Goal: Task Accomplishment & Management: Manage account settings

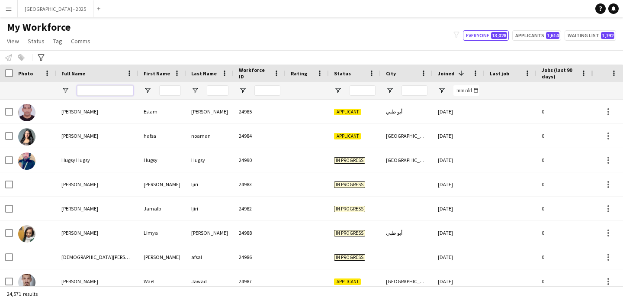
click at [88, 92] on input "Full Name Filter Input" at bounding box center [105, 90] width 56 height 10
paste input "**********"
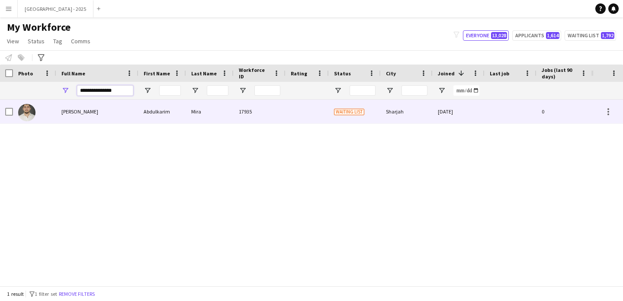
type input "**********"
click at [105, 115] on div "Abdulkarim Mira" at bounding box center [97, 112] width 82 height 24
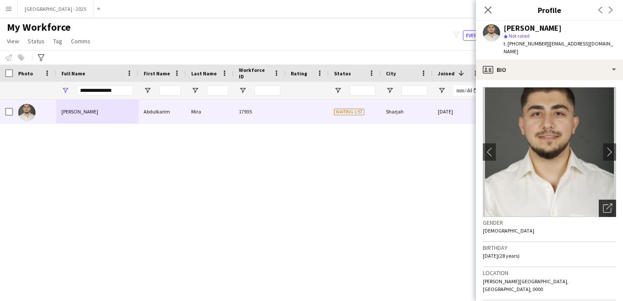
click at [608, 204] on icon at bounding box center [608, 208] width 8 height 8
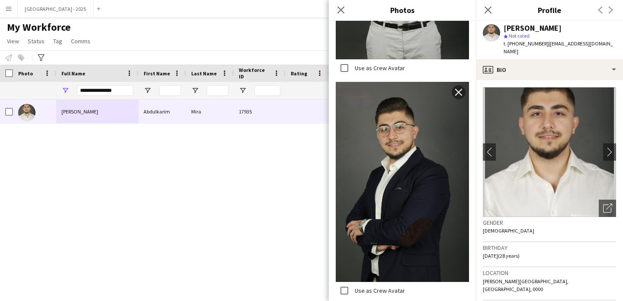
scroll to position [1657, 0]
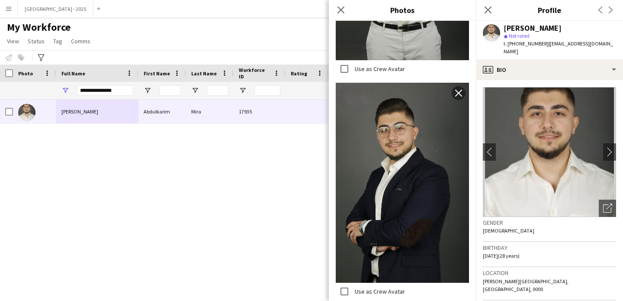
click at [543, 251] on div "Birthday 22-07-1997 (28 years)" at bounding box center [549, 254] width 133 height 25
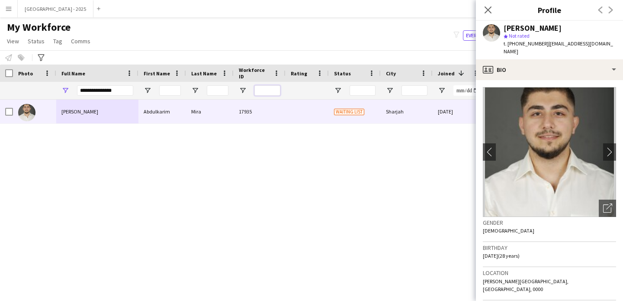
click at [265, 91] on input "Workforce ID Filter Input" at bounding box center [268, 90] width 26 height 10
paste input "*****"
type input "*****"
click at [87, 93] on input "**********" at bounding box center [105, 90] width 56 height 10
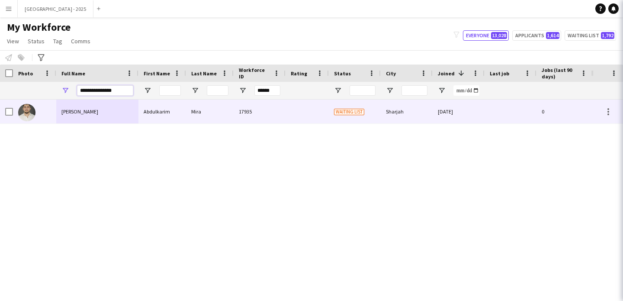
click at [87, 93] on input "**********" at bounding box center [105, 90] width 56 height 10
drag, startPoint x: 87, startPoint y: 93, endPoint x: 83, endPoint y: 90, distance: 5.2
click at [87, 94] on input "**********" at bounding box center [105, 90] width 56 height 10
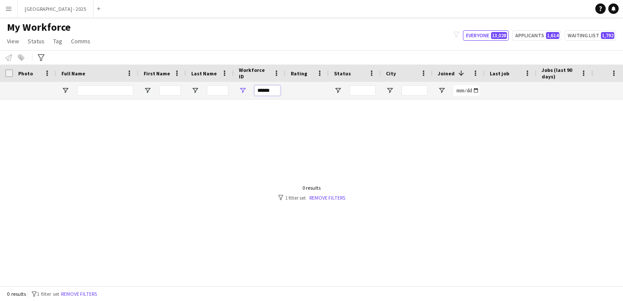
click at [274, 93] on input "*****" at bounding box center [268, 90] width 26 height 10
click at [171, 111] on div at bounding box center [296, 193] width 592 height 186
click at [278, 90] on input "*****" at bounding box center [268, 90] width 26 height 10
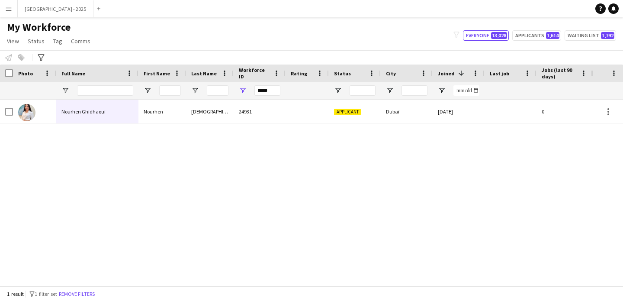
click at [188, 118] on div "Ghidhaoui" at bounding box center [210, 112] width 48 height 24
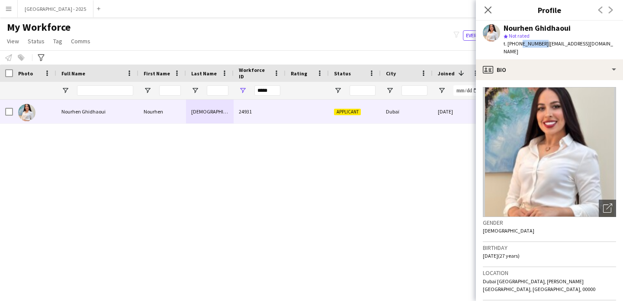
drag, startPoint x: 519, startPoint y: 44, endPoint x: 540, endPoint y: 46, distance: 21.8
click at [540, 46] on span "t. +971521608033" at bounding box center [526, 43] width 45 height 6
copy span "521608033"
click at [278, 97] on div "*****" at bounding box center [268, 90] width 26 height 17
click at [275, 94] on input "*****" at bounding box center [268, 90] width 26 height 10
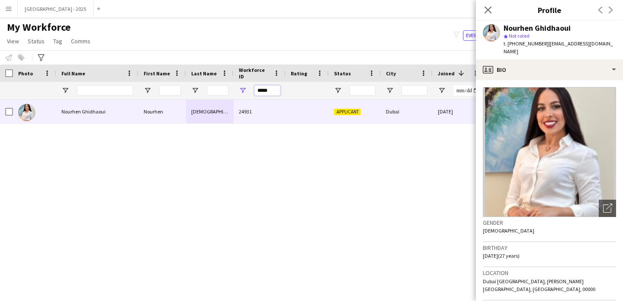
click at [275, 94] on input "*****" at bounding box center [268, 90] width 26 height 10
paste input "Workforce ID Filter Input"
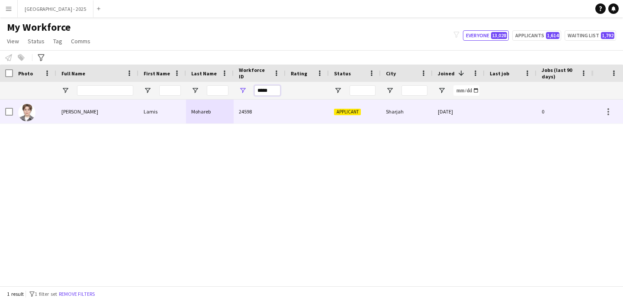
type input "*****"
click at [241, 117] on div "24598" at bounding box center [260, 112] width 52 height 24
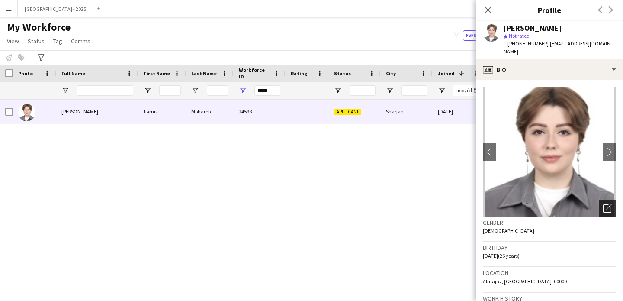
click at [606, 201] on div "Open photos pop-in" at bounding box center [607, 208] width 17 height 17
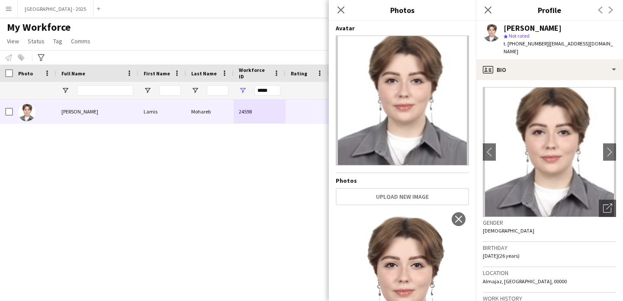
scroll to position [69, 0]
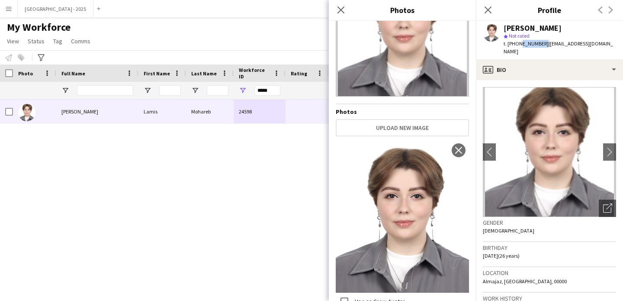
drag, startPoint x: 517, startPoint y: 45, endPoint x: 541, endPoint y: 47, distance: 23.5
click at [541, 47] on div "t. +971502391107 | lamees.m99@gmail.com" at bounding box center [560, 48] width 113 height 16
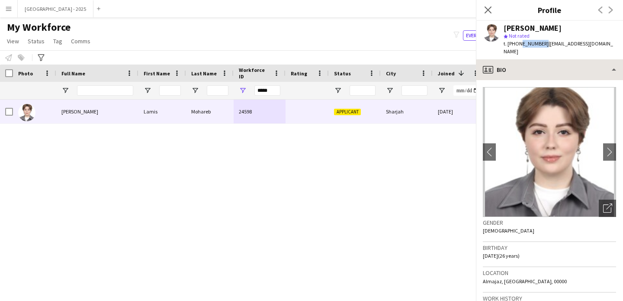
copy span "502391107"
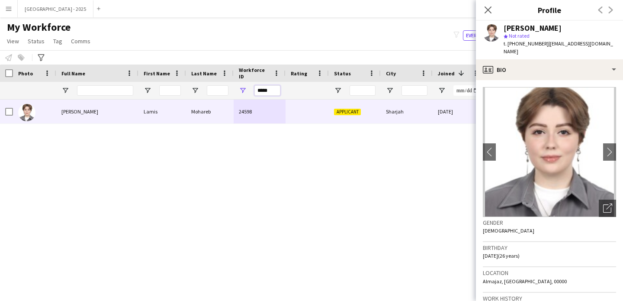
click at [275, 86] on input "*****" at bounding box center [268, 90] width 26 height 10
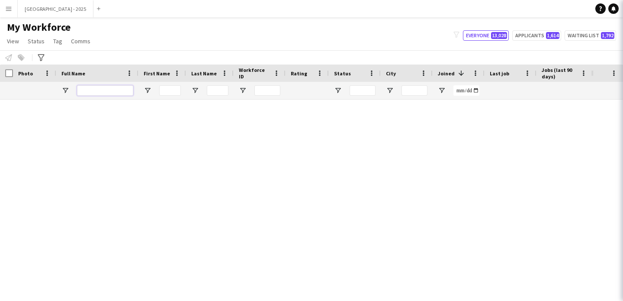
click at [95, 89] on input "Full Name Filter Input" at bounding box center [105, 90] width 56 height 10
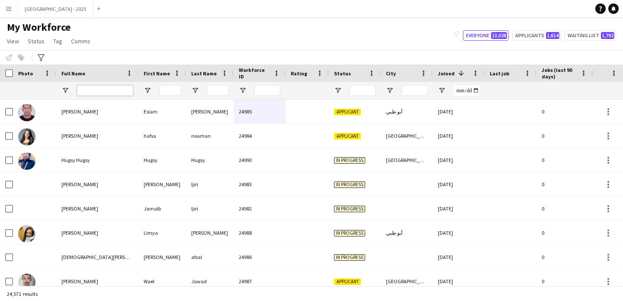
click at [109, 92] on input "Full Name Filter Input" at bounding box center [105, 90] width 56 height 10
paste input "**********"
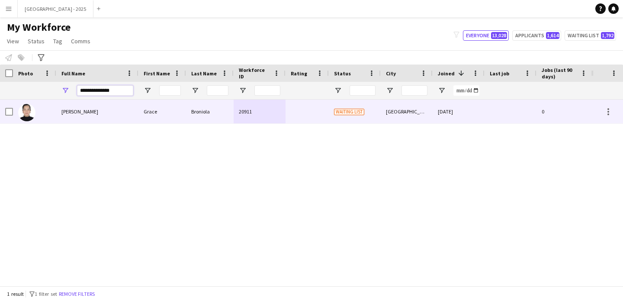
type input "**********"
click at [112, 106] on div "Grace Broniola" at bounding box center [97, 112] width 82 height 24
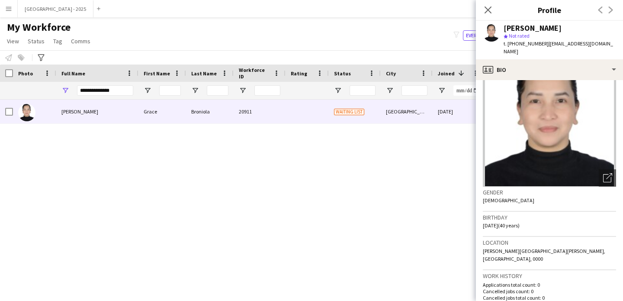
scroll to position [0, 0]
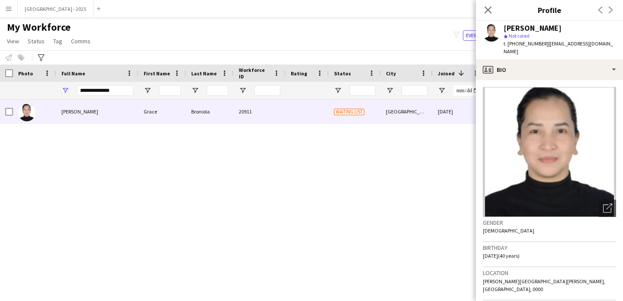
click at [487, 10] on icon at bounding box center [488, 9] width 7 height 7
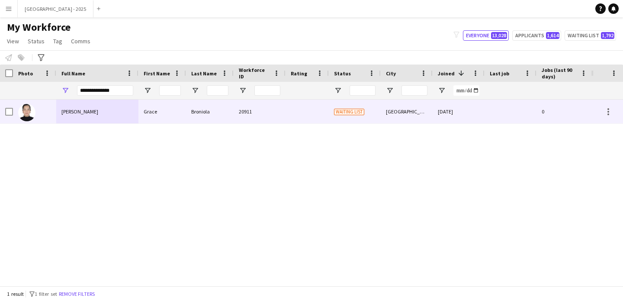
click at [152, 104] on div "Grace" at bounding box center [163, 112] width 48 height 24
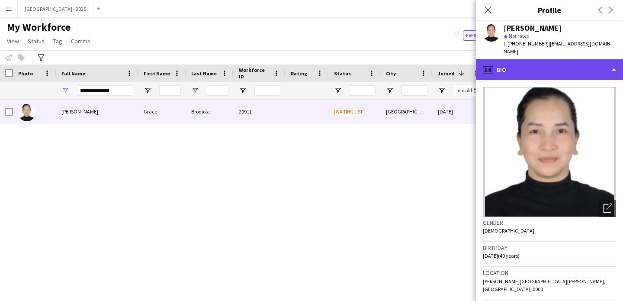
click at [507, 61] on div "profile Bio" at bounding box center [549, 69] width 147 height 21
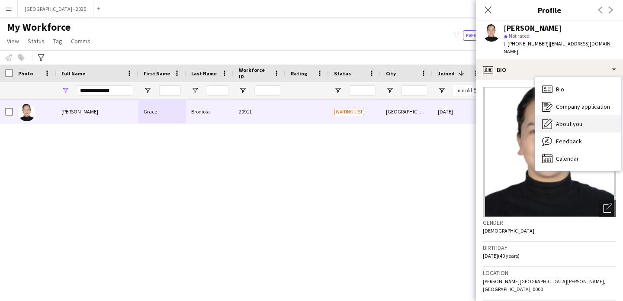
click at [571, 120] on span "About you" at bounding box center [569, 124] width 26 height 8
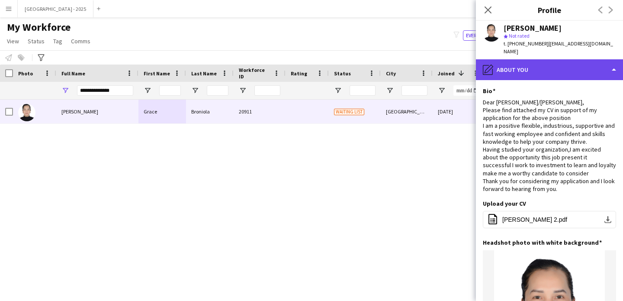
click at [526, 68] on div "pencil4 About you" at bounding box center [549, 69] width 147 height 21
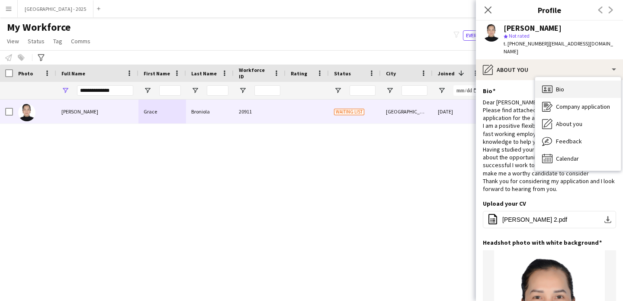
click at [559, 86] on div "Bio Bio" at bounding box center [579, 89] width 86 height 17
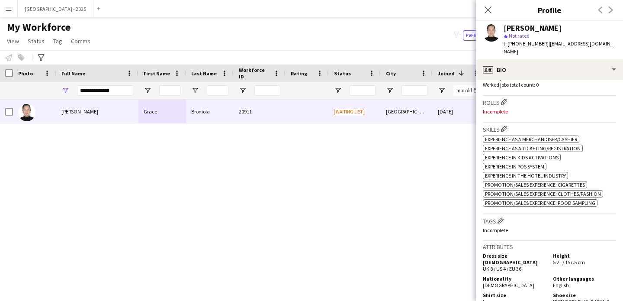
scroll to position [258, 0]
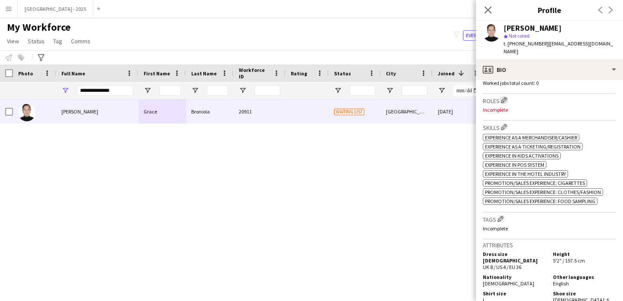
click at [506, 97] on app-icon "Edit crew company roles" at bounding box center [504, 100] width 6 height 6
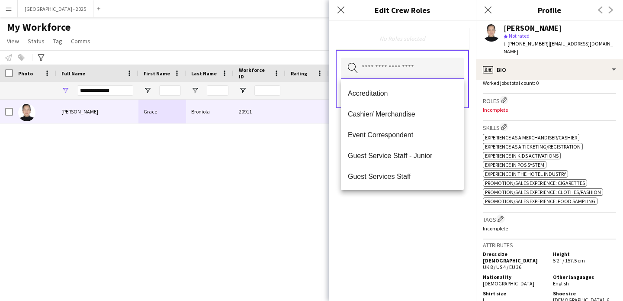
click at [407, 74] on input "text" at bounding box center [402, 69] width 123 height 22
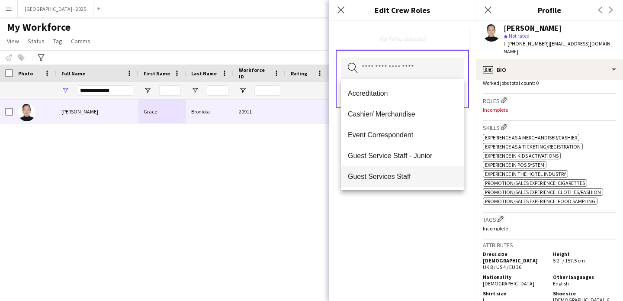
click at [411, 183] on mat-option "Guest Services Staff" at bounding box center [402, 176] width 123 height 21
click at [420, 207] on div "Guest Services Staff Remove Search by role type Save" at bounding box center [402, 161] width 147 height 280
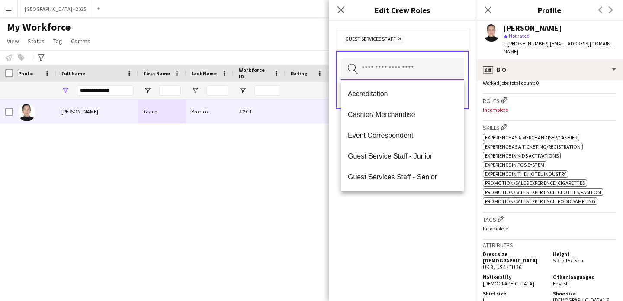
click at [388, 71] on input "text" at bounding box center [402, 69] width 123 height 22
click at [389, 118] on span "Cashier/ Merchandise" at bounding box center [402, 114] width 109 height 8
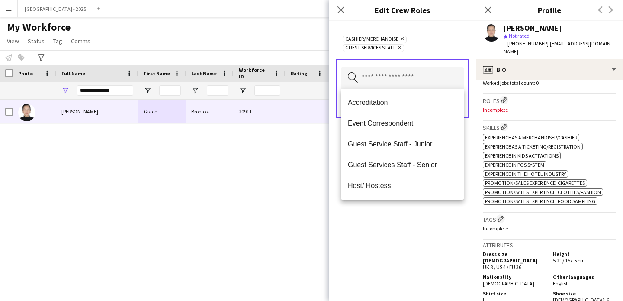
click at [420, 242] on div "Cashier/ Merchandise Remove Guest Services Staff Remove Search by role type Save" at bounding box center [402, 161] width 147 height 280
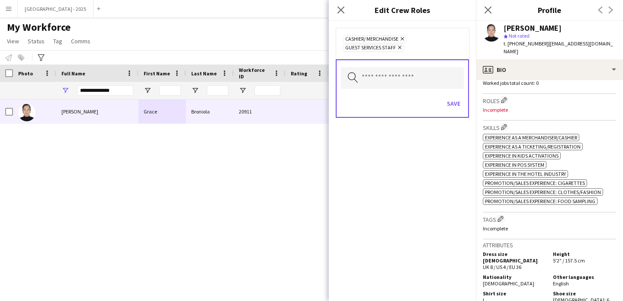
click at [454, 90] on div "Search by role type Save" at bounding box center [402, 88] width 133 height 58
click at [456, 98] on button "Save" at bounding box center [454, 104] width 20 height 14
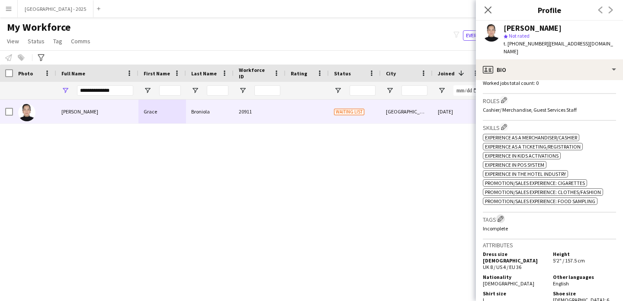
click at [502, 216] on app-icon "Edit crew company tags" at bounding box center [501, 219] width 6 height 6
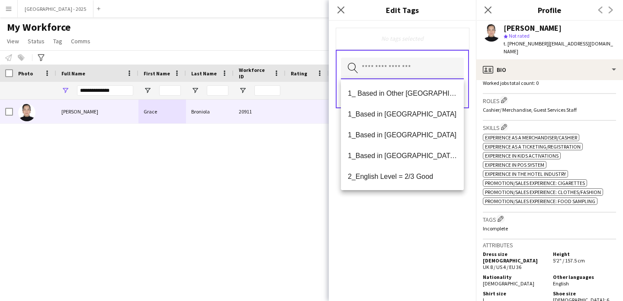
click at [419, 66] on input "text" at bounding box center [402, 69] width 123 height 22
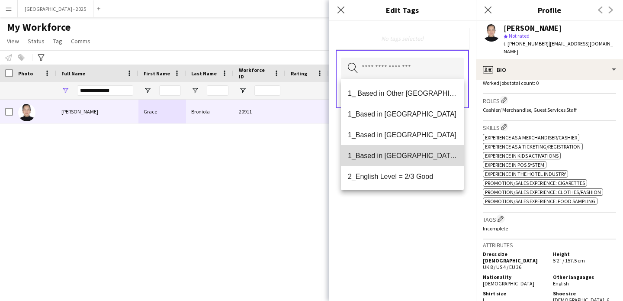
click at [417, 163] on mat-option "1_Based in [GEOGRAPHIC_DATA]/[GEOGRAPHIC_DATA]/Ajman" at bounding box center [402, 155] width 123 height 21
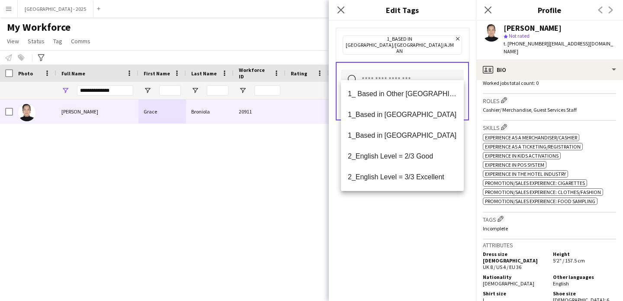
click at [456, 39] on icon at bounding box center [457, 38] width 3 height 3
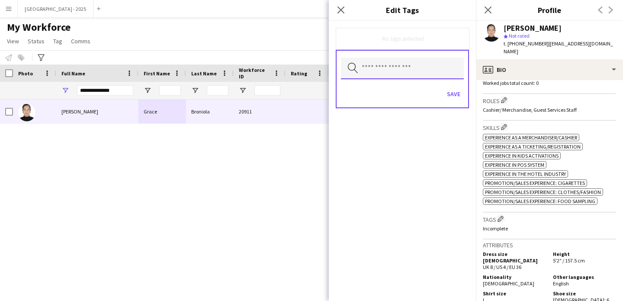
click at [418, 73] on input "text" at bounding box center [402, 69] width 123 height 22
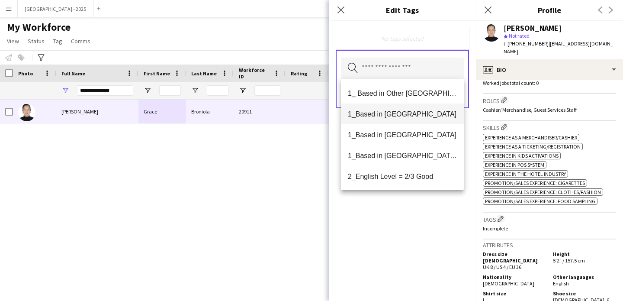
click at [413, 118] on mat-option "1_Based in [GEOGRAPHIC_DATA]" at bounding box center [402, 113] width 123 height 21
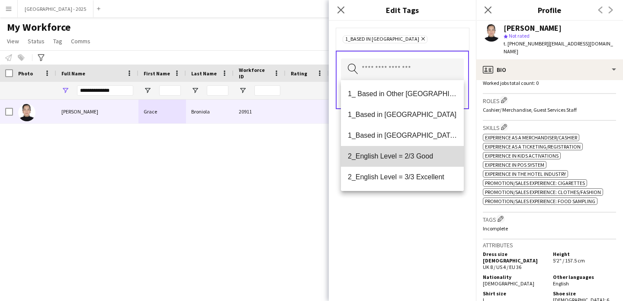
click at [425, 166] on mat-option "2_English Level = 2/3 Good" at bounding box center [402, 156] width 123 height 21
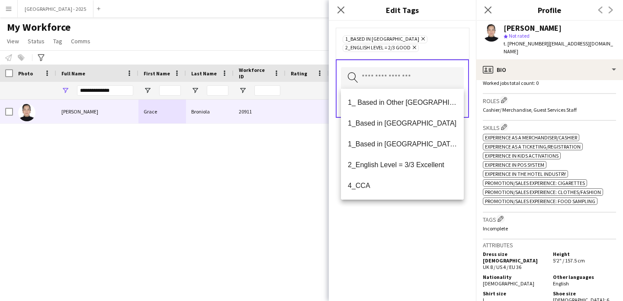
click at [416, 217] on div "1_Based in [GEOGRAPHIC_DATA] Remove 2_English Level = 2/3 Good Remove Search by…" at bounding box center [402, 161] width 147 height 280
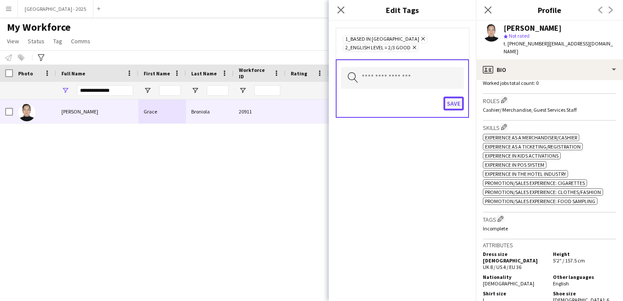
click at [449, 101] on button "Save" at bounding box center [454, 104] width 20 height 14
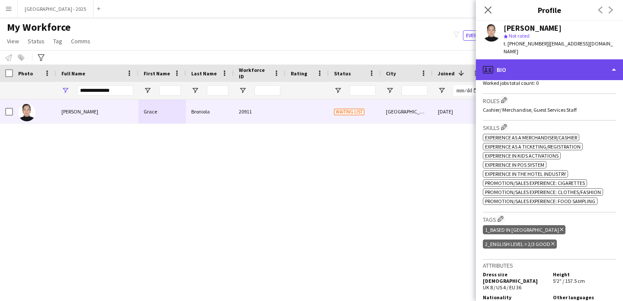
click at [509, 66] on div "profile Bio" at bounding box center [549, 69] width 147 height 21
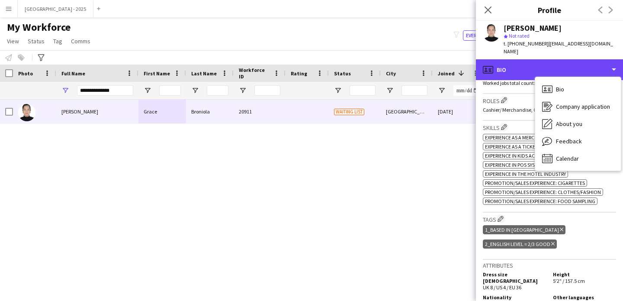
scroll to position [0, 0]
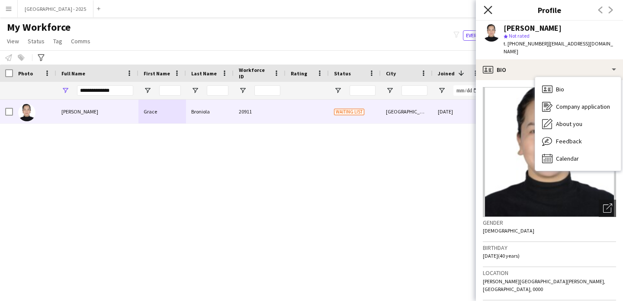
click at [488, 6] on icon "Close pop-in" at bounding box center [488, 10] width 8 height 8
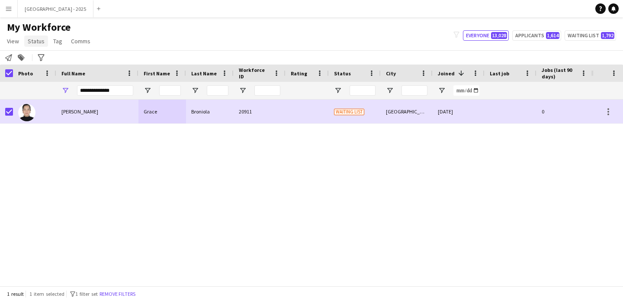
click at [38, 36] on link "Status" at bounding box center [36, 41] width 24 height 11
click at [47, 60] on link "Edit" at bounding box center [55, 60] width 61 height 18
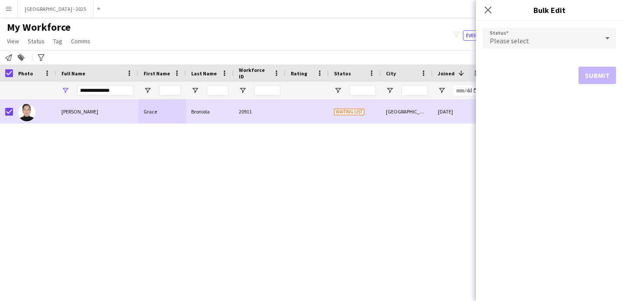
click at [524, 39] on span "Please select" at bounding box center [509, 40] width 39 height 9
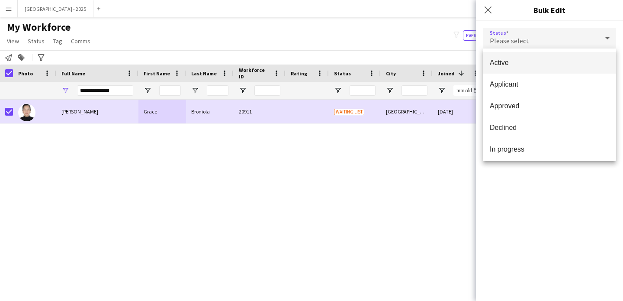
click at [517, 71] on mat-option "Active" at bounding box center [549, 63] width 133 height 22
click at [587, 101] on button "Submit" at bounding box center [598, 104] width 38 height 17
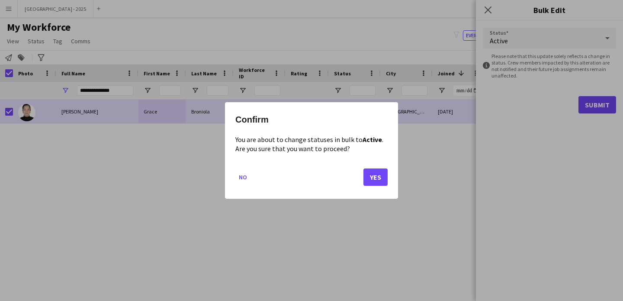
click at [396, 177] on div "Confirm You are about to change statuses in bulk to Active . Are you sure that …" at bounding box center [311, 150] width 173 height 97
click at [376, 173] on button "Yes" at bounding box center [376, 176] width 24 height 17
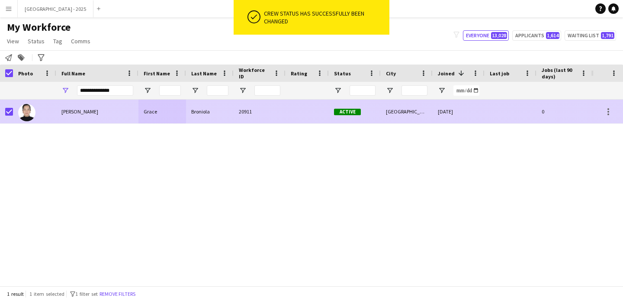
click at [11, 116] on div at bounding box center [9, 112] width 8 height 24
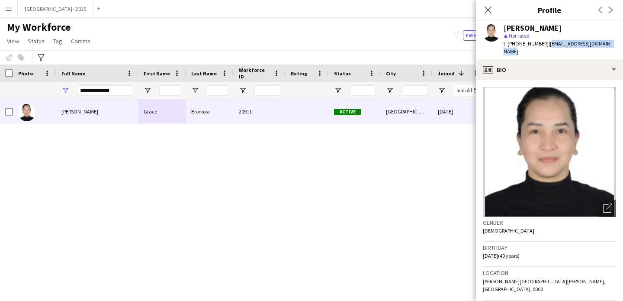
drag, startPoint x: 545, startPoint y: 45, endPoint x: 574, endPoint y: 50, distance: 28.9
click at [574, 50] on div "Grace Broniola star Not rated t. +971565839064 | gracebroniola923@gmail.com" at bounding box center [549, 40] width 147 height 39
click at [492, 10] on app-icon "Close pop-in" at bounding box center [488, 10] width 13 height 13
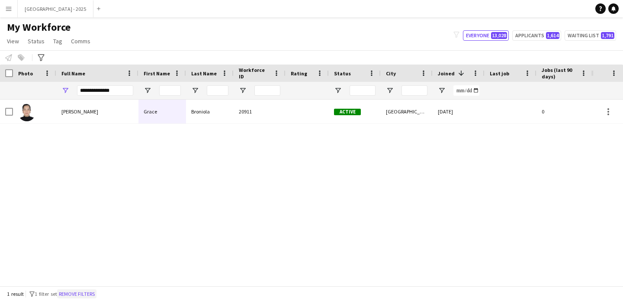
click at [84, 295] on button "Remove filters" at bounding box center [76, 294] width 39 height 10
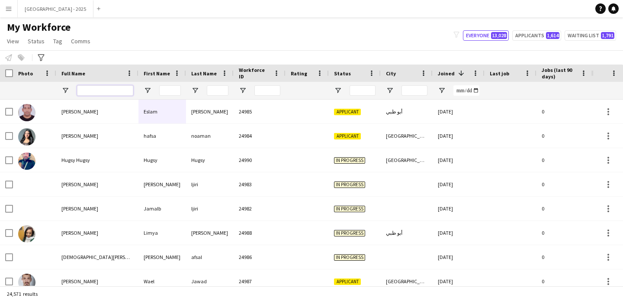
click at [109, 94] on input "Full Name Filter Input" at bounding box center [105, 90] width 56 height 10
paste input "**********"
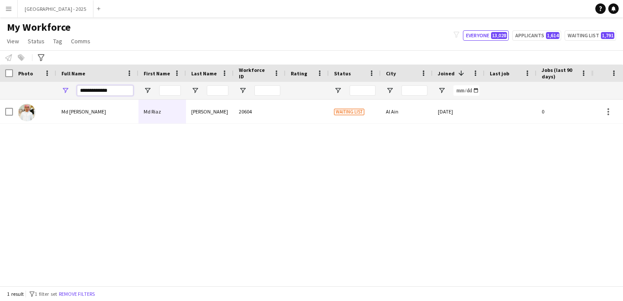
type input "**********"
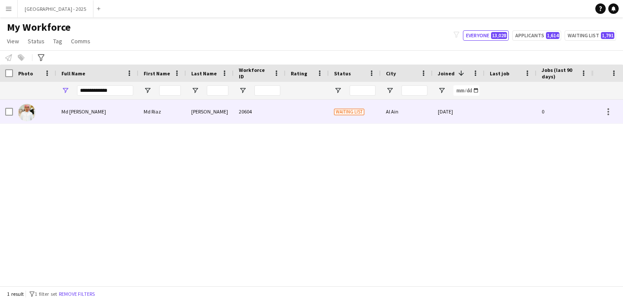
click at [107, 106] on div "Md Riaz Uddin" at bounding box center [97, 112] width 82 height 24
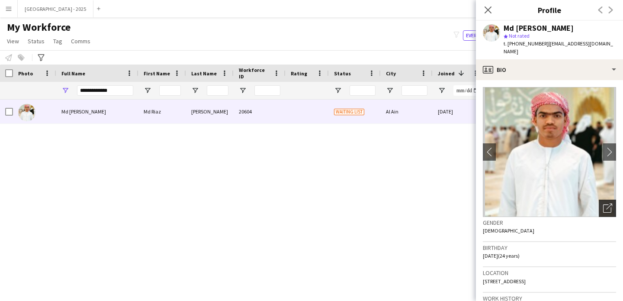
click at [602, 200] on div "Open photos pop-in" at bounding box center [607, 208] width 17 height 17
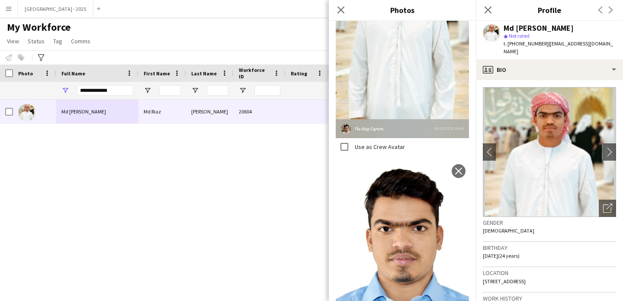
scroll to position [885, 0]
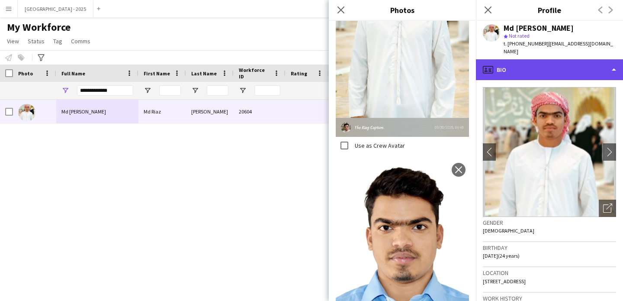
click at [516, 59] on div "profile Bio" at bounding box center [549, 69] width 147 height 21
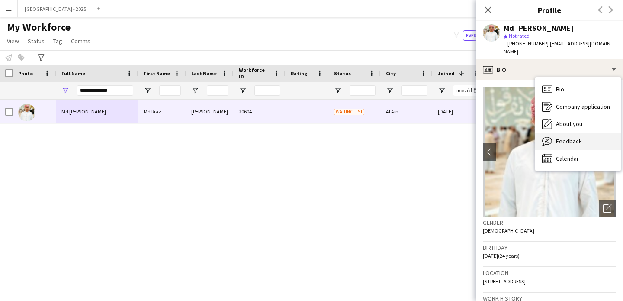
click at [549, 132] on div "Feedback Feedback" at bounding box center [579, 140] width 86 height 17
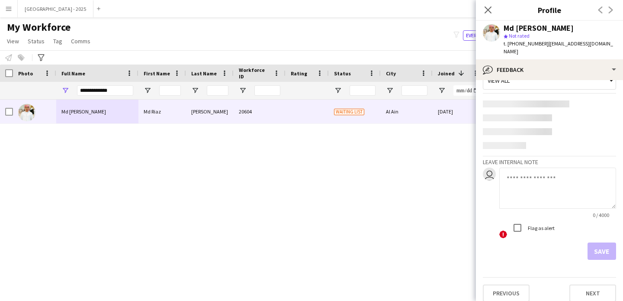
scroll to position [0, 0]
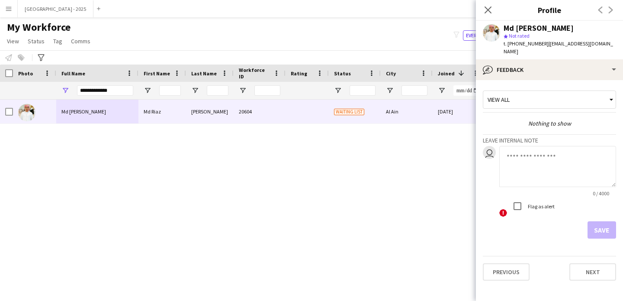
click at [526, 151] on textarea at bounding box center [558, 166] width 117 height 41
type textarea "**********"
click at [594, 228] on button "Save" at bounding box center [602, 229] width 29 height 17
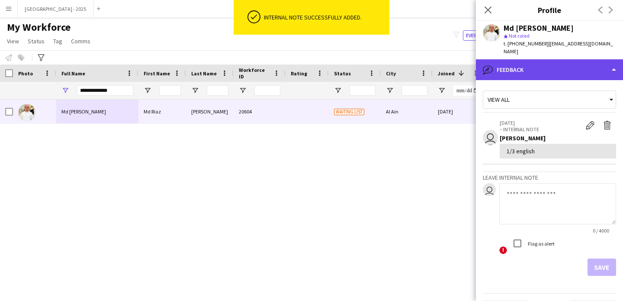
click at [585, 60] on div "bubble-pencil Feedback" at bounding box center [549, 69] width 147 height 21
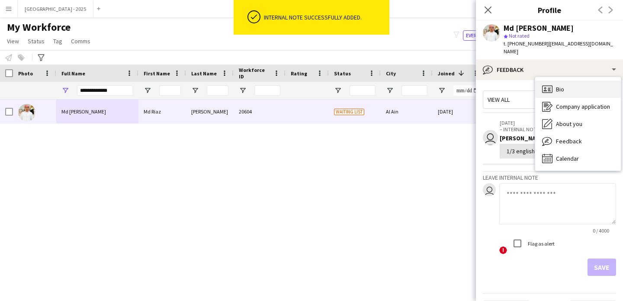
click at [600, 81] on div "Bio Bio" at bounding box center [579, 89] width 86 height 17
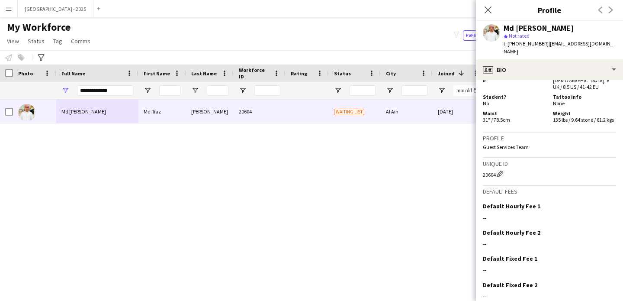
scroll to position [471, 0]
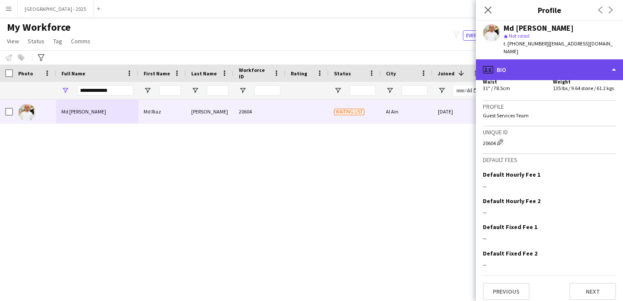
drag, startPoint x: 522, startPoint y: 61, endPoint x: 539, endPoint y: 68, distance: 18.1
click at [522, 61] on div "profile Bio" at bounding box center [549, 69] width 147 height 21
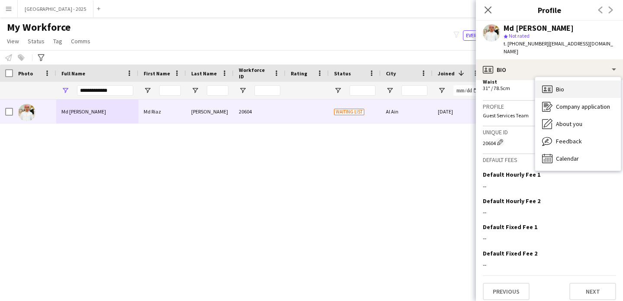
click at [564, 85] on span "Bio" at bounding box center [560, 89] width 8 height 8
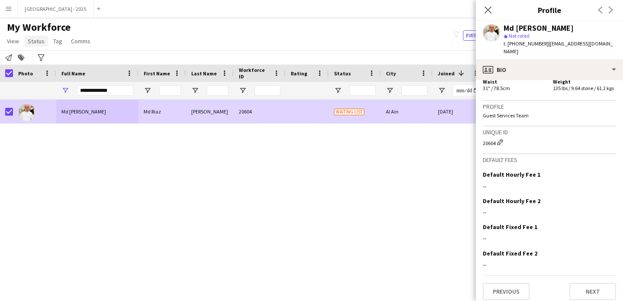
click at [39, 40] on span "Status" at bounding box center [36, 41] width 17 height 8
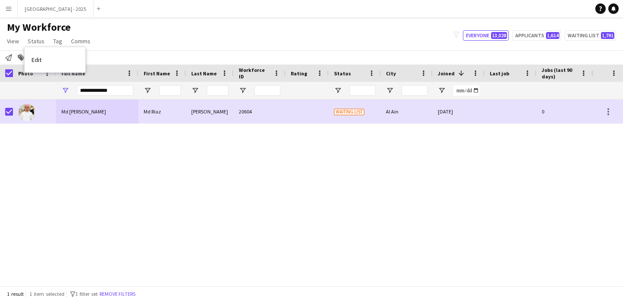
click at [50, 68] on link "Edit" at bounding box center [55, 60] width 61 height 18
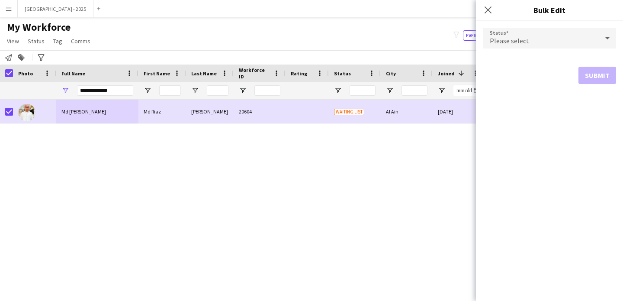
click at [513, 24] on form "Status Please select Submit" at bounding box center [549, 56] width 133 height 70
click at [509, 45] on div "Please select" at bounding box center [541, 38] width 116 height 21
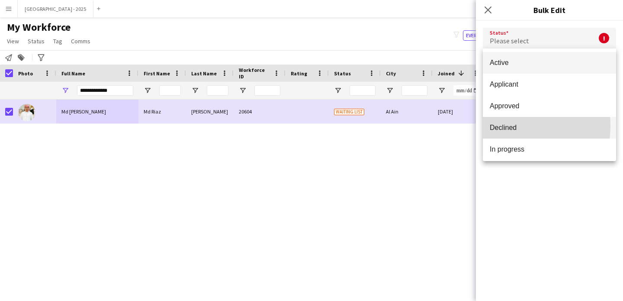
click at [507, 126] on span "Declined" at bounding box center [549, 127] width 119 height 8
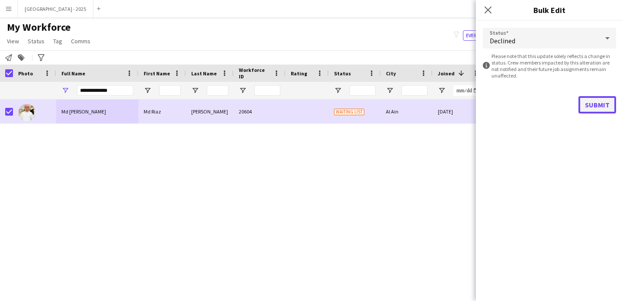
click at [590, 106] on button "Submit" at bounding box center [598, 104] width 38 height 17
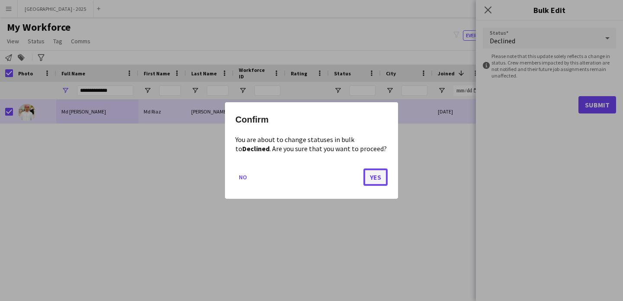
click at [371, 181] on button "Yes" at bounding box center [376, 176] width 24 height 17
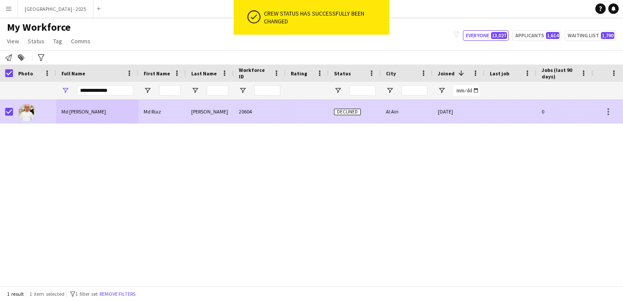
click at [5, 109] on div at bounding box center [6, 112] width 13 height 24
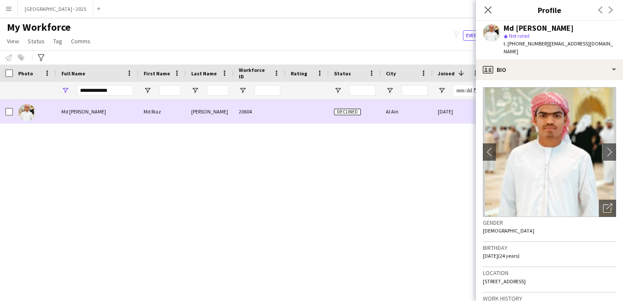
click at [62, 116] on div "Md Riaz Uddin" at bounding box center [97, 112] width 82 height 24
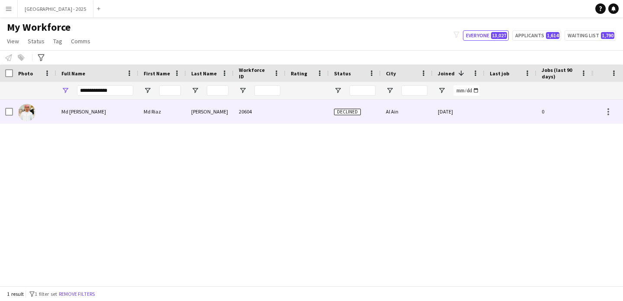
click at [134, 119] on div "Md Riaz Uddin" at bounding box center [97, 112] width 82 height 24
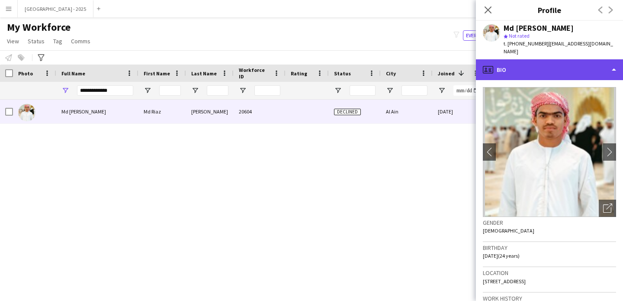
click at [583, 59] on div "profile Bio" at bounding box center [549, 69] width 147 height 21
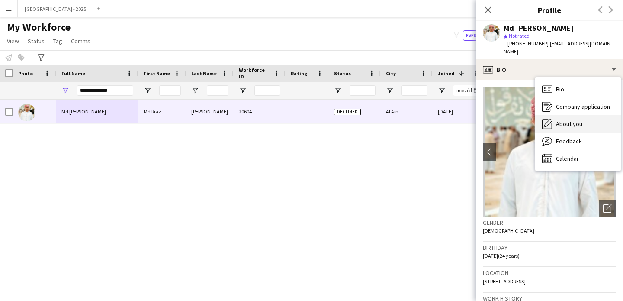
click at [584, 121] on div "About you About you" at bounding box center [579, 123] width 86 height 17
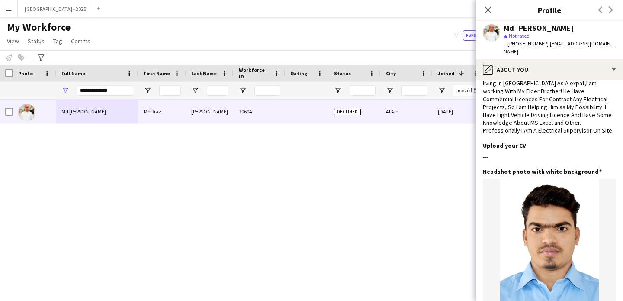
scroll to position [0, 0]
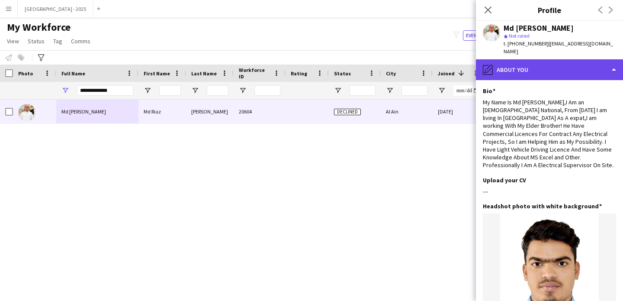
click at [533, 62] on div "pencil4 About you" at bounding box center [549, 69] width 147 height 21
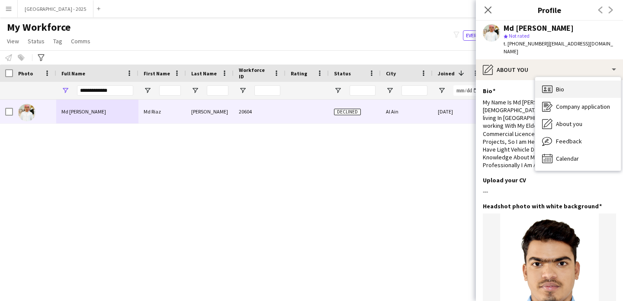
click at [576, 89] on div "Bio Bio" at bounding box center [579, 89] width 86 height 17
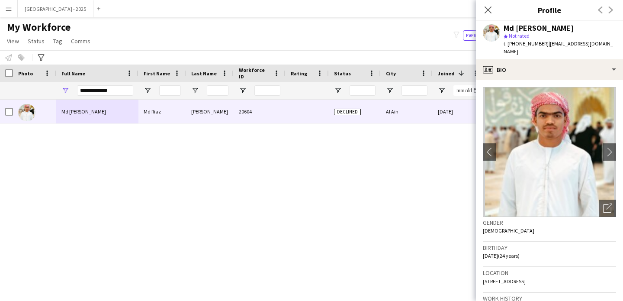
scroll to position [157, 0]
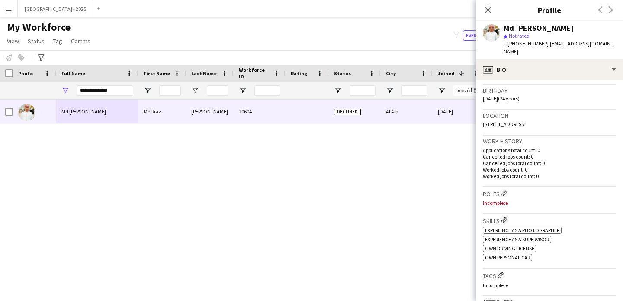
drag, startPoint x: 522, startPoint y: 109, endPoint x: 508, endPoint y: 220, distance: 112.5
click at [508, 220] on app-crew-profile-bio "chevron-left chevron-right Open photos pop-in Gender Male Birthday 13-06-2001 (…" at bounding box center [549, 190] width 147 height 221
click at [539, 227] on span "Experience as a Photographer" at bounding box center [522, 230] width 74 height 6
drag, startPoint x: 510, startPoint y: 238, endPoint x: 523, endPoint y: 283, distance: 47.3
click at [513, 289] on app-crew-profile-bio "chevron-left chevron-right Open photos pop-in Gender Male Birthday 13-06-2001 (…" at bounding box center [549, 190] width 147 height 221
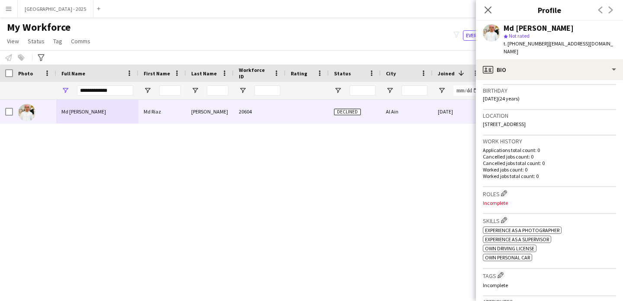
scroll to position [317, 0]
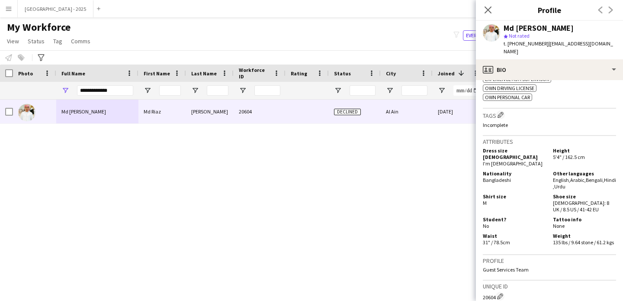
click at [531, 170] on h5 "Nationality" at bounding box center [514, 173] width 63 height 6
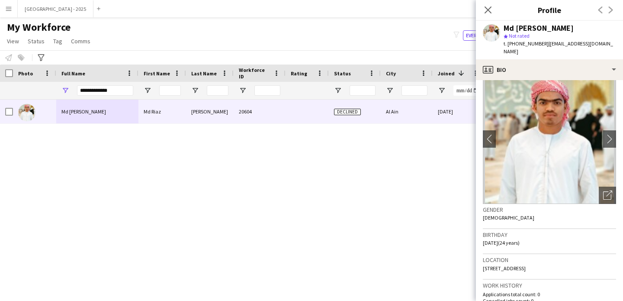
scroll to position [0, 0]
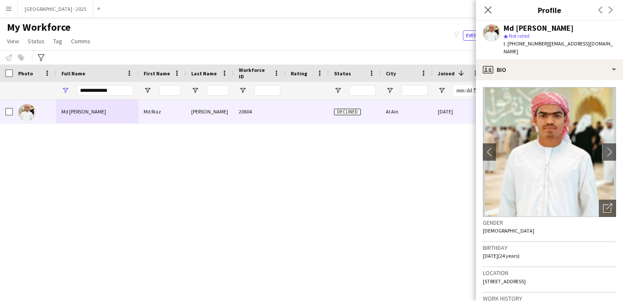
click at [478, 80] on app-crew-profile-bio "chevron-left chevron-right Open photos pop-in Gender Male Birthday 13-06-2001 (…" at bounding box center [549, 190] width 147 height 221
click at [491, 9] on icon "Close pop-in" at bounding box center [488, 10] width 8 height 8
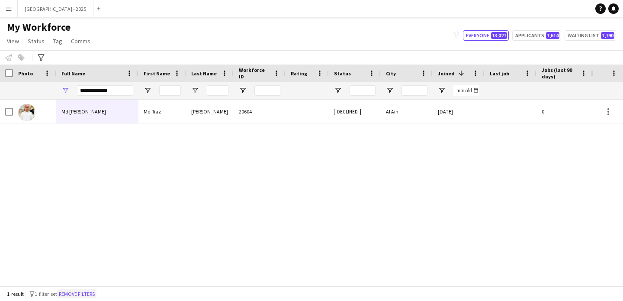
click at [81, 289] on button "Remove filters" at bounding box center [76, 294] width 39 height 10
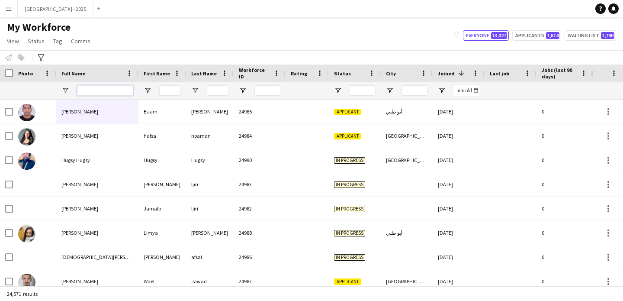
click at [112, 93] on input "Full Name Filter Input" at bounding box center [105, 90] width 56 height 10
paste input "********"
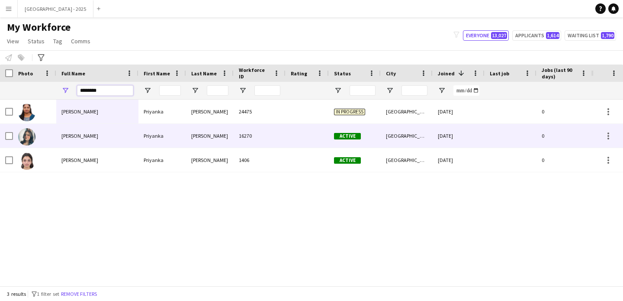
type input "********"
click at [128, 143] on div "Priyanka Vennela" at bounding box center [97, 136] width 82 height 24
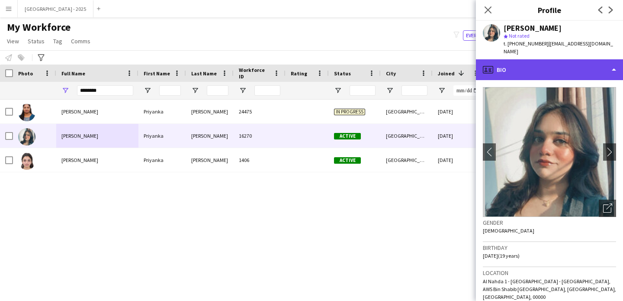
click at [521, 61] on div "profile Bio" at bounding box center [549, 69] width 147 height 21
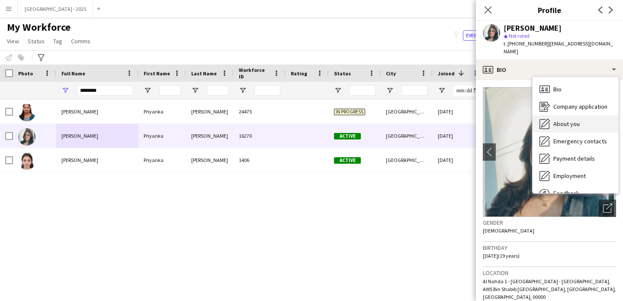
click at [560, 124] on span "About you" at bounding box center [567, 124] width 26 height 8
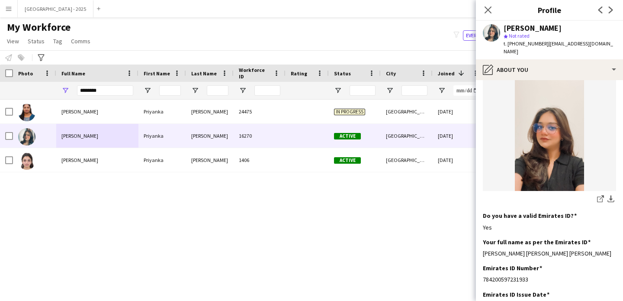
scroll to position [156, 0]
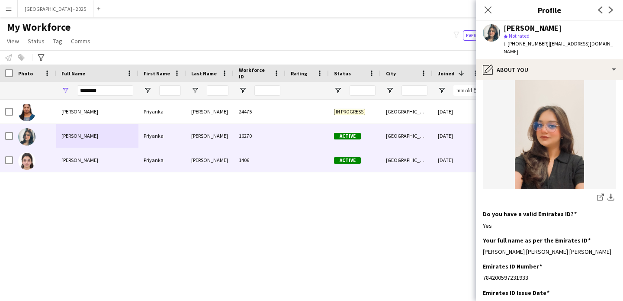
click at [307, 165] on div at bounding box center [307, 160] width 43 height 24
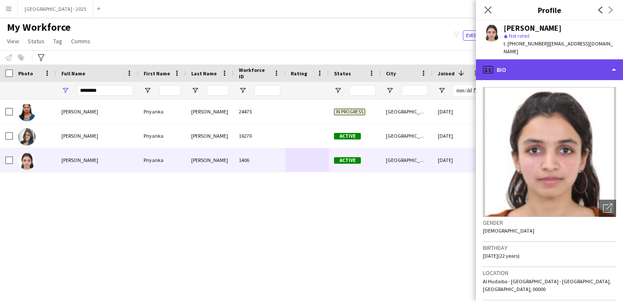
click at [542, 59] on div "profile Bio" at bounding box center [549, 69] width 147 height 21
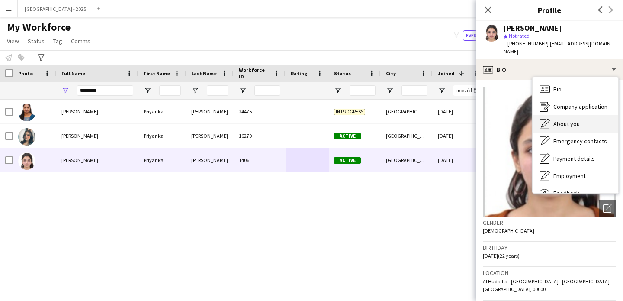
click at [554, 120] on span "About you" at bounding box center [567, 124] width 26 height 8
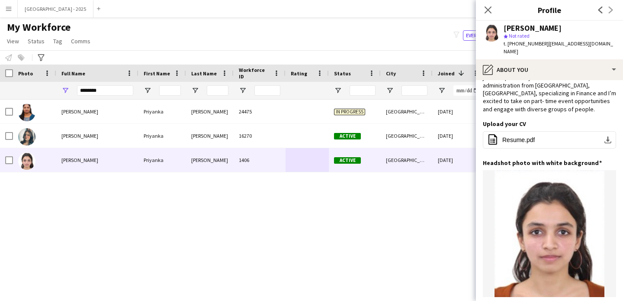
scroll to position [244, 0]
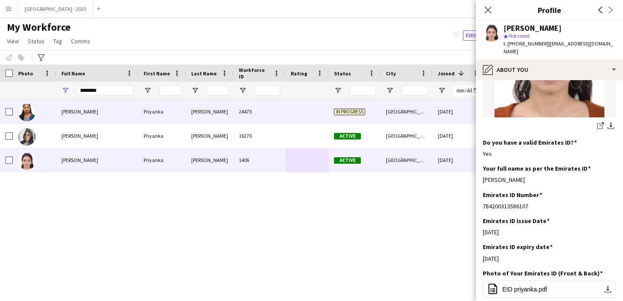
click at [302, 114] on div at bounding box center [307, 112] width 43 height 24
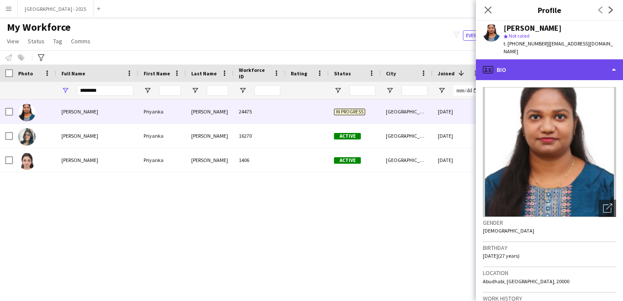
click at [549, 66] on div "profile Bio" at bounding box center [549, 69] width 147 height 21
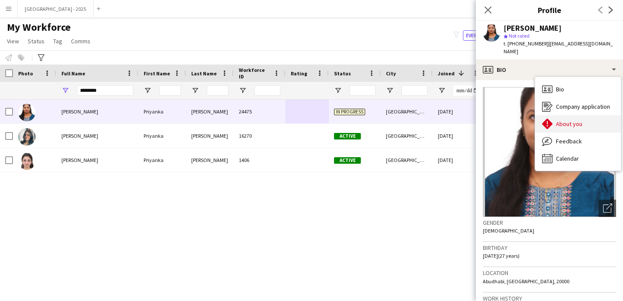
click at [575, 115] on div "About you About you" at bounding box center [579, 123] width 86 height 17
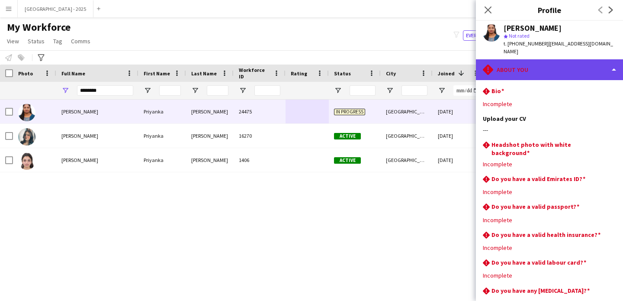
click at [545, 59] on div "rhombus-alert About you" at bounding box center [549, 69] width 147 height 21
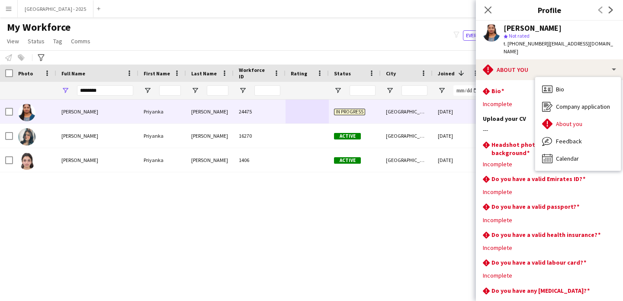
click at [567, 77] on div "Bio Bio Company application Company application About you About you Feedback Fe…" at bounding box center [579, 124] width 86 height 94
click at [570, 81] on div "Bio Bio" at bounding box center [579, 89] width 86 height 17
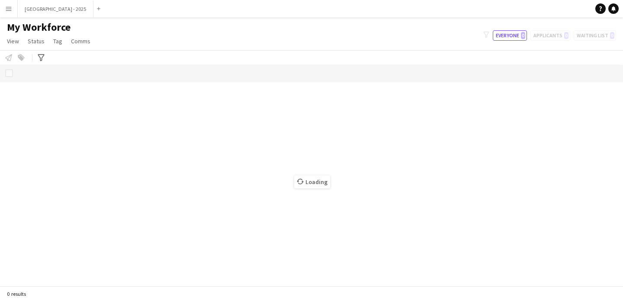
click at [15, 12] on button "Menu" at bounding box center [8, 8] width 17 height 17
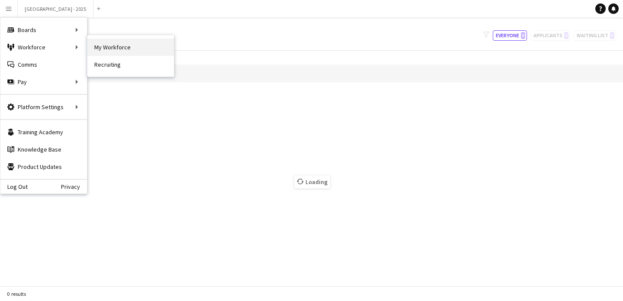
click at [124, 55] on link "My Workforce" at bounding box center [130, 47] width 87 height 17
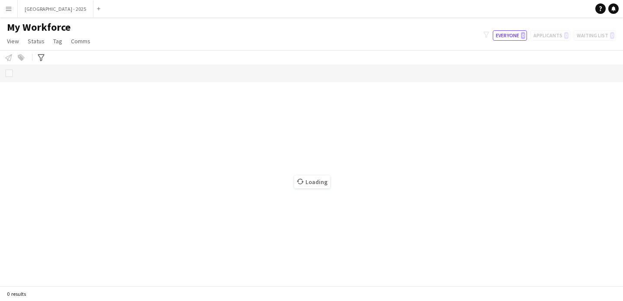
click at [10, 10] on app-icon "Menu" at bounding box center [8, 8] width 7 height 7
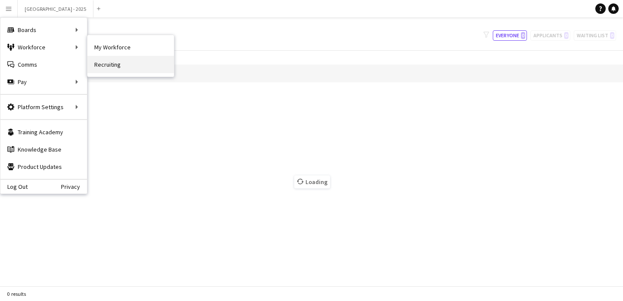
click at [115, 64] on link "Recruiting" at bounding box center [130, 64] width 87 height 17
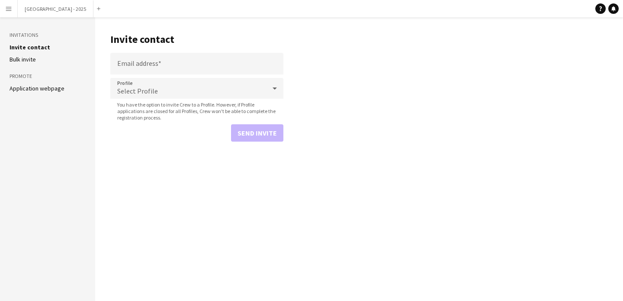
click at [39, 52] on ul "Invite contact Bulk invite" at bounding box center [48, 53] width 76 height 20
click at [32, 61] on link "Bulk invite" at bounding box center [23, 59] width 26 height 8
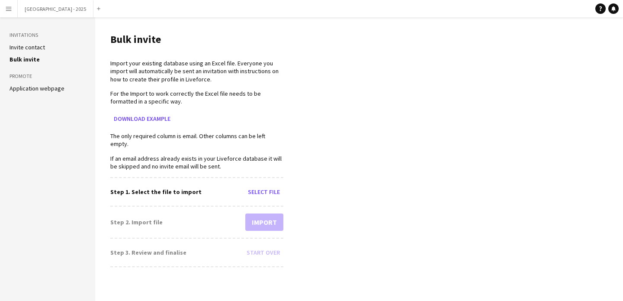
click at [34, 35] on h3 "Invitations" at bounding box center [48, 35] width 76 height 8
click at [18, 9] on button "Etihad Arena - 2025 Close" at bounding box center [56, 8] width 76 height 17
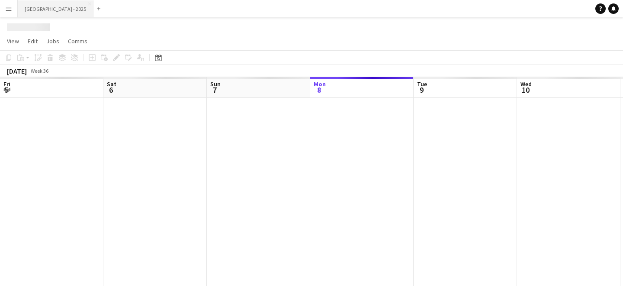
scroll to position [0, 207]
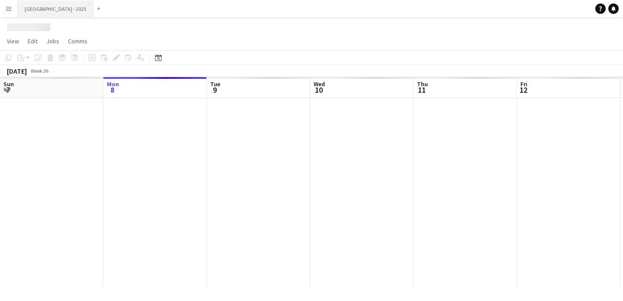
click at [45, 6] on button "Etihad Arena - 2025 Close" at bounding box center [56, 8] width 76 height 17
click at [11, 8] on app-icon "Menu" at bounding box center [8, 8] width 7 height 7
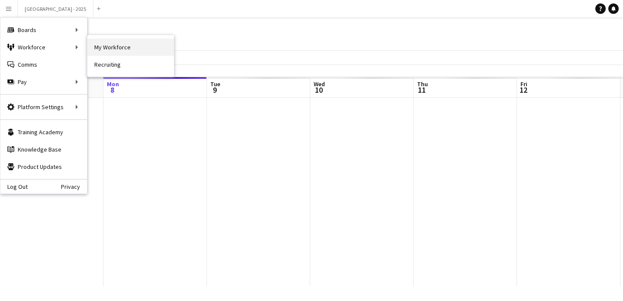
click at [100, 52] on link "My Workforce" at bounding box center [130, 47] width 87 height 17
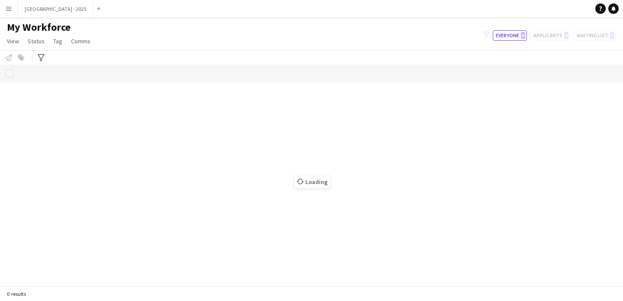
click at [541, 33] on div "filter-1 Everyone 0 Applicants 0 Waiting list 0" at bounding box center [550, 35] width 147 height 10
drag, startPoint x: 278, startPoint y: 188, endPoint x: 316, endPoint y: 189, distance: 38.1
click at [314, 192] on div "Loading" at bounding box center [311, 175] width 623 height 221
drag, startPoint x: 303, startPoint y: 194, endPoint x: 325, endPoint y: 181, distance: 25.6
click at [322, 197] on div "Loading" at bounding box center [311, 175] width 623 height 221
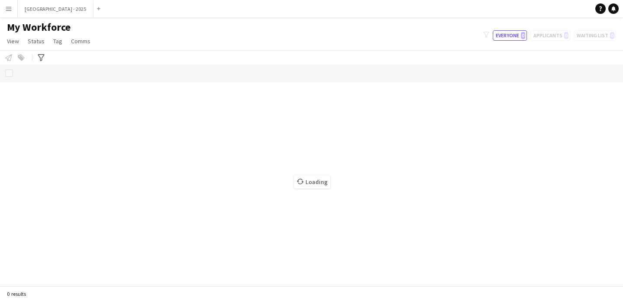
click at [7, 8] on app-icon "Menu" at bounding box center [8, 8] width 7 height 7
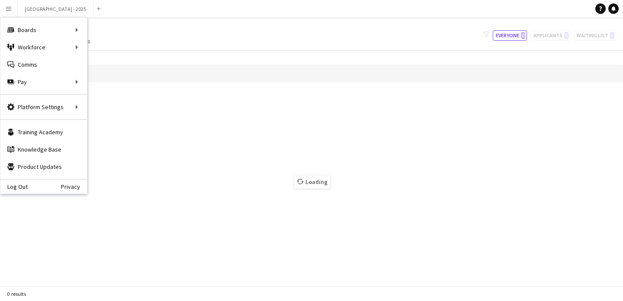
click at [45, 187] on div "Log Out Privacy" at bounding box center [43, 186] width 87 height 15
click at [22, 184] on link "Log Out" at bounding box center [13, 186] width 27 height 7
click at [12, 188] on link "Log Out" at bounding box center [13, 186] width 27 height 7
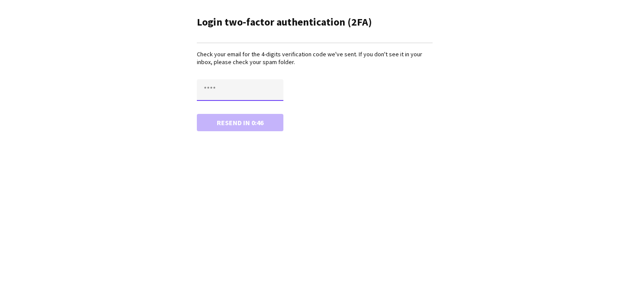
click at [258, 91] on input "text" at bounding box center [240, 90] width 87 height 22
paste input "****"
type input "****"
click at [222, 124] on button "Confirm" at bounding box center [240, 122] width 87 height 17
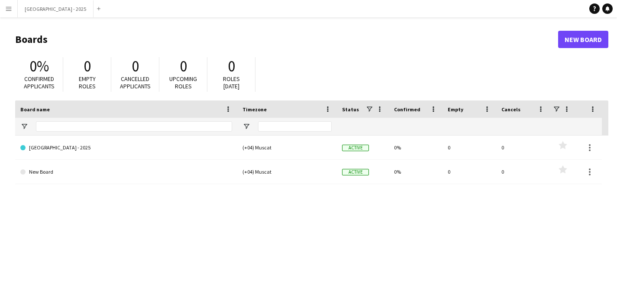
click at [11, 8] on app-icon "Menu" at bounding box center [8, 8] width 7 height 7
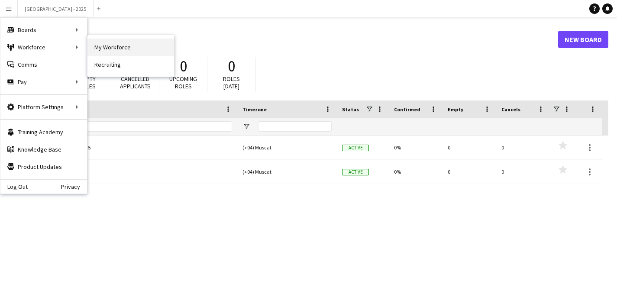
click at [111, 45] on link "My Workforce" at bounding box center [130, 47] width 87 height 17
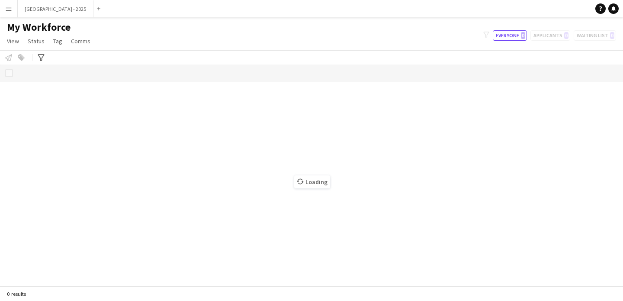
click at [305, 177] on span "Loading" at bounding box center [312, 181] width 36 height 13
click at [303, 182] on icon at bounding box center [301, 181] width 6 height 6
click at [489, 37] on icon at bounding box center [487, 35] width 6 height 6
click at [487, 35] on icon at bounding box center [487, 35] width 6 height 6
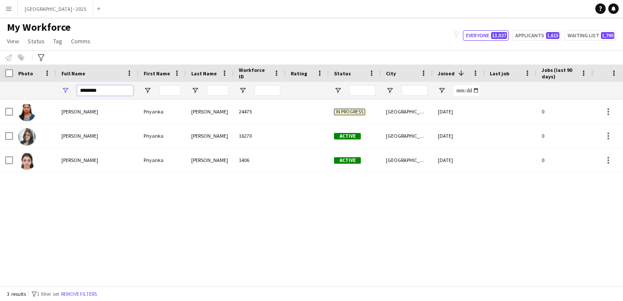
click at [105, 93] on input "********" at bounding box center [105, 90] width 56 height 10
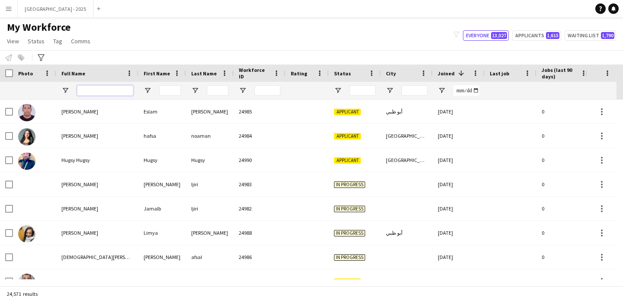
paste input "*******"
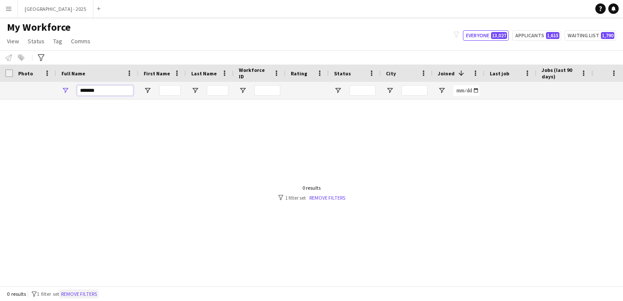
type input "*******"
click at [99, 294] on button "Remove filters" at bounding box center [78, 294] width 39 height 10
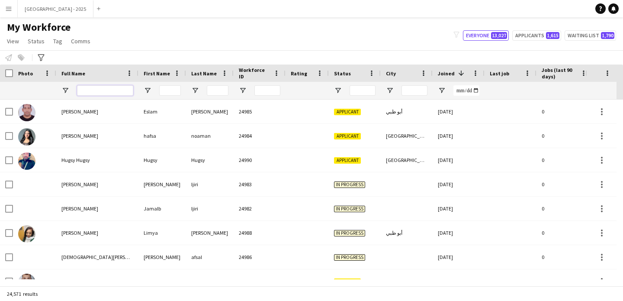
click at [99, 87] on input "Full Name Filter Input" at bounding box center [105, 90] width 56 height 10
paste input "**********"
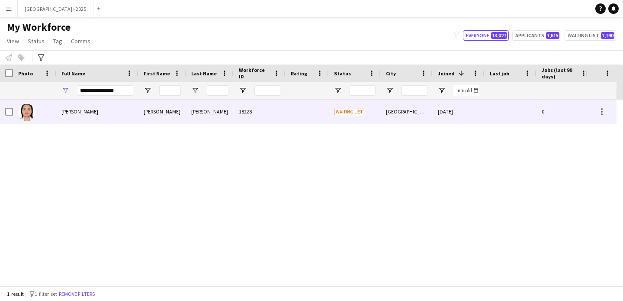
click at [123, 111] on div "Guillen Dimayuga" at bounding box center [97, 112] width 82 height 24
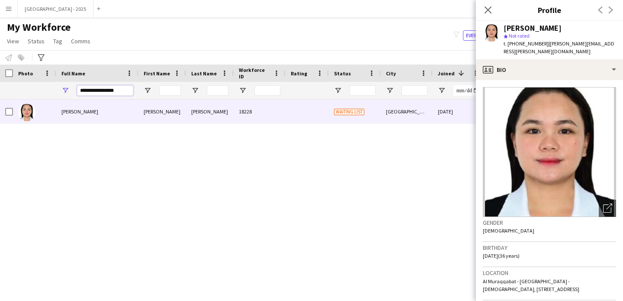
click at [113, 89] on input "**********" at bounding box center [105, 90] width 56 height 10
paste input "Full Name Filter Input"
click at [113, 89] on input "**********" at bounding box center [105, 90] width 56 height 10
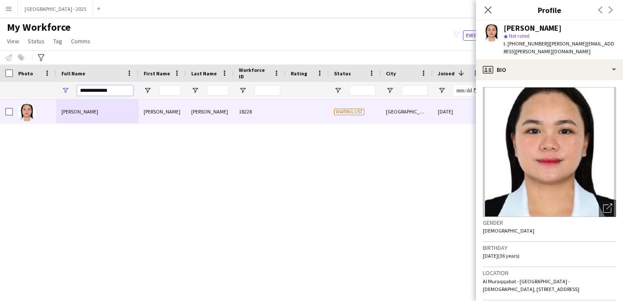
click at [113, 89] on input "**********" at bounding box center [105, 90] width 56 height 10
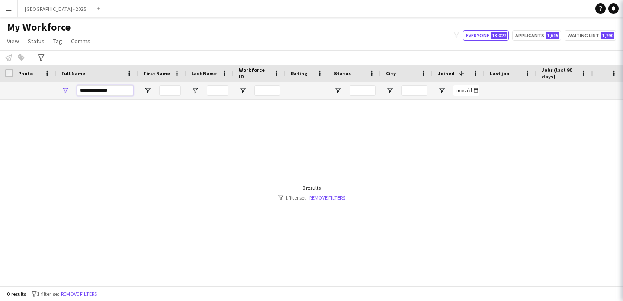
click at [113, 89] on input "**********" at bounding box center [105, 90] width 56 height 10
paste input "Full Name Filter Input"
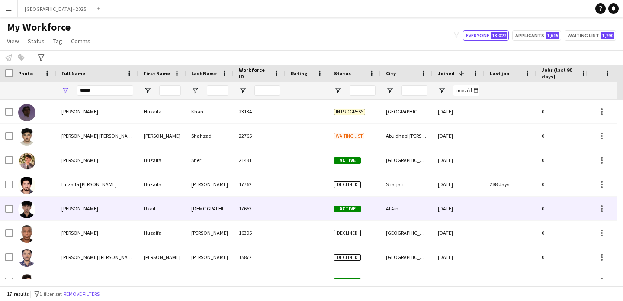
click at [127, 213] on div "Uzaif Ansari" at bounding box center [97, 209] width 82 height 24
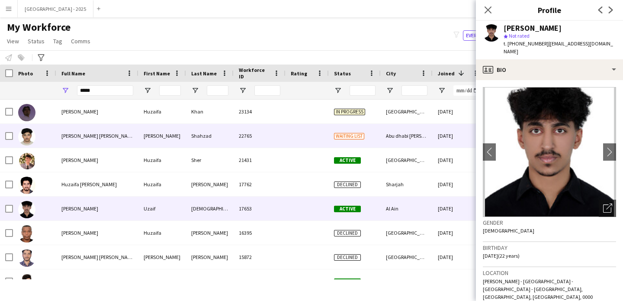
click at [110, 135] on span "Mohammad Uzaif Shahzad" at bounding box center [98, 135] width 74 height 6
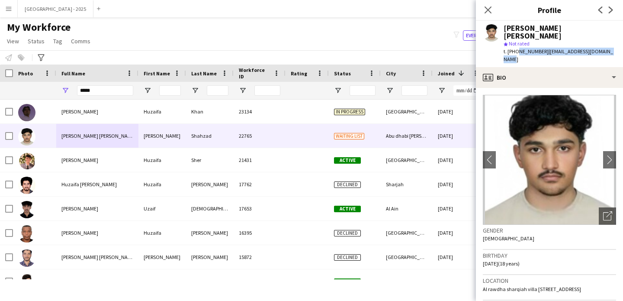
drag, startPoint x: 517, startPoint y: 44, endPoint x: 531, endPoint y: 48, distance: 14.7
click at [532, 48] on div "t. +971558114687 | mohammaduzaif221@gmail.com" at bounding box center [560, 56] width 113 height 16
click at [522, 48] on span "t. +971558114687" at bounding box center [526, 51] width 45 height 6
drag, startPoint x: 518, startPoint y: 45, endPoint x: 541, endPoint y: 45, distance: 22.5
click at [541, 48] on span "t. +971558114687" at bounding box center [526, 51] width 45 height 6
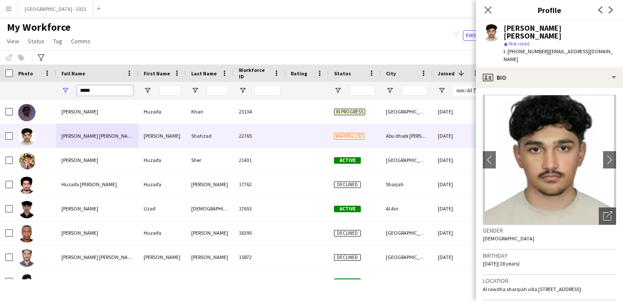
click at [109, 95] on input "*****" at bounding box center [105, 90] width 56 height 10
paste input "**********"
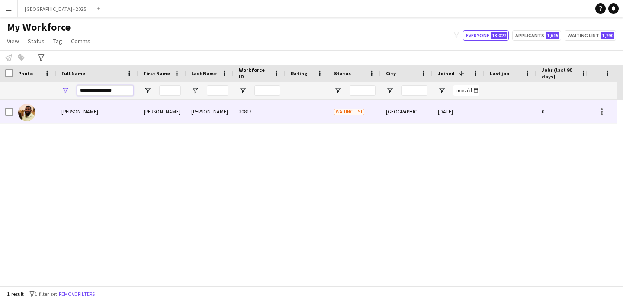
type input "**********"
click at [110, 113] on div "Mohamed Gibreel" at bounding box center [97, 112] width 82 height 24
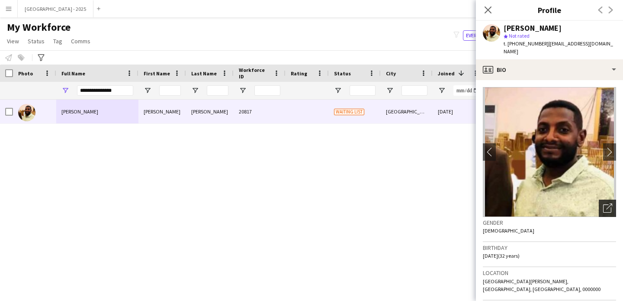
click at [604, 204] on icon at bounding box center [608, 208] width 8 height 8
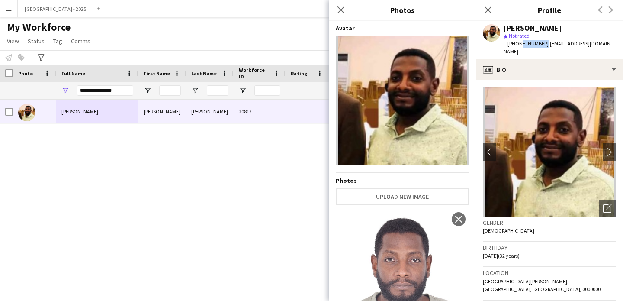
drag, startPoint x: 518, startPoint y: 44, endPoint x: 540, endPoint y: 46, distance: 22.2
click at [540, 46] on span "t. +971565627716" at bounding box center [526, 43] width 45 height 6
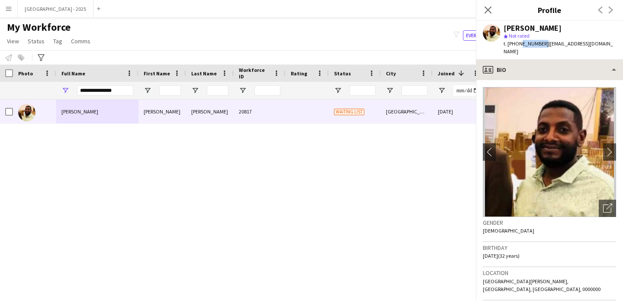
copy span "565627716"
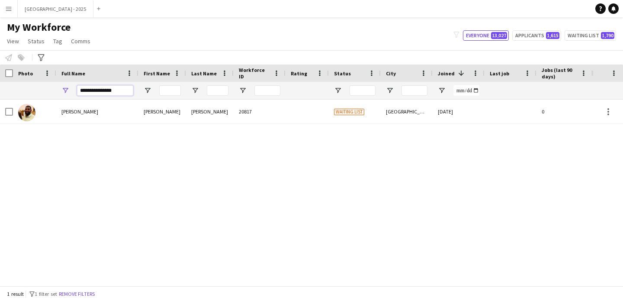
click at [123, 93] on input "**********" at bounding box center [105, 90] width 56 height 10
click at [124, 93] on input "**********" at bounding box center [105, 90] width 56 height 10
click at [142, 83] on div at bounding box center [163, 90] width 48 height 17
click at [98, 85] on input "**********" at bounding box center [105, 90] width 56 height 10
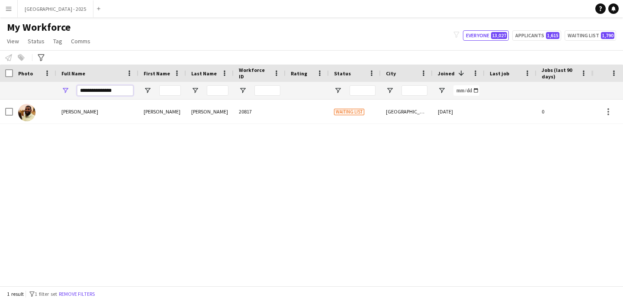
click at [98, 85] on input "**********" at bounding box center [105, 90] width 56 height 10
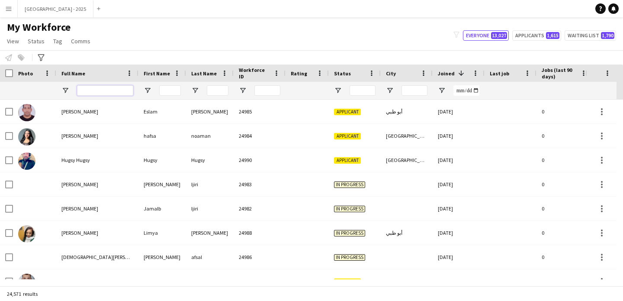
paste input "**********"
type input "**********"
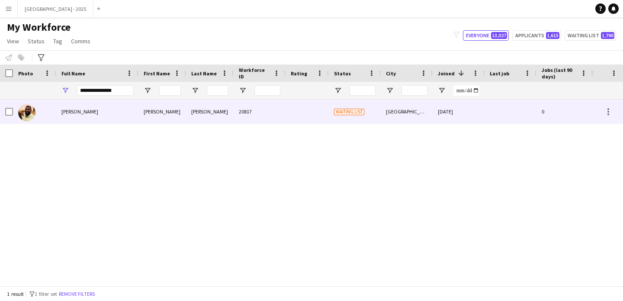
click at [148, 110] on div "[PERSON_NAME]" at bounding box center [163, 112] width 48 height 24
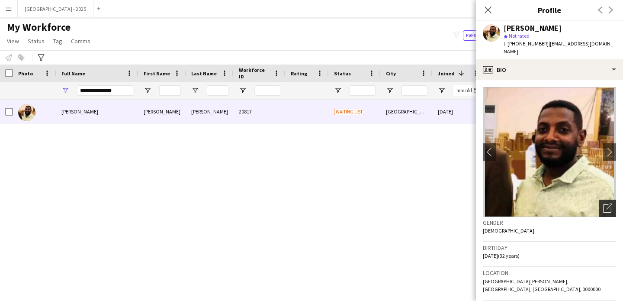
click at [599, 206] on div "Open photos pop-in" at bounding box center [607, 208] width 17 height 17
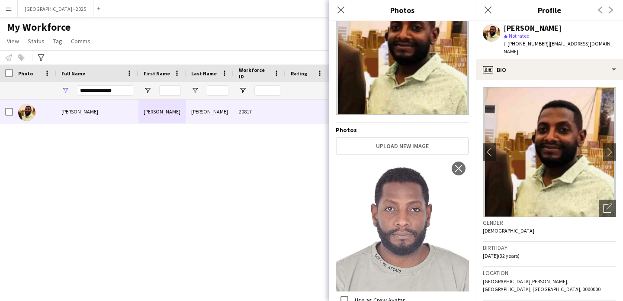
scroll to position [81, 0]
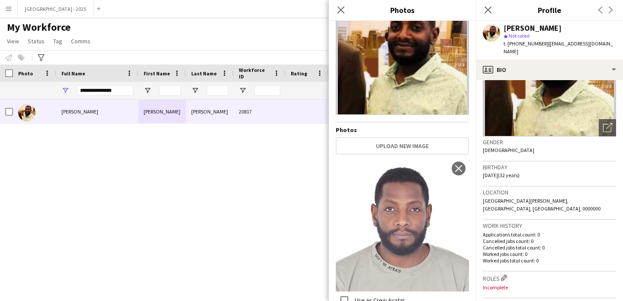
click at [549, 244] on p "Cancelled jobs total count: 0" at bounding box center [549, 247] width 133 height 6
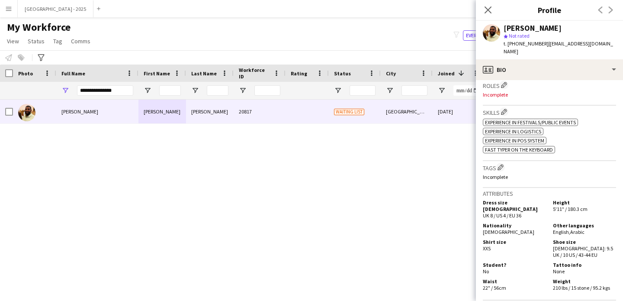
scroll to position [320, 0]
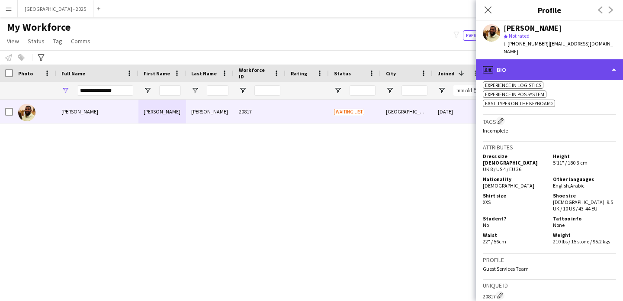
click at [532, 61] on div "profile Bio" at bounding box center [549, 69] width 147 height 21
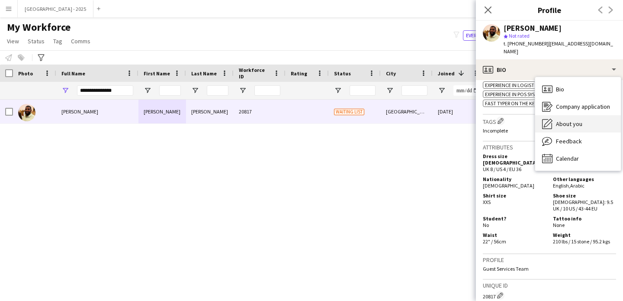
click at [568, 120] on span "About you" at bounding box center [569, 124] width 26 height 8
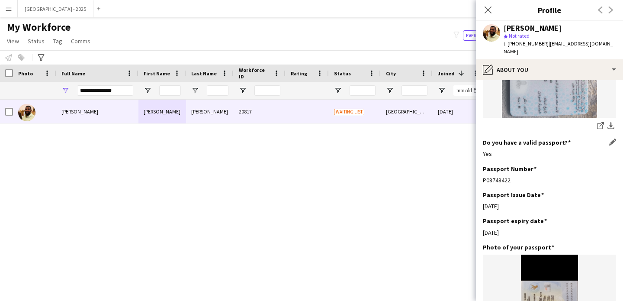
scroll to position [480, 0]
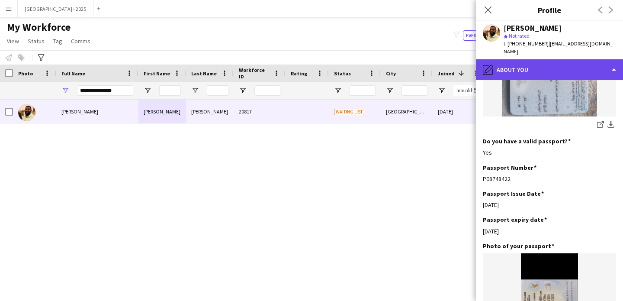
click at [526, 63] on div "pencil4 About you" at bounding box center [549, 69] width 147 height 21
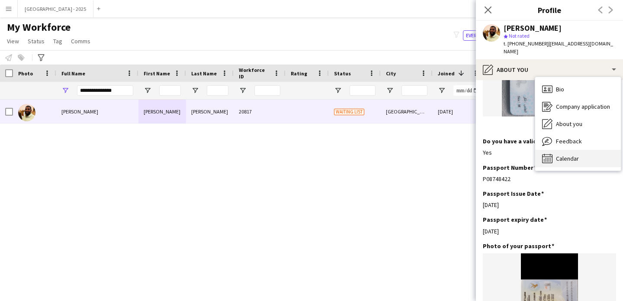
click at [565, 150] on div "Calendar Calendar" at bounding box center [579, 158] width 86 height 17
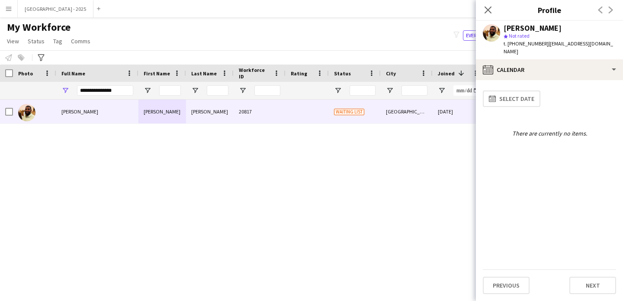
click at [525, 48] on div "Mohamed Gibreel star Not rated t. +971565627716 | mhmdgibreel.1357@gmail.com" at bounding box center [549, 40] width 147 height 39
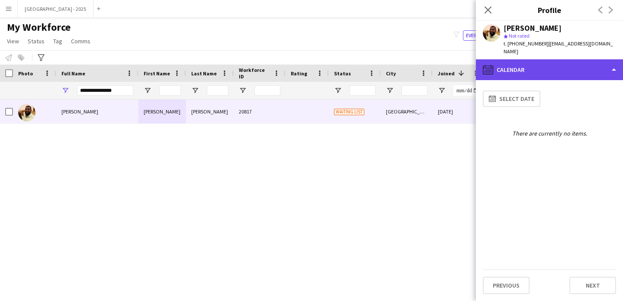
drag, startPoint x: 540, startPoint y: 68, endPoint x: 542, endPoint y: 77, distance: 9.3
click at [540, 68] on div "calendar-full Calendar" at bounding box center [549, 69] width 147 height 21
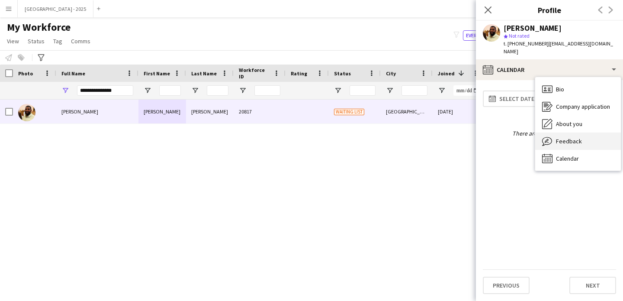
click at [561, 132] on div "Feedback Feedback" at bounding box center [579, 140] width 86 height 17
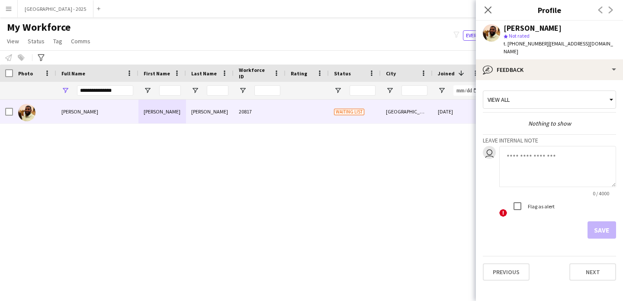
click at [536, 155] on textarea at bounding box center [558, 166] width 117 height 41
type textarea "**********"
click at [608, 221] on button "Save" at bounding box center [602, 229] width 29 height 17
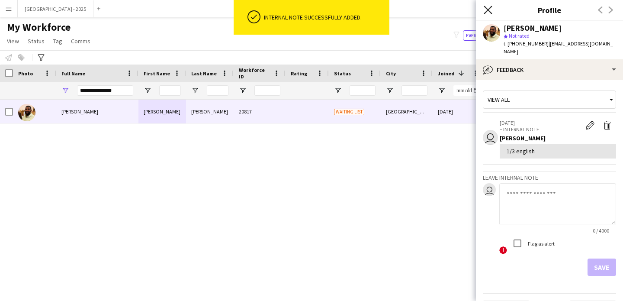
click at [487, 10] on icon at bounding box center [488, 10] width 8 height 8
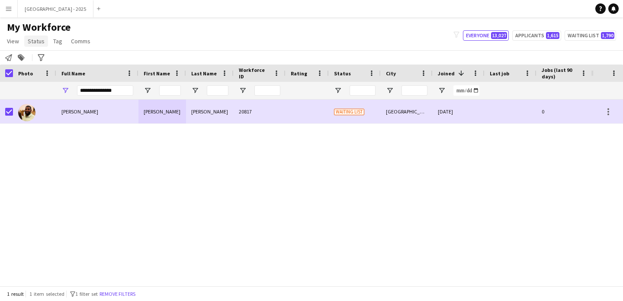
click at [39, 40] on span "Status" at bounding box center [36, 41] width 17 height 8
click at [58, 74] on div "Full Name" at bounding box center [97, 73] width 82 height 17
click at [35, 33] on span "My Workforce" at bounding box center [39, 27] width 64 height 13
click at [44, 44] on link "Status" at bounding box center [36, 41] width 24 height 11
click at [46, 49] on div "Edit" at bounding box center [55, 59] width 61 height 25
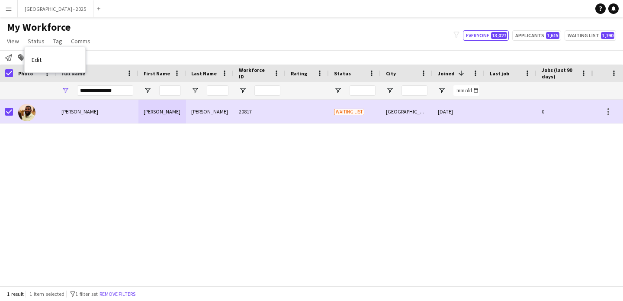
click at [58, 54] on link "Edit" at bounding box center [55, 60] width 61 height 18
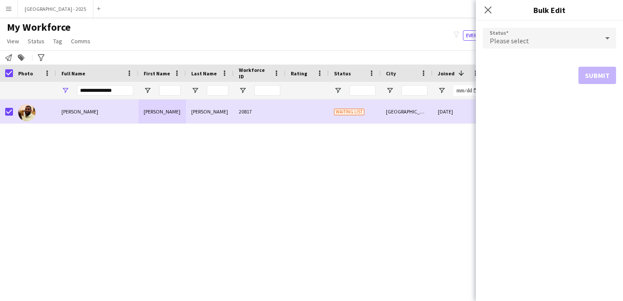
click at [508, 37] on span "Please select" at bounding box center [509, 40] width 39 height 9
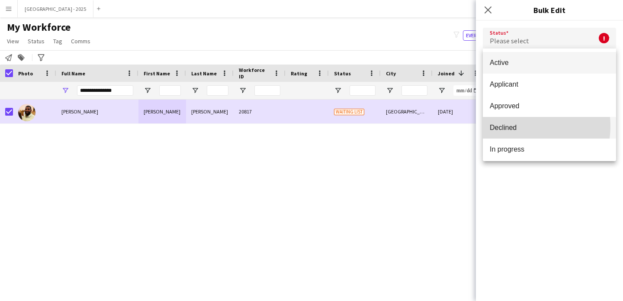
click at [522, 126] on span "Declined" at bounding box center [549, 127] width 119 height 8
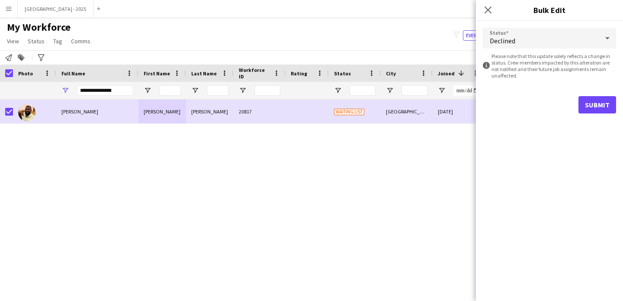
click at [579, 132] on div "Status Declined information-circle Please note that this update solely reflects…" at bounding box center [549, 161] width 147 height 280
click at [592, 110] on button "Submit" at bounding box center [598, 104] width 38 height 17
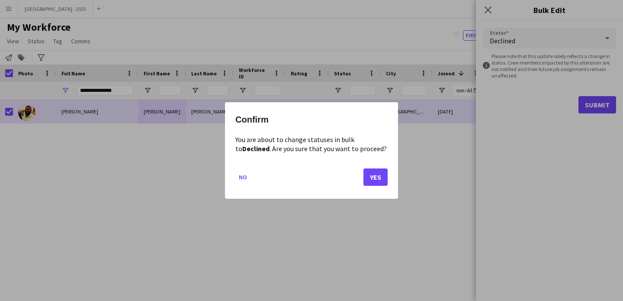
click at [358, 176] on mat-dialog-actions "No Yes" at bounding box center [312, 180] width 152 height 37
click at [368, 174] on button "Yes" at bounding box center [376, 176] width 24 height 17
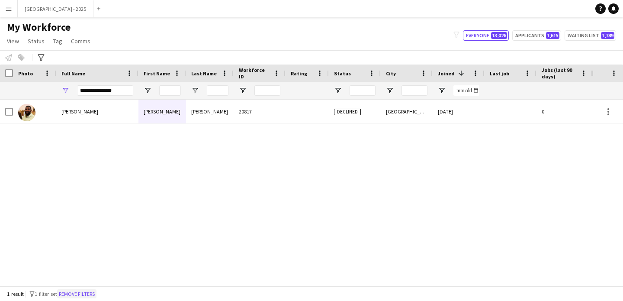
click at [91, 294] on button "Remove filters" at bounding box center [76, 294] width 39 height 10
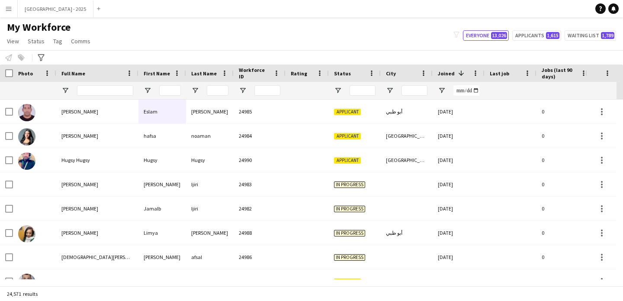
click at [107, 98] on div at bounding box center [105, 90] width 56 height 17
click at [107, 87] on input "Full Name Filter Input" at bounding box center [105, 90] width 56 height 10
paste input "**********"
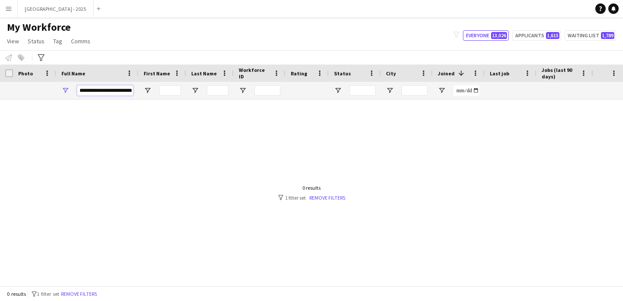
scroll to position [0, 0]
drag, startPoint x: 100, startPoint y: 91, endPoint x: 0, endPoint y: 82, distance: 100.9
click at [0, 82] on div "**********" at bounding box center [442, 90] width 884 height 17
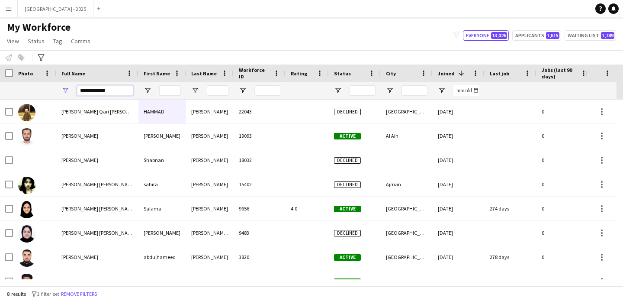
click at [105, 89] on input "**********" at bounding box center [105, 90] width 56 height 10
paste input "Full Name Filter Input"
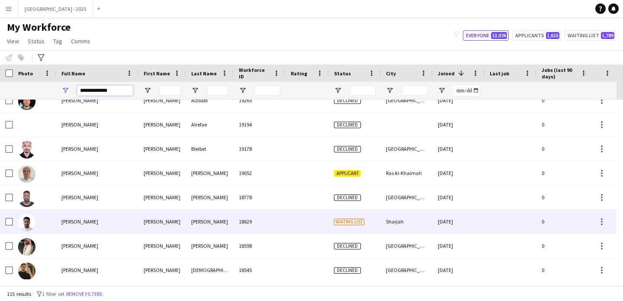
type input "**********"
click at [280, 221] on div "18629" at bounding box center [260, 222] width 52 height 24
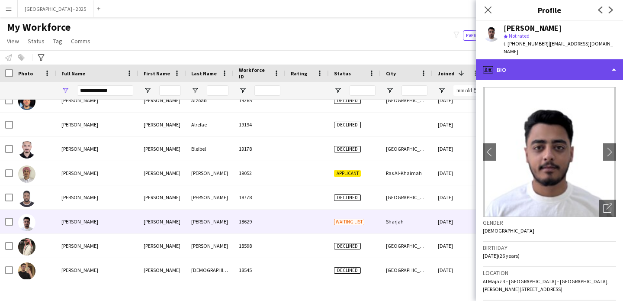
click at [569, 65] on div "profile Bio" at bounding box center [549, 69] width 147 height 21
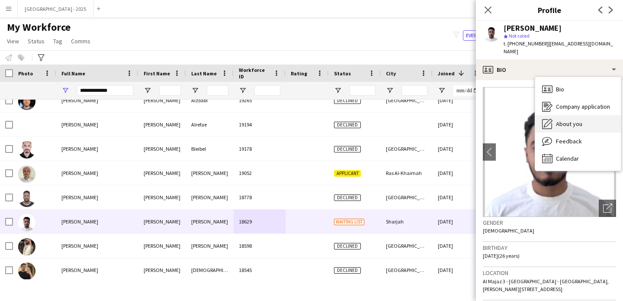
click at [574, 115] on div "About you About you" at bounding box center [579, 123] width 86 height 17
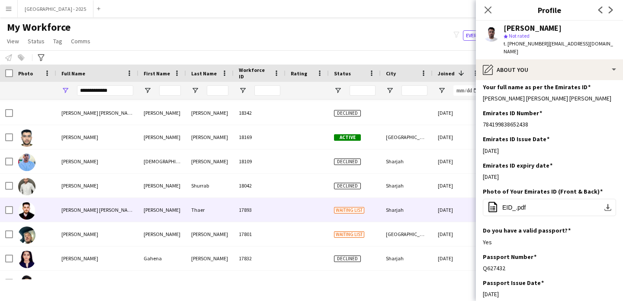
click at [360, 205] on div "Waiting list" at bounding box center [355, 210] width 52 height 24
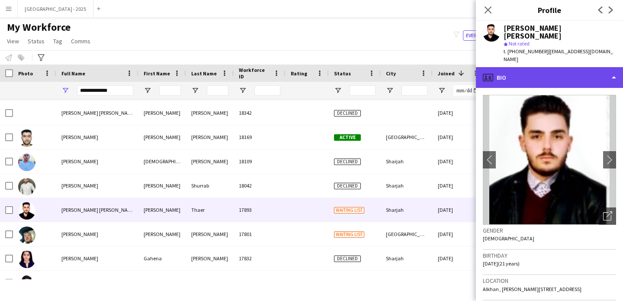
click at [539, 74] on div "profile Bio" at bounding box center [549, 77] width 147 height 21
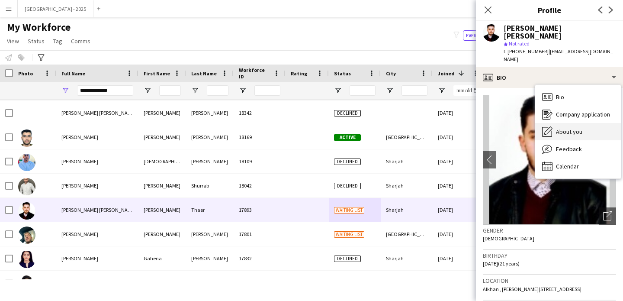
click at [558, 128] on span "About you" at bounding box center [569, 132] width 26 height 8
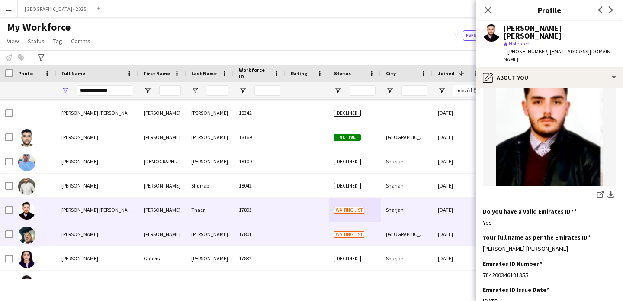
click at [384, 237] on div "[GEOGRAPHIC_DATA]" at bounding box center [407, 234] width 52 height 24
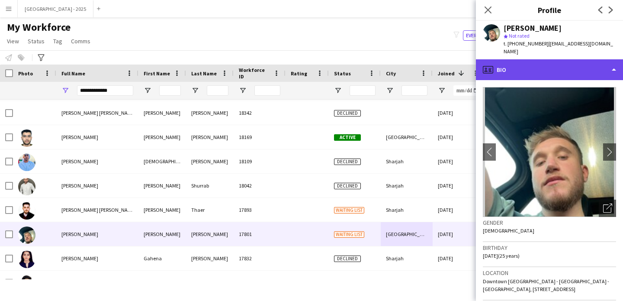
click at [538, 65] on div "profile Bio" at bounding box center [549, 69] width 147 height 21
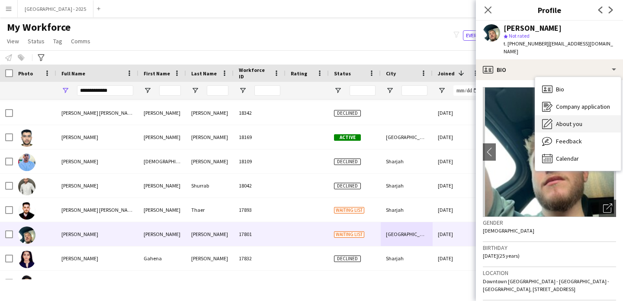
click at [566, 121] on div "About you About you" at bounding box center [579, 123] width 86 height 17
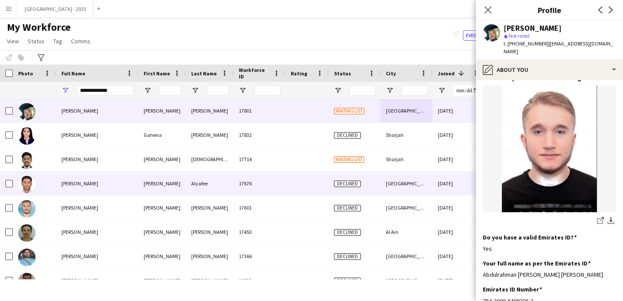
click at [360, 192] on div "Declined" at bounding box center [355, 183] width 52 height 24
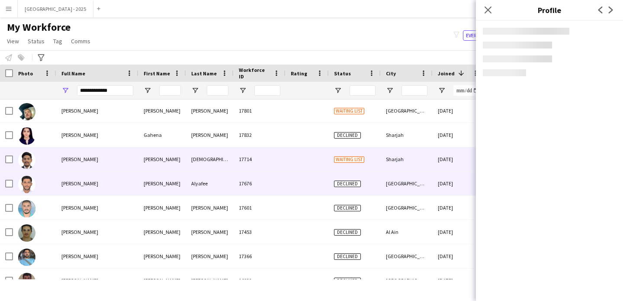
click at [368, 161] on div "Waiting list" at bounding box center [355, 159] width 52 height 24
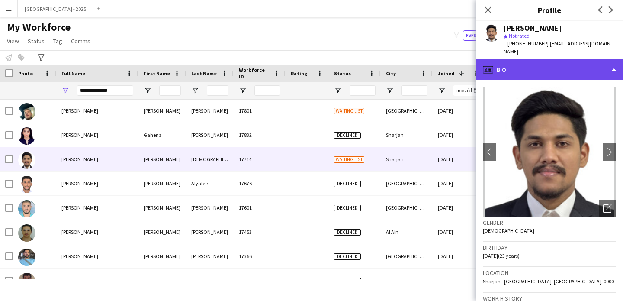
click at [541, 59] on div "profile Bio" at bounding box center [549, 69] width 147 height 21
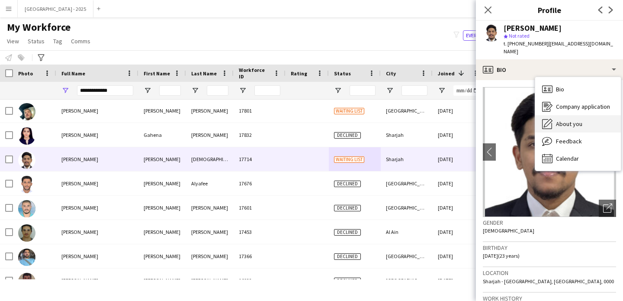
click at [566, 120] on span "About you" at bounding box center [569, 124] width 26 height 8
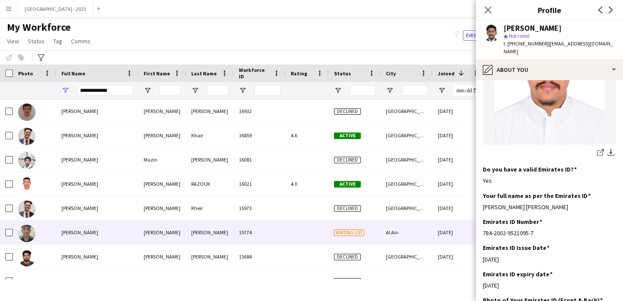
click at [371, 239] on div "Waiting list" at bounding box center [355, 232] width 52 height 24
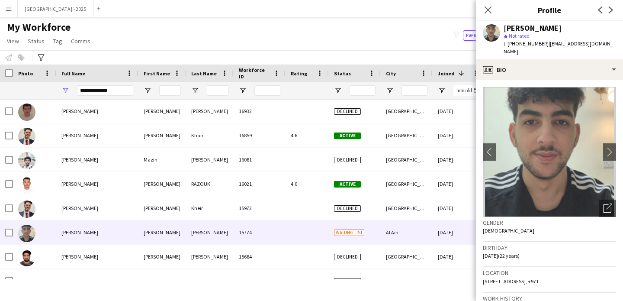
click at [567, 44] on span "| abdulrahman.24@yahoo.com" at bounding box center [559, 47] width 110 height 14
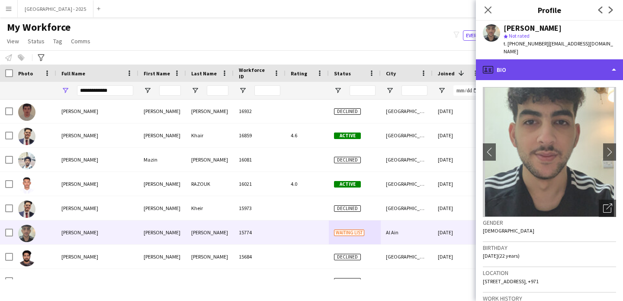
click at [565, 59] on div "profile Bio" at bounding box center [549, 69] width 147 height 21
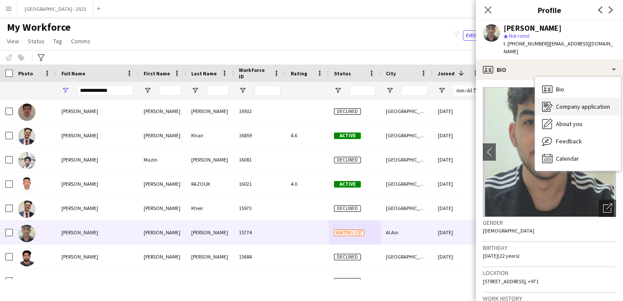
click at [570, 107] on div "Company application Company application" at bounding box center [579, 106] width 86 height 17
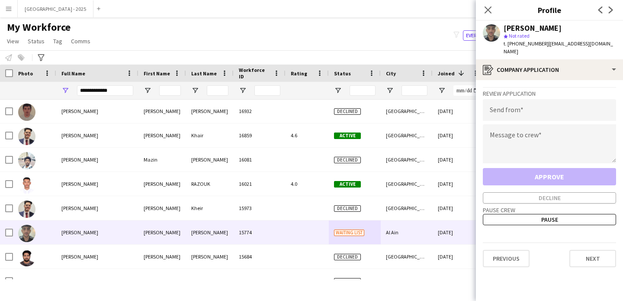
click at [563, 50] on div "Abdulrahman Mohammed star Not rated t. +971505925946 | abdulrahman.24@yahoo.com" at bounding box center [549, 40] width 147 height 39
click at [563, 80] on app-crew-profile-application "Review Application Send from Message to crew Approve Decline Pause crew Pause P…" at bounding box center [549, 190] width 147 height 221
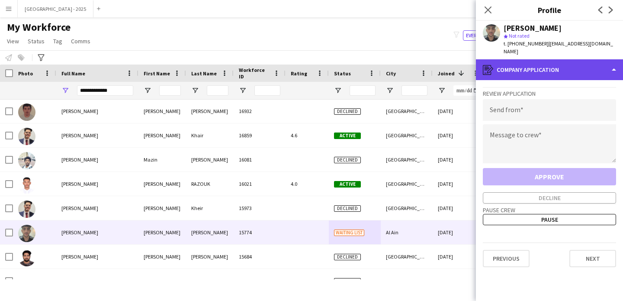
click at [563, 68] on div "register Company application" at bounding box center [549, 69] width 147 height 21
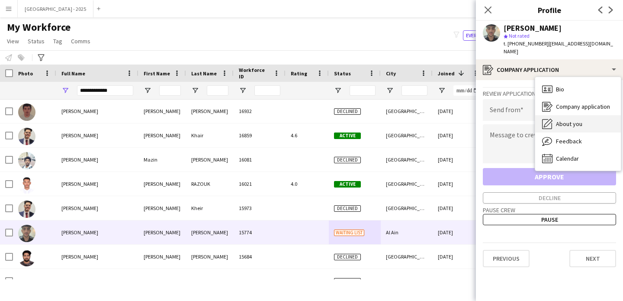
click at [569, 120] on span "About you" at bounding box center [569, 124] width 26 height 8
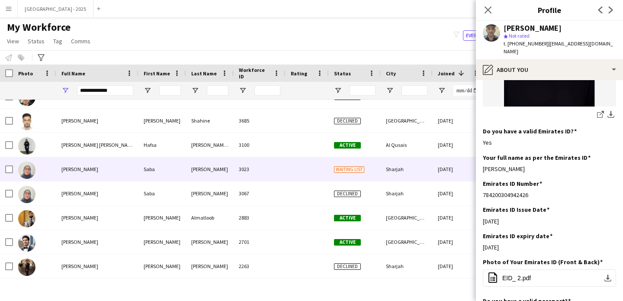
click at [372, 168] on div "Waiting list" at bounding box center [355, 169] width 52 height 24
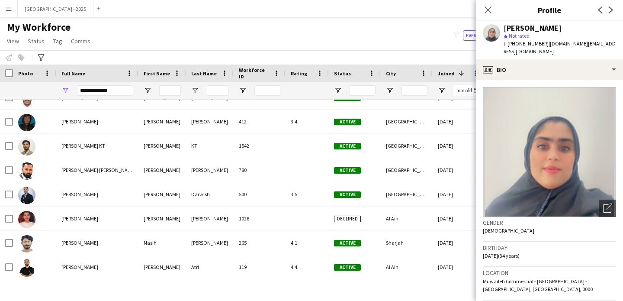
click at [497, 13] on div "Close pop-in" at bounding box center [488, 10] width 24 height 20
click at [493, 11] on app-icon "Close pop-in" at bounding box center [488, 10] width 13 height 13
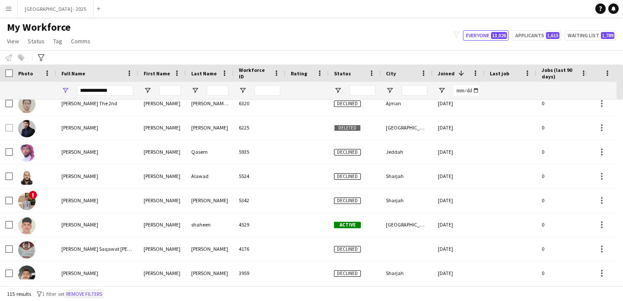
click at [101, 293] on button "Remove filters" at bounding box center [84, 294] width 39 height 10
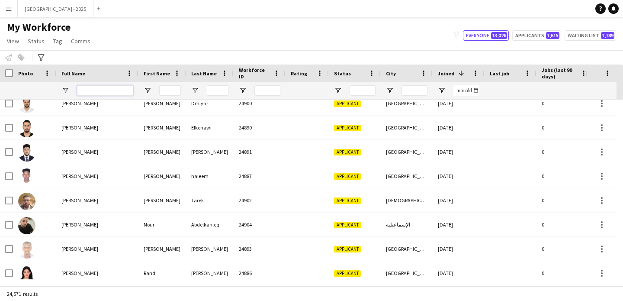
click at [101, 94] on input "Full Name Filter Input" at bounding box center [105, 90] width 56 height 10
paste input "*******"
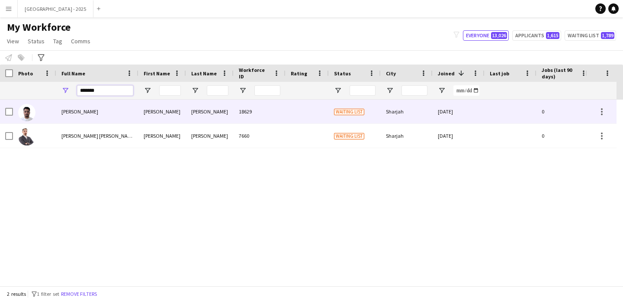
type input "*******"
drag, startPoint x: 120, startPoint y: 120, endPoint x: 145, endPoint y: 129, distance: 26.9
click at [121, 120] on div "[PERSON_NAME]" at bounding box center [97, 112] width 82 height 24
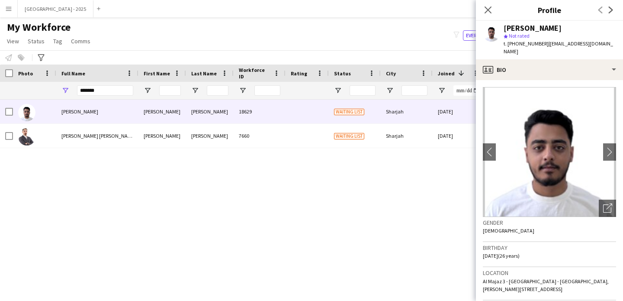
click at [356, 150] on div "Mohammed Abu safieh Mohammed Abu safieh 7660 Waiting list Sharjah 10-07-2024 0 …" at bounding box center [296, 190] width 592 height 180
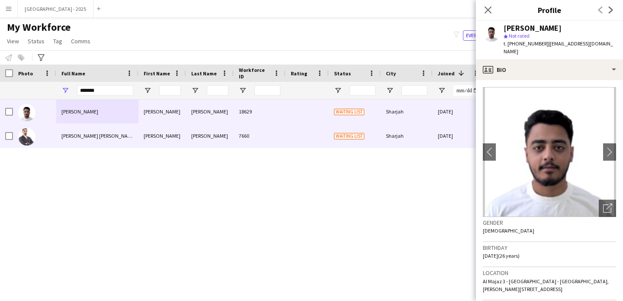
click at [356, 142] on div "Waiting list" at bounding box center [355, 136] width 52 height 24
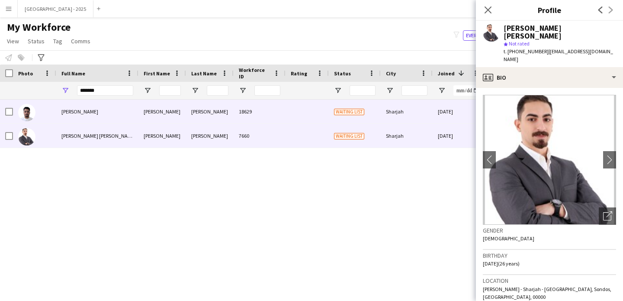
click at [301, 111] on div at bounding box center [307, 112] width 43 height 24
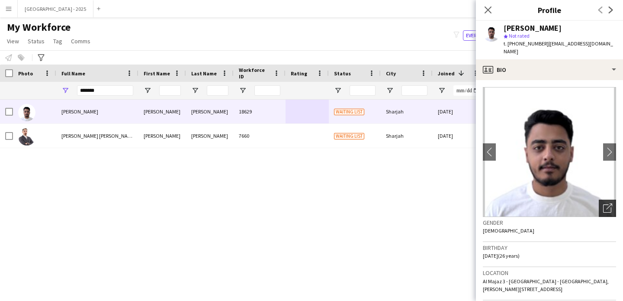
click at [600, 206] on div "Open photos pop-in" at bounding box center [607, 208] width 17 height 17
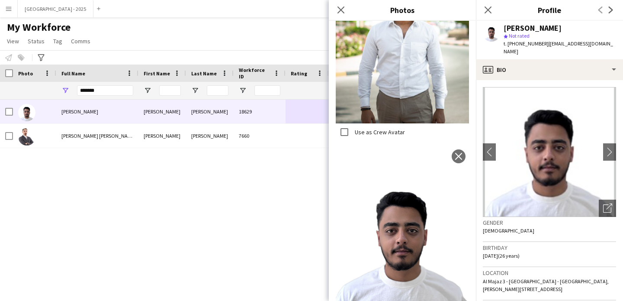
scroll to position [307, 0]
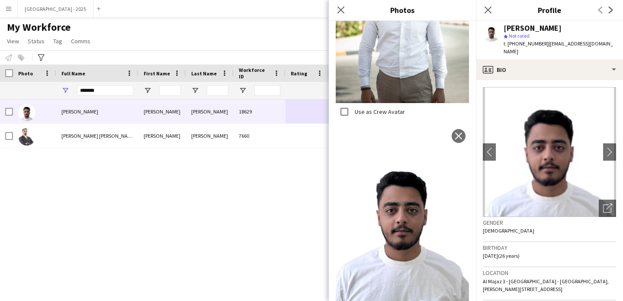
click at [547, 231] on div "Gender Male" at bounding box center [549, 229] width 133 height 25
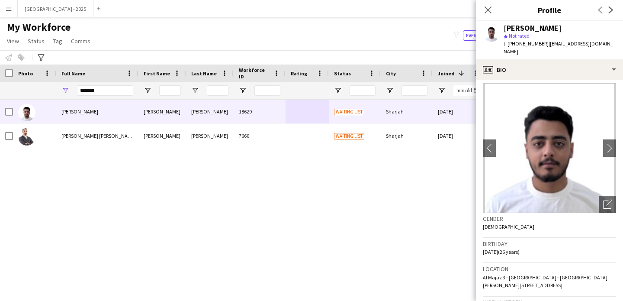
scroll to position [0, 0]
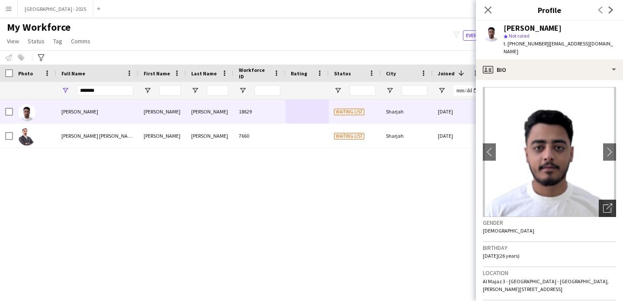
click at [604, 203] on icon "Open photos pop-in" at bounding box center [608, 207] width 9 height 9
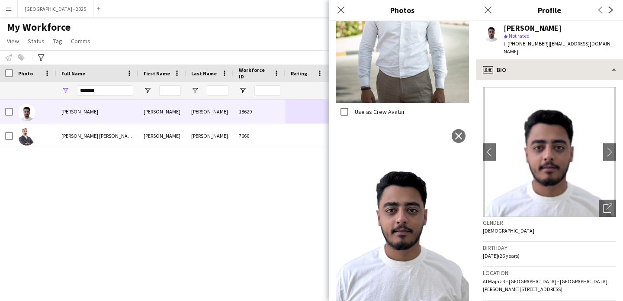
scroll to position [164, 0]
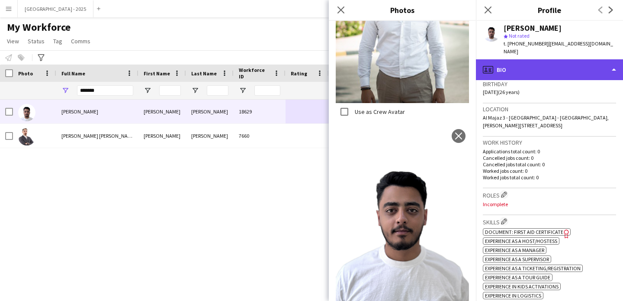
click at [520, 59] on div "profile Bio" at bounding box center [549, 69] width 147 height 21
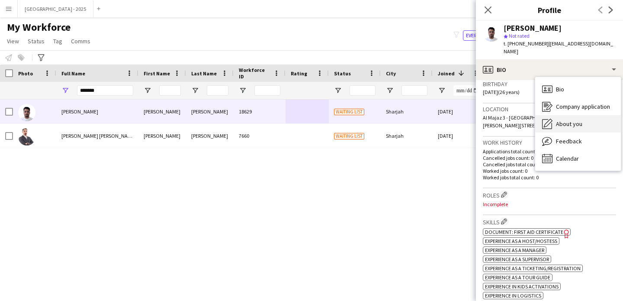
click at [572, 115] on div "About you About you" at bounding box center [579, 123] width 86 height 17
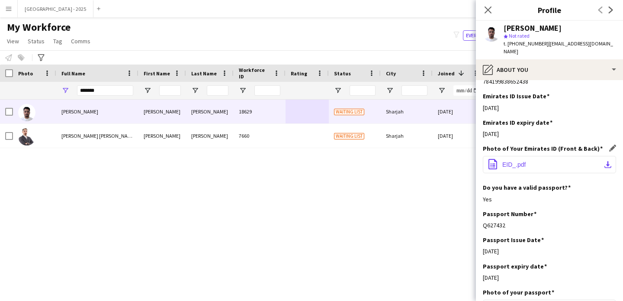
scroll to position [240, 0]
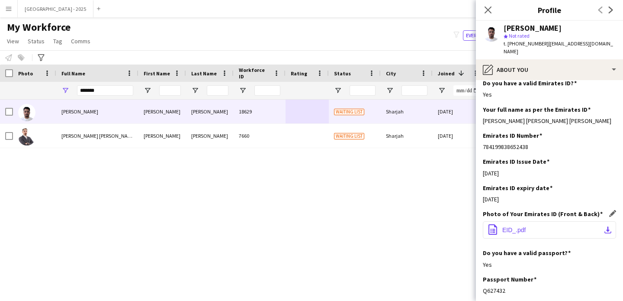
click at [526, 221] on button "office-file-sheet EID_.pdf download-bottom" at bounding box center [549, 229] width 133 height 17
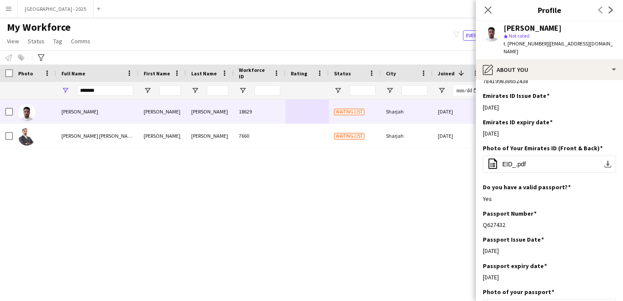
scroll to position [0, 0]
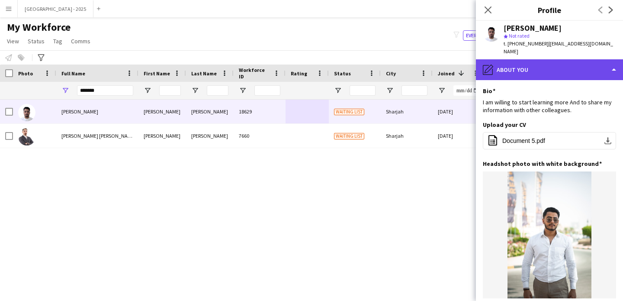
click at [513, 59] on div "pencil4 About you" at bounding box center [549, 69] width 147 height 21
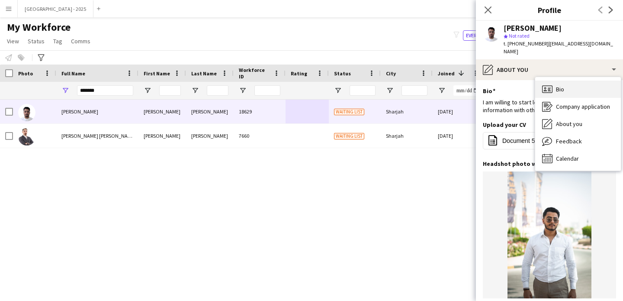
click at [570, 81] on div "Bio Bio" at bounding box center [579, 89] width 86 height 17
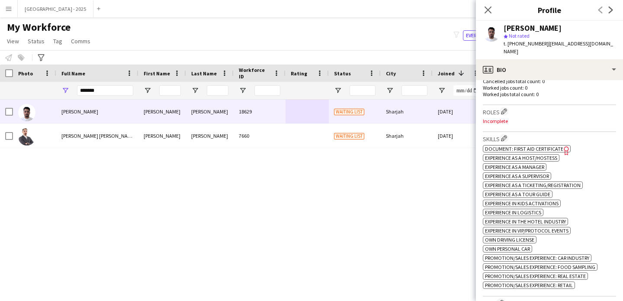
scroll to position [264, 0]
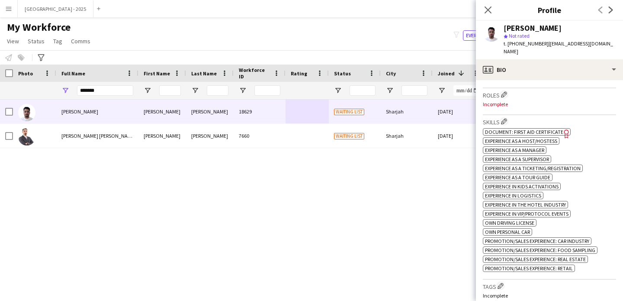
click at [507, 79] on div "Work history Applications total count: 0 Cancelled jobs count: 0 Cancelled jobs…" at bounding box center [549, 63] width 133 height 52
click at [507, 91] on app-icon "Edit crew company roles" at bounding box center [504, 94] width 6 height 6
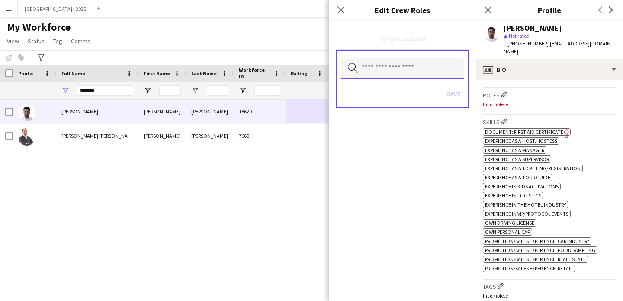
click at [415, 65] on input "text" at bounding box center [402, 69] width 123 height 22
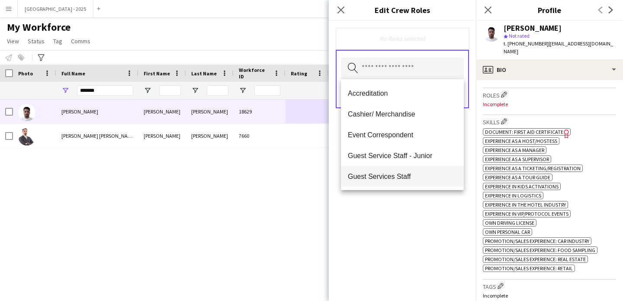
click at [410, 168] on mat-option "Guest Services Staff" at bounding box center [402, 176] width 123 height 21
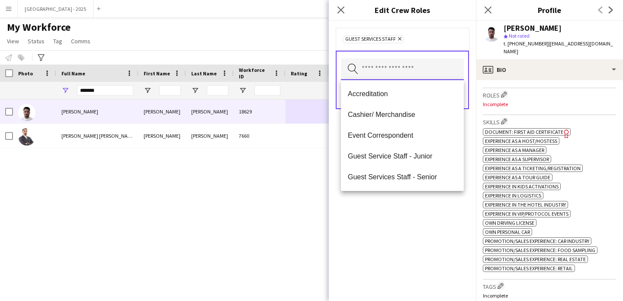
scroll to position [0, 0]
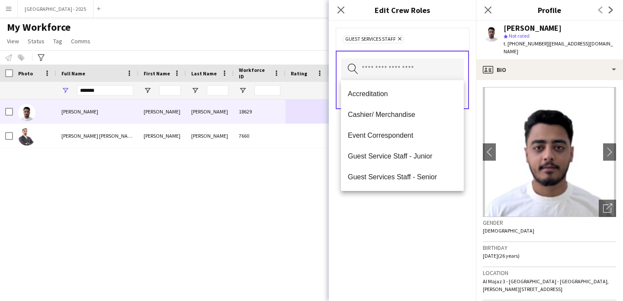
drag, startPoint x: 418, startPoint y: 218, endPoint x: 429, endPoint y: 137, distance: 82.2
click at [418, 218] on div "Guest Services Staff Remove Search by role type Save" at bounding box center [402, 161] width 147 height 280
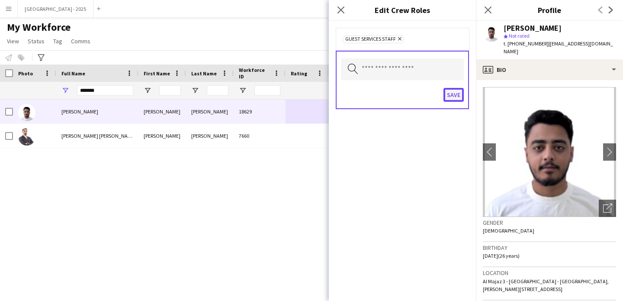
click at [446, 93] on button "Save" at bounding box center [454, 95] width 20 height 14
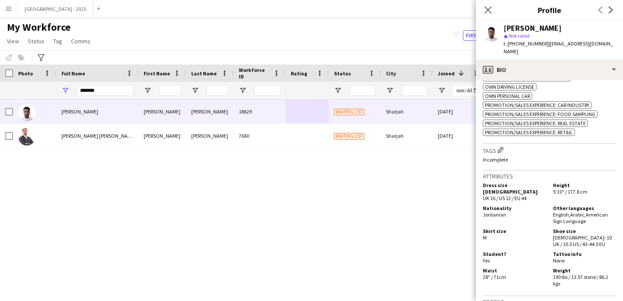
scroll to position [453, 0]
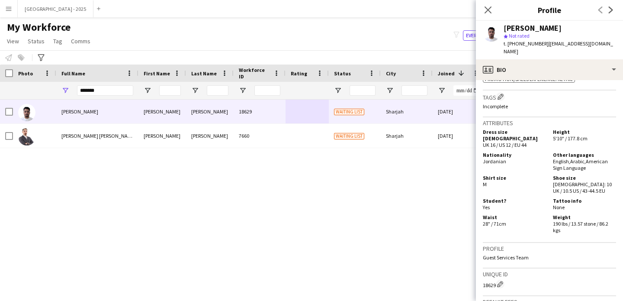
click at [499, 100] on h3 "Tags Edit crew company tags" at bounding box center [549, 96] width 133 height 9
click at [505, 88] on div "Skills Edit crew company skills ok-circled2 background Layer 1 cross-circle-red…" at bounding box center [549, 8] width 133 height 164
click at [501, 92] on button "Edit crew company tags" at bounding box center [501, 96] width 9 height 9
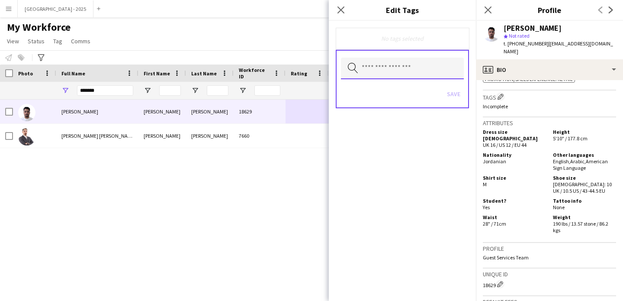
click at [389, 71] on input "text" at bounding box center [402, 69] width 123 height 22
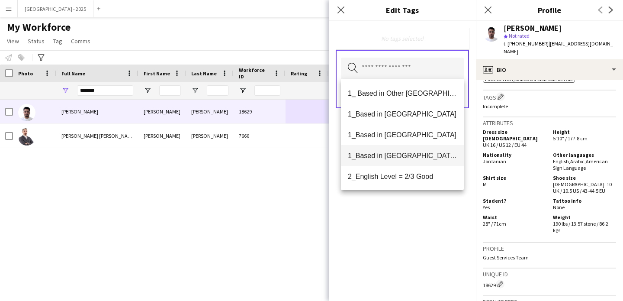
click at [420, 155] on span "1_Based in [GEOGRAPHIC_DATA]/[GEOGRAPHIC_DATA]/Ajman" at bounding box center [402, 156] width 109 height 8
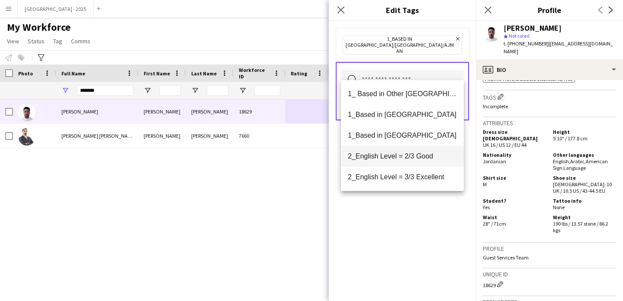
click at [420, 158] on span "2_English Level = 2/3 Good" at bounding box center [402, 156] width 109 height 8
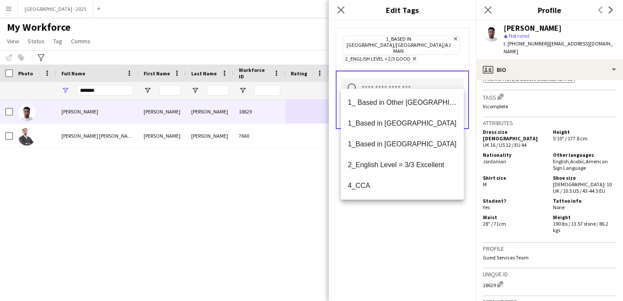
drag, startPoint x: 443, startPoint y: 230, endPoint x: 452, endPoint y: 160, distance: 70.7
click at [443, 230] on div "1_Based in [GEOGRAPHIC_DATA]/[GEOGRAPHIC_DATA]/Ajman Remove 2_English Level = 2…" at bounding box center [402, 161] width 147 height 280
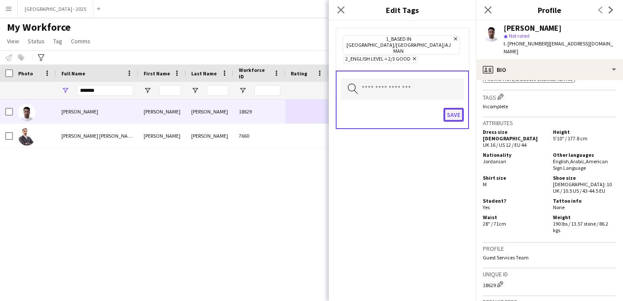
click at [456, 108] on button "Save" at bounding box center [454, 115] width 20 height 14
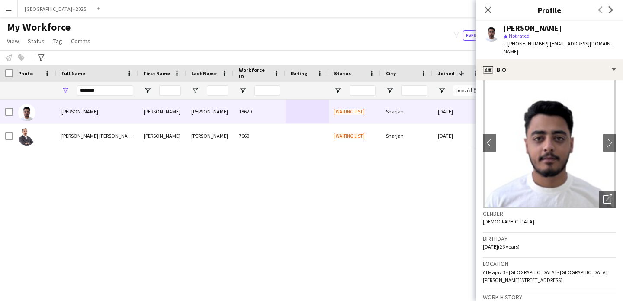
scroll to position [0, 0]
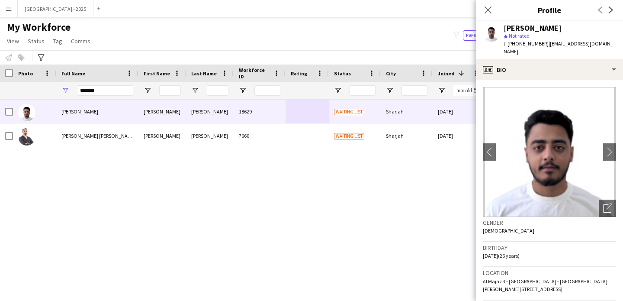
click at [542, 80] on app-crew-profile-bio "chevron-left chevron-right Open photos pop-in Gender Male Birthday 05-11-1998 (…" at bounding box center [549, 190] width 147 height 221
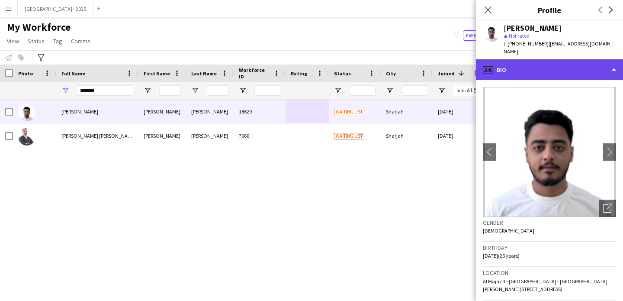
click at [553, 68] on div "profile Bio" at bounding box center [549, 69] width 147 height 21
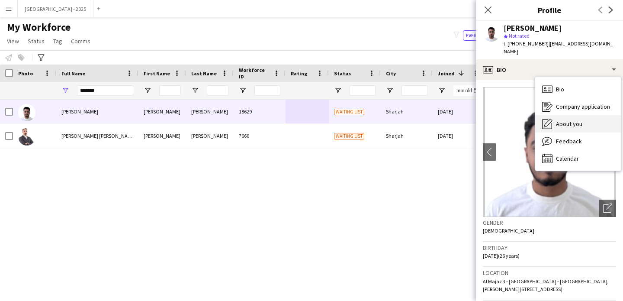
click at [584, 115] on div "About you About you" at bounding box center [579, 123] width 86 height 17
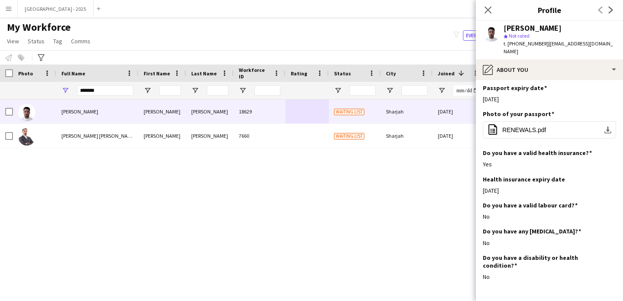
scroll to position [435, 0]
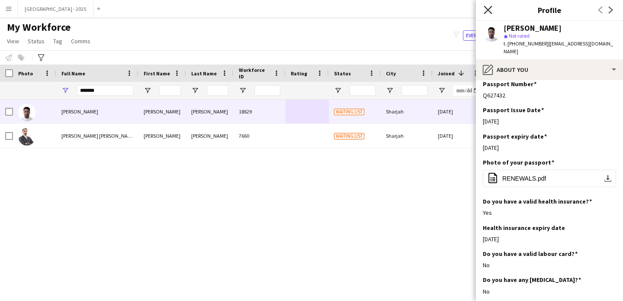
click at [485, 13] on icon at bounding box center [488, 10] width 8 height 8
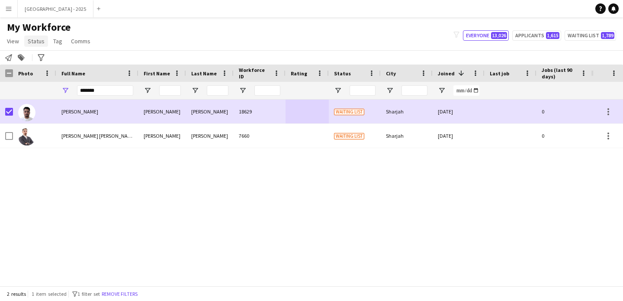
click at [39, 39] on span "Status" at bounding box center [36, 41] width 17 height 8
click at [47, 55] on link "Edit" at bounding box center [55, 60] width 61 height 18
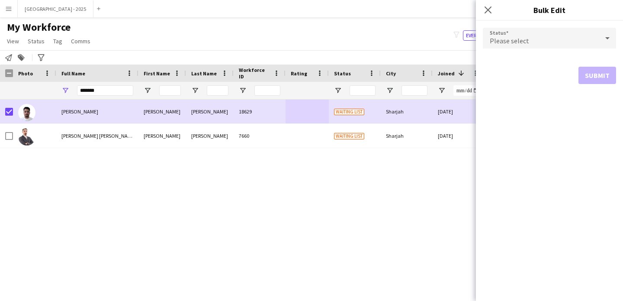
click at [547, 47] on div "Please select" at bounding box center [541, 38] width 116 height 21
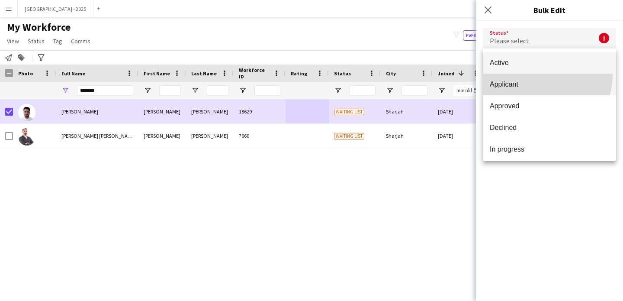
click at [538, 75] on mat-option "Applicant" at bounding box center [549, 85] width 133 height 22
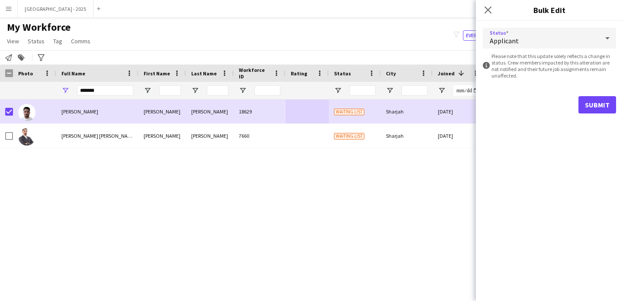
click at [531, 39] on div "Applicant" at bounding box center [541, 38] width 116 height 21
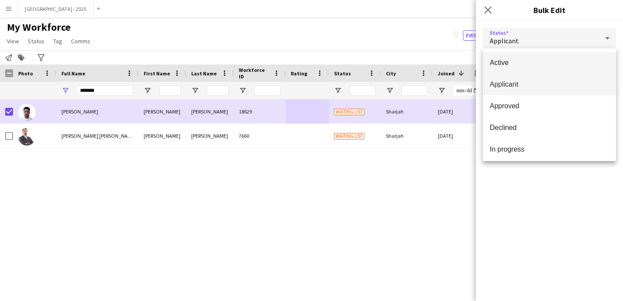
click at [529, 54] on mat-option "Active" at bounding box center [549, 63] width 133 height 22
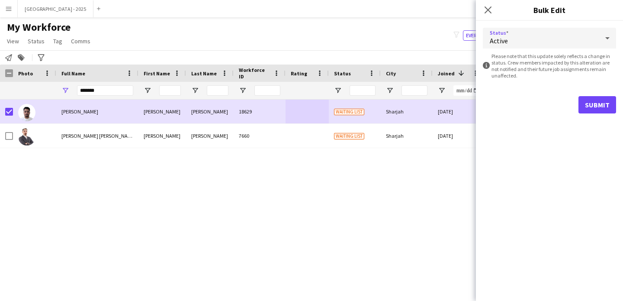
click at [600, 114] on form "Status Active information-circle Please note that this update solely reflects a…" at bounding box center [549, 71] width 133 height 100
click at [585, 113] on form "Status Active information-circle Please note that this update solely reflects a…" at bounding box center [549, 71] width 133 height 100
click at [585, 107] on button "Submit" at bounding box center [598, 104] width 38 height 17
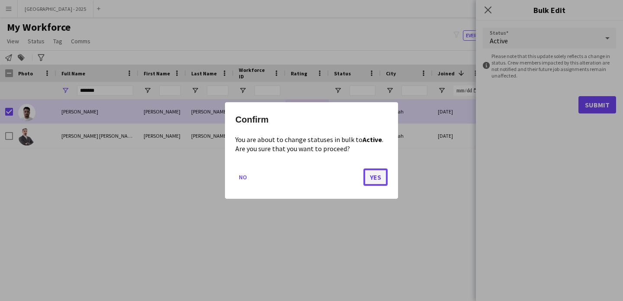
click at [370, 174] on button "Yes" at bounding box center [376, 176] width 24 height 17
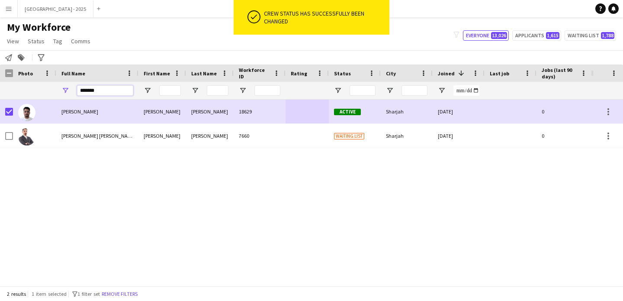
click at [114, 90] on input "*******" at bounding box center [105, 90] width 56 height 10
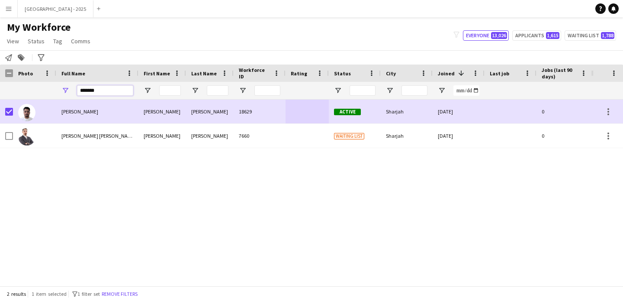
click at [114, 90] on input "*******" at bounding box center [105, 90] width 56 height 10
click at [130, 294] on button "Remove filters" at bounding box center [119, 294] width 39 height 10
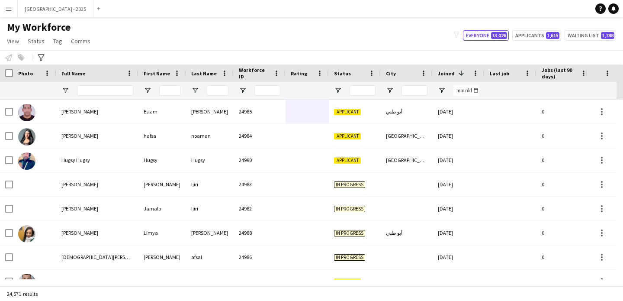
click at [101, 82] on div at bounding box center [105, 90] width 56 height 17
click at [101, 87] on input "Full Name Filter Input" at bounding box center [105, 90] width 56 height 10
paste input "**********"
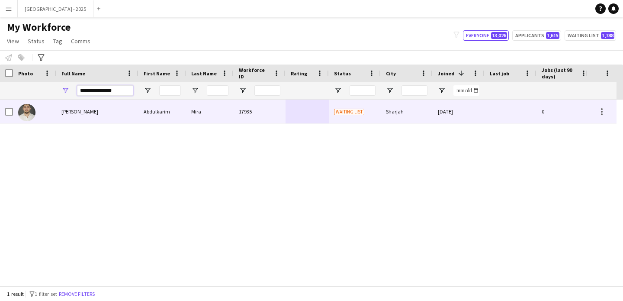
type input "**********"
drag, startPoint x: 118, startPoint y: 113, endPoint x: 135, endPoint y: 119, distance: 17.8
click at [118, 113] on div "Abdulkarim Mira" at bounding box center [97, 112] width 82 height 24
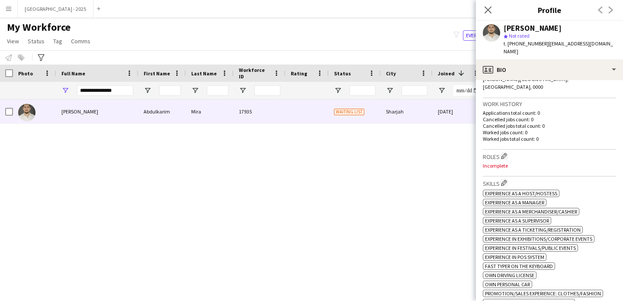
scroll to position [249, 0]
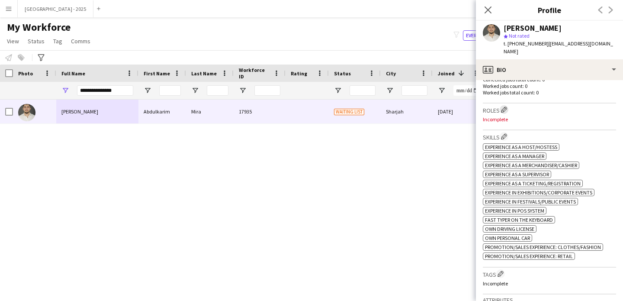
click at [504, 107] on app-icon "Edit crew company roles" at bounding box center [504, 110] width 6 height 6
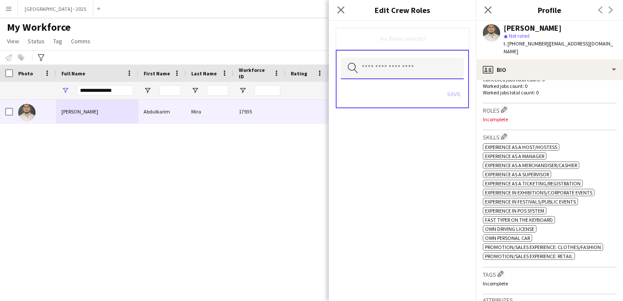
click at [398, 67] on input "text" at bounding box center [402, 69] width 123 height 22
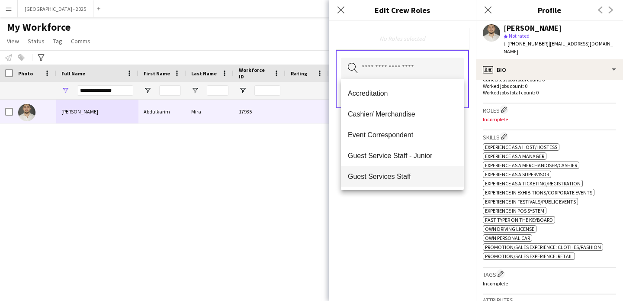
click at [426, 174] on span "Guest Services Staff" at bounding box center [402, 176] width 109 height 8
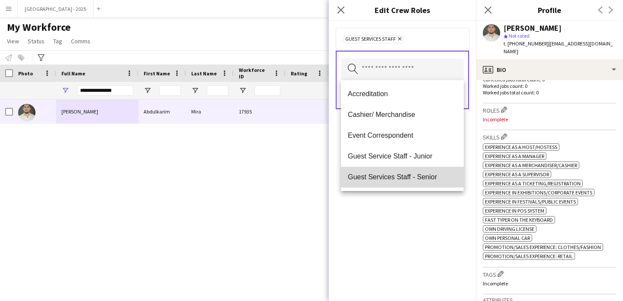
click at [426, 177] on span "Guest Services Staff - Senior" at bounding box center [402, 177] width 109 height 8
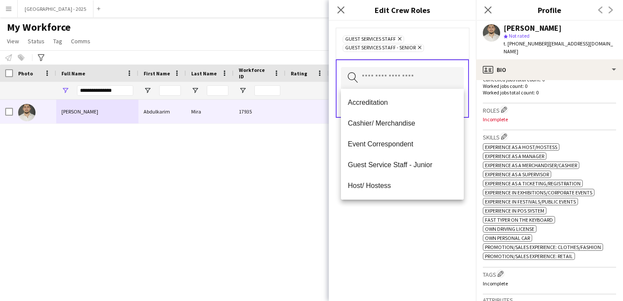
click at [430, 206] on div "Guest Services Staff Remove Guest Services Staff - Senior Remove Search by role…" at bounding box center [402, 161] width 147 height 280
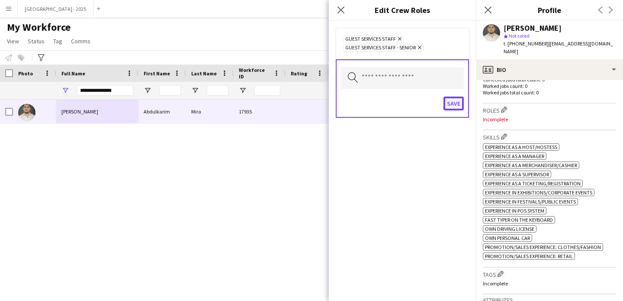
click at [459, 107] on button "Save" at bounding box center [454, 104] width 20 height 14
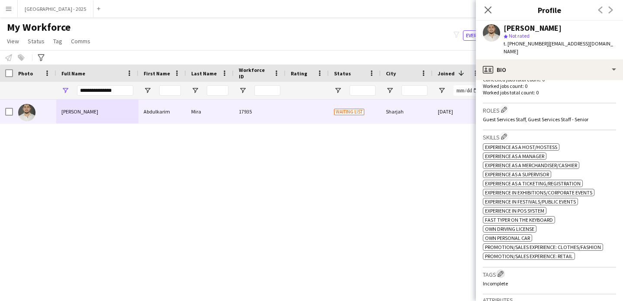
click at [504, 271] on app-icon "Edit crew company tags" at bounding box center [501, 274] width 6 height 6
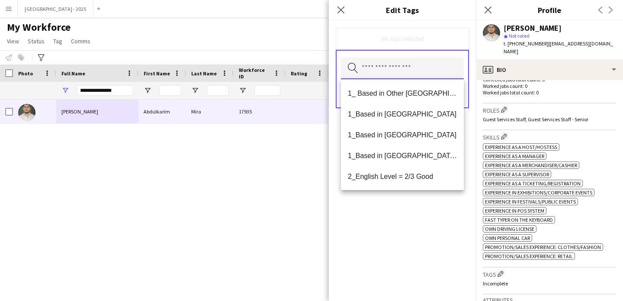
click at [423, 60] on input "text" at bounding box center [402, 69] width 123 height 22
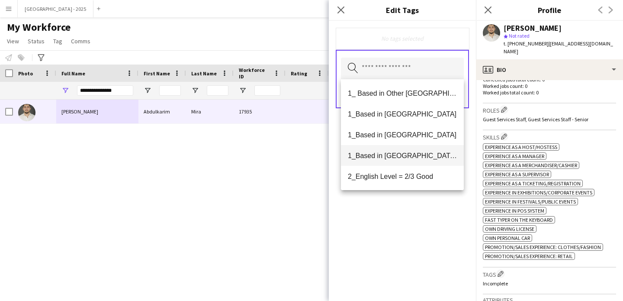
click at [420, 160] on mat-option "1_Based in [GEOGRAPHIC_DATA]/[GEOGRAPHIC_DATA]/Ajman" at bounding box center [402, 155] width 123 height 21
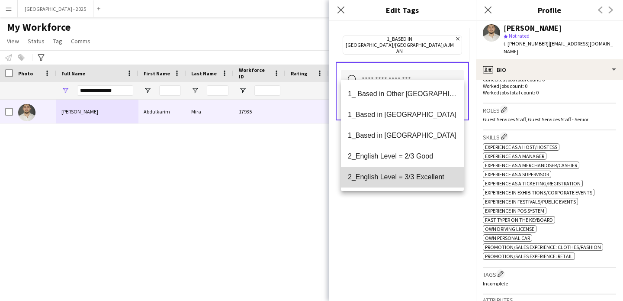
click at [419, 178] on span "2_English Level = 3/3 Excellent" at bounding box center [402, 177] width 109 height 8
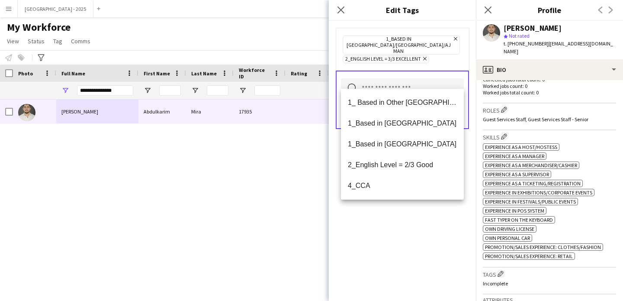
click at [423, 252] on div "1_Based in [GEOGRAPHIC_DATA]/[GEOGRAPHIC_DATA]/Ajman Remove 2_English Level = 3…" at bounding box center [402, 161] width 147 height 280
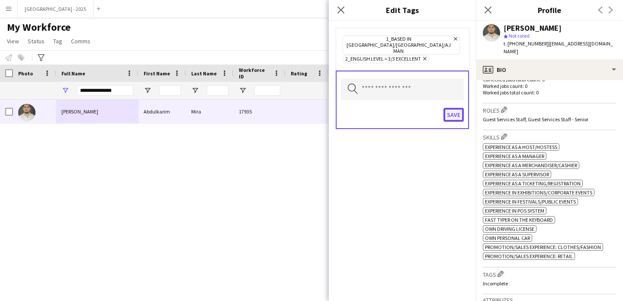
click at [461, 110] on button "Save" at bounding box center [454, 115] width 20 height 14
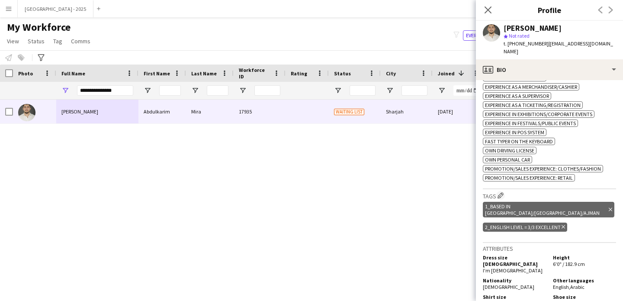
scroll to position [408, 0]
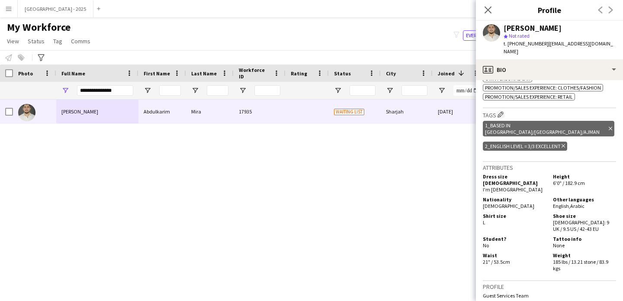
click at [488, 3] on div "Close pop-in" at bounding box center [488, 10] width 24 height 20
click at [488, 8] on icon "Close pop-in" at bounding box center [488, 10] width 8 height 8
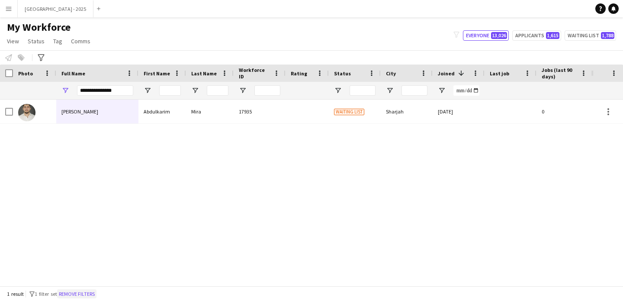
click at [97, 291] on button "Remove filters" at bounding box center [76, 294] width 39 height 10
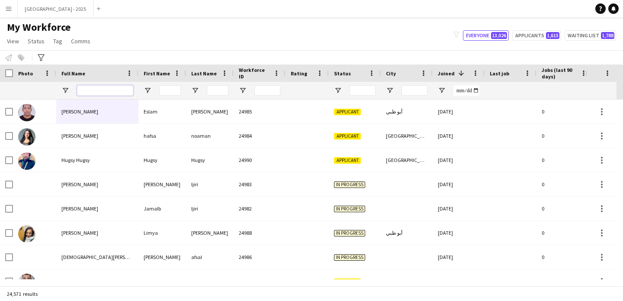
click at [108, 90] on input "Full Name Filter Input" at bounding box center [105, 90] width 56 height 10
paste input "**********"
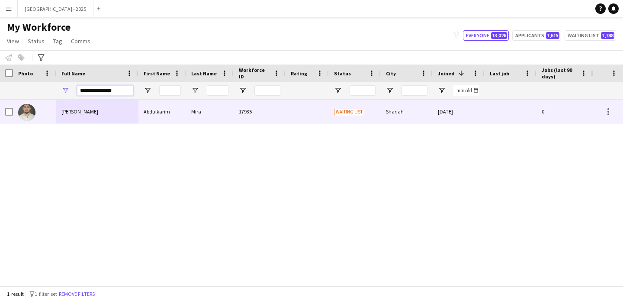
type input "**********"
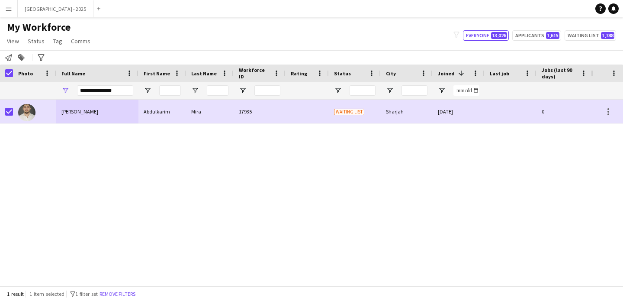
click at [37, 32] on span "My Workforce" at bounding box center [39, 27] width 64 height 13
click at [36, 38] on span "Status" at bounding box center [36, 41] width 17 height 8
click at [52, 61] on link "Edit" at bounding box center [55, 60] width 61 height 18
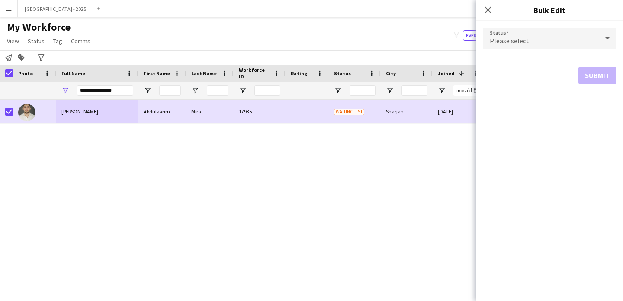
click at [524, 34] on div "Please select" at bounding box center [541, 38] width 116 height 21
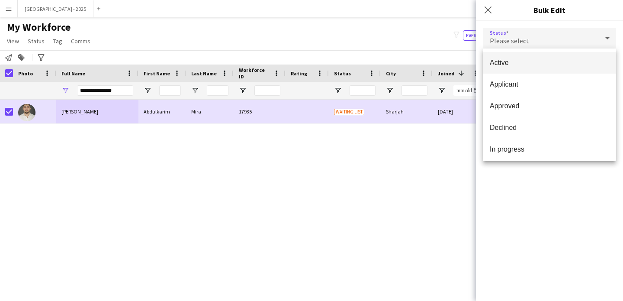
click at [520, 54] on mat-option "Active" at bounding box center [549, 63] width 133 height 22
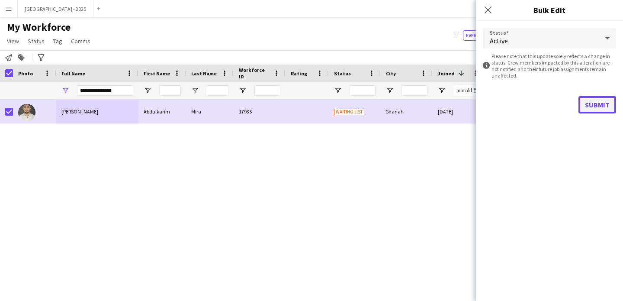
click at [589, 103] on button "Submit" at bounding box center [598, 104] width 38 height 17
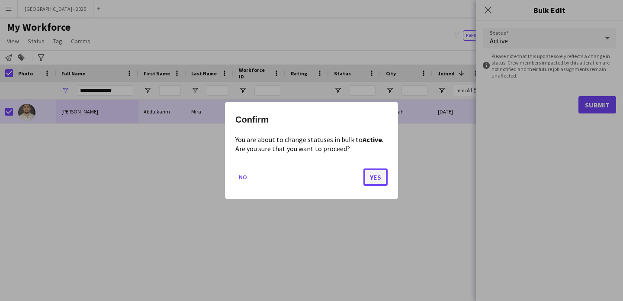
click at [368, 174] on button "Yes" at bounding box center [376, 176] width 24 height 17
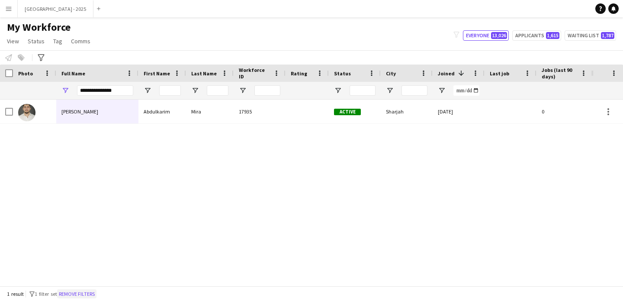
click at [97, 293] on button "Remove filters" at bounding box center [76, 294] width 39 height 10
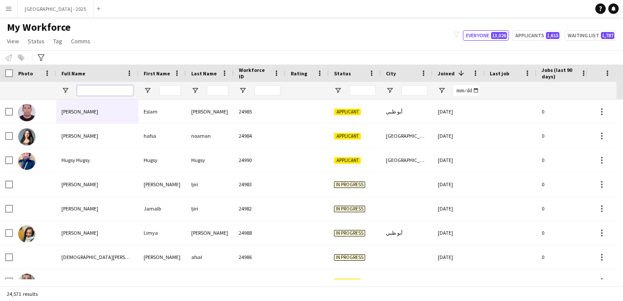
click at [103, 89] on input "Full Name Filter Input" at bounding box center [105, 90] width 56 height 10
paste input "**********"
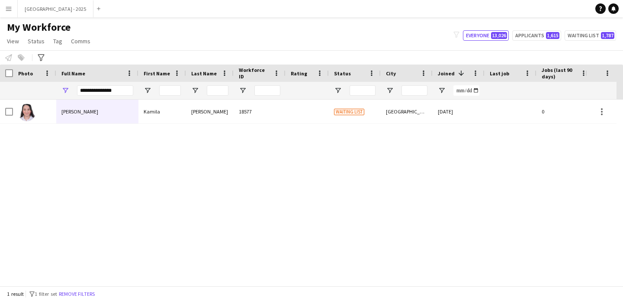
click at [103, 119] on div "Kamila Karimova" at bounding box center [97, 112] width 82 height 24
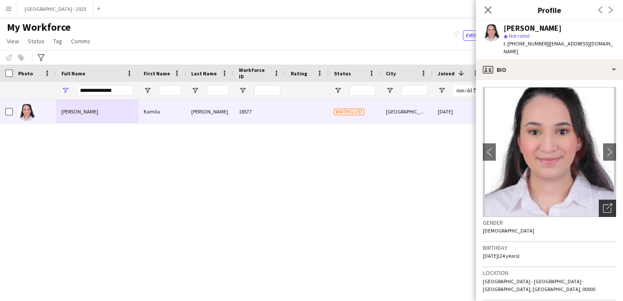
click at [607, 200] on div "Open photos pop-in" at bounding box center [607, 208] width 17 height 17
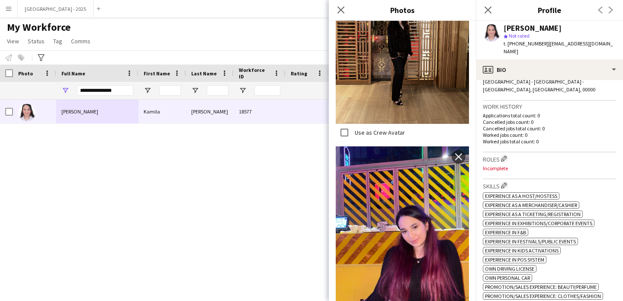
scroll to position [341, 0]
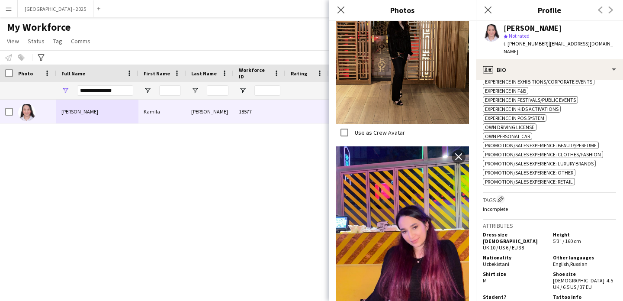
click at [537, 231] on h5 "Dress size [DEMOGRAPHIC_DATA]" at bounding box center [514, 237] width 63 height 13
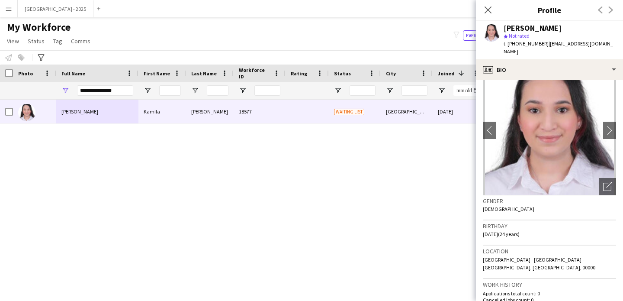
scroll to position [0, 0]
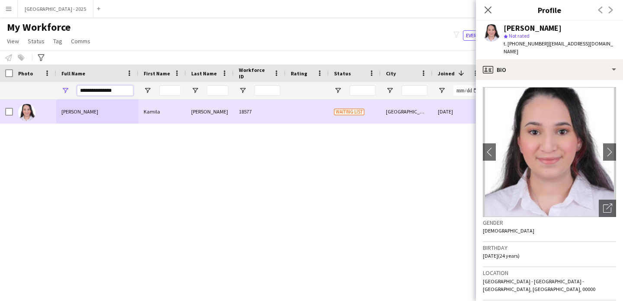
click at [105, 92] on input "**********" at bounding box center [105, 90] width 56 height 10
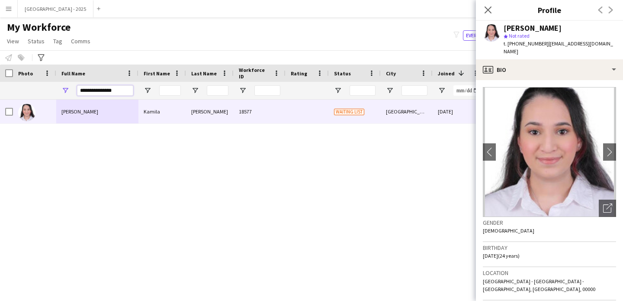
click at [105, 92] on input "**********" at bounding box center [105, 90] width 56 height 10
paste input "**********"
click at [104, 92] on input "**********" at bounding box center [105, 90] width 56 height 10
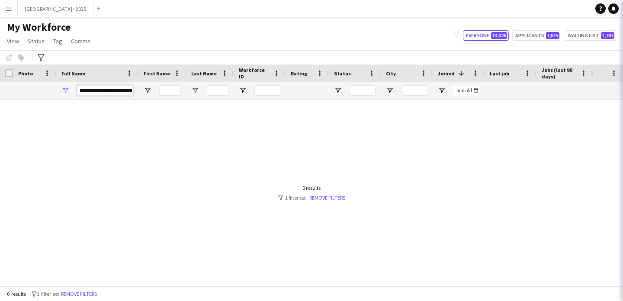
click at [104, 92] on input "**********" at bounding box center [105, 90] width 56 height 10
paste input "**********"
click at [104, 91] on input "**********" at bounding box center [105, 90] width 56 height 10
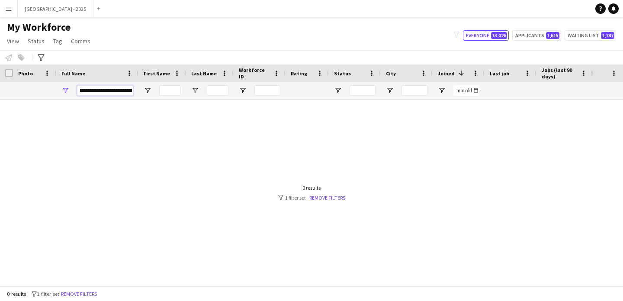
click at [104, 91] on input "**********" at bounding box center [105, 90] width 56 height 10
paste input "Full Name Filter Input"
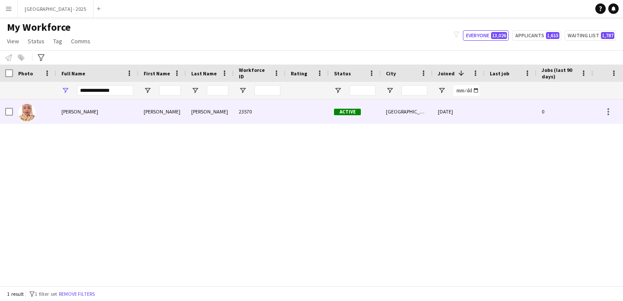
click at [119, 109] on div "Yousra Mohamed" at bounding box center [97, 112] width 82 height 24
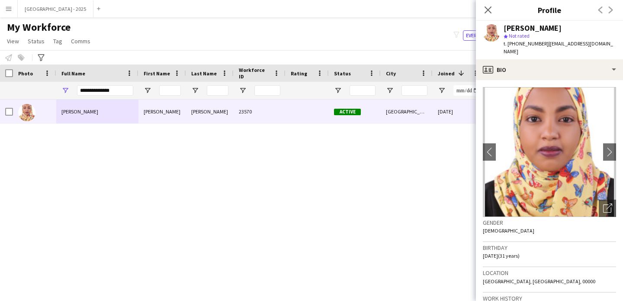
click at [495, 17] on div "Close pop-in" at bounding box center [488, 10] width 24 height 20
click at [489, 10] on icon at bounding box center [488, 10] width 8 height 8
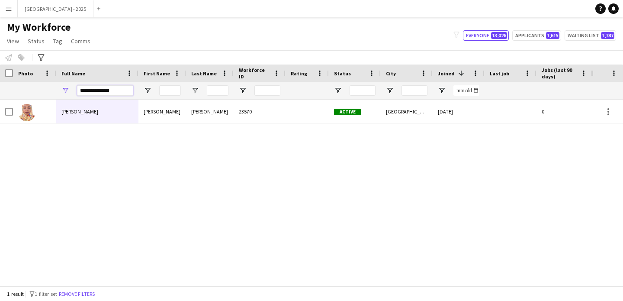
click at [114, 92] on input "**********" at bounding box center [105, 90] width 56 height 10
paste input "Full Name Filter Input"
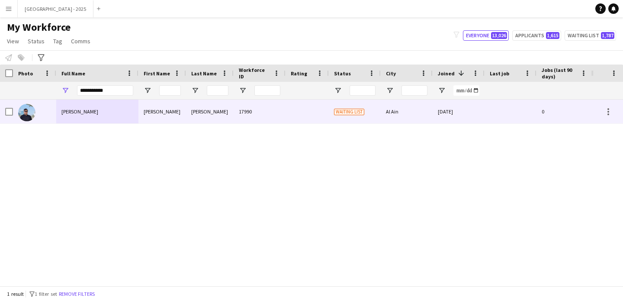
click at [107, 118] on div "Rafid Ullah" at bounding box center [97, 112] width 82 height 24
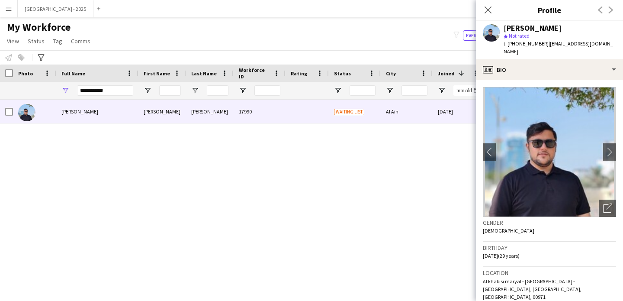
click at [103, 83] on div "**********" at bounding box center [105, 90] width 56 height 17
click at [104, 88] on input "**********" at bounding box center [105, 90] width 56 height 10
paste input "****"
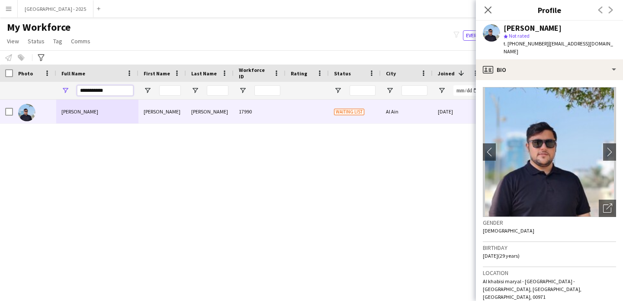
type input "**********"
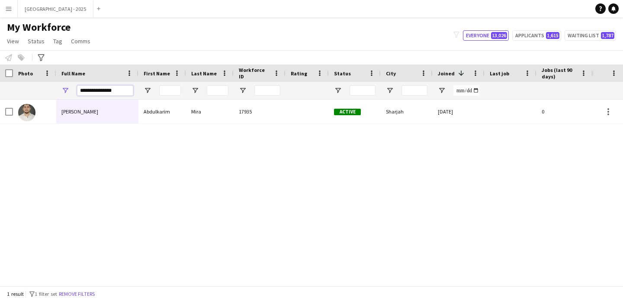
click at [111, 94] on input "**********" at bounding box center [105, 90] width 56 height 10
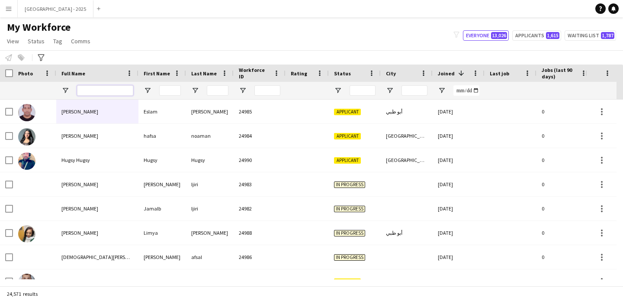
paste input "**********"
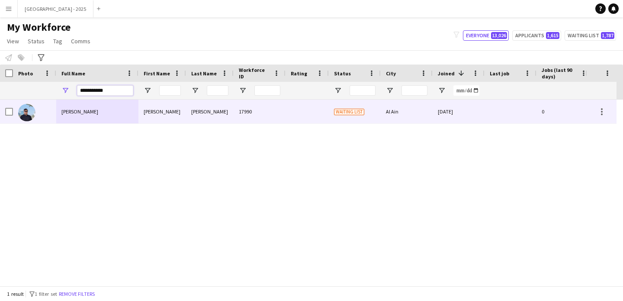
type input "**********"
click at [111, 120] on div "Rafid Ullah" at bounding box center [97, 112] width 82 height 24
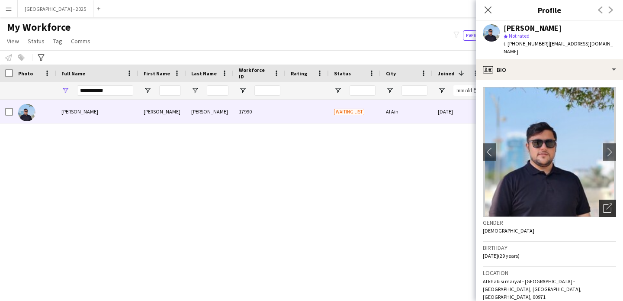
click at [607, 203] on div "Open photos pop-in" at bounding box center [607, 208] width 17 height 17
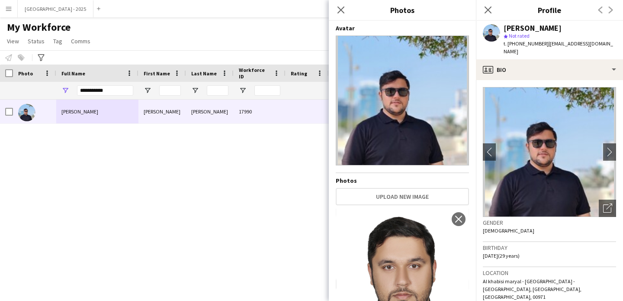
click at [534, 45] on span "t. +971561284473" at bounding box center [526, 43] width 45 height 6
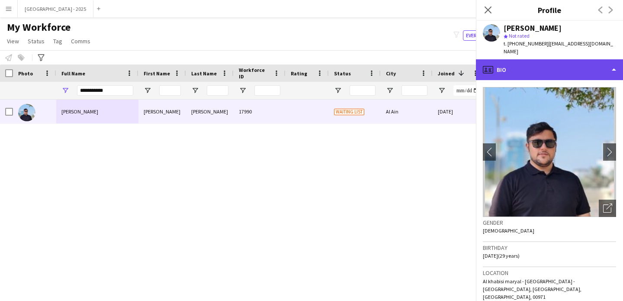
click at [536, 61] on div "profile Bio" at bounding box center [549, 69] width 147 height 21
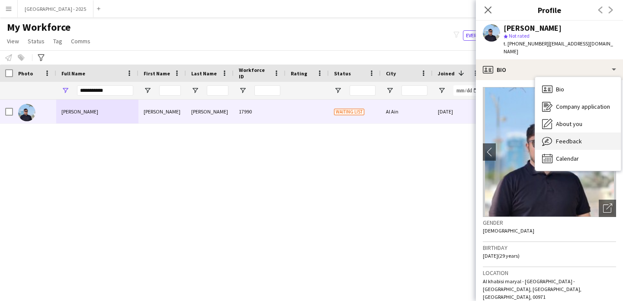
click at [575, 137] on span "Feedback" at bounding box center [569, 141] width 26 height 8
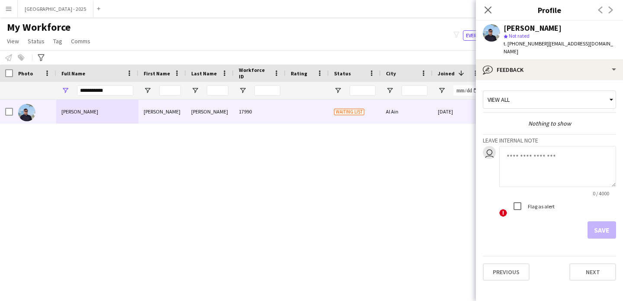
click at [536, 146] on textarea at bounding box center [558, 166] width 117 height 41
type textarea "**********"
click at [605, 221] on button "Save" at bounding box center [602, 229] width 29 height 17
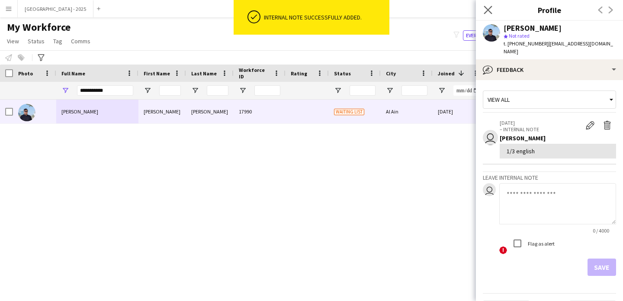
click at [490, 5] on app-icon "Close pop-in" at bounding box center [488, 10] width 13 height 13
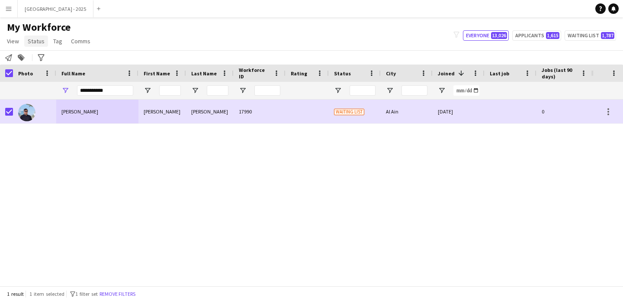
click at [32, 38] on span "Status" at bounding box center [36, 41] width 17 height 8
click at [46, 54] on link "Edit" at bounding box center [55, 60] width 61 height 18
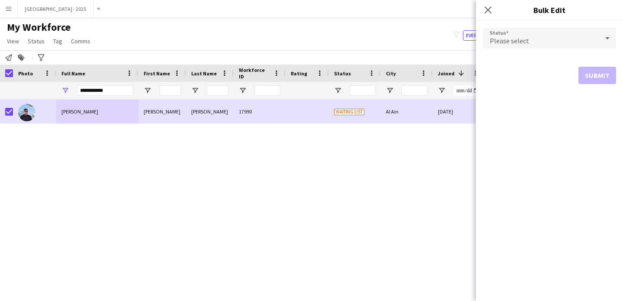
click at [539, 40] on div "Please select" at bounding box center [541, 38] width 116 height 21
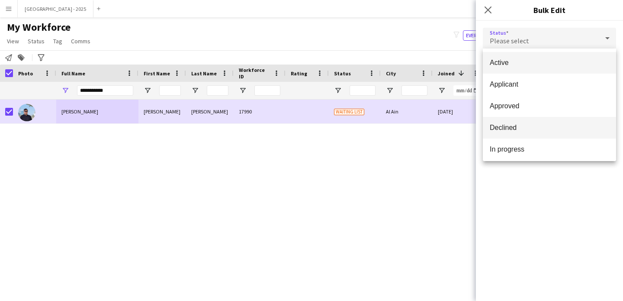
click at [525, 135] on mat-option "Declined" at bounding box center [549, 128] width 133 height 22
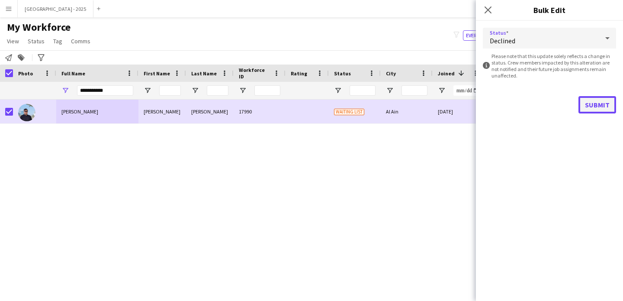
click at [599, 97] on button "Submit" at bounding box center [598, 104] width 38 height 17
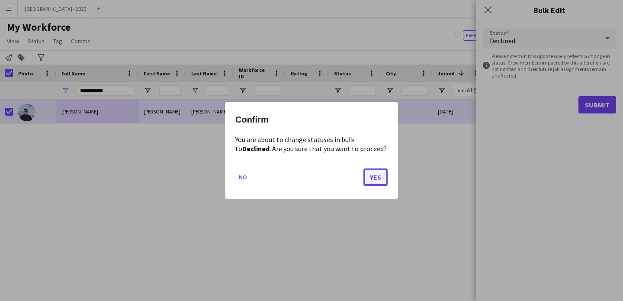
click at [376, 178] on button "Yes" at bounding box center [376, 176] width 24 height 17
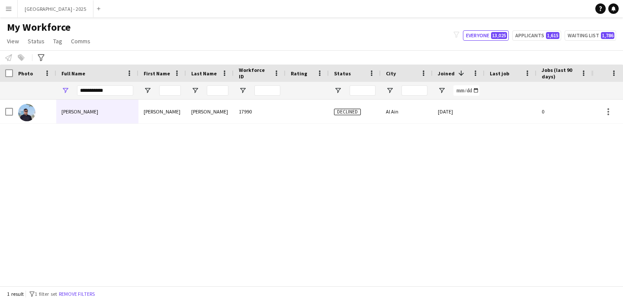
click at [62, 125] on div "Rafid Ullah Rafid Ullah 17990 Declined Al Ain 22-11-2024 0 Guest Services Team …" at bounding box center [296, 190] width 592 height 180
click at [162, 132] on div "Rafid Ullah Rafid Ullah 17990 Declined Al Ain 22-11-2024 0 Guest Services Team …" at bounding box center [296, 190] width 592 height 180
click at [86, 290] on button "Remove filters" at bounding box center [76, 294] width 39 height 10
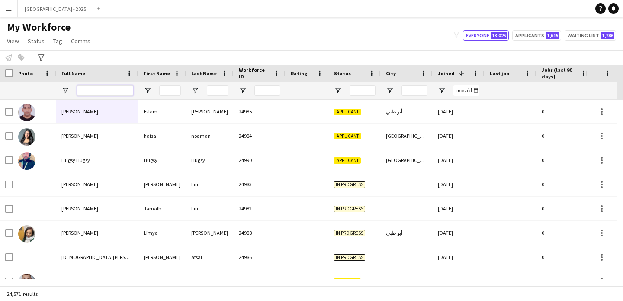
click at [107, 88] on input "Full Name Filter Input" at bounding box center [105, 90] width 56 height 10
paste input "****"
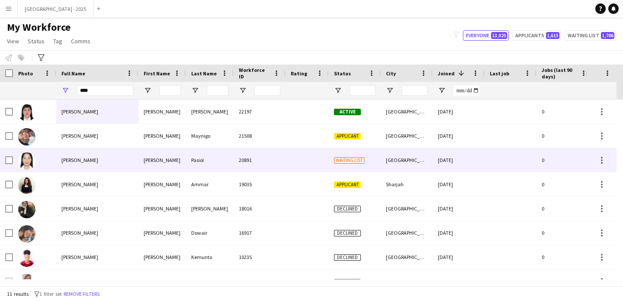
click at [118, 165] on div "Judy Pasiol" at bounding box center [97, 160] width 82 height 24
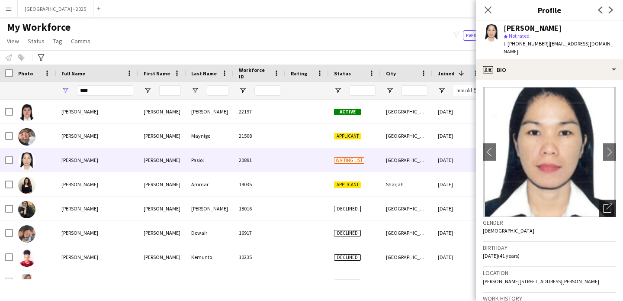
click at [604, 203] on icon "Open photos pop-in" at bounding box center [608, 207] width 9 height 9
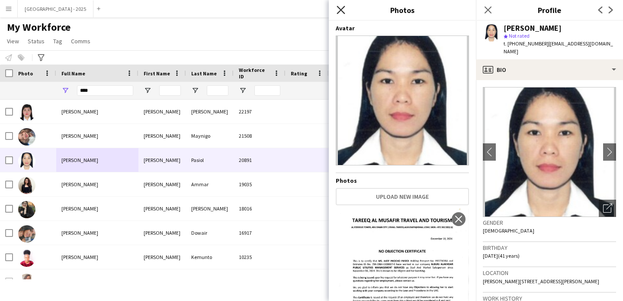
click at [342, 11] on icon "Close pop-in" at bounding box center [341, 10] width 8 height 8
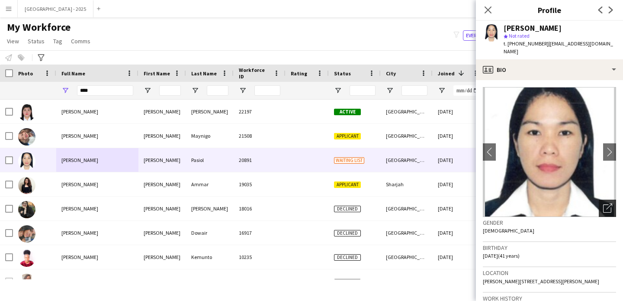
click at [606, 203] on div "Open photos pop-in" at bounding box center [607, 208] width 17 height 17
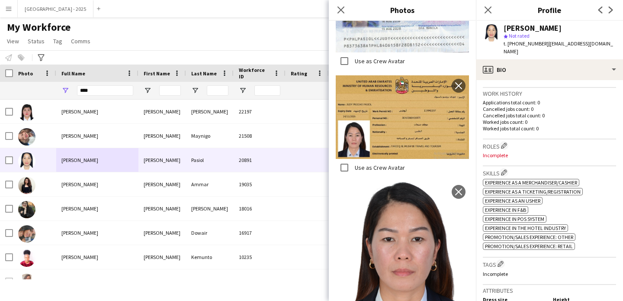
scroll to position [284, 0]
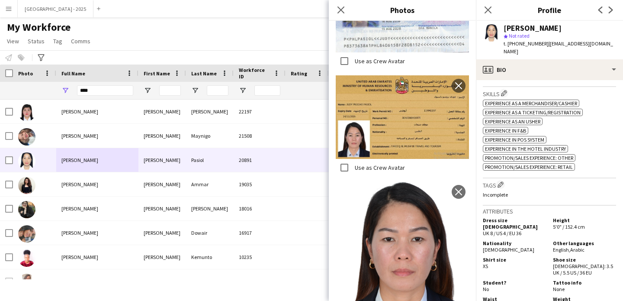
click at [573, 86] on div "Roles Edit crew company roles Incomplete" at bounding box center [549, 73] width 133 height 27
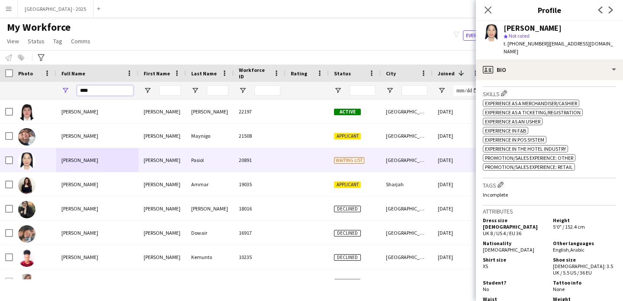
click at [119, 88] on input "****" at bounding box center [105, 90] width 56 height 10
paste input "***"
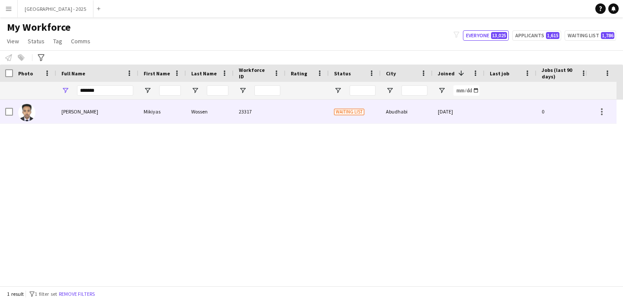
click at [117, 115] on div "Mikiyas Wossen" at bounding box center [97, 112] width 82 height 24
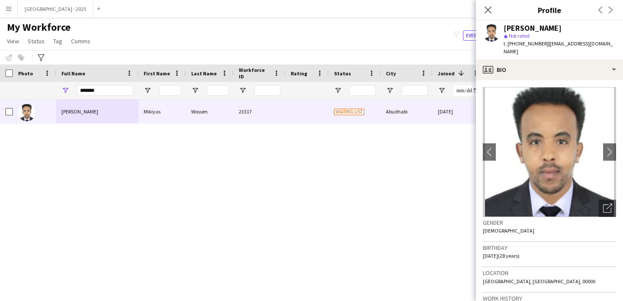
click at [610, 205] on app-crew-profile-bio "chevron-left chevron-right Open photos pop-in Gender Male Birthday 19-12-1996 (…" at bounding box center [549, 190] width 147 height 221
click at [604, 203] on icon "Open photos pop-in" at bounding box center [608, 207] width 9 height 9
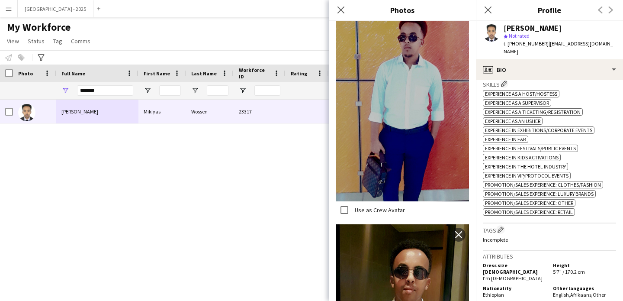
scroll to position [1156, 0]
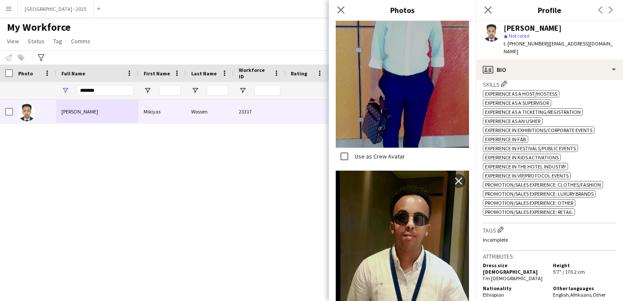
click at [262, 157] on div "Mikiyas Wossen Mikiyas Wossen 23317 Waiting list Abudhabi 14-07-2025 0 Guest Se…" at bounding box center [296, 190] width 592 height 180
click at [127, 91] on input "*******" at bounding box center [105, 90] width 56 height 10
paste input "*******"
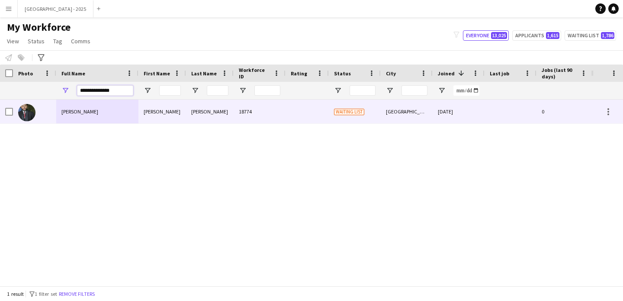
type input "**********"
click at [128, 113] on div "Hassan Mustafa" at bounding box center [97, 112] width 82 height 24
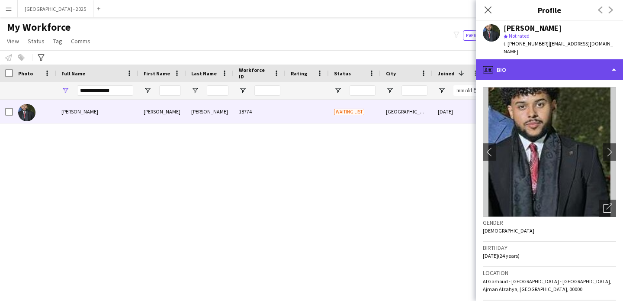
click at [556, 70] on div "profile Bio" at bounding box center [549, 69] width 147 height 21
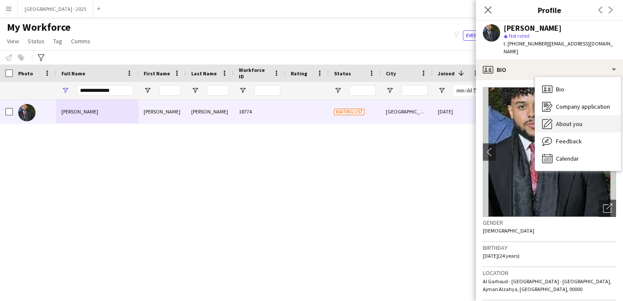
click at [561, 120] on span "About you" at bounding box center [569, 124] width 26 height 8
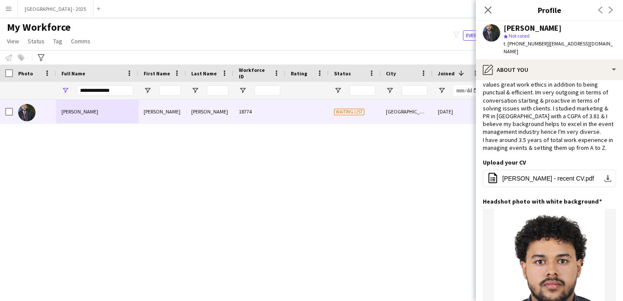
scroll to position [0, 0]
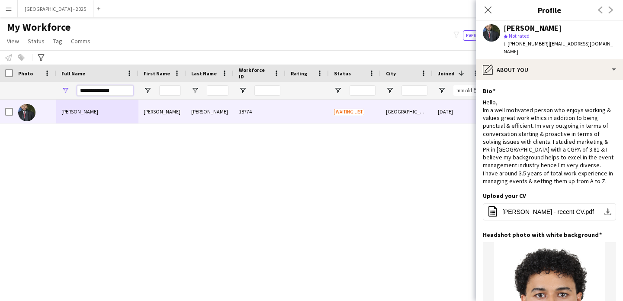
click at [106, 91] on input "**********" at bounding box center [105, 90] width 56 height 10
click at [105, 91] on input "**********" at bounding box center [105, 90] width 56 height 10
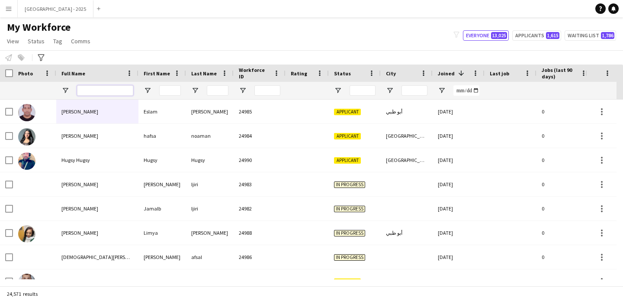
paste input "******"
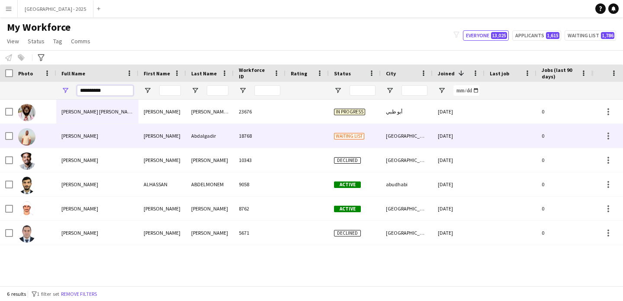
type input "**********"
click at [110, 144] on div "Hassan Abdalgadir" at bounding box center [97, 136] width 82 height 24
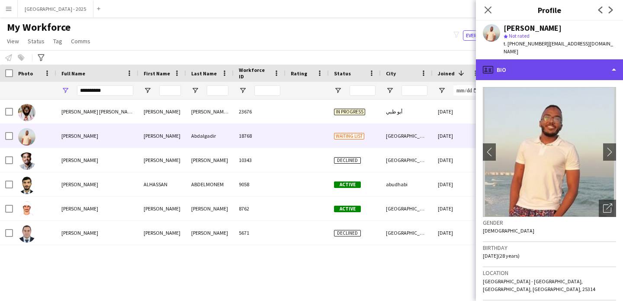
click at [548, 59] on div "profile Bio" at bounding box center [549, 69] width 147 height 21
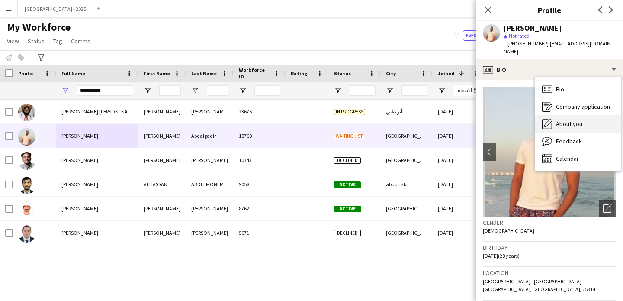
click at [578, 120] on span "About you" at bounding box center [569, 124] width 26 height 8
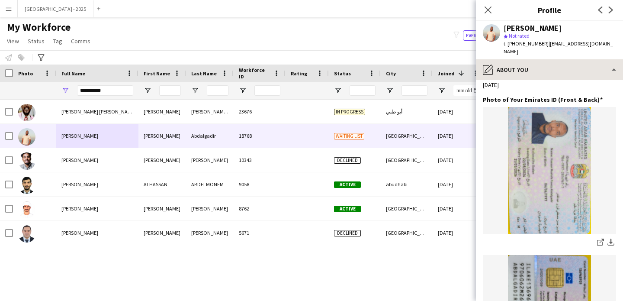
scroll to position [72, 0]
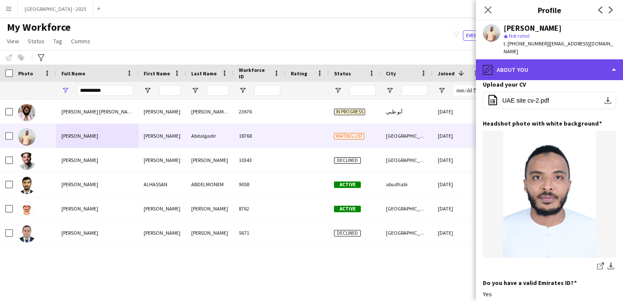
click at [533, 59] on div "pencil4 About you" at bounding box center [549, 69] width 147 height 21
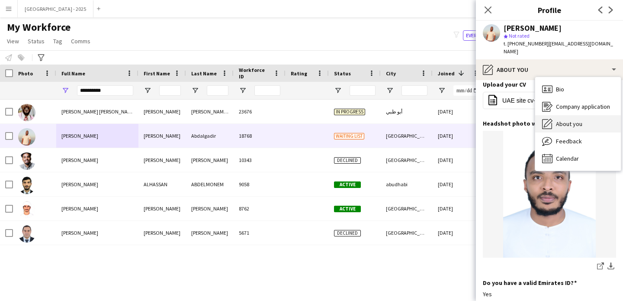
click at [597, 122] on div "About you About you" at bounding box center [579, 123] width 86 height 17
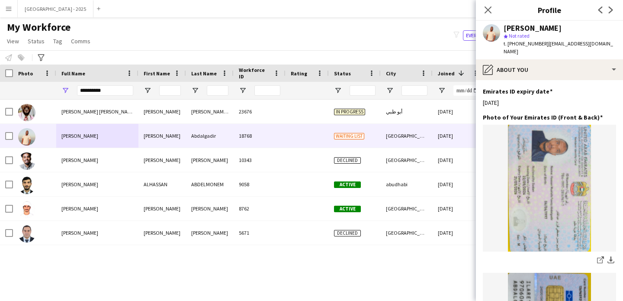
scroll to position [368, 0]
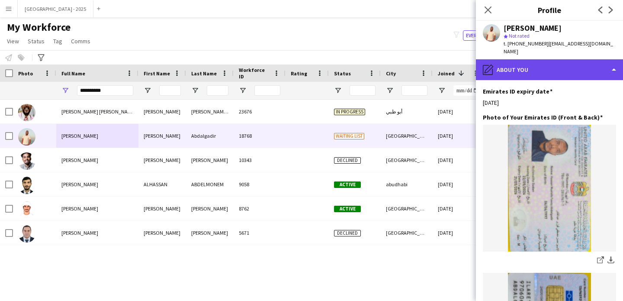
click at [542, 59] on div "pencil4 About you" at bounding box center [549, 69] width 147 height 21
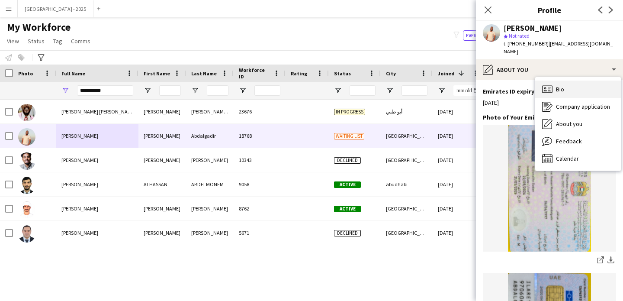
click at [580, 81] on div "Bio Bio" at bounding box center [579, 89] width 86 height 17
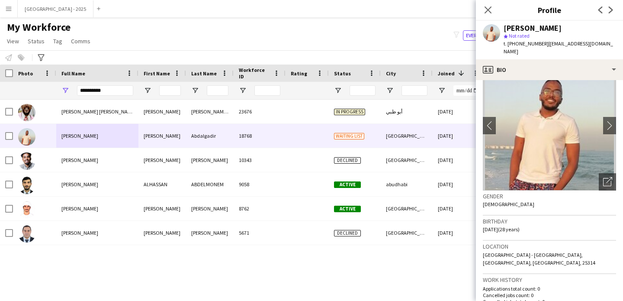
scroll to position [0, 0]
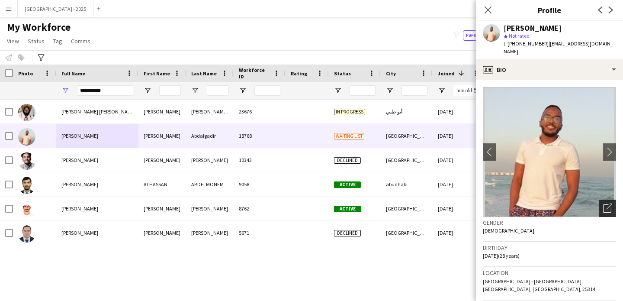
click at [604, 203] on icon "Open photos pop-in" at bounding box center [608, 207] width 9 height 9
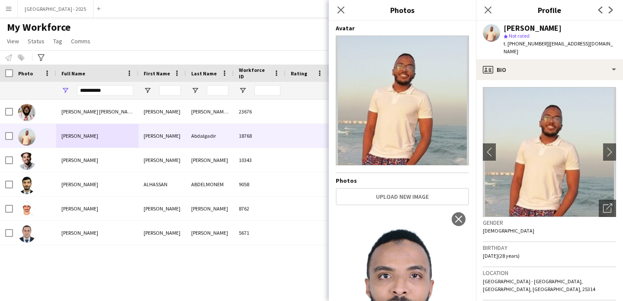
scroll to position [97, 0]
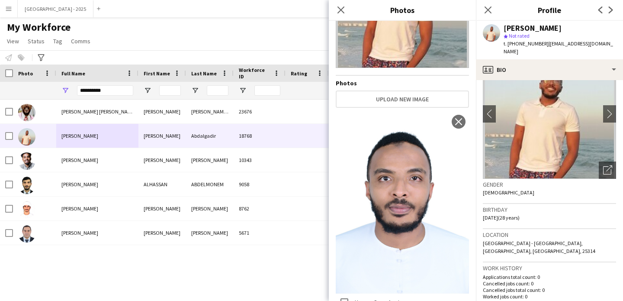
click at [557, 206] on h3 "Birthday" at bounding box center [549, 210] width 133 height 8
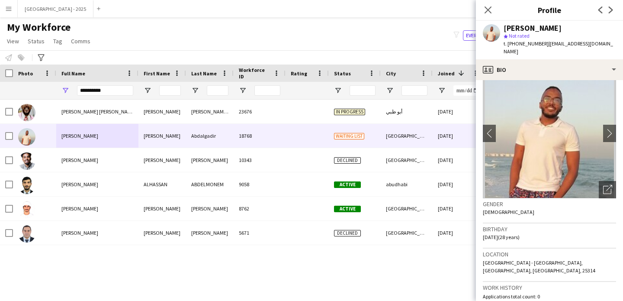
scroll to position [13, 0]
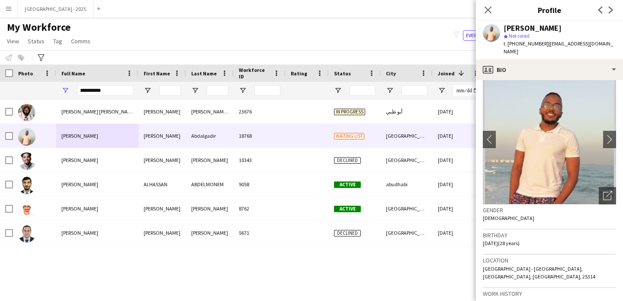
click at [519, 77] on img at bounding box center [549, 139] width 133 height 130
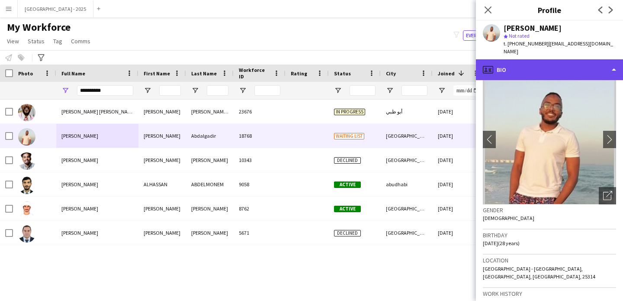
click at [520, 68] on div "profile Bio" at bounding box center [549, 69] width 147 height 21
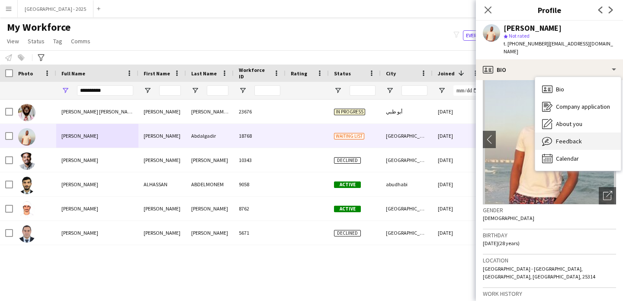
click at [560, 137] on span "Feedback" at bounding box center [569, 141] width 26 height 8
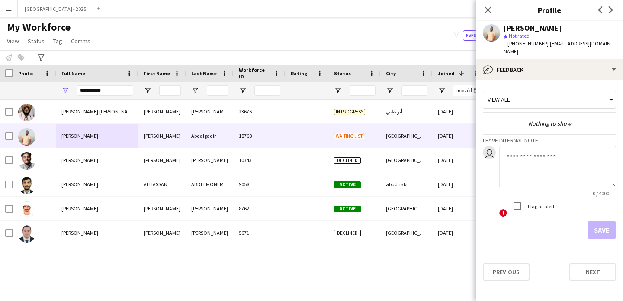
click at [530, 120] on div "View all Nothing to show Leave internal note user 0 / 4000 ! Flag as alert Save" at bounding box center [549, 163] width 133 height 152
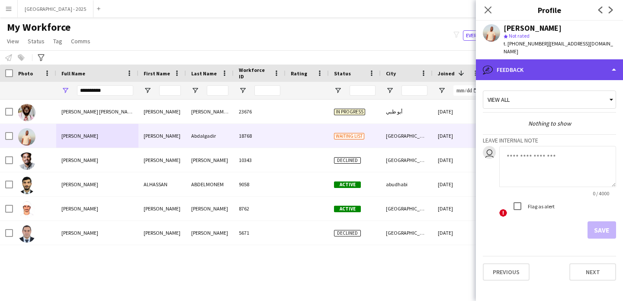
click at [510, 60] on div "bubble-pencil Feedback" at bounding box center [549, 69] width 147 height 21
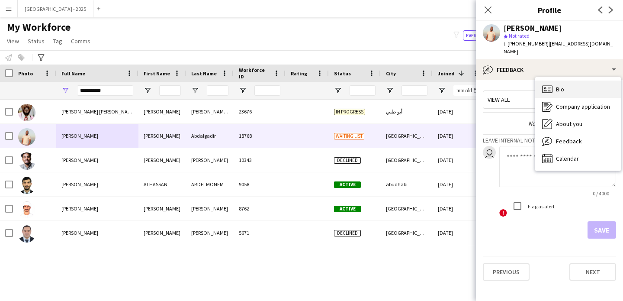
click at [552, 84] on icon "Bio" at bounding box center [547, 89] width 10 height 10
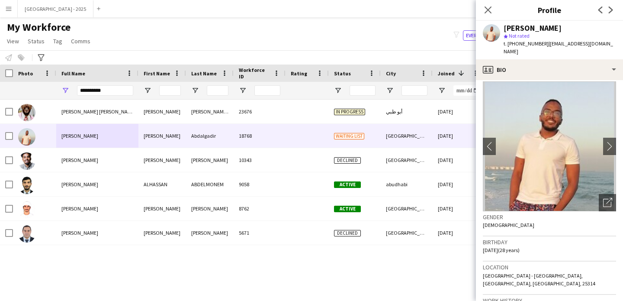
scroll to position [13, 0]
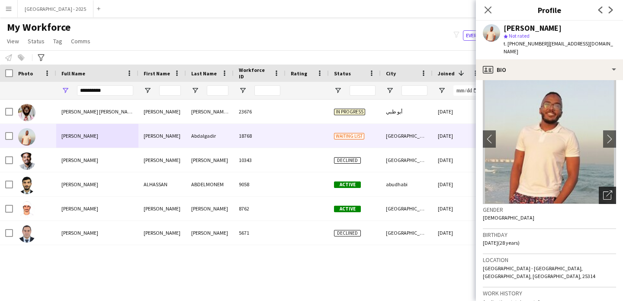
click at [604, 190] on icon "Open photos pop-in" at bounding box center [608, 194] width 9 height 9
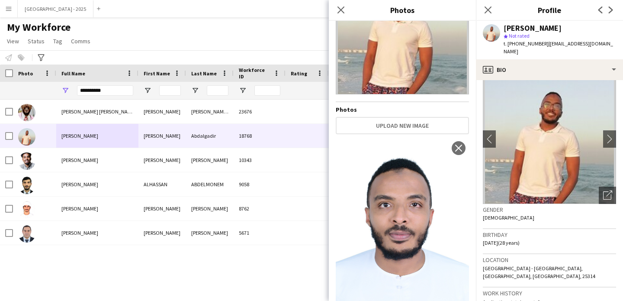
scroll to position [97, 0]
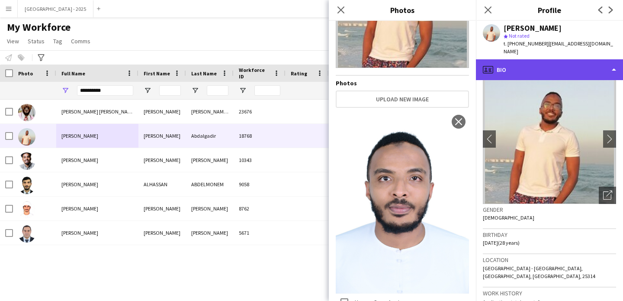
click at [508, 66] on div "profile Bio" at bounding box center [549, 69] width 147 height 21
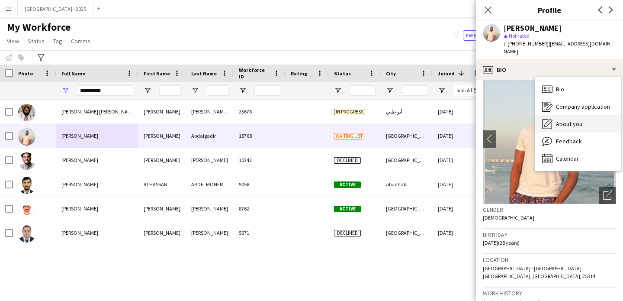
click at [556, 115] on div "About you About you" at bounding box center [579, 123] width 86 height 17
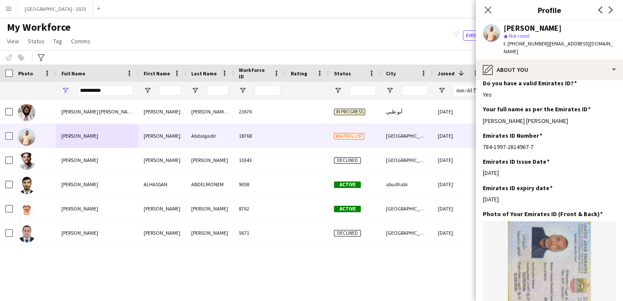
scroll to position [320, 0]
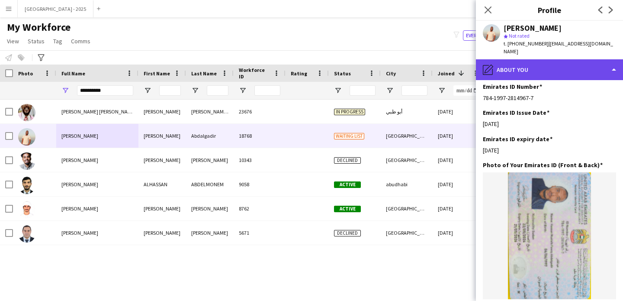
click at [539, 59] on div "pencil4 About you" at bounding box center [549, 69] width 147 height 21
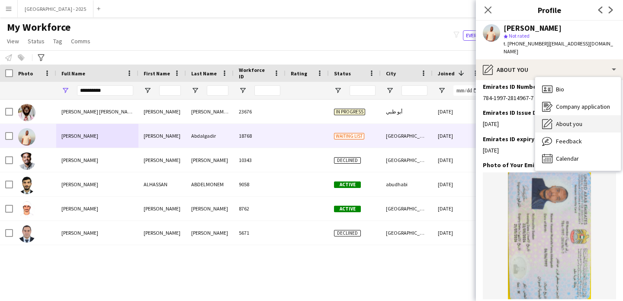
click at [583, 120] on div "About you About you" at bounding box center [579, 123] width 86 height 17
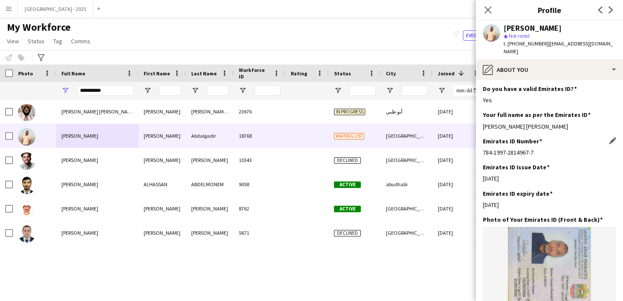
scroll to position [272, 0]
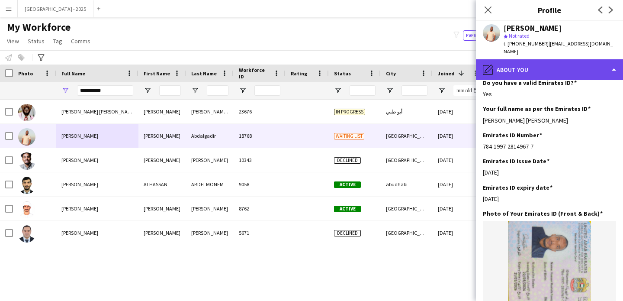
click at [541, 67] on div "pencil4 About you" at bounding box center [549, 69] width 147 height 21
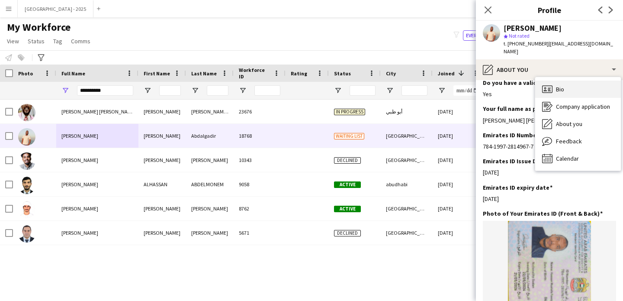
click at [572, 87] on div "Bio Bio" at bounding box center [579, 89] width 86 height 17
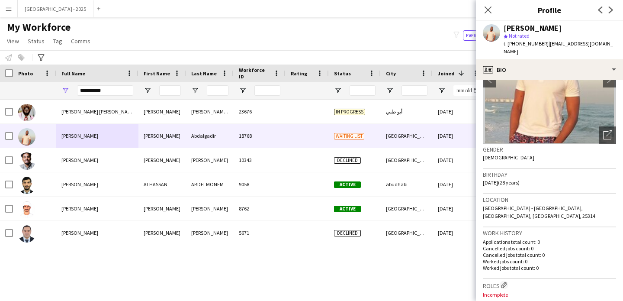
scroll to position [184, 0]
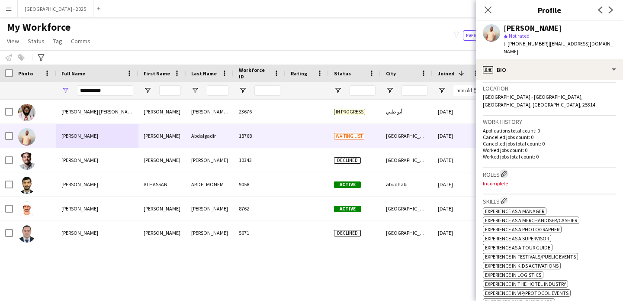
click at [507, 169] on button "Edit crew company roles" at bounding box center [504, 173] width 9 height 9
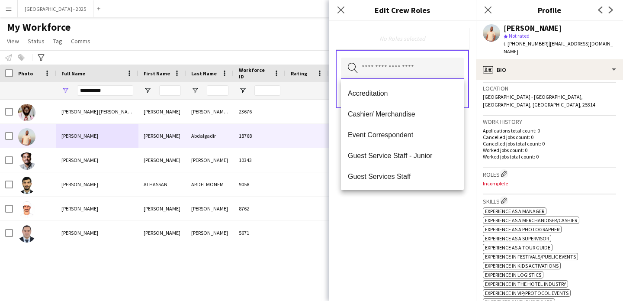
click at [420, 63] on input "text" at bounding box center [402, 69] width 123 height 22
click at [415, 178] on span "Guest Services Staff" at bounding box center [402, 176] width 109 height 8
drag, startPoint x: 433, startPoint y: 216, endPoint x: 459, endPoint y: 148, distance: 72.2
click at [433, 216] on div "Guest Services Staff Remove Search by role type Save" at bounding box center [402, 161] width 147 height 280
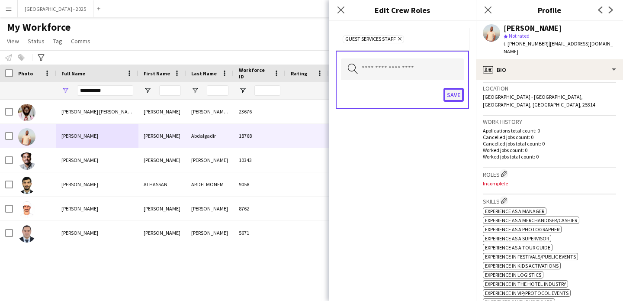
click at [460, 101] on button "Save" at bounding box center [454, 95] width 20 height 14
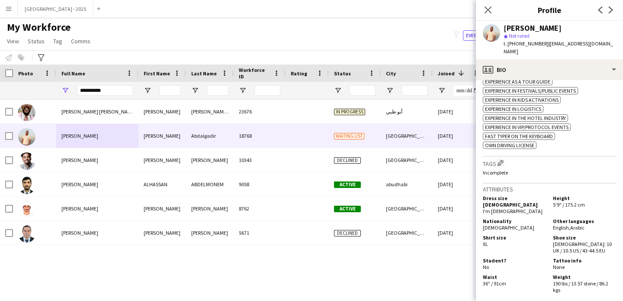
scroll to position [368, 0]
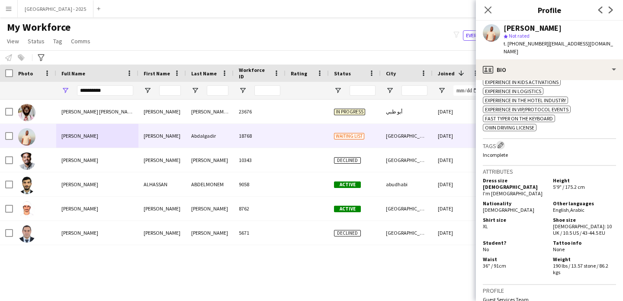
click at [505, 141] on button "Edit crew company tags" at bounding box center [501, 145] width 9 height 9
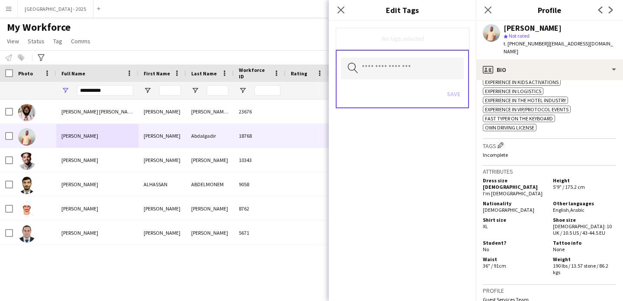
click at [405, 52] on div "Search by tag name Save" at bounding box center [402, 79] width 133 height 58
click at [407, 67] on input "text" at bounding box center [402, 69] width 123 height 22
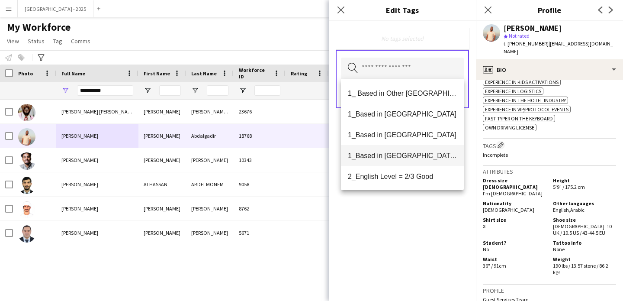
click at [431, 157] on span "1_Based in [GEOGRAPHIC_DATA]/[GEOGRAPHIC_DATA]/Ajman" at bounding box center [402, 156] width 109 height 8
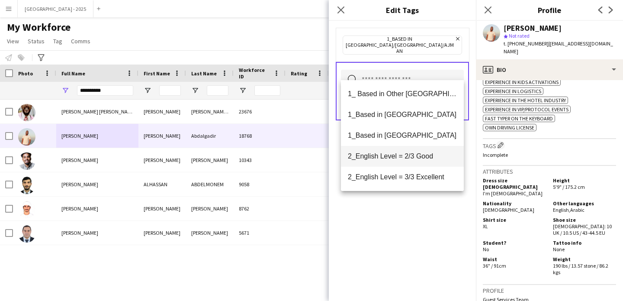
click at [431, 159] on span "2_English Level = 2/3 Good" at bounding box center [402, 156] width 109 height 8
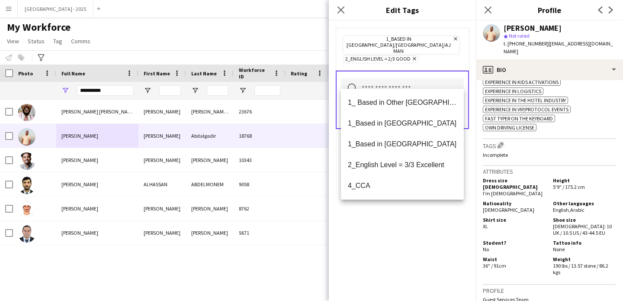
click at [429, 225] on div "1_Based in [GEOGRAPHIC_DATA]/[GEOGRAPHIC_DATA]/Ajman Remove 2_English Level = 2…" at bounding box center [402, 161] width 147 height 280
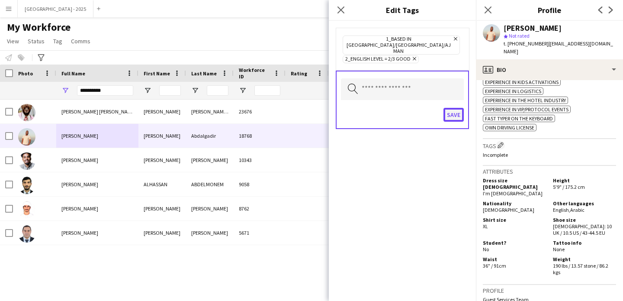
click at [450, 110] on button "Save" at bounding box center [454, 115] width 20 height 14
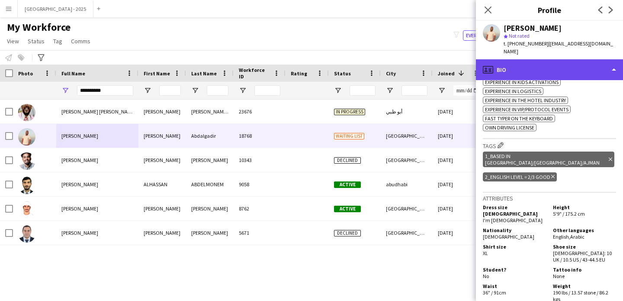
click at [529, 59] on div "profile Bio" at bounding box center [549, 69] width 147 height 21
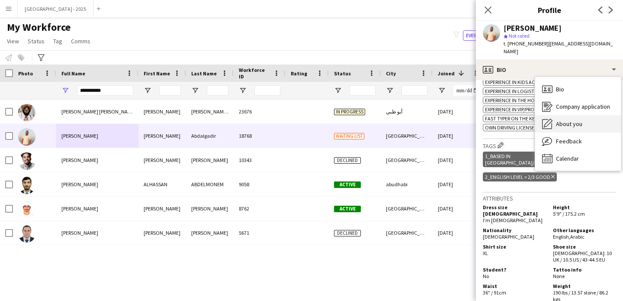
click at [561, 120] on span "About you" at bounding box center [569, 124] width 26 height 8
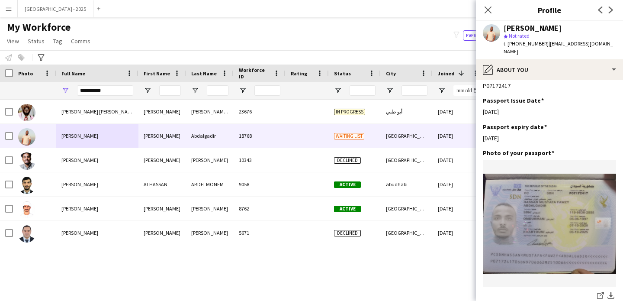
scroll to position [817, 0]
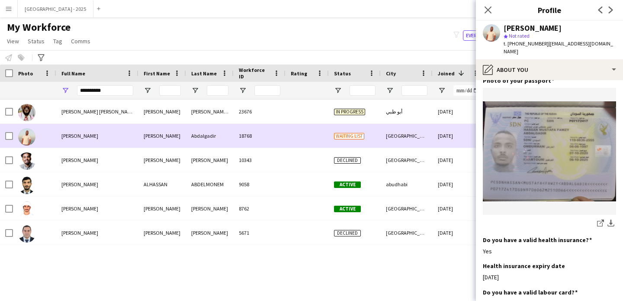
click at [5, 137] on div at bounding box center [6, 136] width 13 height 24
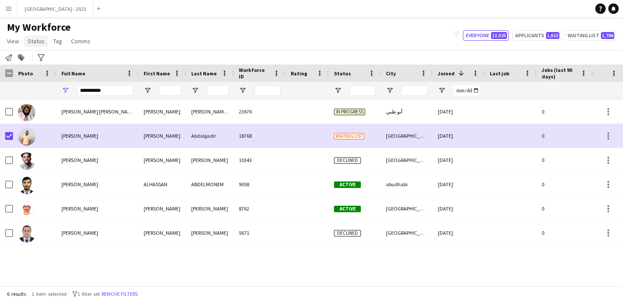
click at [36, 37] on span "Status" at bounding box center [36, 41] width 17 height 8
click at [46, 52] on link "Edit" at bounding box center [55, 60] width 61 height 18
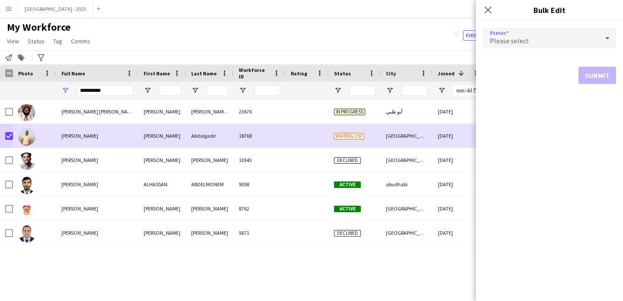
click at [513, 36] on span "Please select" at bounding box center [509, 40] width 39 height 9
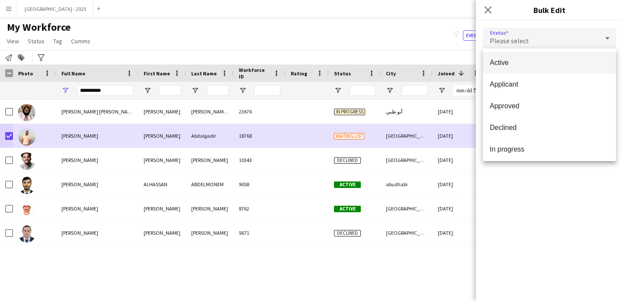
click at [512, 65] on span "Active" at bounding box center [549, 62] width 119 height 8
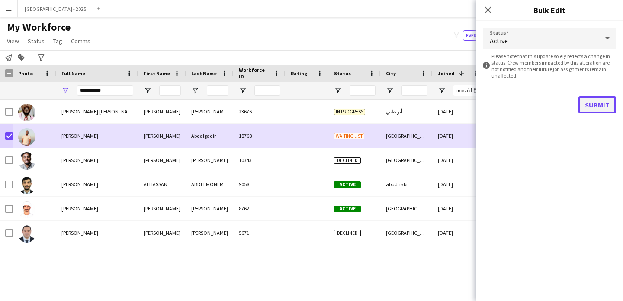
click at [593, 104] on button "Submit" at bounding box center [598, 104] width 38 height 17
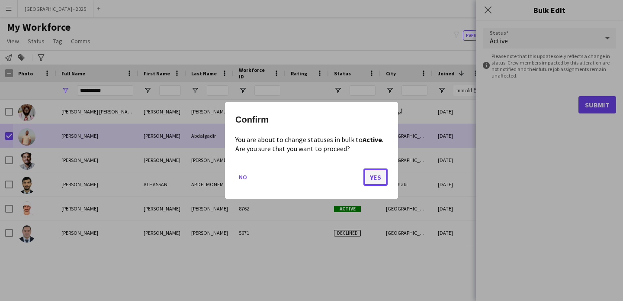
click at [374, 182] on button "Yes" at bounding box center [376, 176] width 24 height 17
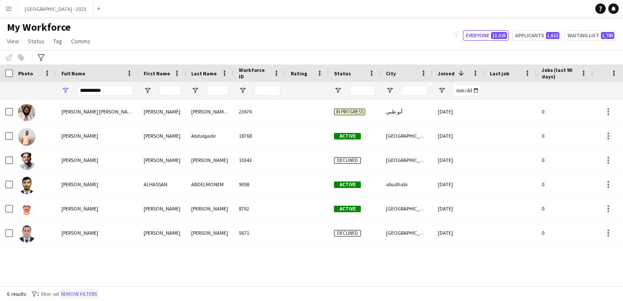
click at [83, 293] on button "Remove filters" at bounding box center [78, 294] width 39 height 10
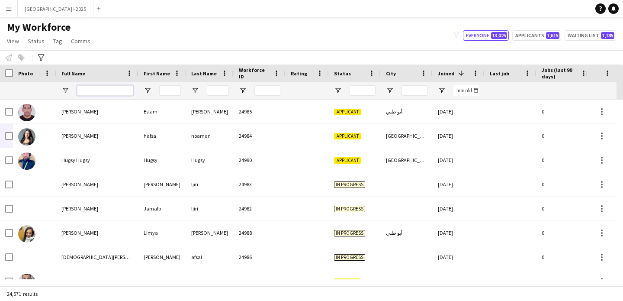
click at [119, 91] on input "Full Name Filter Input" at bounding box center [105, 90] width 56 height 10
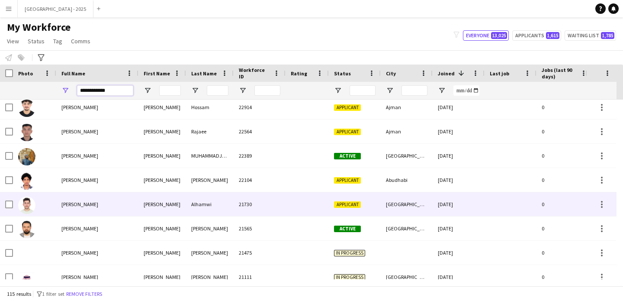
scroll to position [247, 0]
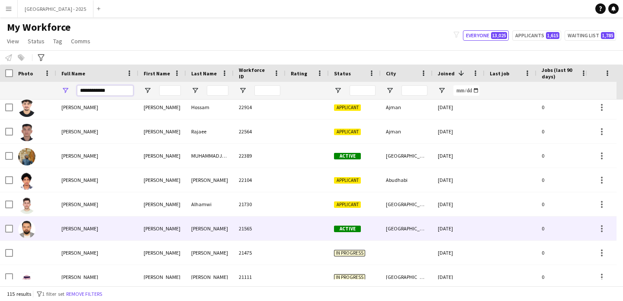
type input "**********"
click at [114, 234] on div "[PERSON_NAME]" at bounding box center [97, 228] width 82 height 24
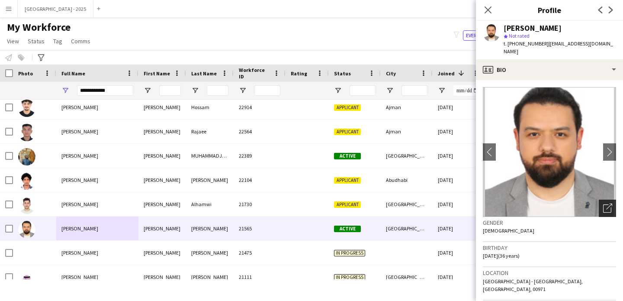
click at [604, 203] on icon "Open photos pop-in" at bounding box center [608, 207] width 9 height 9
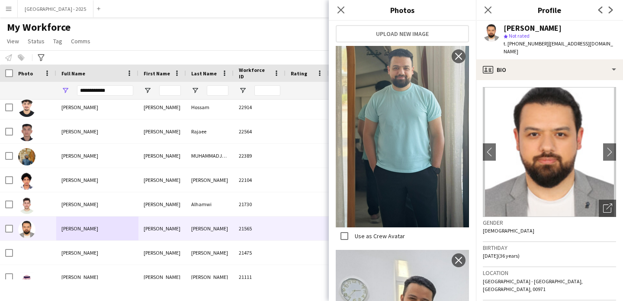
scroll to position [344, 0]
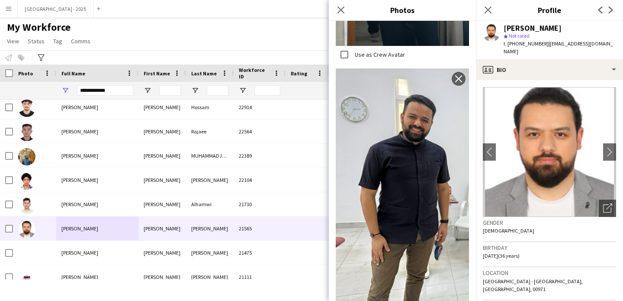
click at [524, 232] on div "Gender Male" at bounding box center [549, 229] width 133 height 25
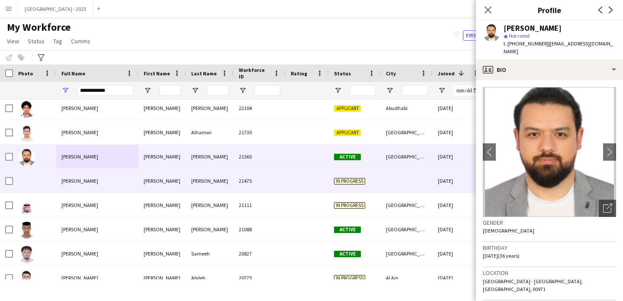
scroll to position [343, 0]
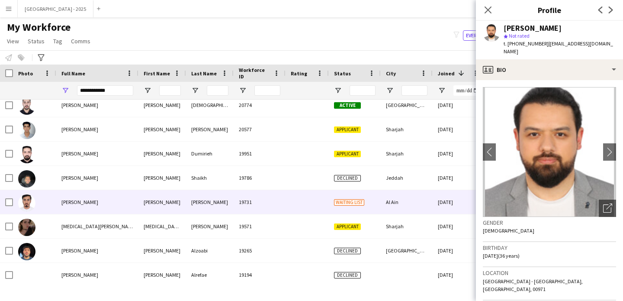
click at [123, 196] on div "[PERSON_NAME]" at bounding box center [97, 202] width 82 height 24
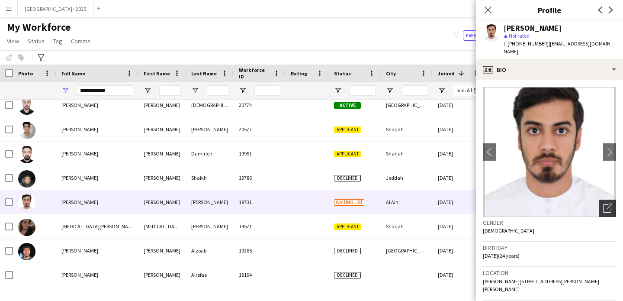
click at [604, 203] on icon "Open photos pop-in" at bounding box center [608, 207] width 9 height 9
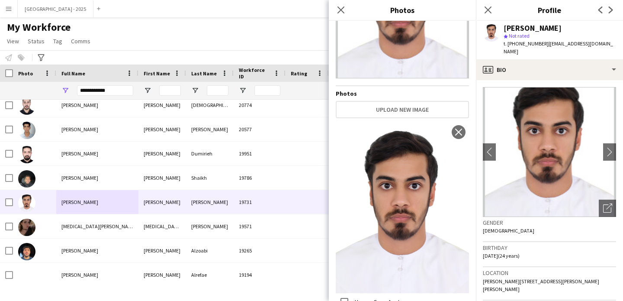
click at [552, 244] on h3 "Birthday" at bounding box center [549, 248] width 133 height 8
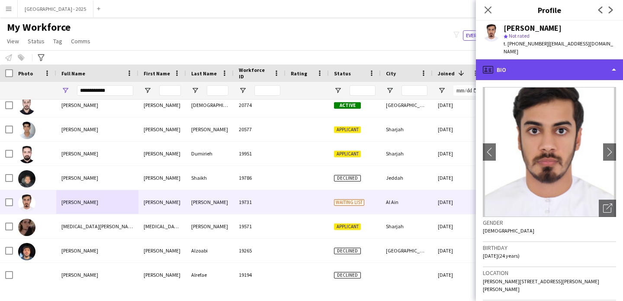
click at [504, 59] on div "profile Bio" at bounding box center [549, 69] width 147 height 21
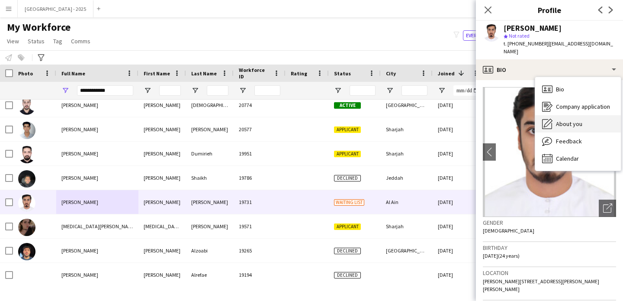
click at [585, 115] on div "About you About you" at bounding box center [579, 123] width 86 height 17
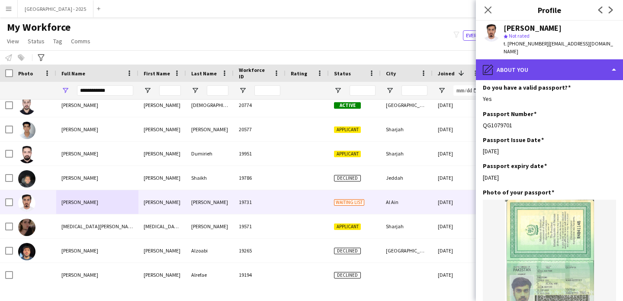
click at [531, 68] on div "pencil4 About you" at bounding box center [549, 69] width 147 height 21
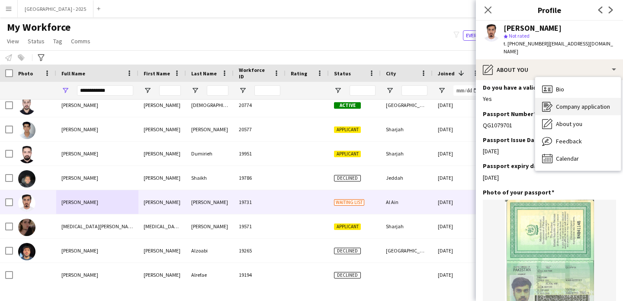
click at [565, 98] on div "Company application Company application" at bounding box center [579, 106] width 86 height 17
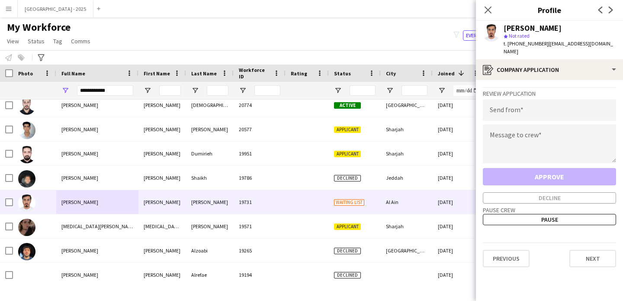
click at [528, 80] on app-crew-profile-application "Review Application Send from Message to crew Approve Decline Pause crew Pause P…" at bounding box center [549, 190] width 147 height 221
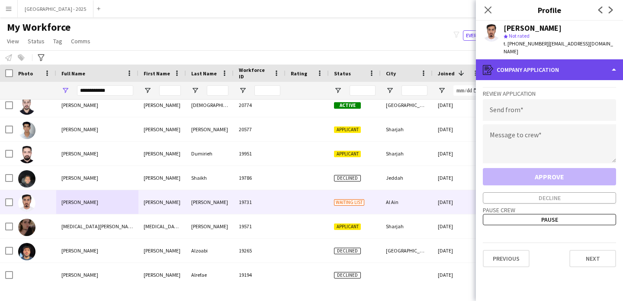
click at [540, 70] on div "register Company application" at bounding box center [549, 69] width 147 height 21
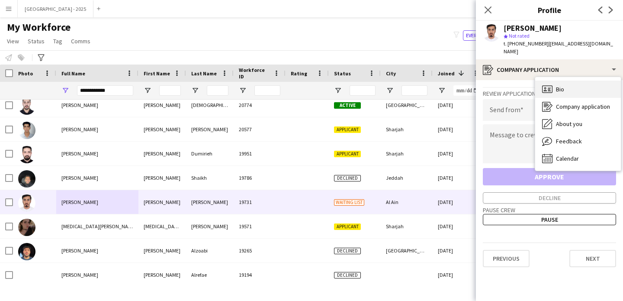
click at [559, 85] on div "Bio Bio" at bounding box center [579, 89] width 86 height 17
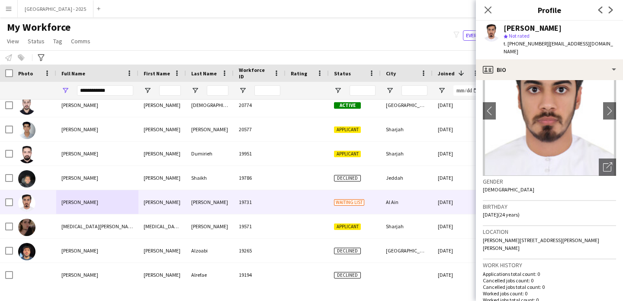
scroll to position [167, 0]
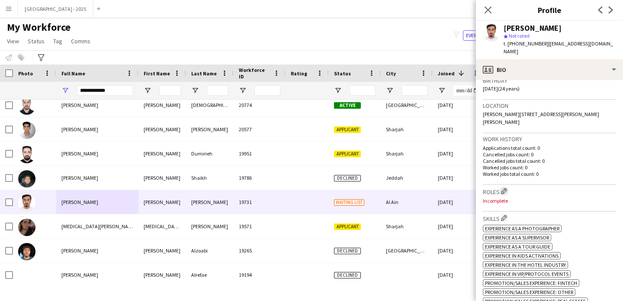
click at [507, 188] on app-icon "Edit crew company roles" at bounding box center [504, 191] width 6 height 6
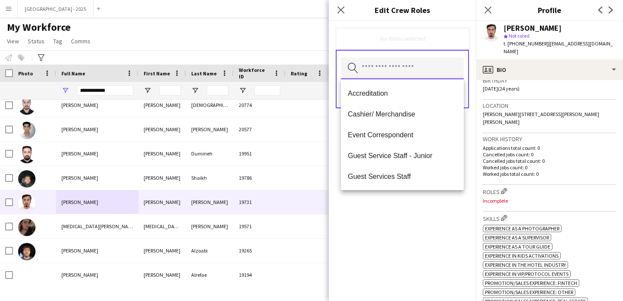
click at [420, 73] on input "text" at bounding box center [402, 69] width 123 height 22
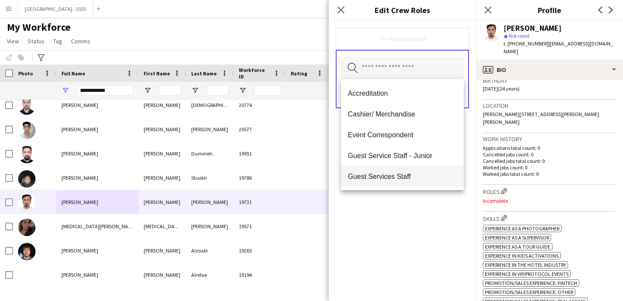
click at [416, 175] on span "Guest Services Staff" at bounding box center [402, 176] width 109 height 8
click at [542, 187] on h3 "Roles Edit crew company roles" at bounding box center [549, 191] width 133 height 9
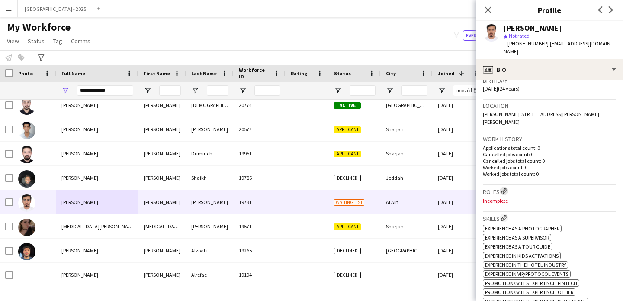
click at [505, 188] on app-icon "Edit crew company roles" at bounding box center [504, 191] width 6 height 6
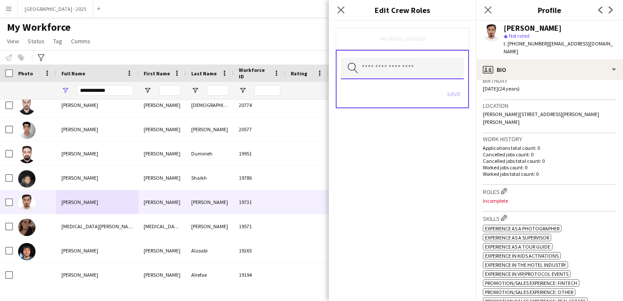
click at [398, 74] on input "text" at bounding box center [402, 69] width 123 height 22
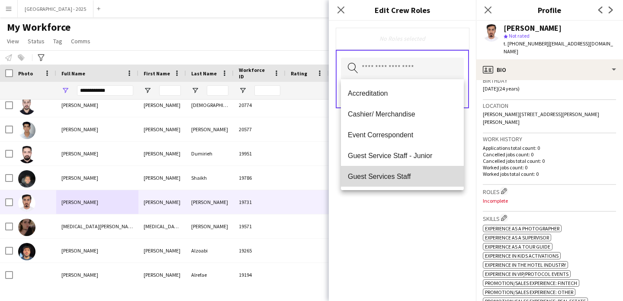
click at [414, 173] on span "Guest Services Staff" at bounding box center [402, 176] width 109 height 8
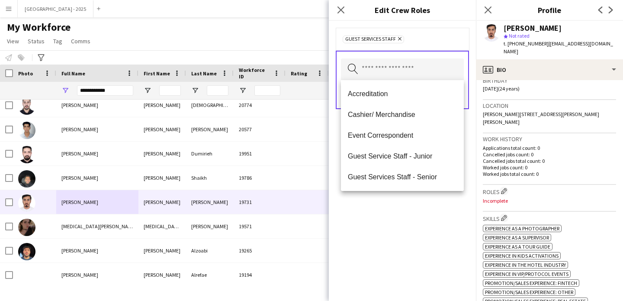
drag, startPoint x: 449, startPoint y: 213, endPoint x: 457, endPoint y: 124, distance: 89.5
click at [449, 213] on div "Guest Services Staff Remove Search by role type Save" at bounding box center [402, 161] width 147 height 280
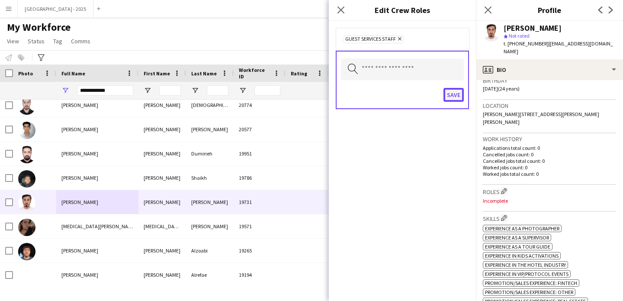
click at [458, 89] on button "Save" at bounding box center [454, 95] width 20 height 14
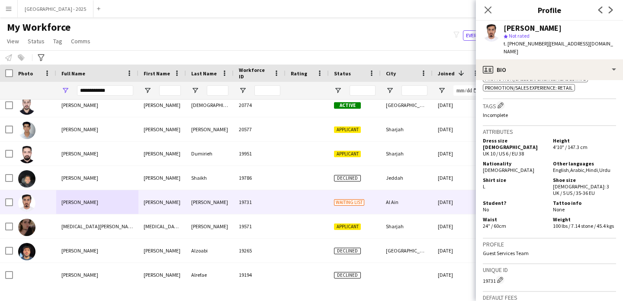
scroll to position [400, 0]
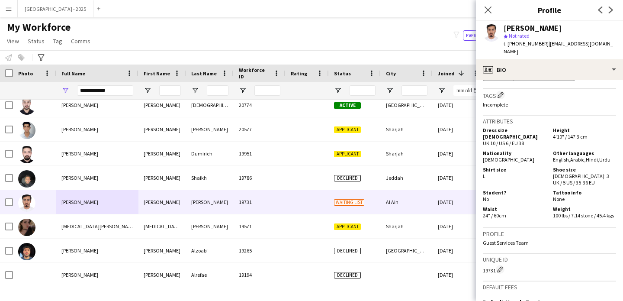
click at [500, 73] on div "Skills Edit crew company skills ok-circled2 background Layer 1 cross-circle-red…" at bounding box center [549, 34] width 133 height 110
click at [505, 90] on button "Edit crew company tags" at bounding box center [501, 94] width 9 height 9
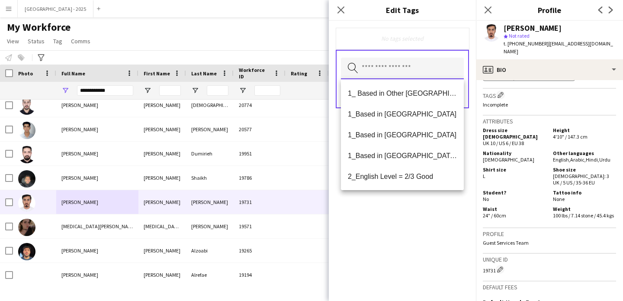
click at [423, 68] on input "text" at bounding box center [402, 69] width 123 height 22
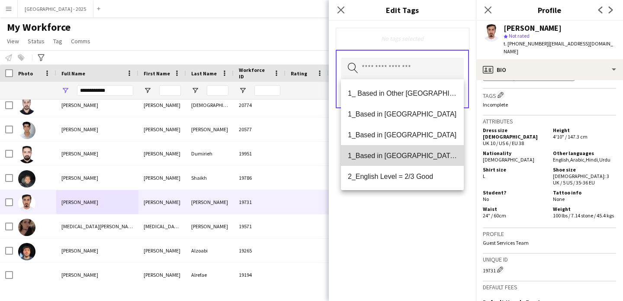
click at [413, 158] on span "1_Based in [GEOGRAPHIC_DATA]/[GEOGRAPHIC_DATA]/Ajman" at bounding box center [402, 156] width 109 height 8
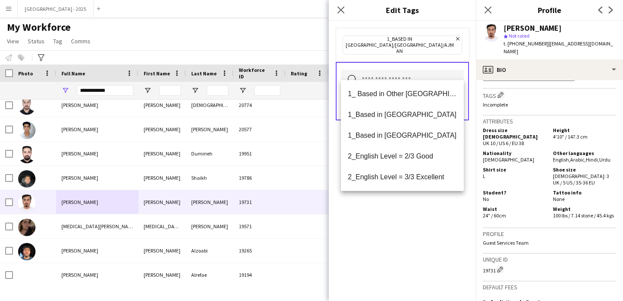
click at [424, 36] on span "1_Based in [GEOGRAPHIC_DATA]/[GEOGRAPHIC_DATA]/Ajman" at bounding box center [399, 45] width 109 height 18
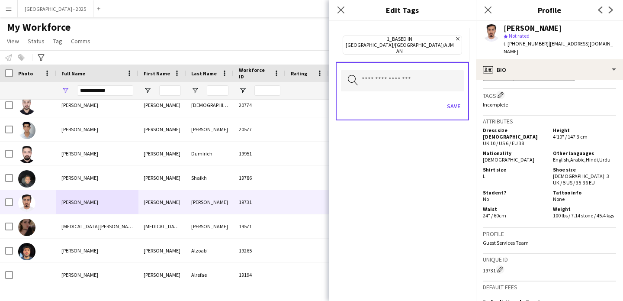
click at [454, 38] on icon "Remove" at bounding box center [457, 39] width 6 height 6
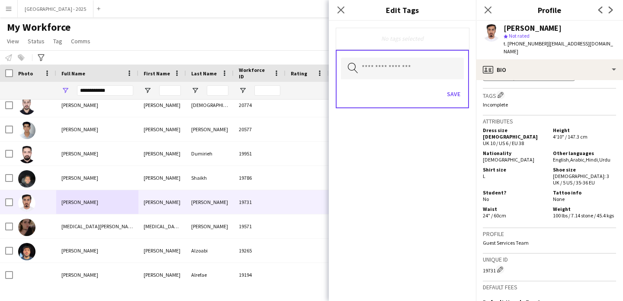
click at [401, 90] on div "Save" at bounding box center [402, 95] width 123 height 25
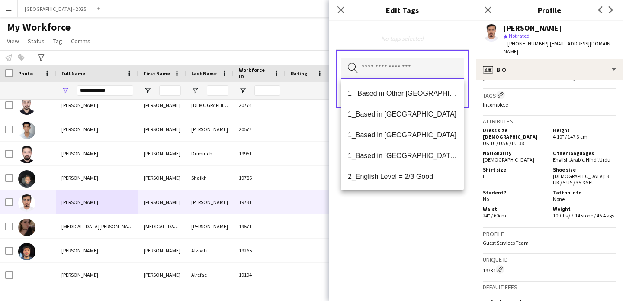
click at [402, 78] on input "text" at bounding box center [402, 69] width 123 height 22
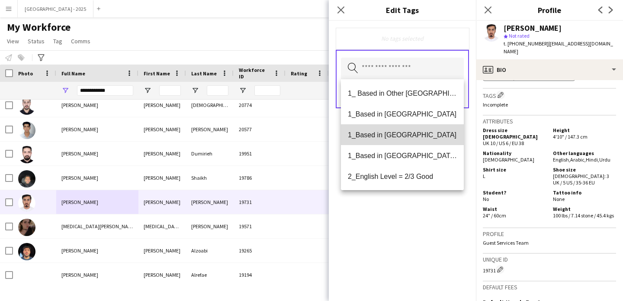
click at [407, 141] on mat-option "1_Based in [GEOGRAPHIC_DATA]" at bounding box center [402, 134] width 123 height 21
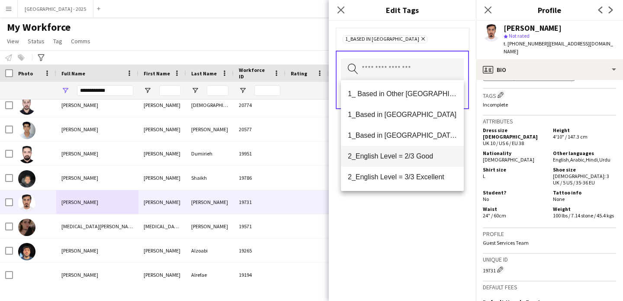
click at [416, 156] on span "2_English Level = 2/3 Good" at bounding box center [402, 156] width 109 height 8
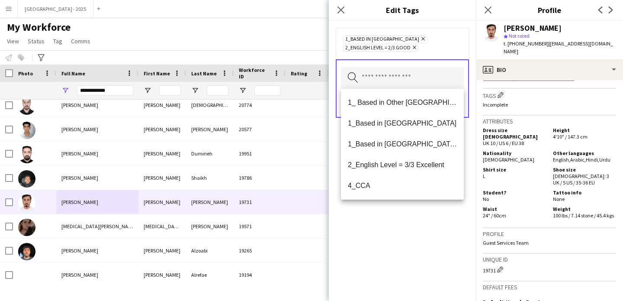
click at [419, 231] on div "1_Based in Al Ain Remove 2_English Level = 2/3 Good Remove Search by tag name S…" at bounding box center [402, 161] width 147 height 280
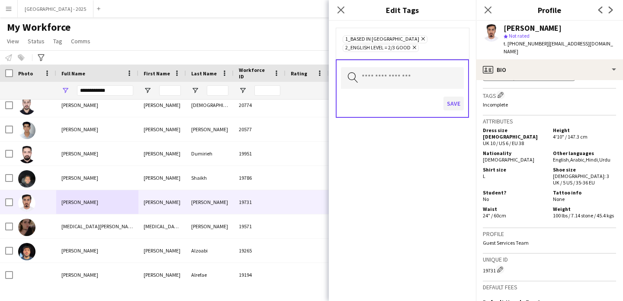
drag, startPoint x: 456, startPoint y: 115, endPoint x: 455, endPoint y: 110, distance: 5.3
click at [455, 113] on div "Save" at bounding box center [402, 104] width 123 height 25
click at [455, 110] on button "Save" at bounding box center [454, 104] width 20 height 14
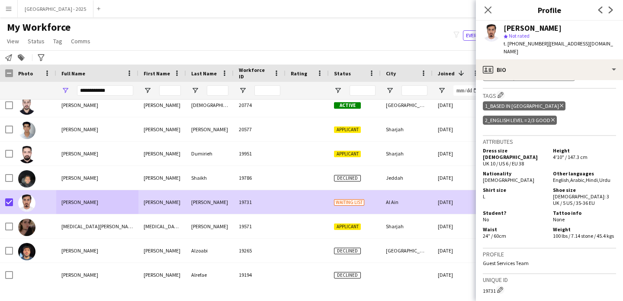
click at [29, 47] on app-page-menu "View Views Default view New view Update view Delete view Edit name Customise vi…" at bounding box center [49, 42] width 99 height 16
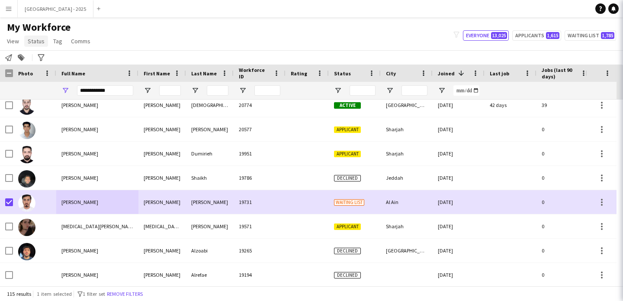
click at [35, 42] on span "Status" at bounding box center [36, 41] width 17 height 8
click at [40, 50] on div "Edit" at bounding box center [55, 59] width 61 height 25
click at [67, 55] on link "Edit" at bounding box center [55, 60] width 61 height 18
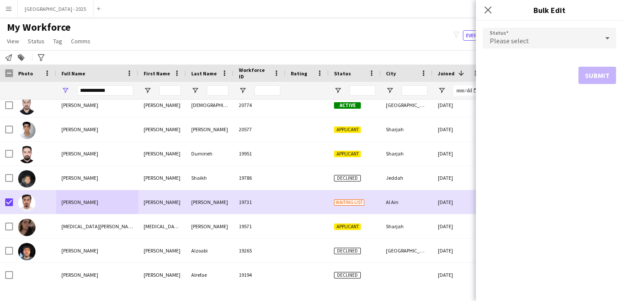
click at [565, 36] on div "Please select" at bounding box center [541, 38] width 116 height 21
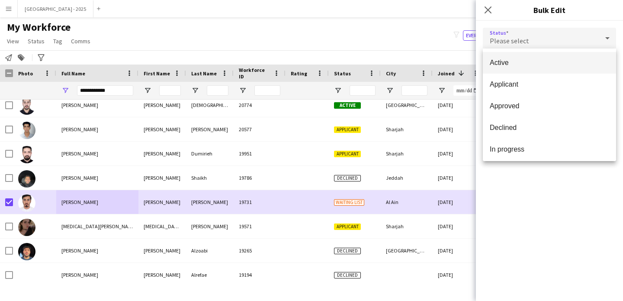
click at [532, 69] on mat-option "Active" at bounding box center [549, 63] width 133 height 22
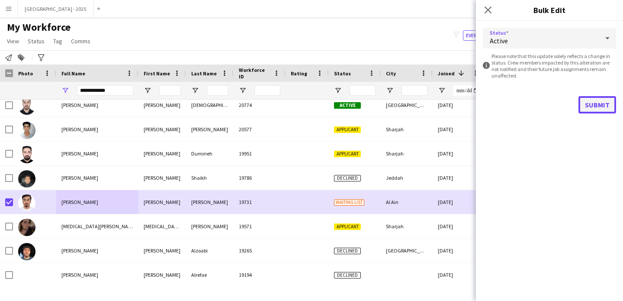
click at [597, 103] on button "Submit" at bounding box center [598, 104] width 38 height 17
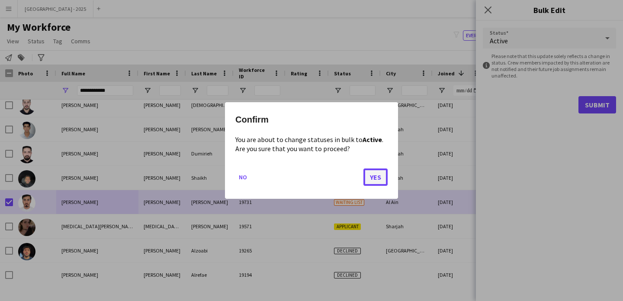
click at [378, 180] on button "Yes" at bounding box center [376, 176] width 24 height 17
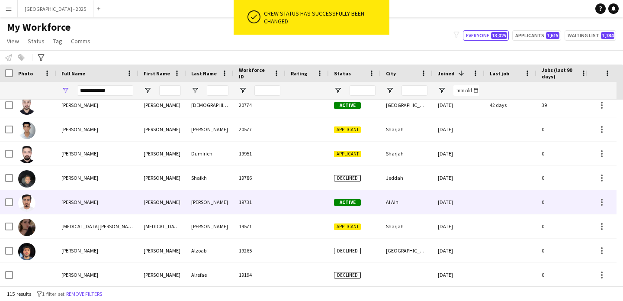
click at [34, 203] on img at bounding box center [26, 202] width 17 height 17
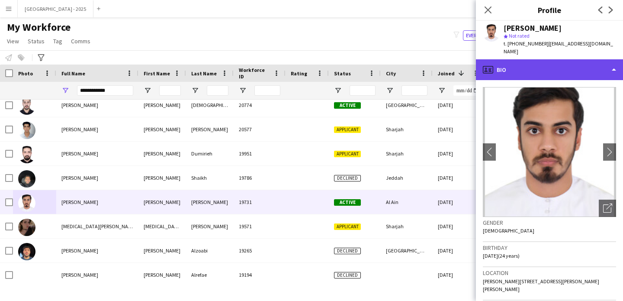
click at [551, 59] on div "profile Bio" at bounding box center [549, 69] width 147 height 21
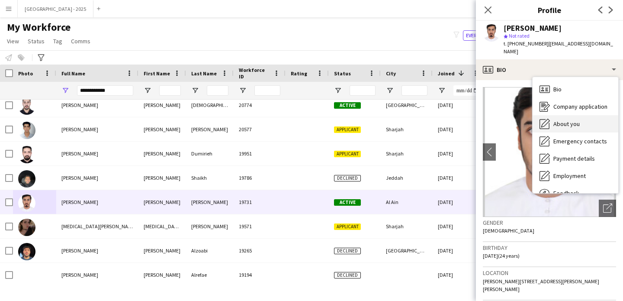
click at [562, 119] on div "About you About you" at bounding box center [576, 123] width 86 height 17
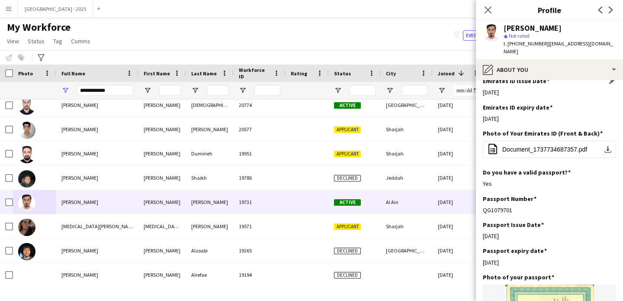
scroll to position [416, 0]
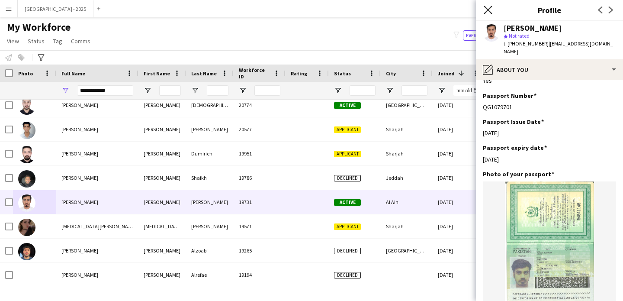
click at [489, 9] on icon at bounding box center [488, 10] width 8 height 8
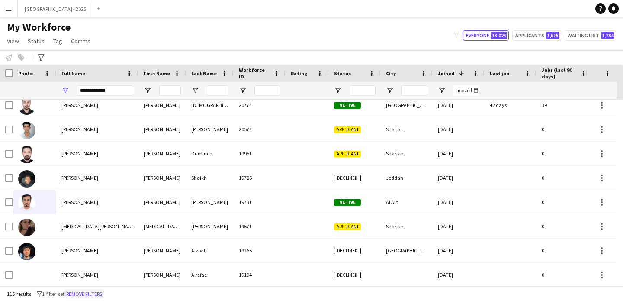
click at [84, 292] on button "Remove filters" at bounding box center [84, 294] width 39 height 10
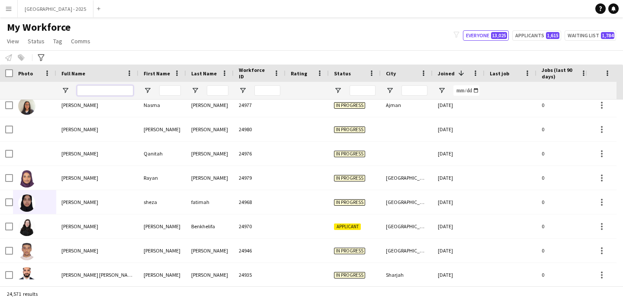
click at [104, 95] on input "Full Name Filter Input" at bounding box center [105, 90] width 56 height 10
paste input "**********"
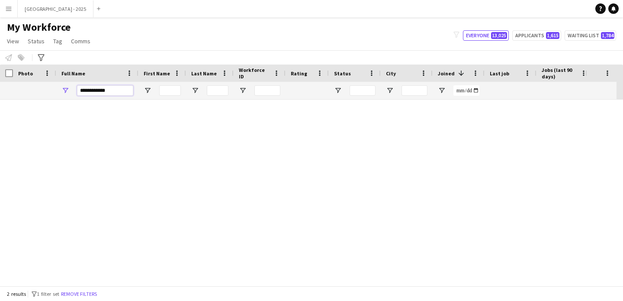
scroll to position [0, 0]
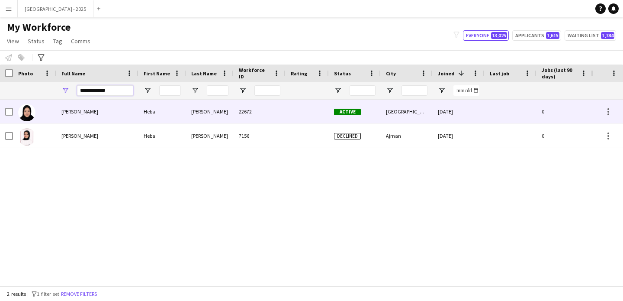
type input "**********"
click at [105, 104] on div "Heba Mohamed" at bounding box center [97, 112] width 82 height 24
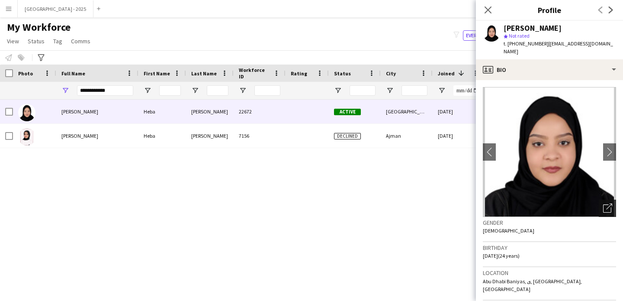
click at [604, 203] on icon "Open photos pop-in" at bounding box center [608, 207] width 9 height 9
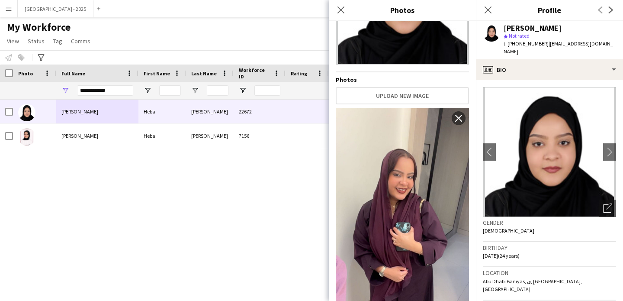
scroll to position [149, 0]
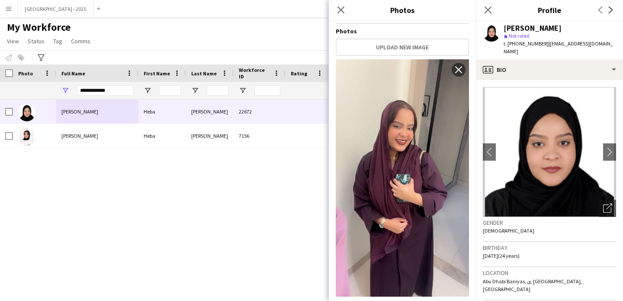
click at [346, 16] on div "Close pop-in" at bounding box center [341, 10] width 24 height 20
click at [339, 10] on icon "Close pop-in" at bounding box center [341, 10] width 8 height 8
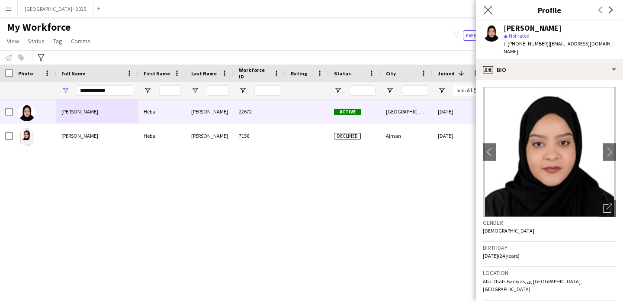
click at [484, 8] on app-icon "Close pop-in" at bounding box center [488, 10] width 13 height 13
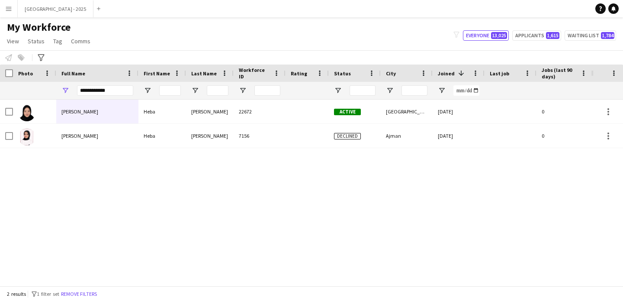
drag, startPoint x: 94, startPoint y: 290, endPoint x: 194, endPoint y: 0, distance: 305.9
click at [94, 290] on button "Remove filters" at bounding box center [78, 294] width 39 height 10
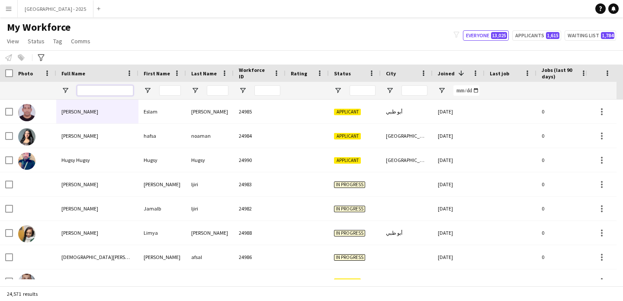
click at [85, 87] on input "Full Name Filter Input" at bounding box center [105, 90] width 56 height 10
paste input "**********"
type input "**********"
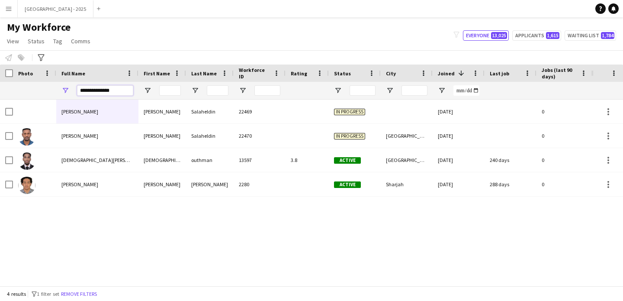
click at [96, 86] on input "**********" at bounding box center [105, 90] width 56 height 10
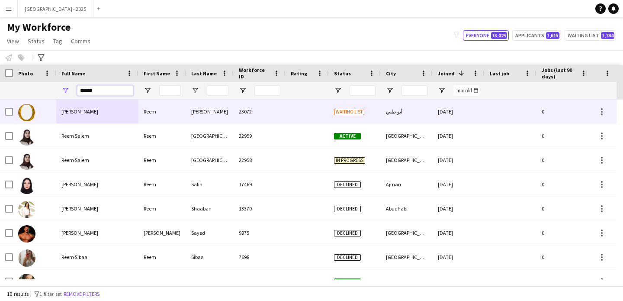
type input "******"
click at [119, 106] on div "Reem Saleh" at bounding box center [97, 112] width 82 height 24
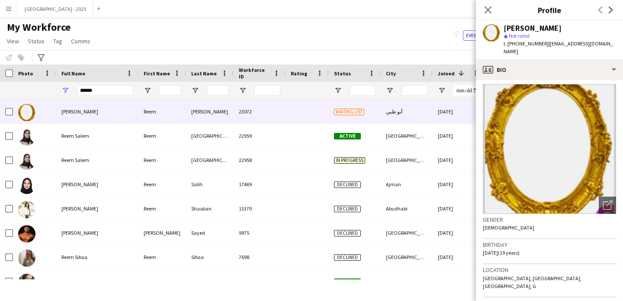
scroll to position [0, 0]
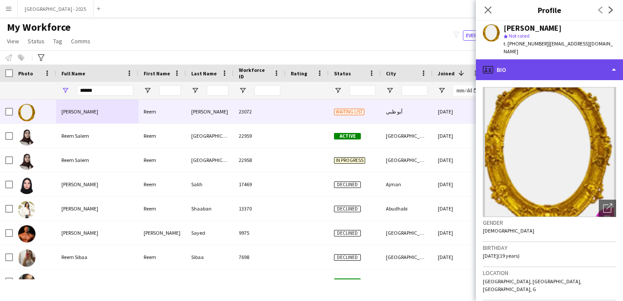
click at [537, 69] on div "profile Bio" at bounding box center [549, 69] width 147 height 21
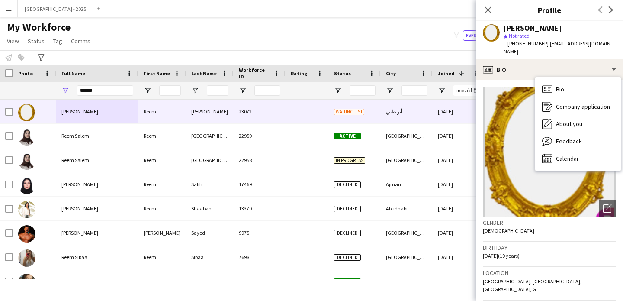
click at [513, 80] on app-crew-profile-bio "Open photos pop-in Gender Female Birthday 21-09-2005 (19 years) Location Abu Dh…" at bounding box center [549, 190] width 147 height 221
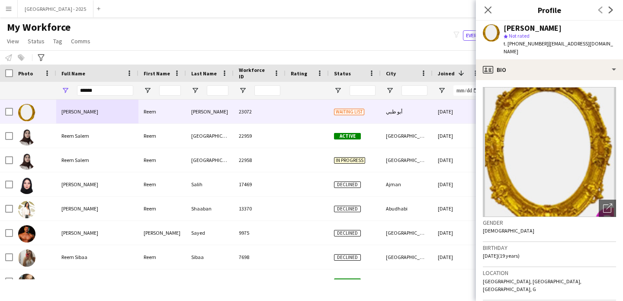
click at [512, 50] on div "Reem Saleh star Not rated t. +971506806613 | rs0551475515@gmail.com" at bounding box center [549, 40] width 147 height 39
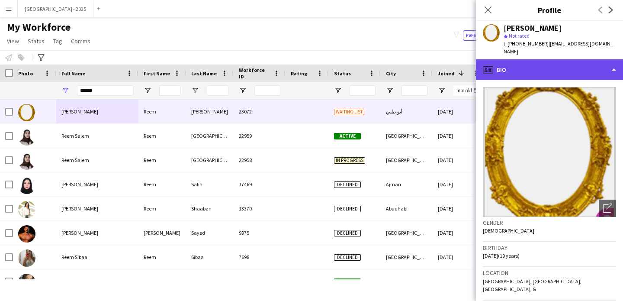
click at [513, 59] on div "profile Bio" at bounding box center [549, 69] width 147 height 21
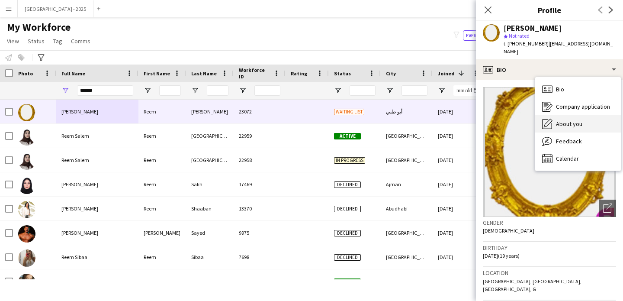
click at [560, 115] on div "About you About you" at bounding box center [579, 123] width 86 height 17
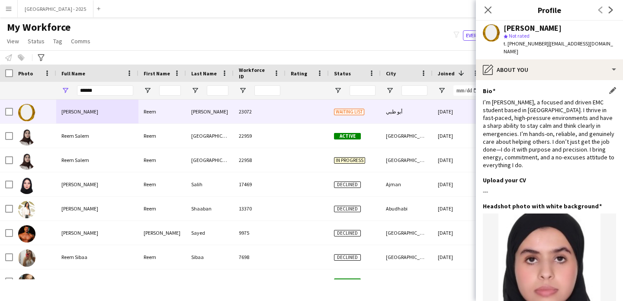
scroll to position [87, 0]
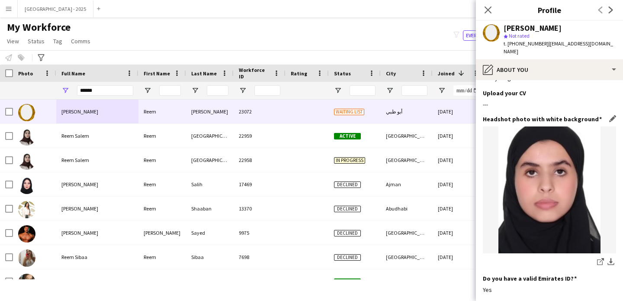
click at [553, 148] on img at bounding box center [549, 189] width 133 height 127
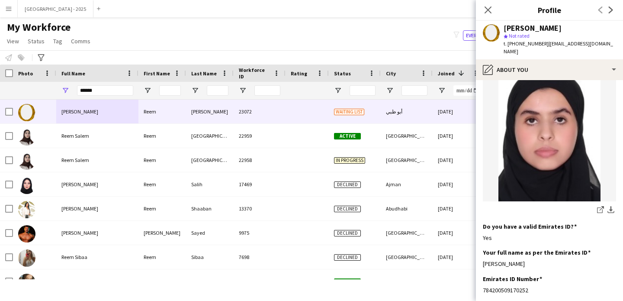
scroll to position [0, 0]
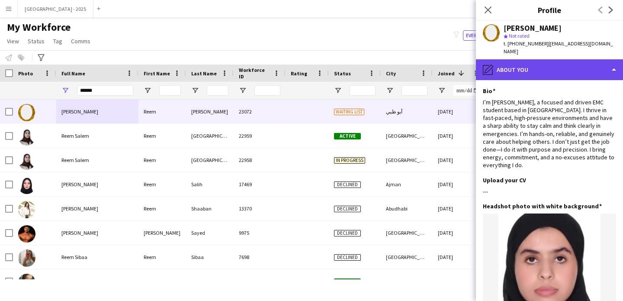
click at [537, 68] on div "pencil4 About you" at bounding box center [549, 69] width 147 height 21
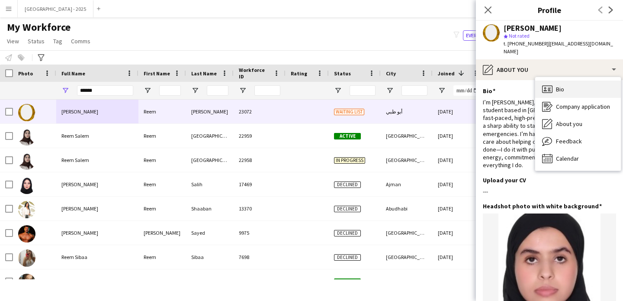
click at [568, 82] on div "Bio Bio" at bounding box center [579, 89] width 86 height 17
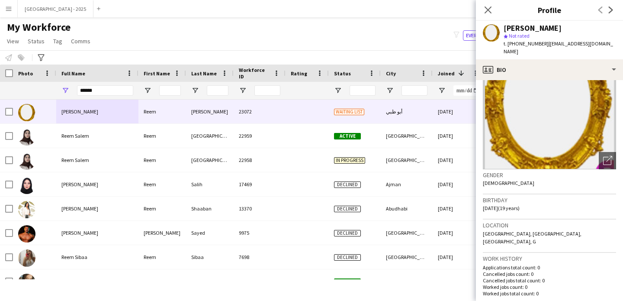
scroll to position [81, 0]
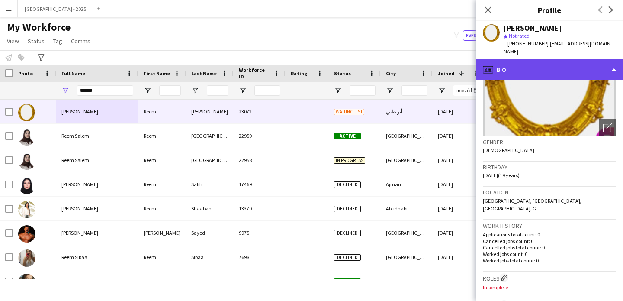
click at [525, 59] on div "profile Bio" at bounding box center [549, 69] width 147 height 21
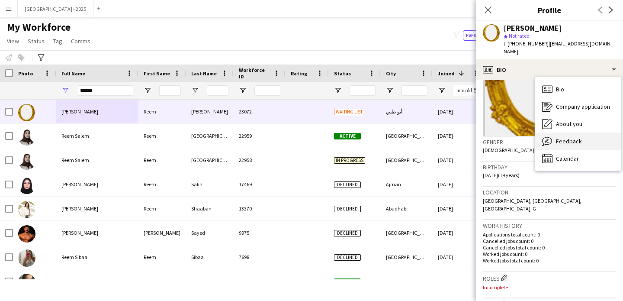
click at [571, 137] on div "Feedback Feedback" at bounding box center [579, 140] width 86 height 17
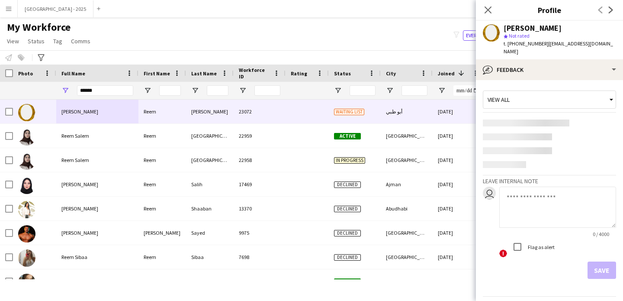
click at [530, 187] on textarea at bounding box center [558, 207] width 117 height 41
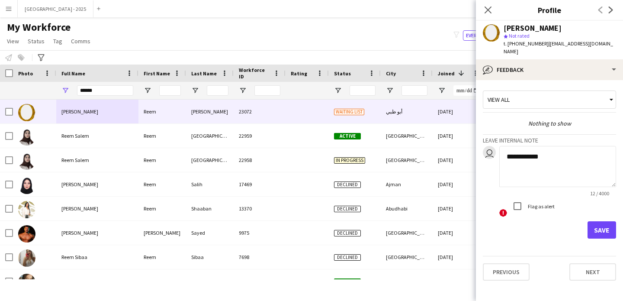
type textarea "**********"
click at [607, 229] on button "Save" at bounding box center [602, 229] width 29 height 17
click at [604, 221] on form "user 12 / 4000 ! Flag as alert Save" at bounding box center [549, 192] width 133 height 93
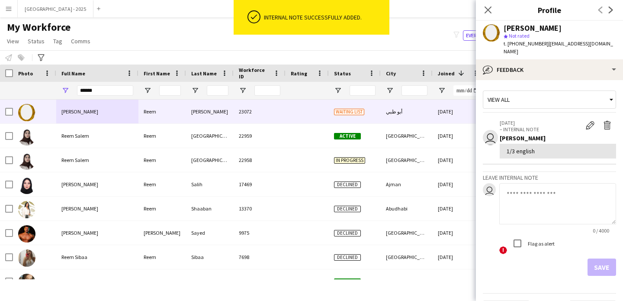
click at [494, 10] on div "Close pop-in" at bounding box center [488, 10] width 24 height 20
click at [485, 12] on icon "Close pop-in" at bounding box center [488, 10] width 8 height 8
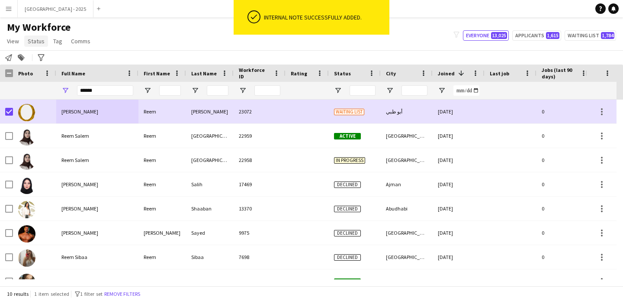
click at [34, 42] on span "Status" at bounding box center [36, 41] width 17 height 8
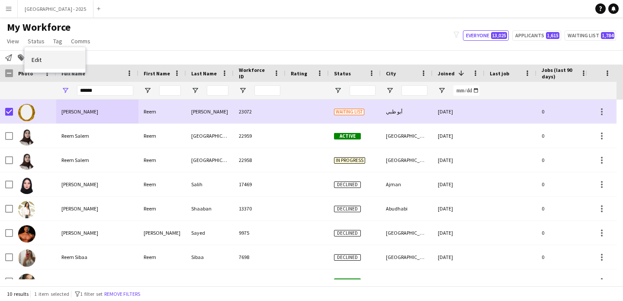
click at [50, 58] on link "Edit" at bounding box center [55, 60] width 61 height 18
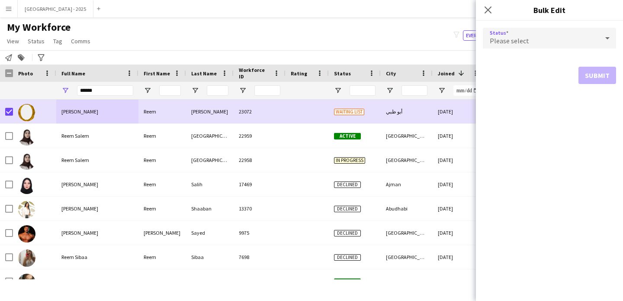
click at [498, 33] on div "Please select" at bounding box center [541, 38] width 116 height 21
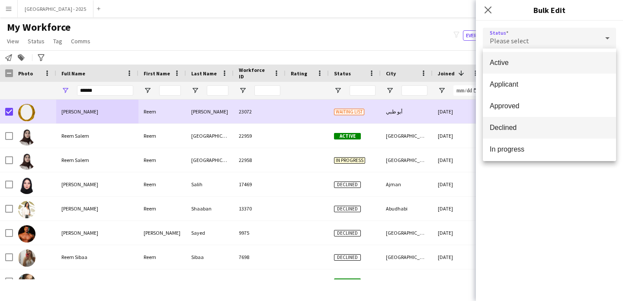
click at [518, 129] on span "Declined" at bounding box center [549, 127] width 119 height 8
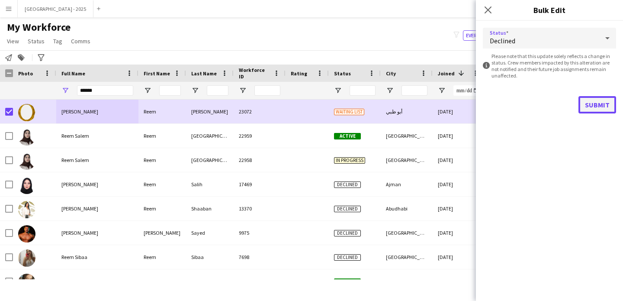
click at [602, 112] on button "Submit" at bounding box center [598, 104] width 38 height 17
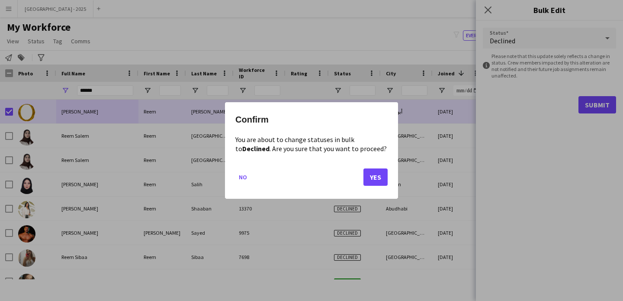
click at [361, 178] on mat-dialog-actions "No Yes" at bounding box center [312, 180] width 152 height 37
click at [374, 176] on button "Yes" at bounding box center [376, 176] width 24 height 17
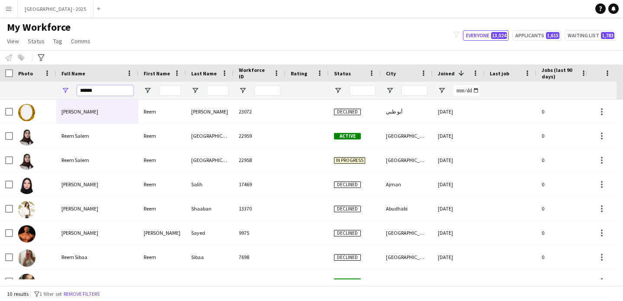
click at [107, 91] on input "******" at bounding box center [105, 90] width 56 height 10
paste input "*********"
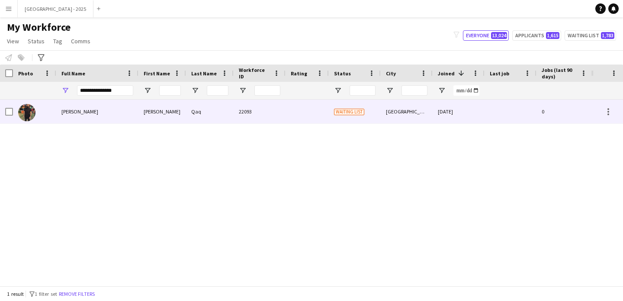
click at [111, 113] on div "Abdullah yousef Qaq" at bounding box center [97, 112] width 82 height 24
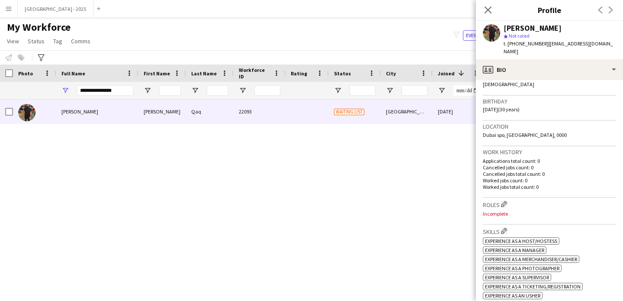
scroll to position [0, 0]
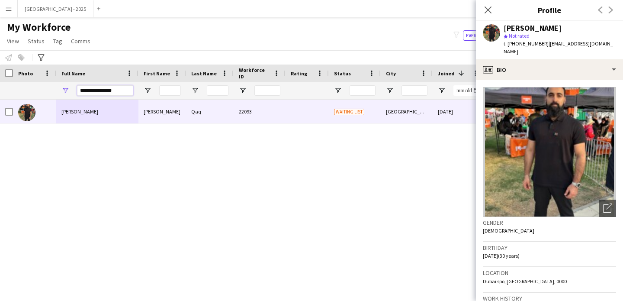
click at [108, 87] on input "**********" at bounding box center [105, 90] width 56 height 10
paste input "Full Name Filter Input"
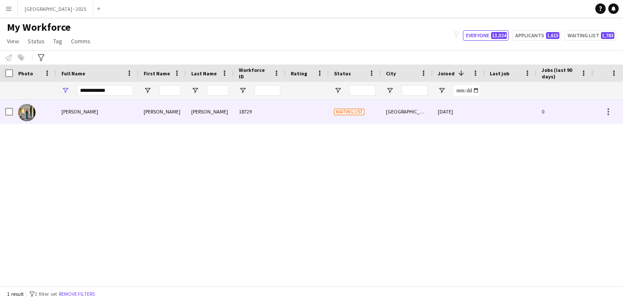
click at [120, 108] on div "[PERSON_NAME]" at bounding box center [97, 112] width 82 height 24
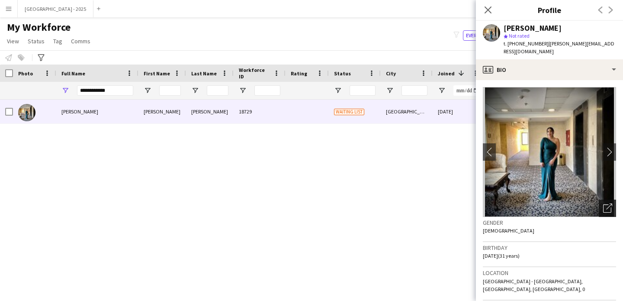
click at [604, 203] on icon "Open photos pop-in" at bounding box center [608, 207] width 9 height 9
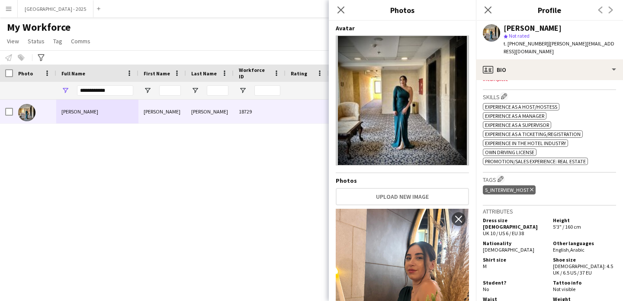
scroll to position [283, 0]
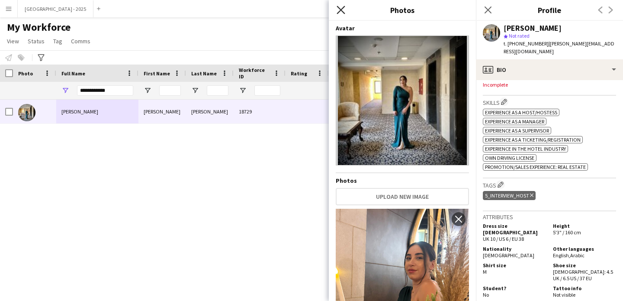
click at [341, 9] on icon at bounding box center [341, 10] width 8 height 8
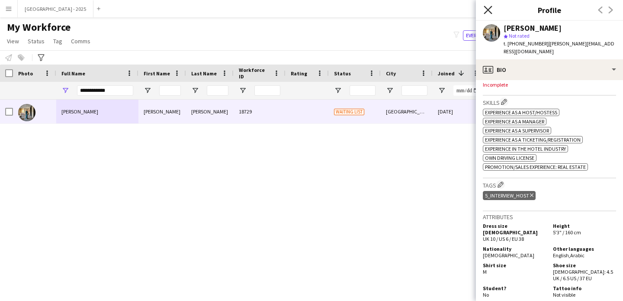
click at [491, 11] on icon "Close pop-in" at bounding box center [488, 10] width 8 height 8
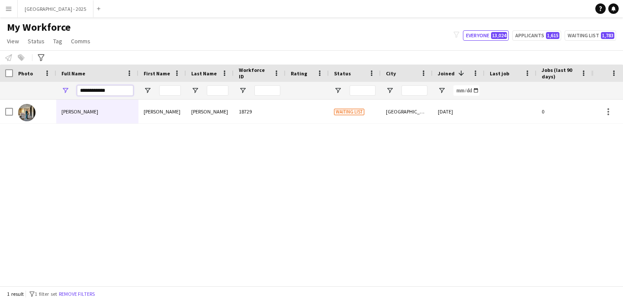
click at [109, 89] on input "**********" at bounding box center [105, 90] width 56 height 10
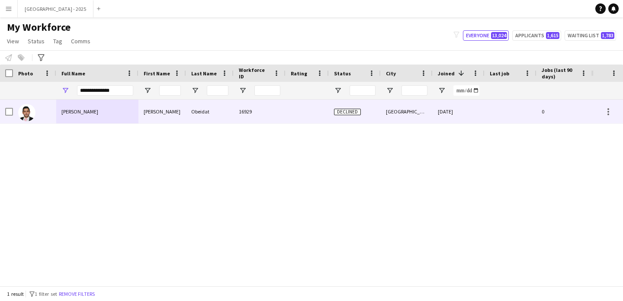
click at [158, 115] on div "[PERSON_NAME]" at bounding box center [163, 112] width 48 height 24
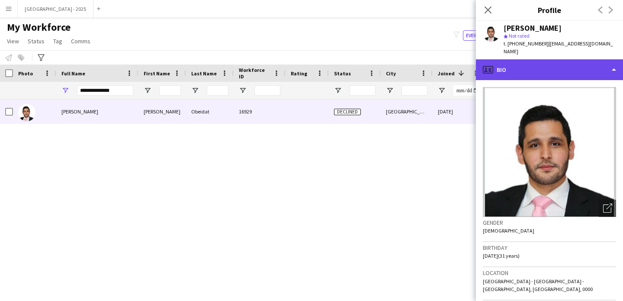
click at [542, 59] on div "profile Bio" at bounding box center [549, 69] width 147 height 21
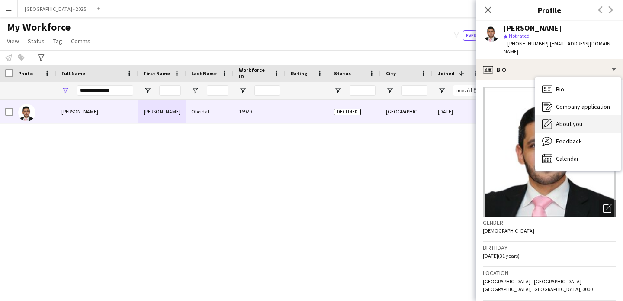
click at [571, 115] on div "About you About you" at bounding box center [579, 123] width 86 height 17
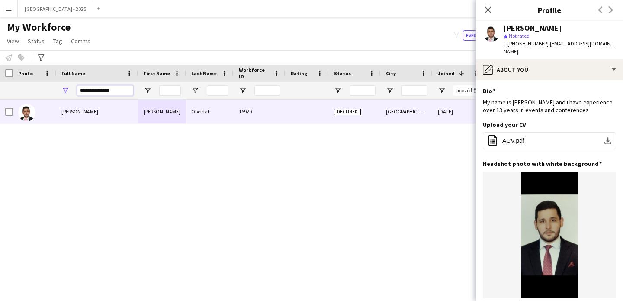
click at [119, 87] on input "**********" at bounding box center [105, 90] width 56 height 10
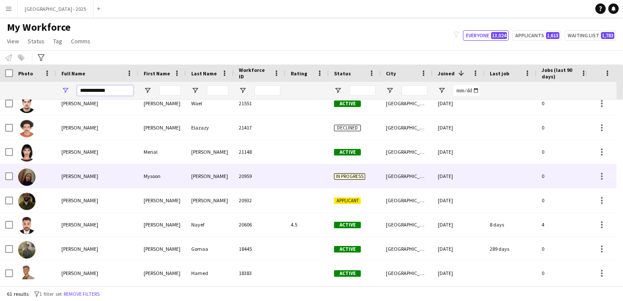
scroll to position [302, 0]
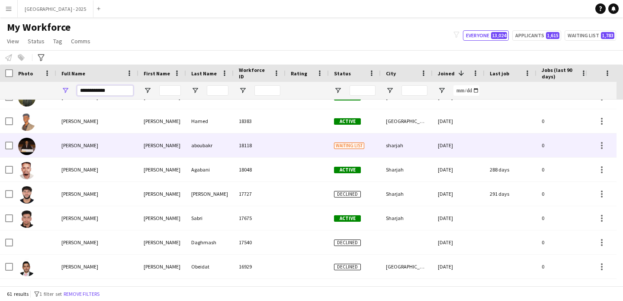
type input "**********"
click at [176, 152] on div "[PERSON_NAME]" at bounding box center [163, 145] width 48 height 24
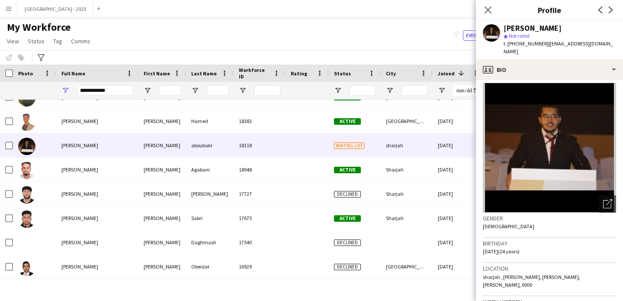
scroll to position [5, 0]
click at [547, 45] on span "| 3bdo7456859@gmail.com" at bounding box center [559, 47] width 110 height 14
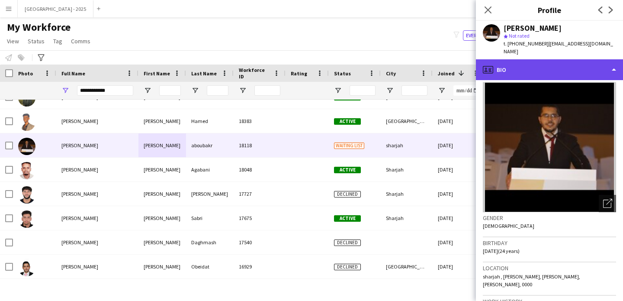
click at [547, 59] on div "profile Bio" at bounding box center [549, 69] width 147 height 21
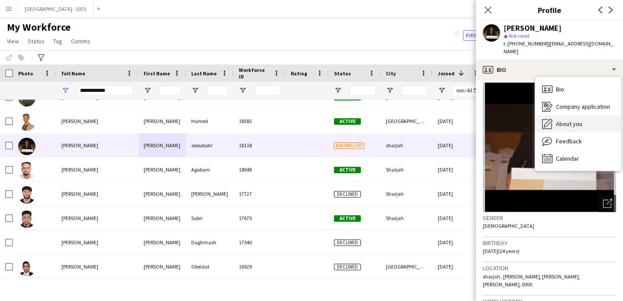
click at [568, 120] on span "About you" at bounding box center [569, 124] width 26 height 8
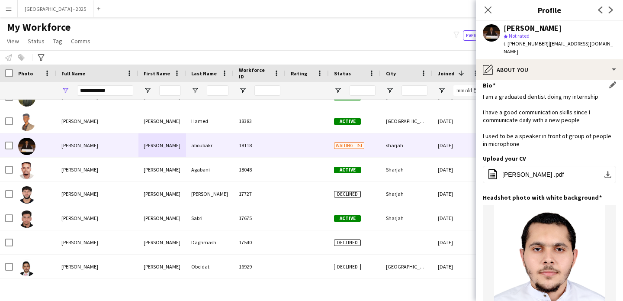
scroll to position [0, 0]
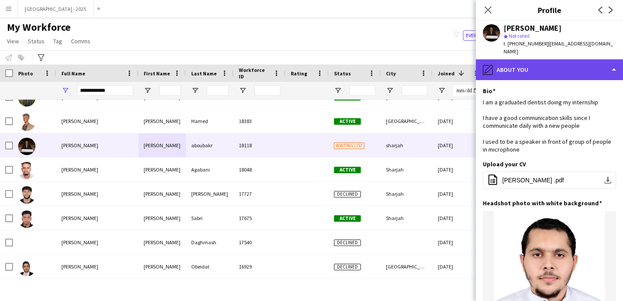
click at [552, 71] on div "pencil4 About you" at bounding box center [549, 69] width 147 height 21
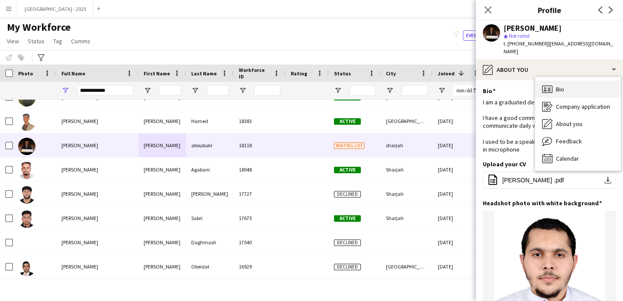
click at [565, 88] on div "Bio Bio" at bounding box center [579, 89] width 86 height 17
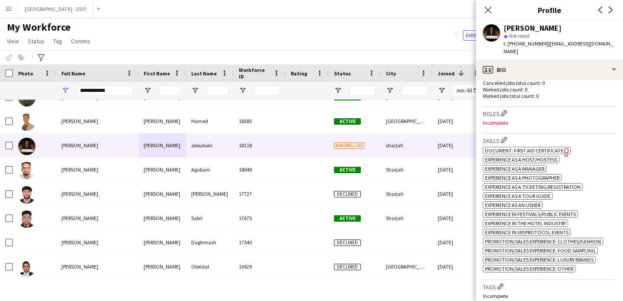
scroll to position [210, 0]
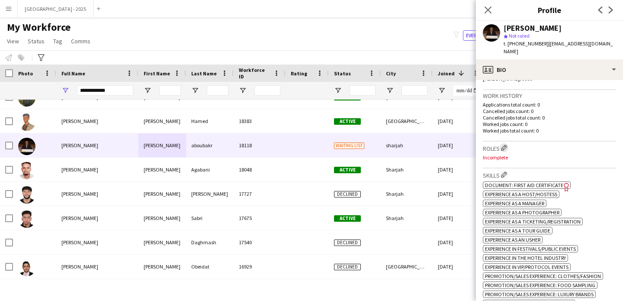
click at [506, 145] on app-icon "Edit crew company roles" at bounding box center [504, 148] width 6 height 6
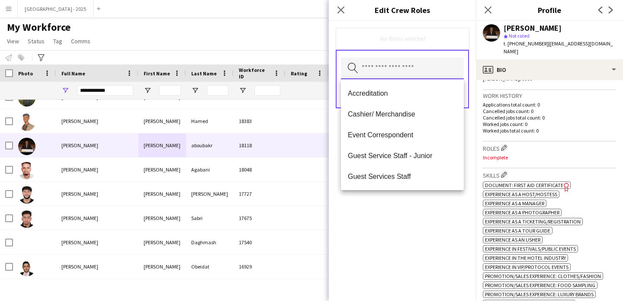
click at [406, 74] on input "text" at bounding box center [402, 69] width 123 height 22
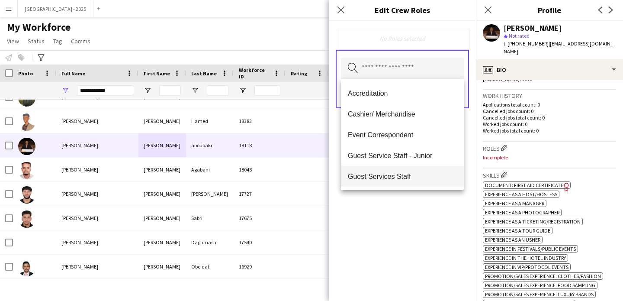
click at [417, 169] on mat-option "Guest Services Staff" at bounding box center [402, 176] width 123 height 21
click at [446, 230] on div "Guest Services Staff Remove Search by role type Save" at bounding box center [402, 161] width 147 height 280
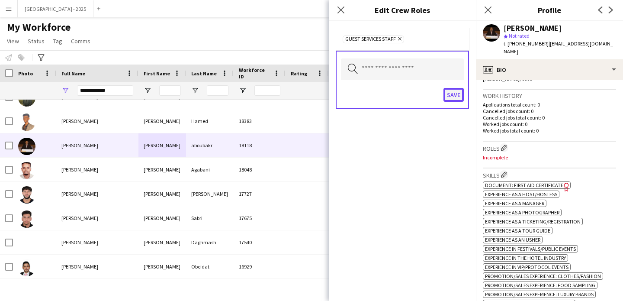
click at [455, 93] on button "Save" at bounding box center [454, 95] width 20 height 14
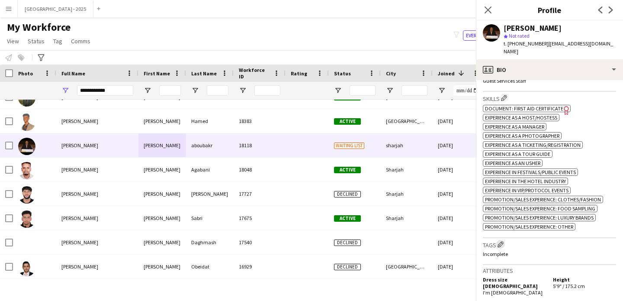
click at [501, 241] on app-icon "Edit crew company tags" at bounding box center [501, 244] width 6 height 6
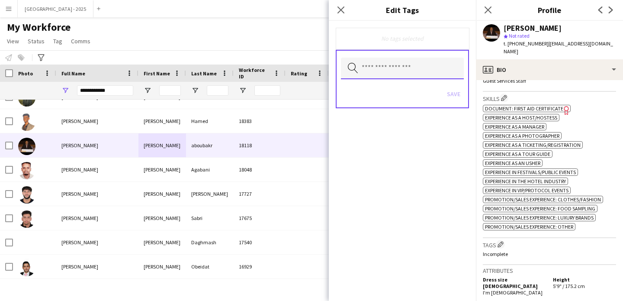
click at [402, 77] on input "text" at bounding box center [402, 69] width 123 height 22
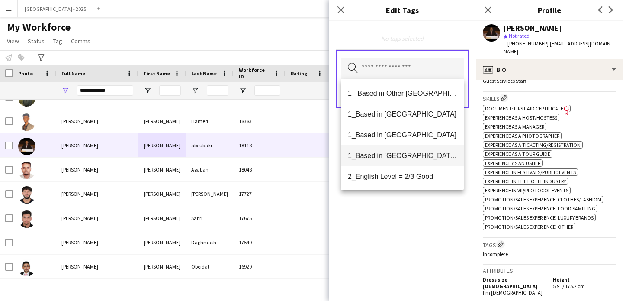
click at [419, 158] on span "1_Based in [GEOGRAPHIC_DATA]/[GEOGRAPHIC_DATA]/Ajman" at bounding box center [402, 156] width 109 height 8
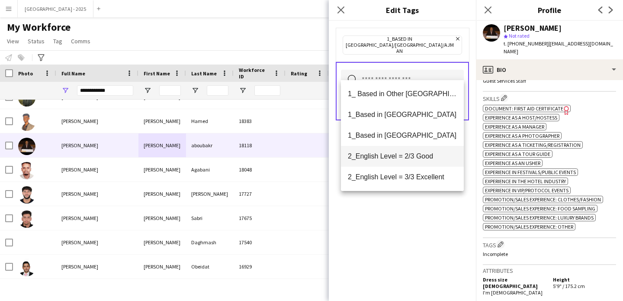
click at [419, 159] on span "2_English Level = 2/3 Good" at bounding box center [402, 156] width 109 height 8
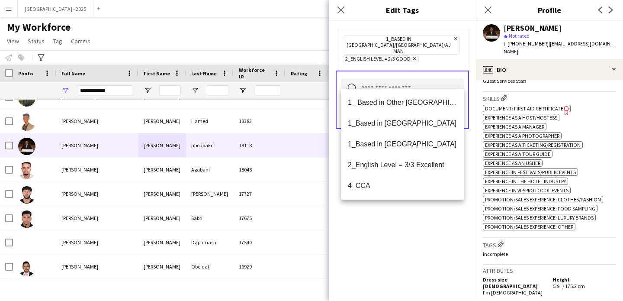
click at [427, 232] on div "1_Based in [GEOGRAPHIC_DATA]/[GEOGRAPHIC_DATA]/Ajman Remove 2_English Level = 2…" at bounding box center [402, 161] width 147 height 280
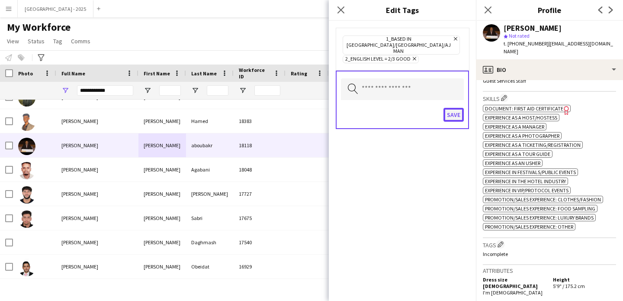
click at [451, 108] on button "Save" at bounding box center [454, 115] width 20 height 14
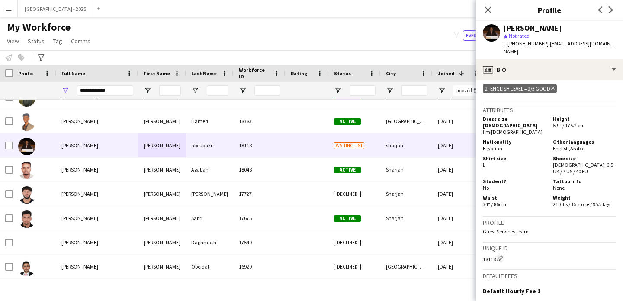
scroll to position [483, 0]
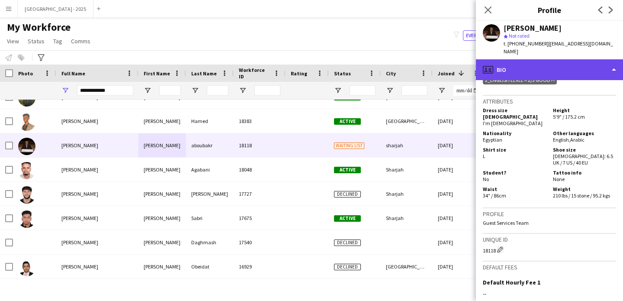
click at [530, 60] on div "profile Bio" at bounding box center [549, 69] width 147 height 21
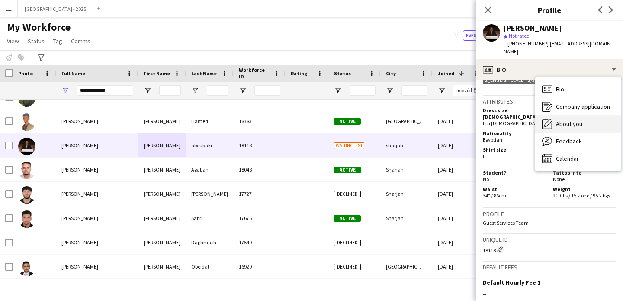
click at [566, 120] on span "About you" at bounding box center [569, 124] width 26 height 8
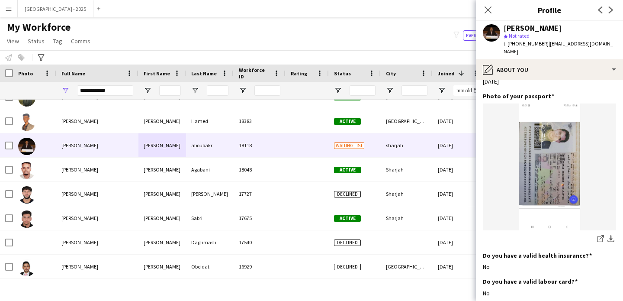
scroll to position [316, 0]
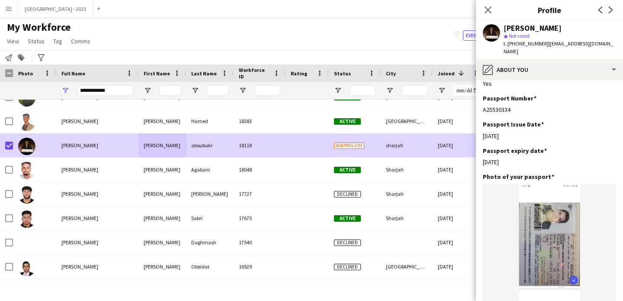
click at [45, 34] on app-page-menu "View Views Default view New view Update view Delete view Edit name Customise vi…" at bounding box center [49, 42] width 99 height 16
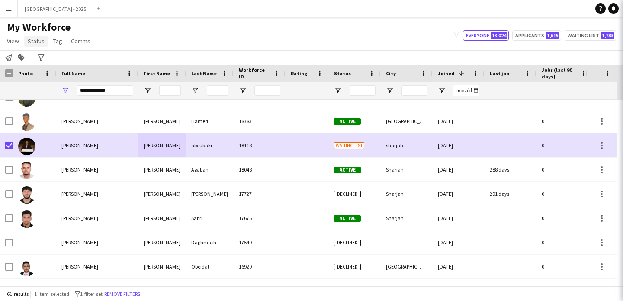
click at [40, 40] on span "Status" at bounding box center [36, 41] width 17 height 8
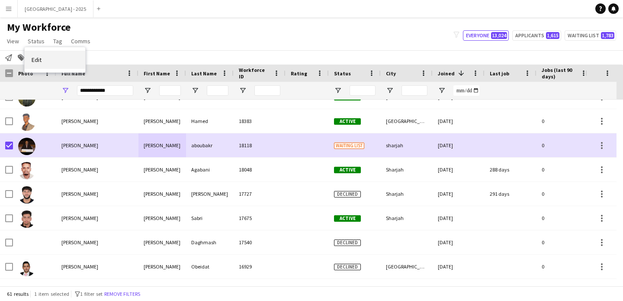
click at [56, 59] on link "Edit" at bounding box center [55, 60] width 61 height 18
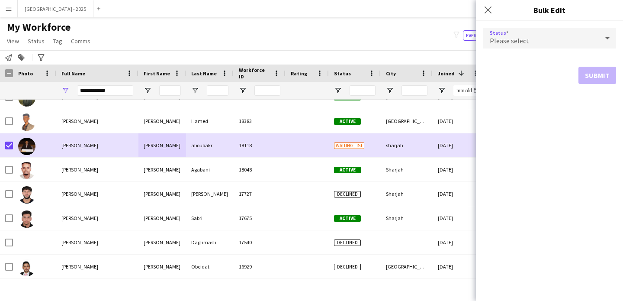
click at [510, 41] on span "Please select" at bounding box center [509, 40] width 39 height 9
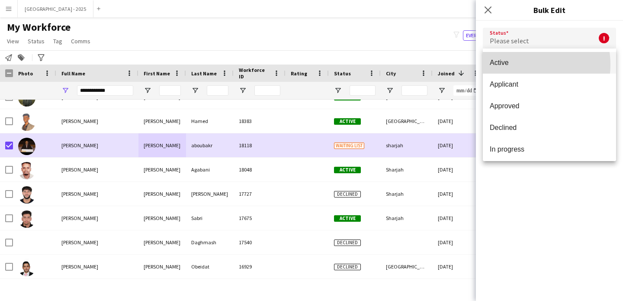
click at [523, 65] on span "Active" at bounding box center [549, 62] width 119 height 8
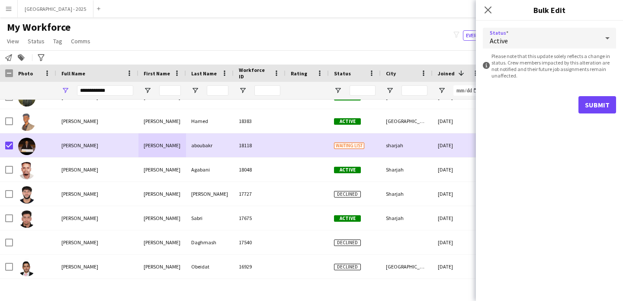
click at [586, 95] on form "Status Active information-circle Please note that this update solely reflects a…" at bounding box center [549, 71] width 133 height 100
click at [606, 116] on form "Status Active information-circle Please note that this update solely reflects a…" at bounding box center [549, 71] width 133 height 100
click at [581, 103] on button "Submit" at bounding box center [598, 104] width 38 height 17
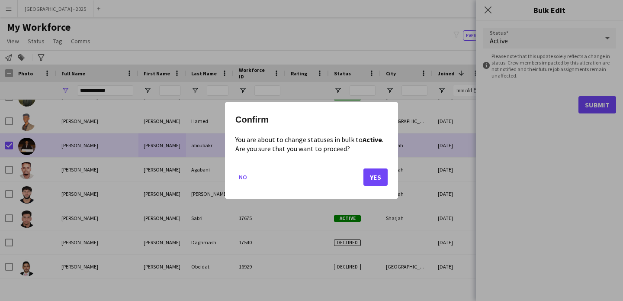
click at [388, 174] on div "Confirm You are about to change statuses in bulk to Active . Are you sure that …" at bounding box center [311, 150] width 173 height 97
click at [385, 175] on button "Yes" at bounding box center [376, 176] width 24 height 17
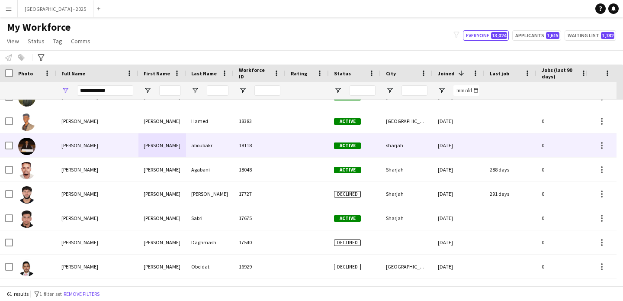
click at [189, 151] on div "aboubakr" at bounding box center [210, 145] width 48 height 24
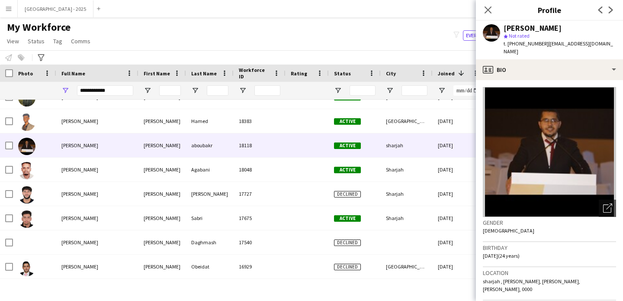
click at [505, 47] on span "t. +971507456859" at bounding box center [526, 43] width 45 height 6
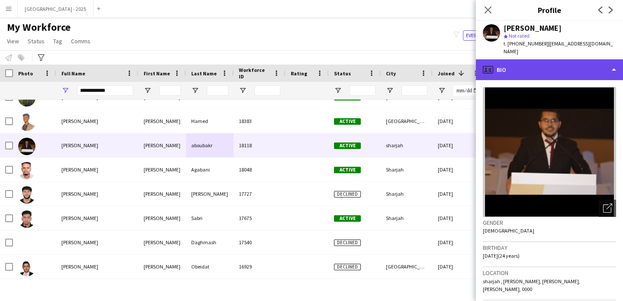
click at [513, 63] on div "profile Bio" at bounding box center [549, 69] width 147 height 21
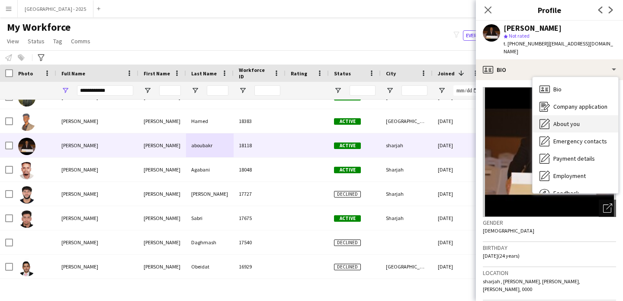
click at [567, 115] on div "About you About you" at bounding box center [576, 123] width 86 height 17
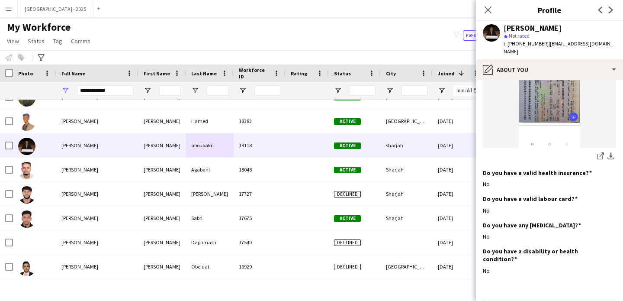
scroll to position [501, 0]
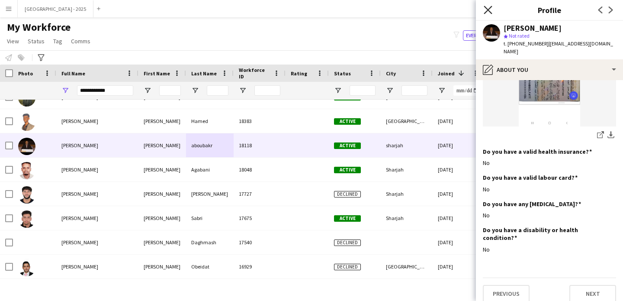
click at [486, 6] on icon "Close pop-in" at bounding box center [488, 10] width 8 height 8
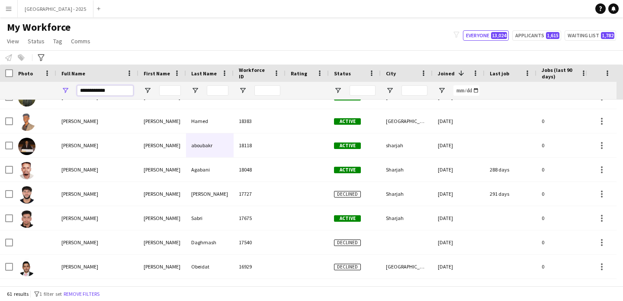
click at [108, 87] on input "**********" at bounding box center [105, 90] width 56 height 10
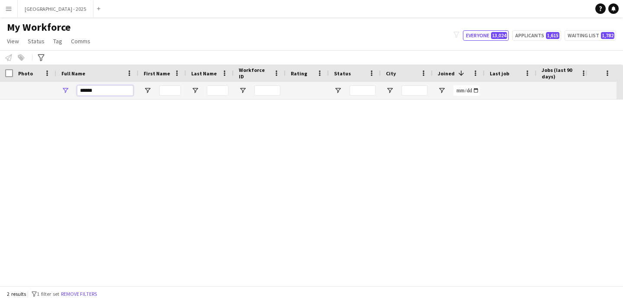
scroll to position [0, 0]
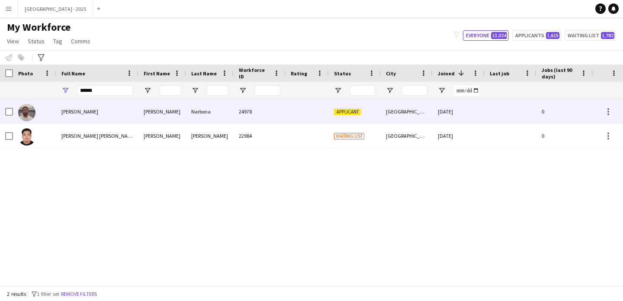
click at [84, 105] on div "[PERSON_NAME]" at bounding box center [97, 112] width 82 height 24
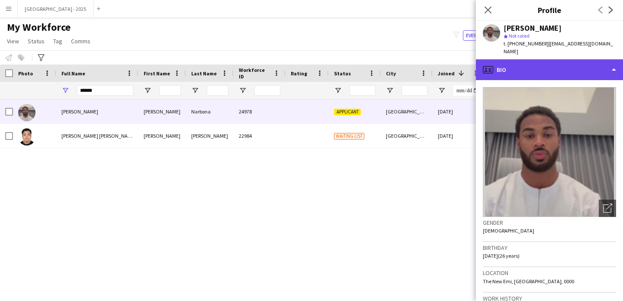
click at [544, 63] on div "profile Bio" at bounding box center [549, 69] width 147 height 21
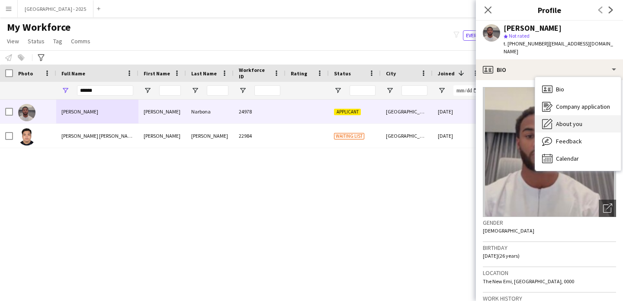
click at [584, 117] on div "About you About you" at bounding box center [579, 123] width 86 height 17
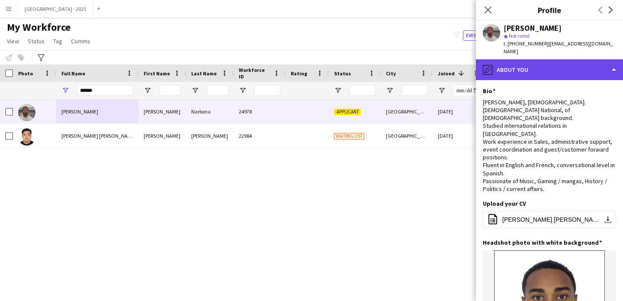
click at [536, 71] on div "pencil4 About you" at bounding box center [549, 69] width 147 height 21
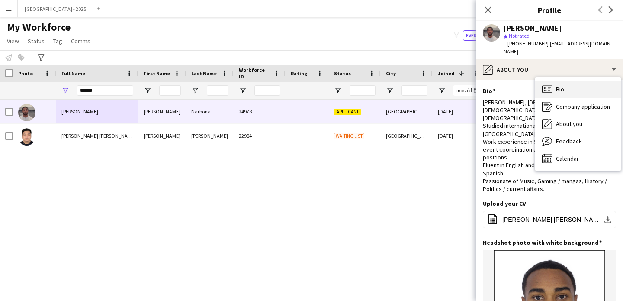
click at [561, 85] on span "Bio" at bounding box center [560, 89] width 8 height 8
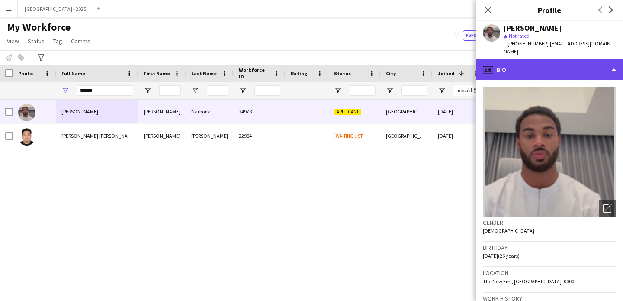
click at [555, 70] on div "profile Bio" at bounding box center [549, 69] width 147 height 21
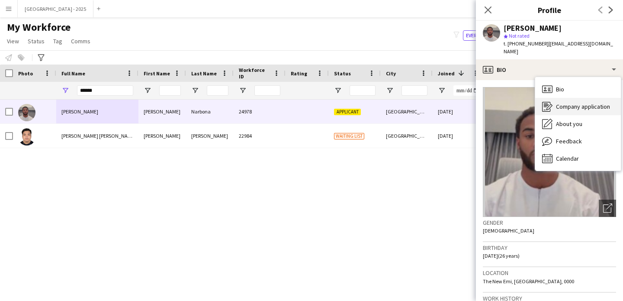
click at [579, 103] on div "Company application Company application" at bounding box center [579, 106] width 86 height 17
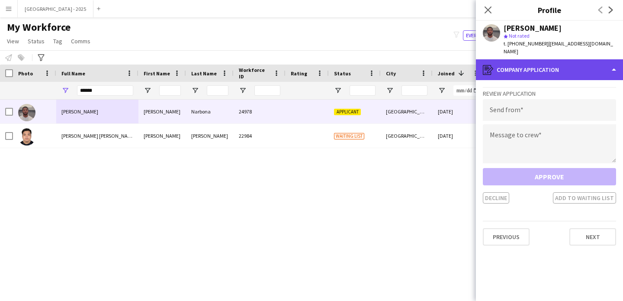
click at [544, 66] on div "register Company application" at bounding box center [549, 69] width 147 height 21
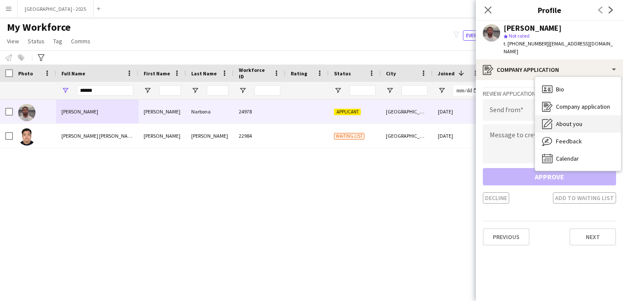
click at [575, 120] on span "About you" at bounding box center [569, 124] width 26 height 8
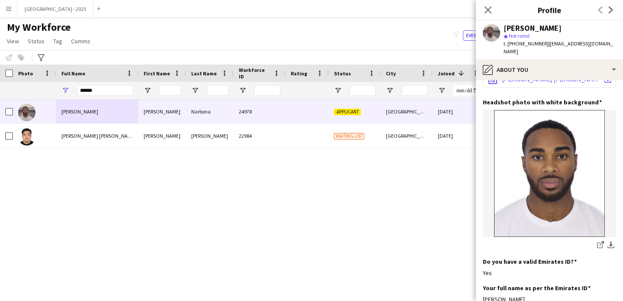
scroll to position [171, 0]
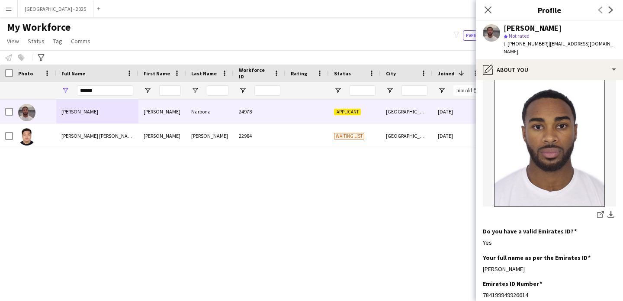
drag, startPoint x: 520, startPoint y: 44, endPoint x: 535, endPoint y: 44, distance: 14.7
click at [535, 44] on span "t. [PHONE_NUMBER]" at bounding box center [526, 43] width 45 height 6
drag, startPoint x: 528, startPoint y: 45, endPoint x: 523, endPoint y: 45, distance: 4.8
click at [528, 45] on span "t. [PHONE_NUMBER]" at bounding box center [526, 43] width 45 height 6
drag, startPoint x: 518, startPoint y: 44, endPoint x: 541, endPoint y: 44, distance: 22.5
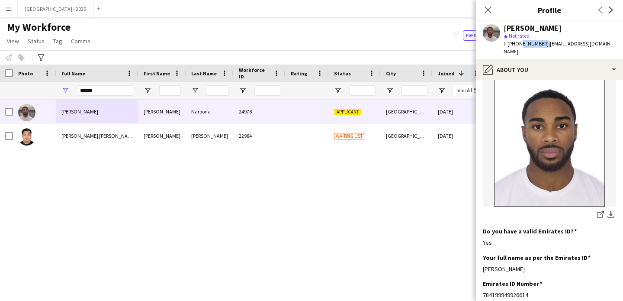
click at [541, 44] on span "t. [PHONE_NUMBER]" at bounding box center [526, 43] width 45 height 6
copy span "544290202"
click at [98, 93] on input "*****" at bounding box center [105, 90] width 56 height 10
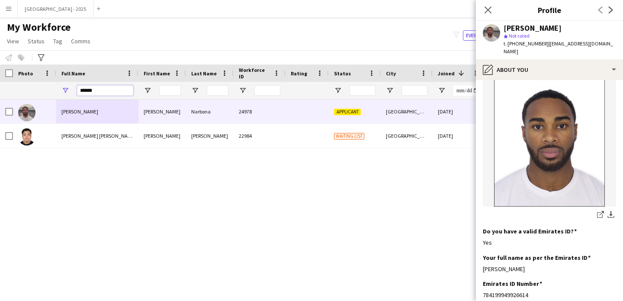
click at [98, 93] on input "*****" at bounding box center [105, 90] width 56 height 10
paste input "**********"
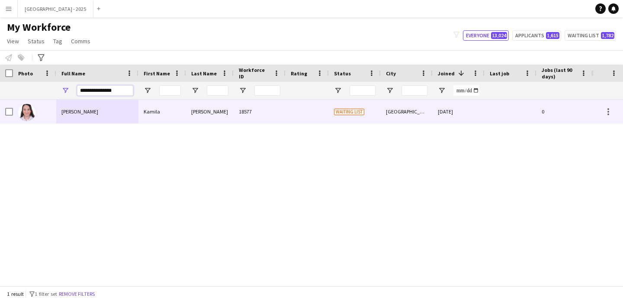
type input "**********"
drag, startPoint x: 98, startPoint y: 114, endPoint x: 114, endPoint y: 120, distance: 17.4
click at [98, 116] on div "Kamila Karimova" at bounding box center [97, 112] width 82 height 24
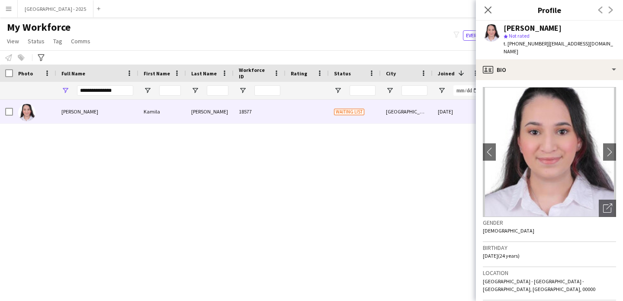
scroll to position [177, 0]
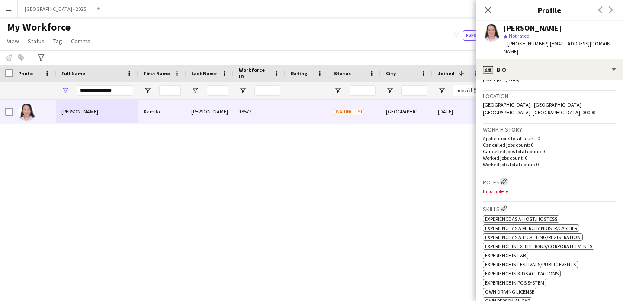
click at [504, 178] on app-icon "Edit crew company roles" at bounding box center [504, 181] width 6 height 6
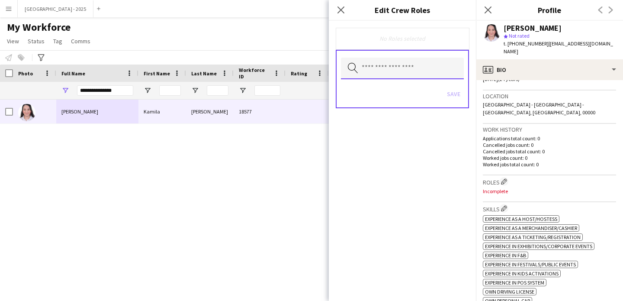
click at [379, 71] on input "text" at bounding box center [402, 69] width 123 height 22
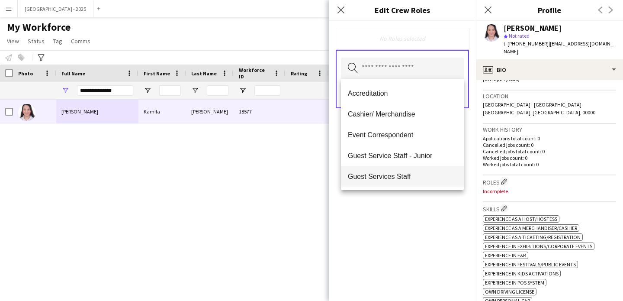
click at [406, 177] on span "Guest Services Staff" at bounding box center [402, 176] width 109 height 8
click at [409, 181] on span "Guest Services Staff - Senior" at bounding box center [402, 177] width 109 height 8
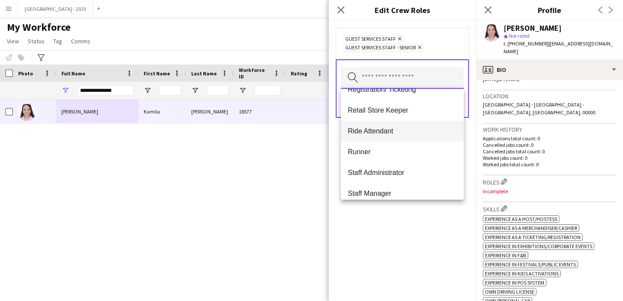
scroll to position [199, 0]
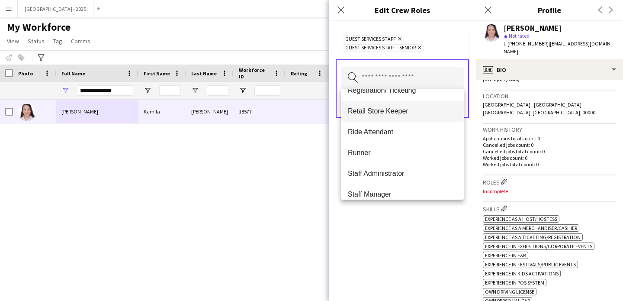
click at [398, 118] on mat-option "Retail Store Keeper" at bounding box center [402, 111] width 123 height 21
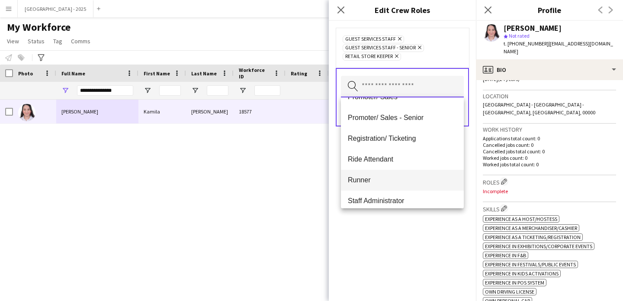
scroll to position [145, 0]
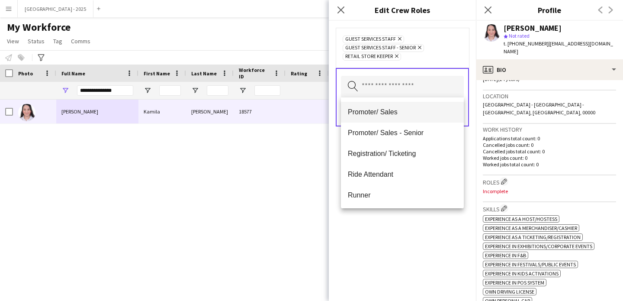
click at [392, 115] on span "Promoter/ Sales" at bounding box center [402, 112] width 109 height 8
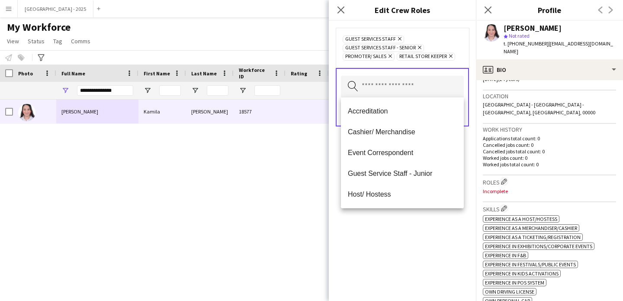
drag, startPoint x: 444, startPoint y: 227, endPoint x: 452, endPoint y: 163, distance: 64.1
click at [444, 227] on div "Guest Services Staff Remove Guest Services Staff - Senior Remove Promoter/ Sale…" at bounding box center [402, 161] width 147 height 280
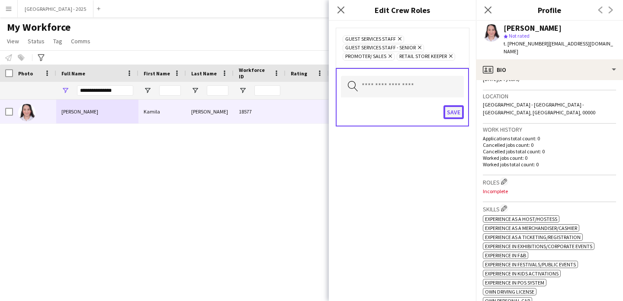
click at [458, 112] on button "Save" at bounding box center [454, 112] width 20 height 14
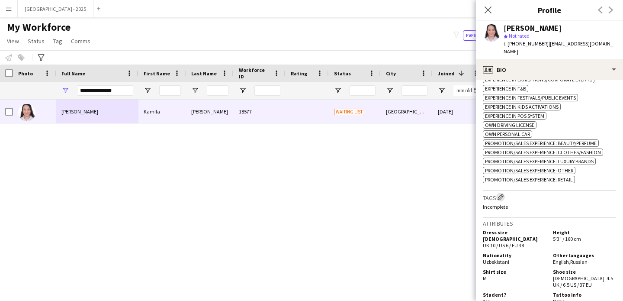
scroll to position [351, 0]
click at [500, 193] on app-icon "Edit crew company tags" at bounding box center [501, 196] width 6 height 6
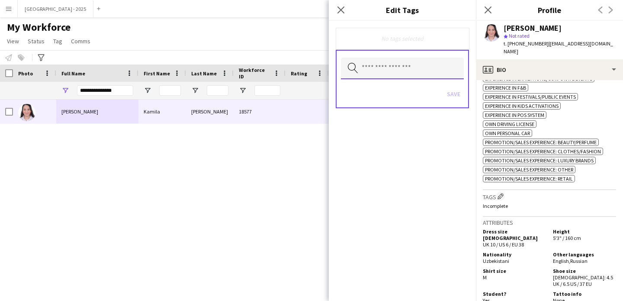
click at [417, 75] on input "text" at bounding box center [402, 69] width 123 height 22
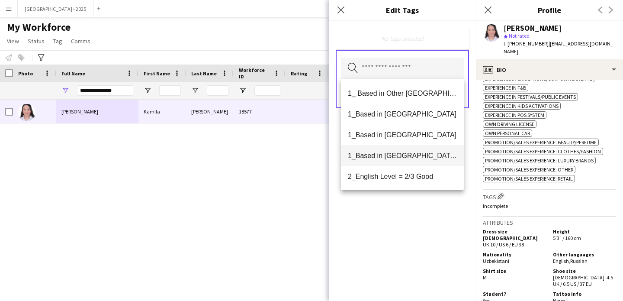
click at [421, 161] on mat-option "1_Based in [GEOGRAPHIC_DATA]/[GEOGRAPHIC_DATA]/Ajman" at bounding box center [402, 155] width 123 height 21
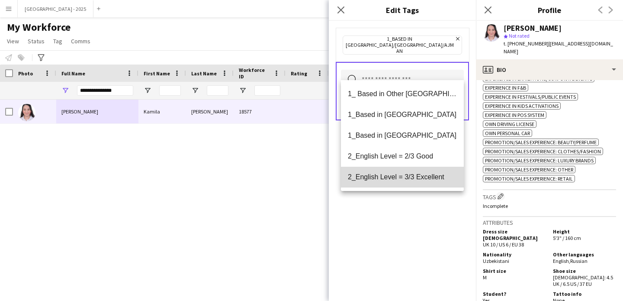
click at [424, 177] on span "2_English Level = 3/3 Excellent" at bounding box center [402, 177] width 109 height 8
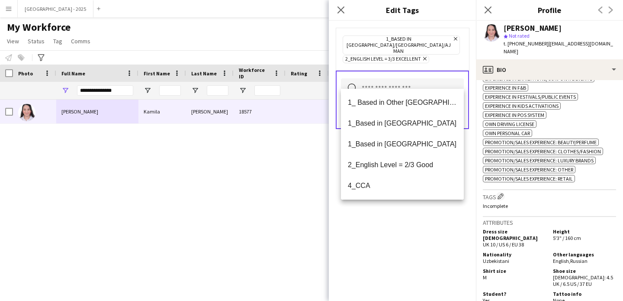
click at [426, 223] on div "1_Based in [GEOGRAPHIC_DATA]/[GEOGRAPHIC_DATA]/Ajman Remove 2_English Level = 3…" at bounding box center [402, 161] width 147 height 280
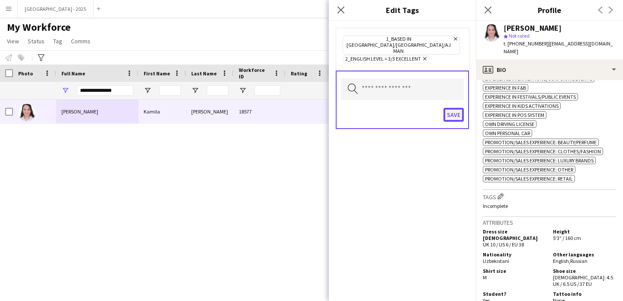
click at [451, 108] on button "Save" at bounding box center [454, 115] width 20 height 14
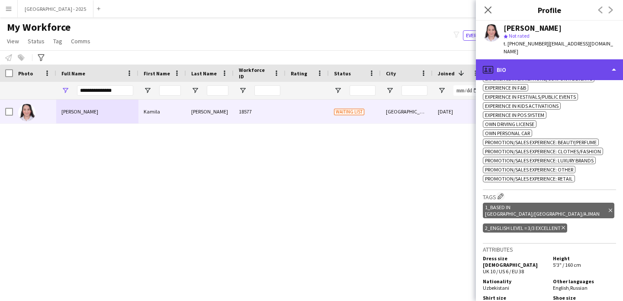
click at [560, 69] on div "profile Bio" at bounding box center [549, 69] width 147 height 21
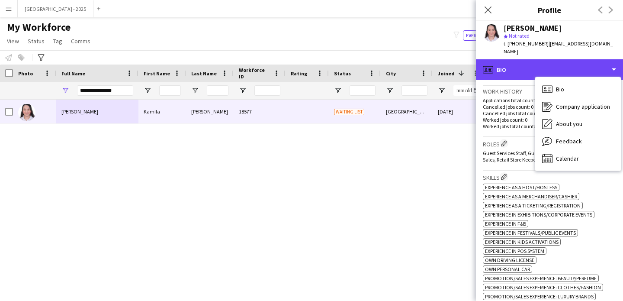
scroll to position [208, 0]
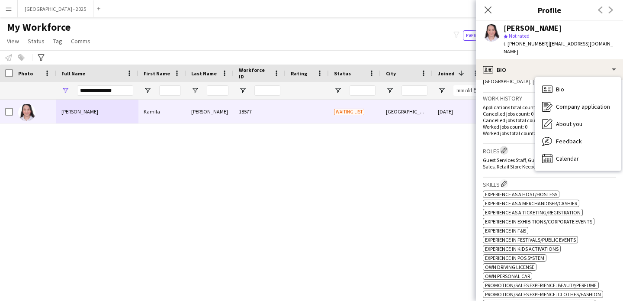
click at [504, 147] on app-icon "Edit crew company roles" at bounding box center [504, 150] width 6 height 6
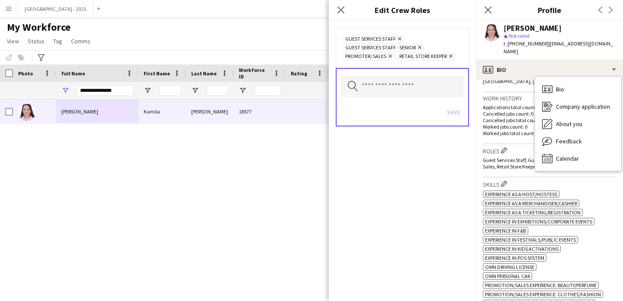
click at [397, 39] on icon "Remove" at bounding box center [399, 39] width 6 height 6
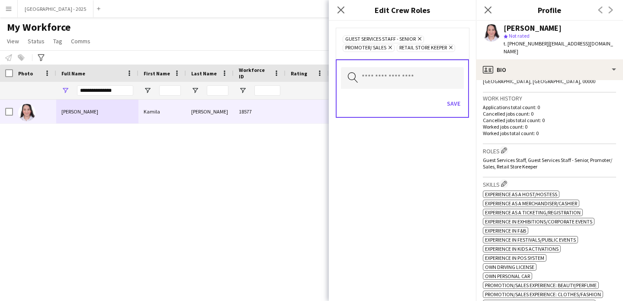
click at [420, 39] on icon at bounding box center [419, 38] width 3 height 3
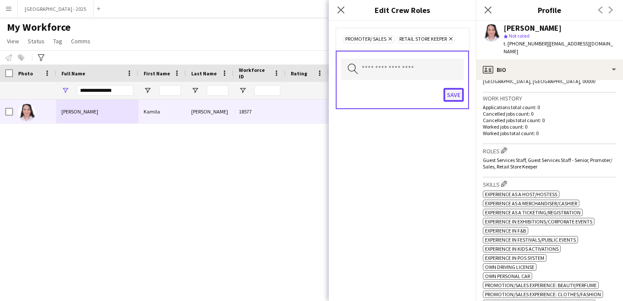
click at [462, 89] on button "Save" at bounding box center [454, 95] width 20 height 14
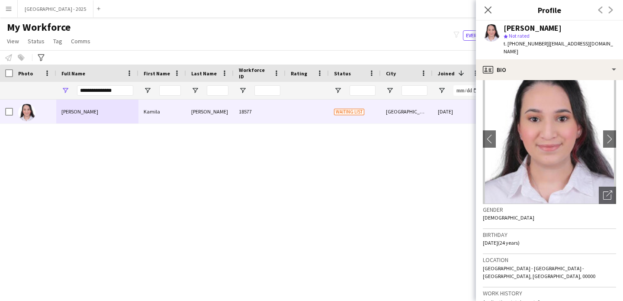
scroll to position [0, 0]
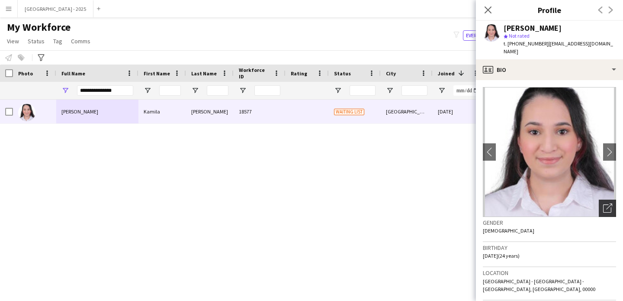
click at [604, 204] on icon "Open photos pop-in" at bounding box center [608, 207] width 9 height 9
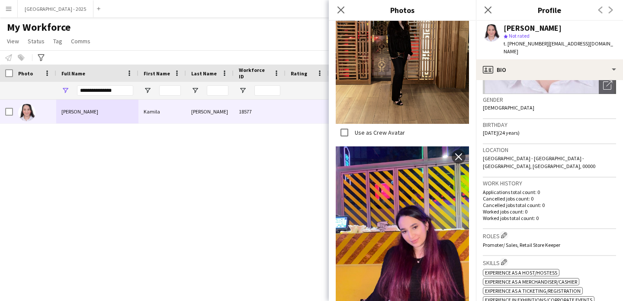
scroll to position [290, 0]
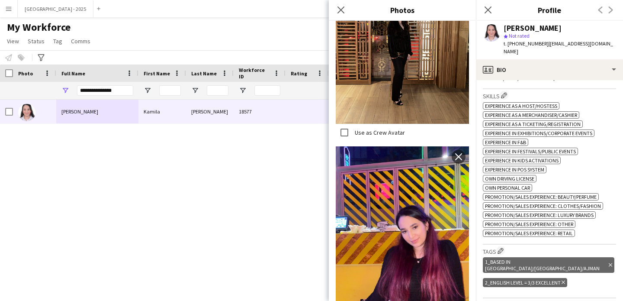
click at [530, 50] on div "Kamila Karimova star Not rated t. +971505870600 | kamk2901@gmail.com" at bounding box center [549, 40] width 147 height 39
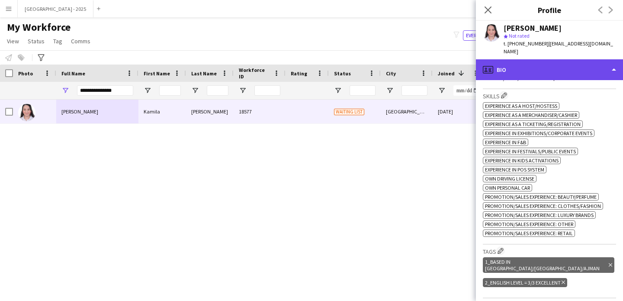
click at [554, 71] on div "profile Bio" at bounding box center [549, 69] width 147 height 21
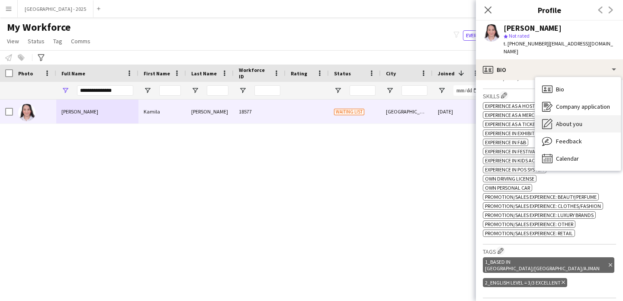
click at [582, 120] on span "About you" at bounding box center [569, 124] width 26 height 8
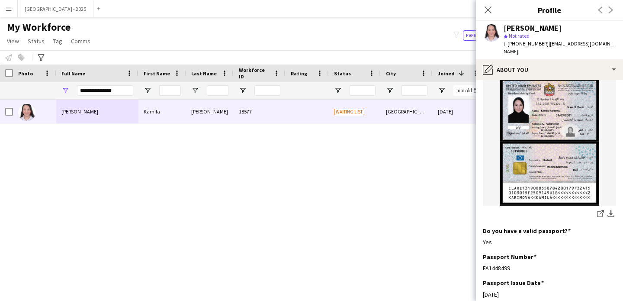
scroll to position [209, 0]
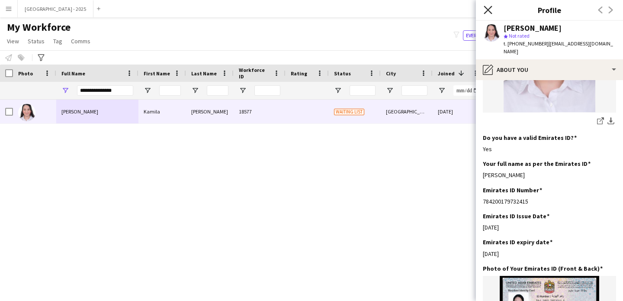
click at [485, 11] on icon "Close pop-in" at bounding box center [488, 10] width 8 height 8
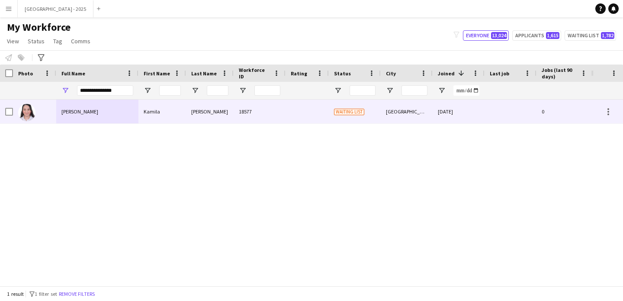
click at [5, 110] on div at bounding box center [6, 112] width 13 height 24
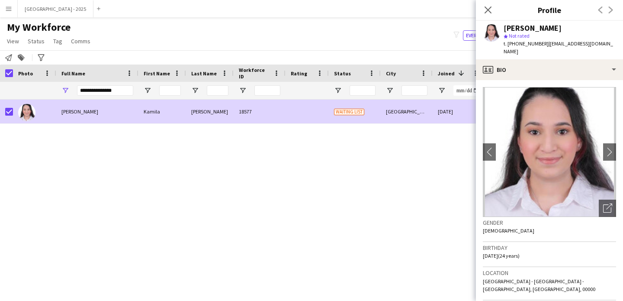
click at [31, 34] on app-page-menu "View Views Default view New view Update view Delete view Edit name Customise vi…" at bounding box center [49, 42] width 99 height 16
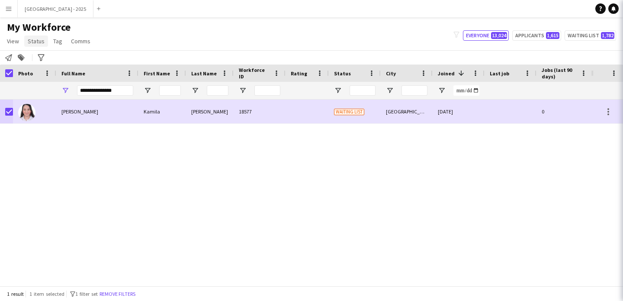
click at [30, 41] on span "Status" at bounding box center [36, 41] width 17 height 8
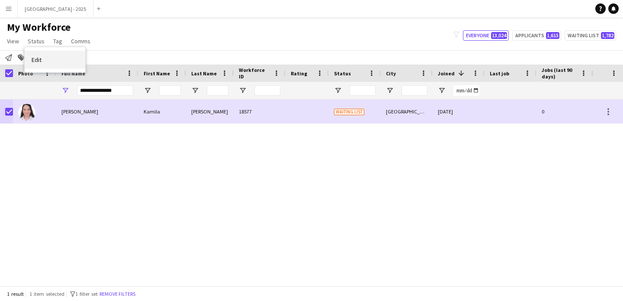
click at [44, 52] on link "Edit" at bounding box center [55, 60] width 61 height 18
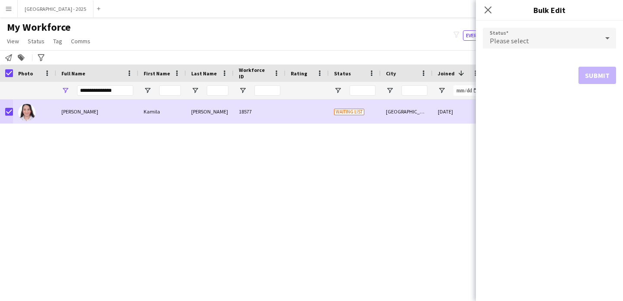
click at [519, 39] on span "Please select" at bounding box center [509, 40] width 39 height 9
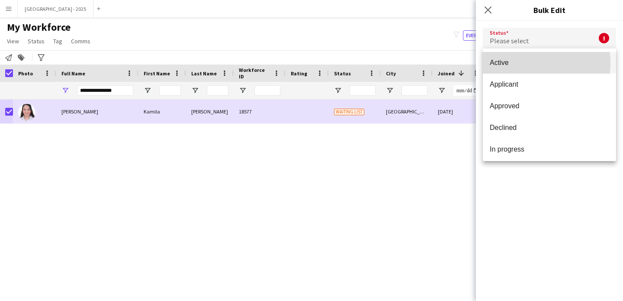
click at [519, 63] on span "Active" at bounding box center [549, 62] width 119 height 8
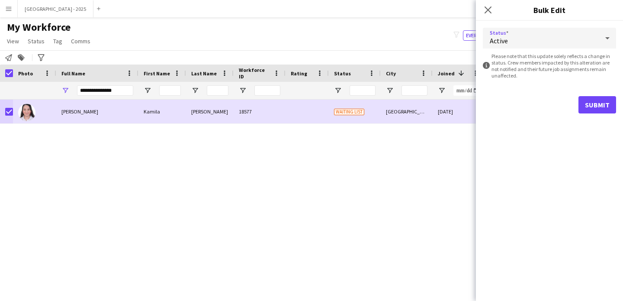
drag, startPoint x: 595, startPoint y: 95, endPoint x: 589, endPoint y: 100, distance: 7.4
click at [595, 96] on form "Status Active information-circle Please note that this update solely reflects a…" at bounding box center [549, 71] width 133 height 100
drag, startPoint x: 603, startPoint y: 119, endPoint x: 593, endPoint y: 103, distance: 19.1
click at [603, 118] on form "Status Active information-circle Please note that this update solely reflects a…" at bounding box center [549, 71] width 133 height 100
click at [592, 103] on button "Submit" at bounding box center [598, 104] width 38 height 17
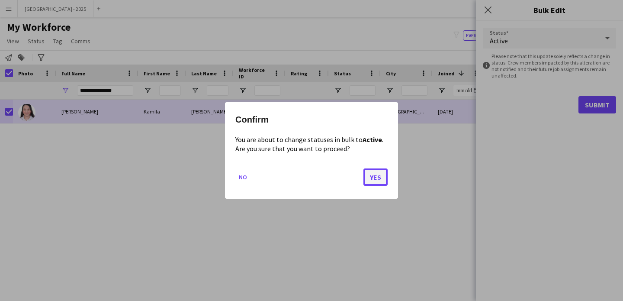
click at [380, 181] on button "Yes" at bounding box center [376, 176] width 24 height 17
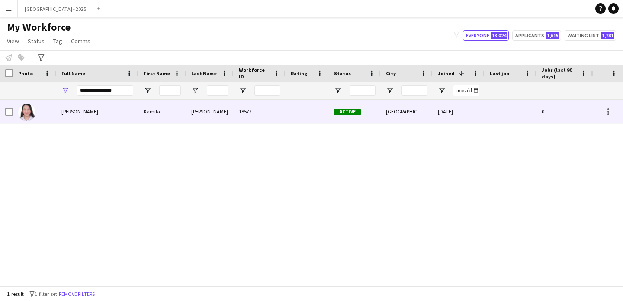
click at [39, 121] on div at bounding box center [34, 112] width 43 height 24
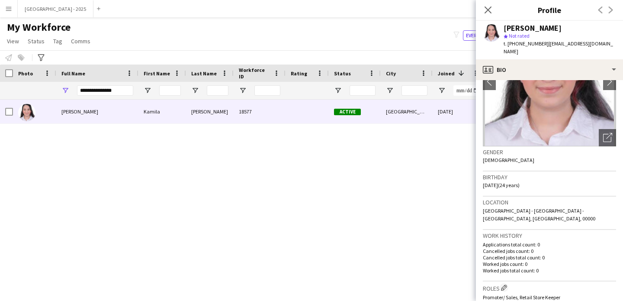
scroll to position [71, 0]
click at [487, 8] on icon at bounding box center [488, 10] width 8 height 8
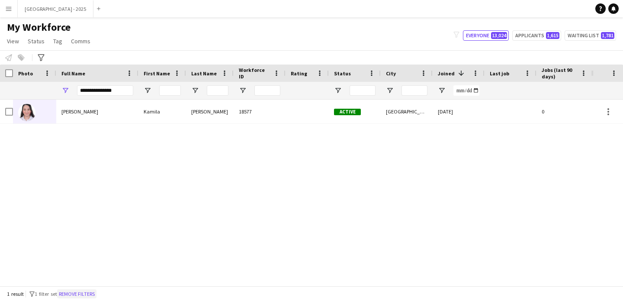
click at [90, 294] on button "Remove filters" at bounding box center [76, 294] width 39 height 10
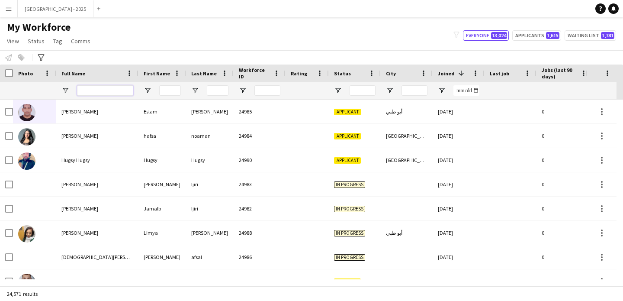
click at [101, 93] on input "Full Name Filter Input" at bounding box center [105, 90] width 56 height 10
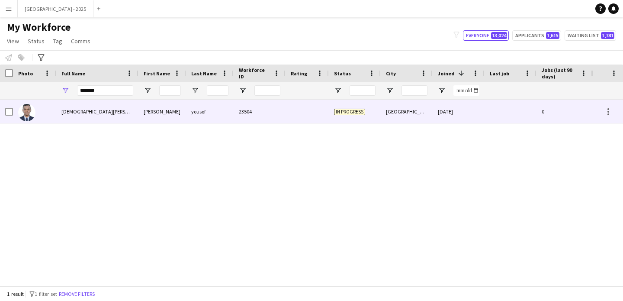
click at [146, 115] on div "[PERSON_NAME]" at bounding box center [163, 112] width 48 height 24
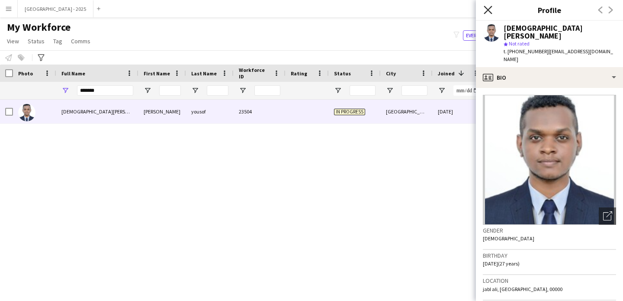
click at [485, 6] on app-icon "Close pop-in" at bounding box center [488, 10] width 13 height 13
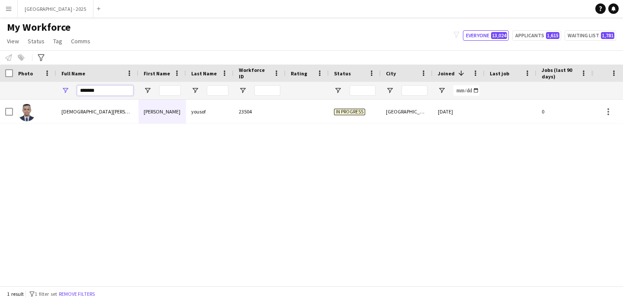
click at [101, 88] on input "******" at bounding box center [105, 90] width 56 height 10
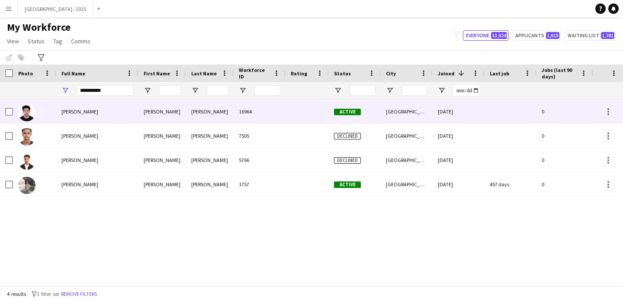
click at [206, 111] on div "[PERSON_NAME]" at bounding box center [210, 112] width 48 height 24
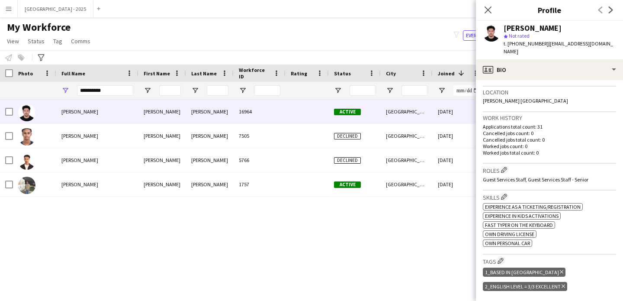
scroll to position [32, 0]
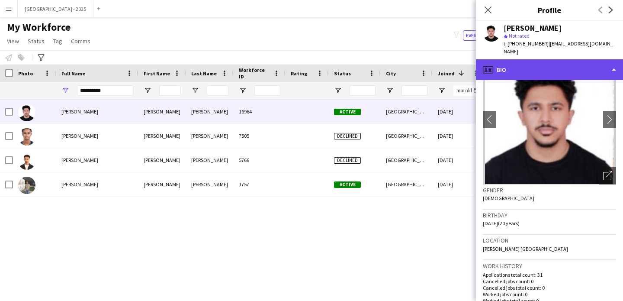
click at [563, 62] on div "profile Bio" at bounding box center [549, 69] width 147 height 21
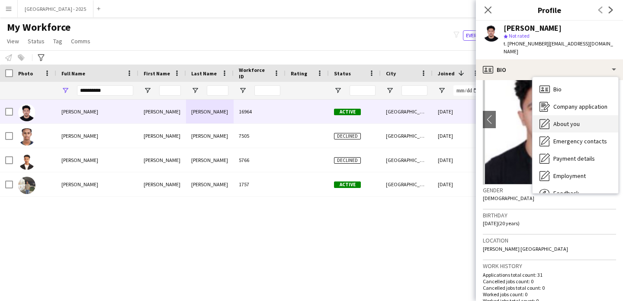
click at [577, 121] on div "About you About you" at bounding box center [576, 123] width 86 height 17
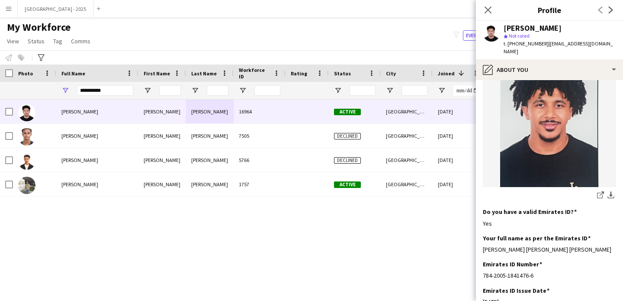
scroll to position [232, 0]
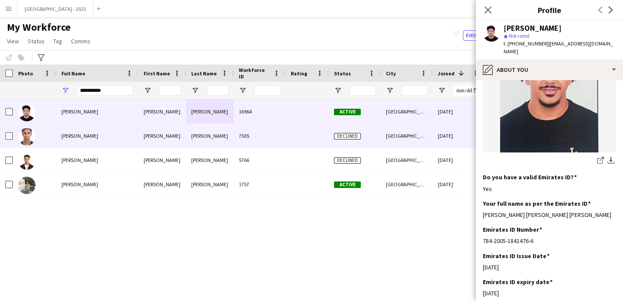
click at [274, 139] on div "7505" at bounding box center [260, 136] width 52 height 24
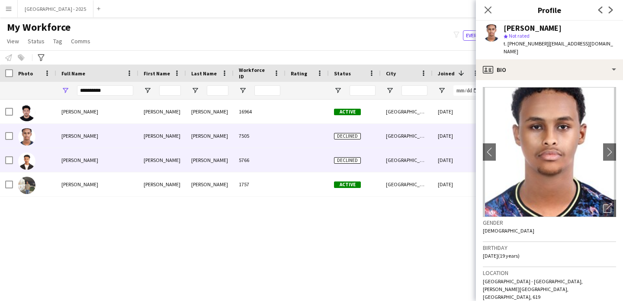
click at [277, 156] on div "5766" at bounding box center [260, 160] width 52 height 24
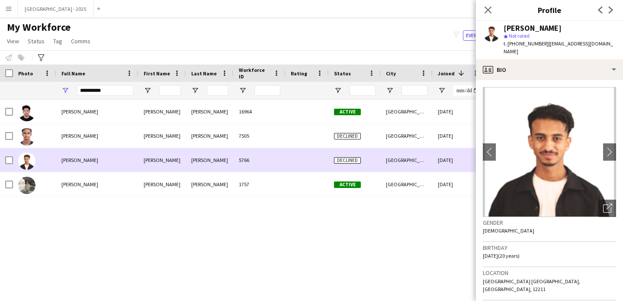
click at [281, 136] on div "7505" at bounding box center [260, 136] width 52 height 24
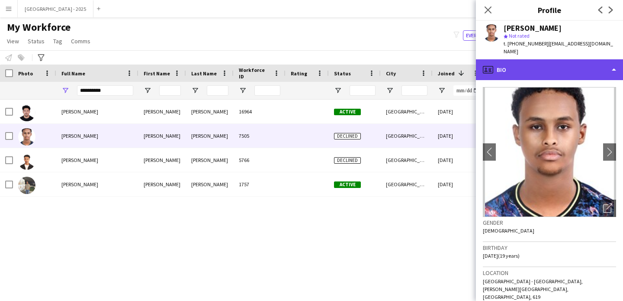
click at [529, 63] on div "profile Bio" at bounding box center [549, 69] width 147 height 21
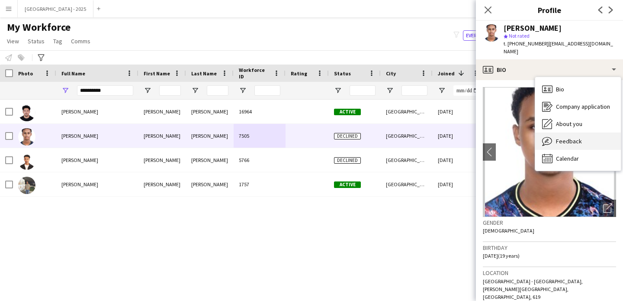
click at [562, 137] on span "Feedback" at bounding box center [569, 141] width 26 height 8
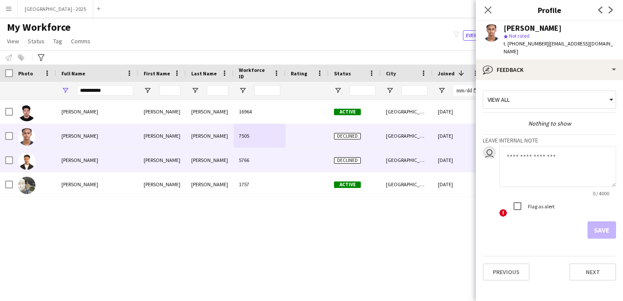
click at [374, 155] on div "Declined" at bounding box center [355, 160] width 52 height 24
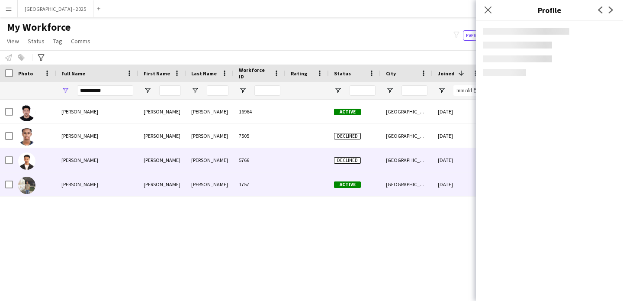
click at [392, 184] on div "[GEOGRAPHIC_DATA]" at bounding box center [407, 184] width 52 height 24
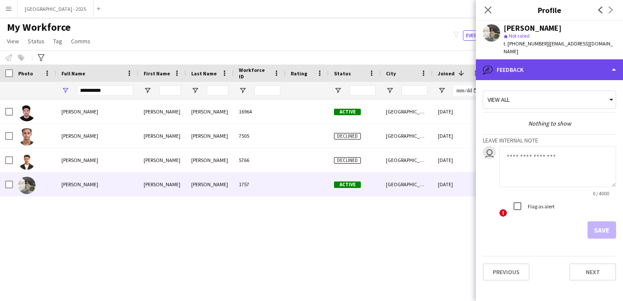
click at [529, 64] on div "bubble-pencil Feedback" at bounding box center [549, 69] width 147 height 21
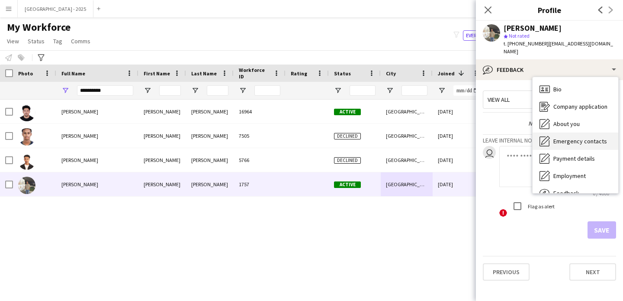
click at [568, 137] on span "Emergency contacts" at bounding box center [581, 141] width 54 height 8
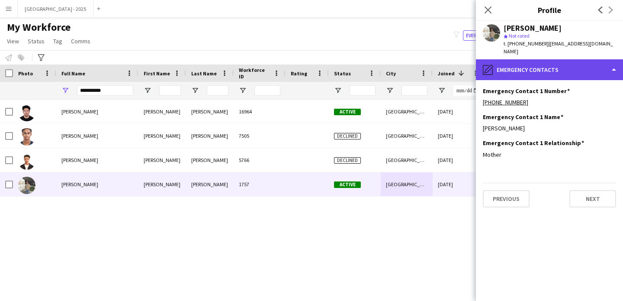
click at [538, 69] on div "pencil4 Emergency contacts" at bounding box center [549, 69] width 147 height 21
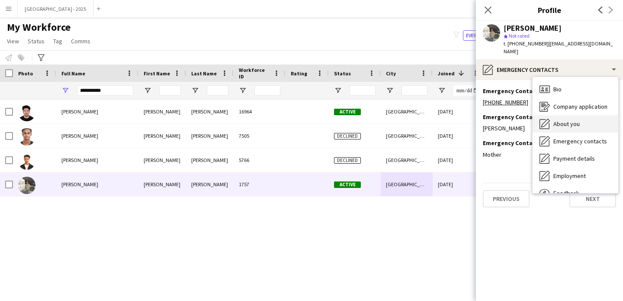
click at [556, 115] on div "About you About you" at bounding box center [576, 123] width 86 height 17
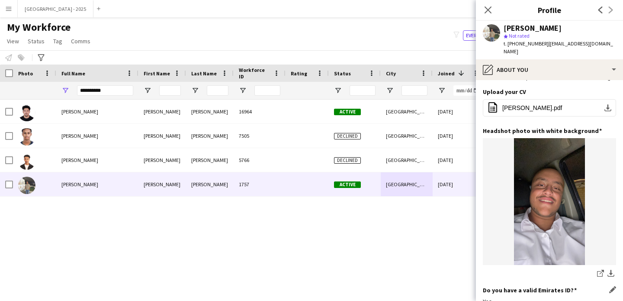
scroll to position [104, 0]
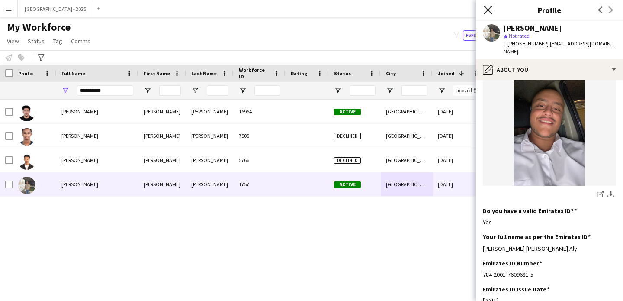
click at [486, 9] on icon "Close pop-in" at bounding box center [488, 10] width 8 height 8
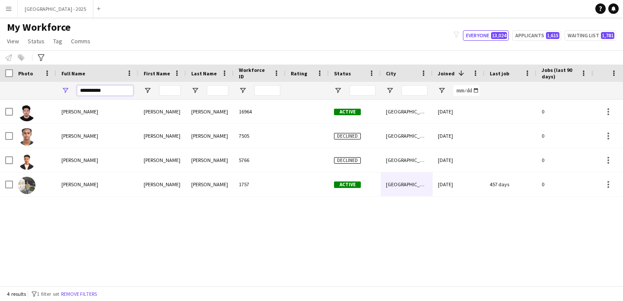
click at [113, 87] on input "**********" at bounding box center [105, 90] width 56 height 10
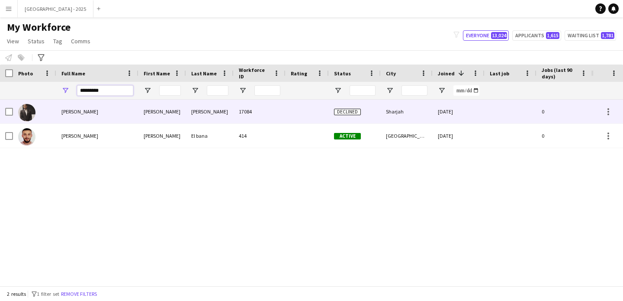
type input "*********"
click at [132, 119] on div "Yousef Elsayed" at bounding box center [97, 112] width 82 height 24
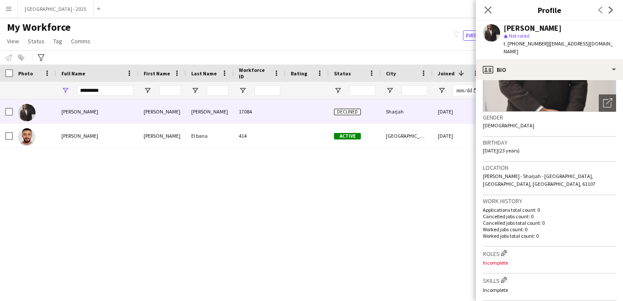
scroll to position [283, 0]
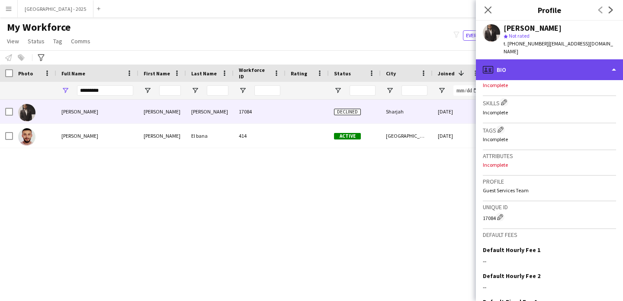
click at [542, 66] on div "profile Bio" at bounding box center [549, 69] width 147 height 21
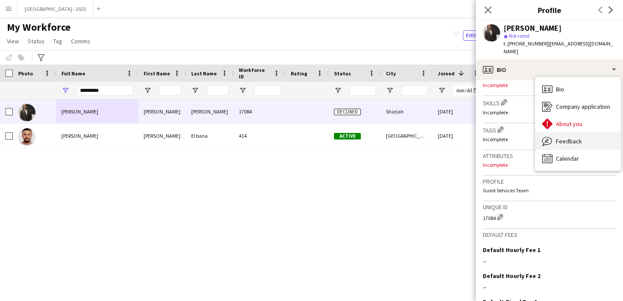
click at [589, 132] on div "Feedback Feedback" at bounding box center [579, 140] width 86 height 17
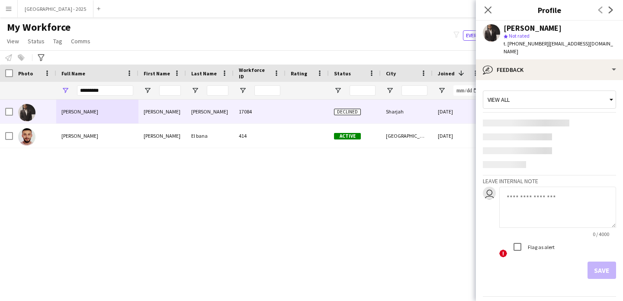
click at [555, 80] on app-crew-profile-feedback-tab "View all Leave internal note user 0 / 4000 ! Flag as alert Save Previous Next" at bounding box center [549, 190] width 147 height 221
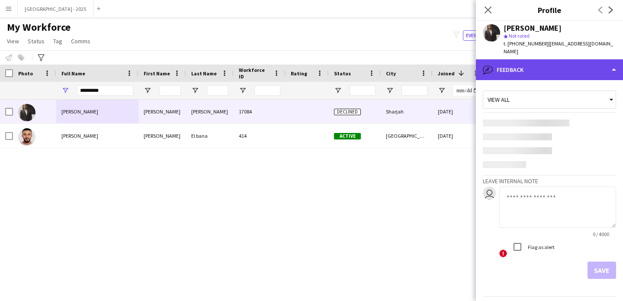
drag, startPoint x: 552, startPoint y: 57, endPoint x: 553, endPoint y: 69, distance: 11.8
click at [552, 59] on div "bubble-pencil Feedback" at bounding box center [549, 69] width 147 height 21
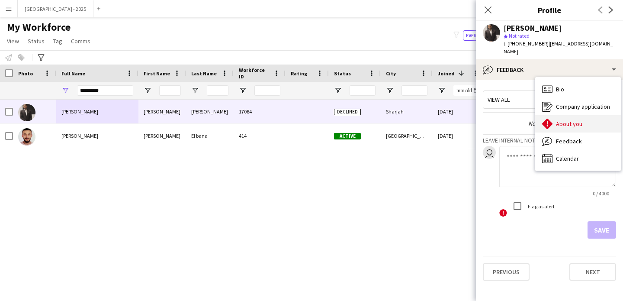
click at [576, 124] on div "About you About you" at bounding box center [579, 123] width 86 height 17
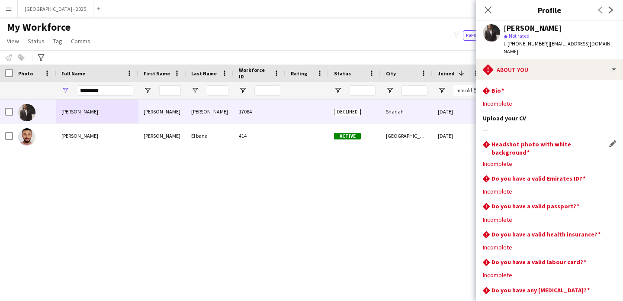
scroll to position [0, 0]
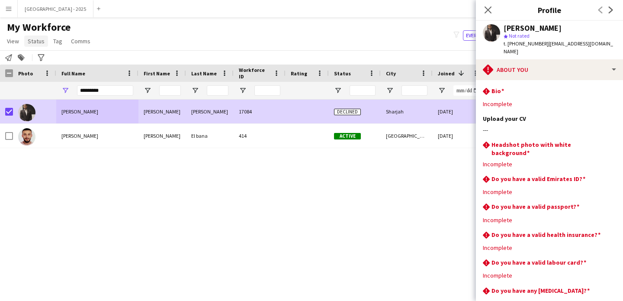
click at [37, 45] on link "Status" at bounding box center [36, 41] width 24 height 11
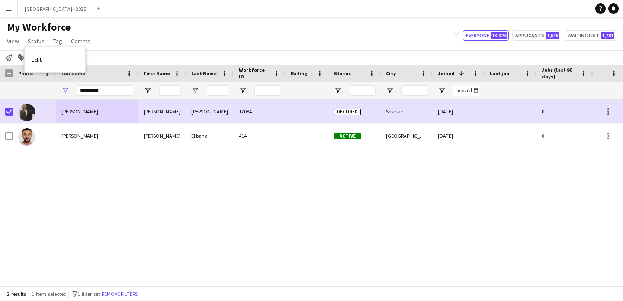
click at [50, 57] on link "Edit" at bounding box center [55, 60] width 61 height 18
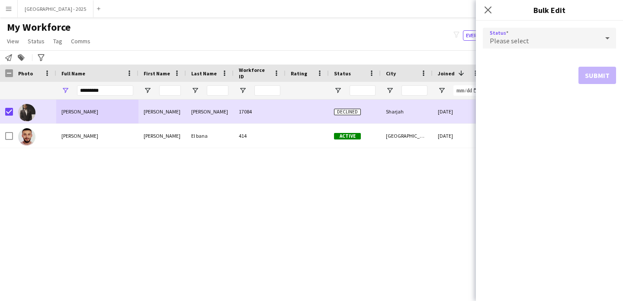
click at [509, 28] on div "Please select" at bounding box center [541, 38] width 116 height 21
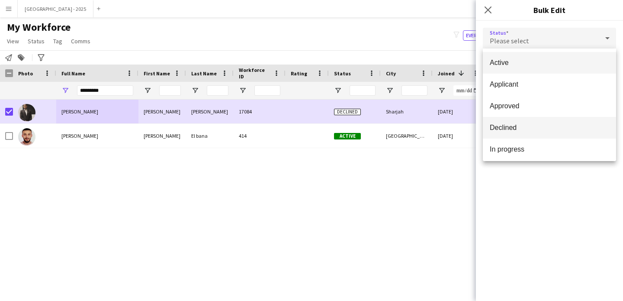
click at [524, 129] on span "Declined" at bounding box center [549, 127] width 119 height 8
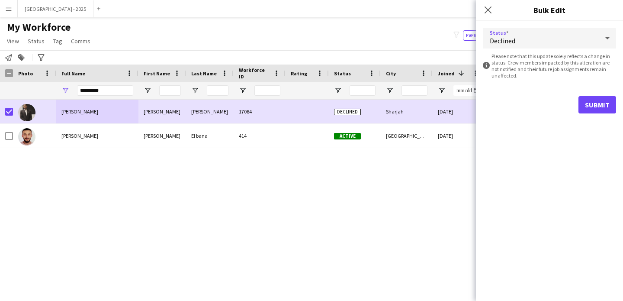
click at [507, 42] on span "Declined" at bounding box center [503, 40] width 26 height 9
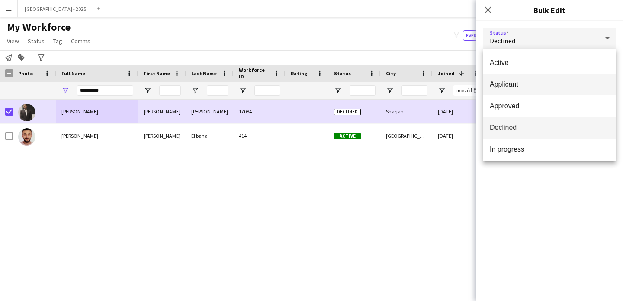
click at [522, 88] on span "Applicant" at bounding box center [549, 84] width 119 height 8
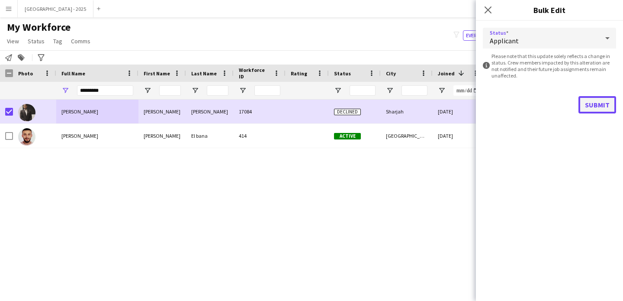
click at [606, 101] on button "Submit" at bounding box center [598, 104] width 38 height 17
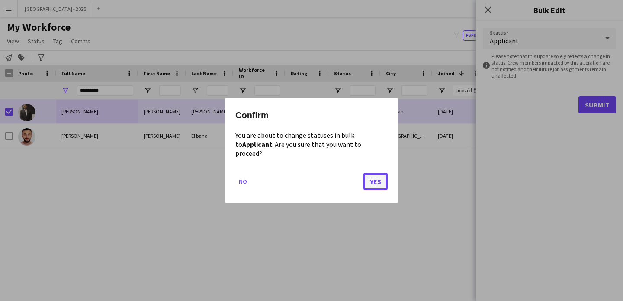
click at [372, 173] on button "Yes" at bounding box center [376, 181] width 24 height 17
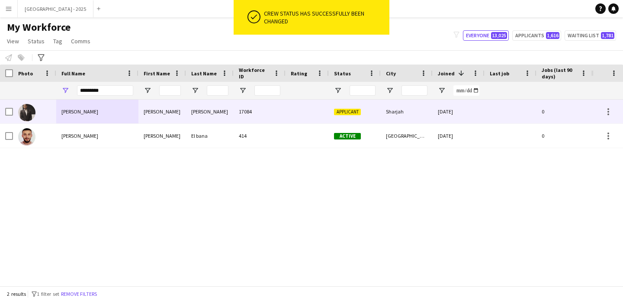
click at [47, 115] on div at bounding box center [34, 112] width 43 height 24
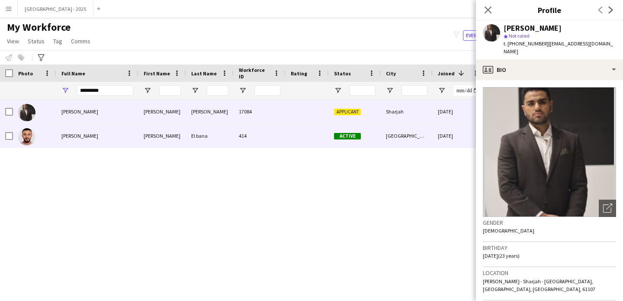
click at [201, 141] on div "El bana" at bounding box center [210, 136] width 48 height 24
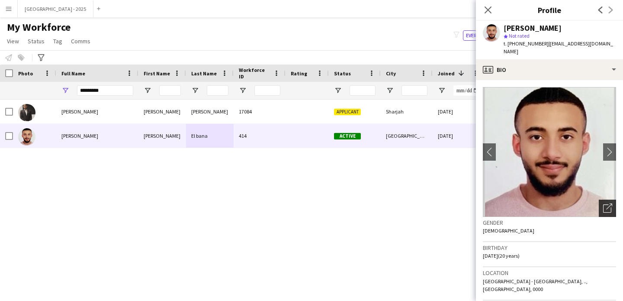
click at [606, 203] on div "Open photos pop-in" at bounding box center [607, 208] width 17 height 17
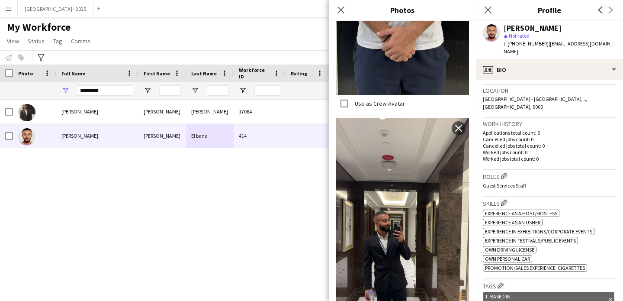
scroll to position [192, 0]
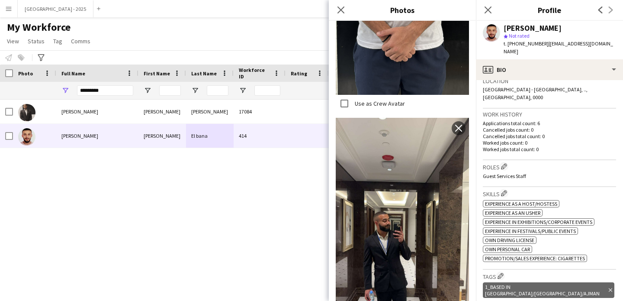
click at [507, 160] on div "Roles Edit crew company roles Guest Services Staff" at bounding box center [549, 173] width 133 height 27
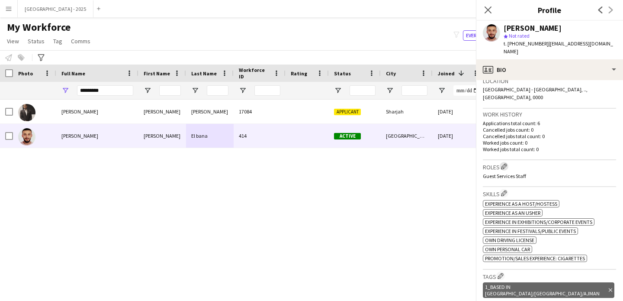
click at [506, 163] on app-icon "Edit crew company roles" at bounding box center [504, 166] width 6 height 6
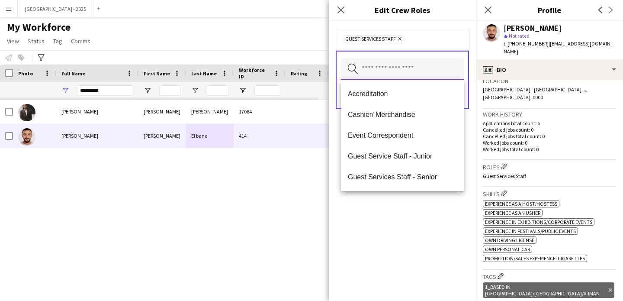
click at [407, 64] on input "text" at bounding box center [402, 69] width 123 height 22
click at [426, 183] on mat-option "Guest Services Staff - Senior" at bounding box center [402, 177] width 123 height 21
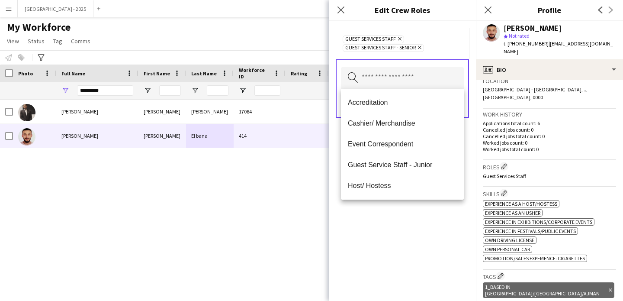
click at [430, 217] on div "Guest Services Staff Remove Guest Services Staff - Senior Remove Search by role…" at bounding box center [402, 161] width 147 height 280
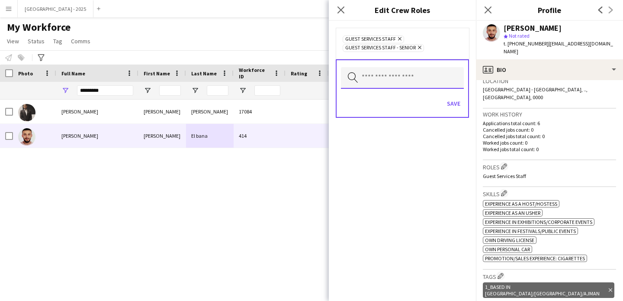
click at [410, 76] on input "text" at bounding box center [402, 78] width 123 height 22
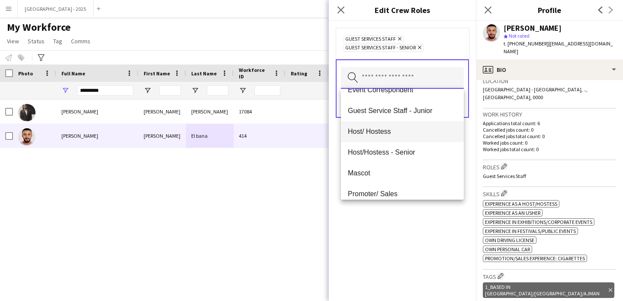
scroll to position [0, 0]
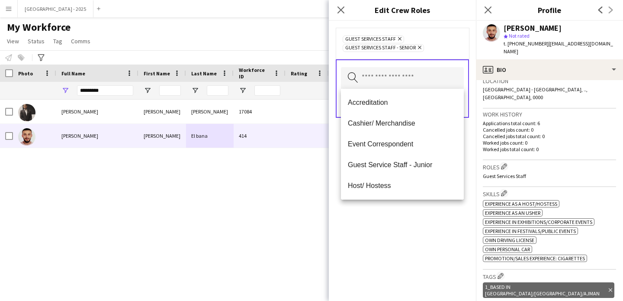
click at [423, 226] on div "Guest Services Staff Remove Guest Services Staff - Senior Remove Search by role…" at bounding box center [402, 161] width 147 height 280
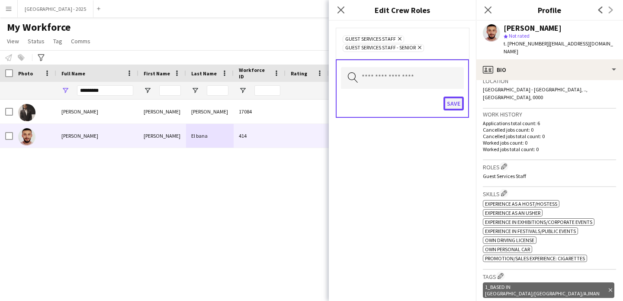
drag, startPoint x: 455, startPoint y: 104, endPoint x: 452, endPoint y: 97, distance: 7.4
click at [454, 102] on button "Save" at bounding box center [454, 104] width 20 height 14
click at [452, 97] on button "Save" at bounding box center [454, 104] width 20 height 14
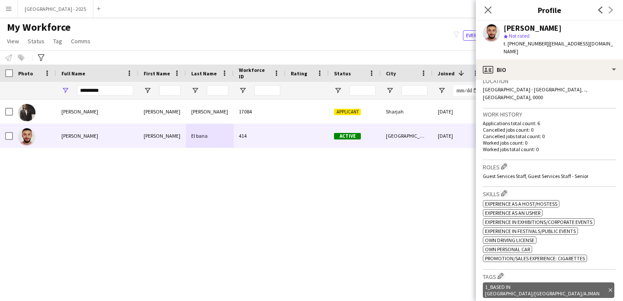
scroll to position [256, 0]
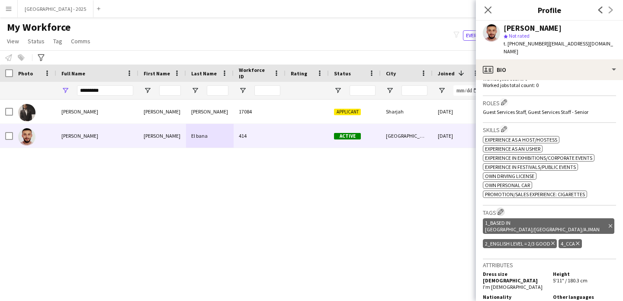
click at [500, 209] on app-icon "Edit crew company tags" at bounding box center [501, 212] width 6 height 6
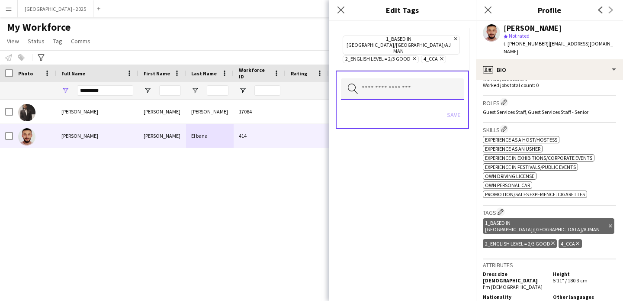
click at [402, 80] on input "text" at bounding box center [402, 89] width 123 height 22
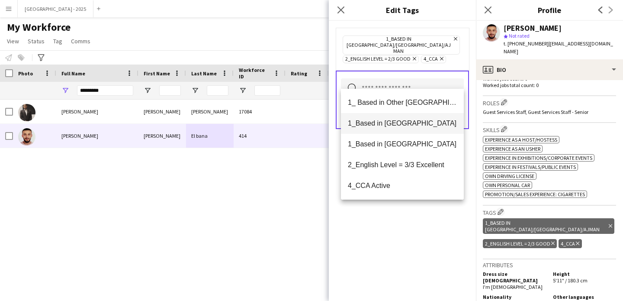
click at [404, 123] on span "1_Based in [GEOGRAPHIC_DATA]" at bounding box center [402, 123] width 109 height 8
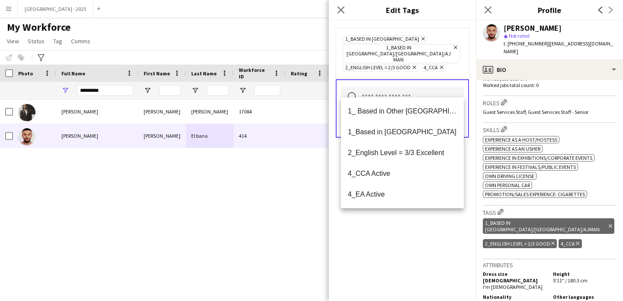
click at [459, 65] on div "1_Based in Abu Dhabi Remove 1_Based in Dubai/Sharjah/Ajman Remove 2_English Lev…" at bounding box center [402, 53] width 133 height 51
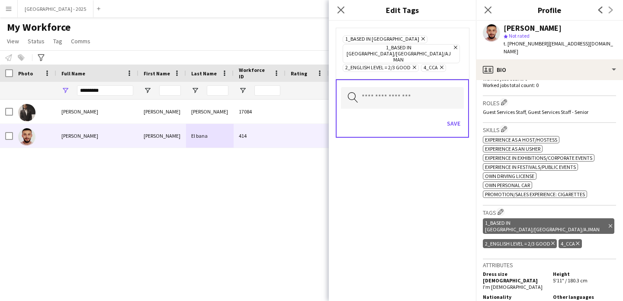
click at [456, 119] on div "Save" at bounding box center [402, 124] width 123 height 25
click at [455, 116] on button "Save" at bounding box center [454, 123] width 20 height 14
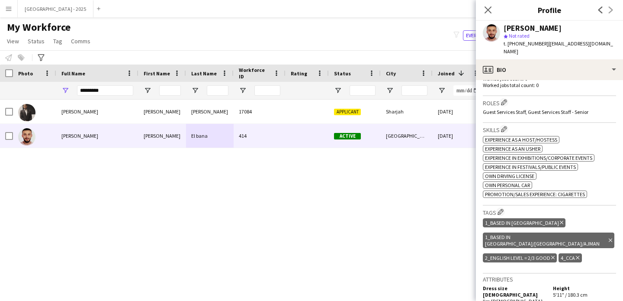
scroll to position [97, 0]
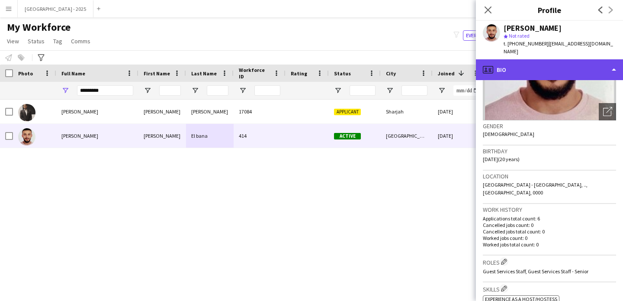
click at [543, 63] on div "profile Bio" at bounding box center [549, 69] width 147 height 21
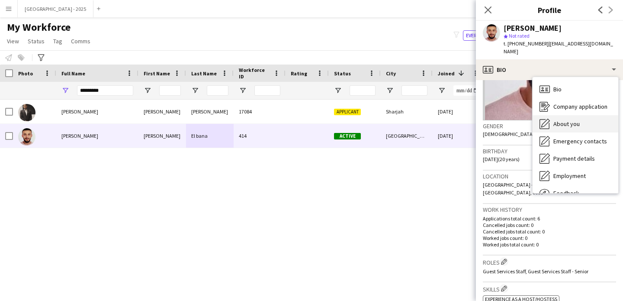
click at [575, 120] on span "About you" at bounding box center [567, 124] width 26 height 8
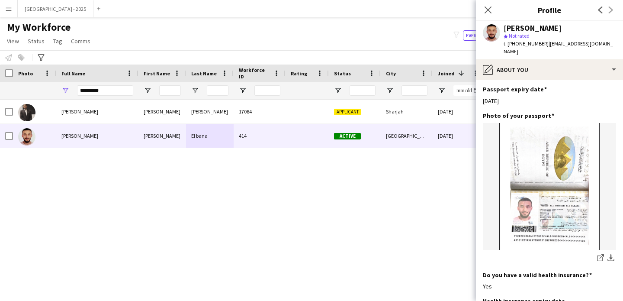
scroll to position [612, 0]
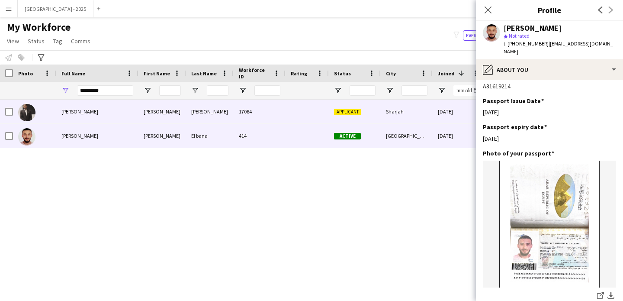
click at [303, 100] on div at bounding box center [307, 112] width 43 height 24
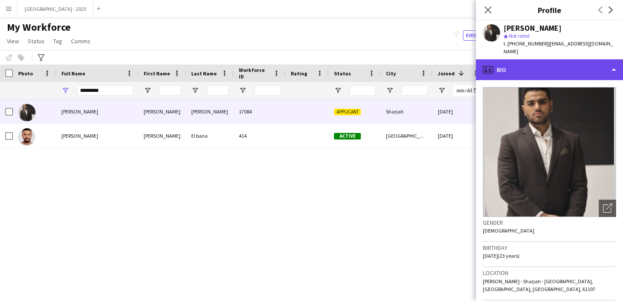
click at [543, 67] on div "profile Bio" at bounding box center [549, 69] width 147 height 21
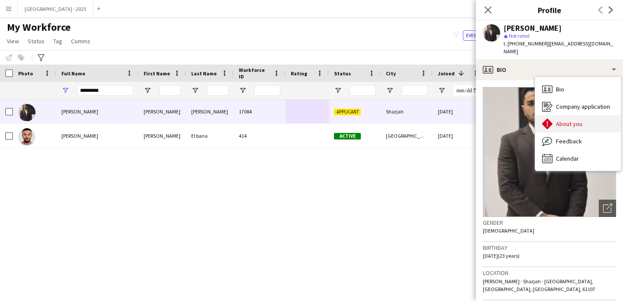
click at [575, 120] on span "About you" at bounding box center [569, 124] width 26 height 8
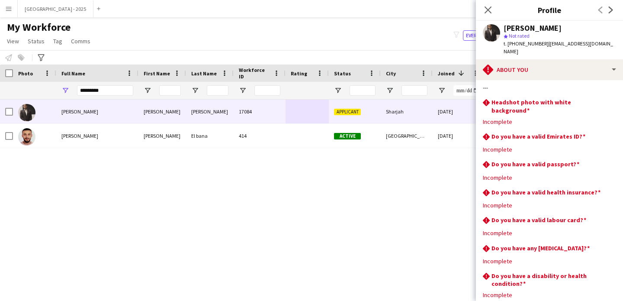
scroll to position [82, 0]
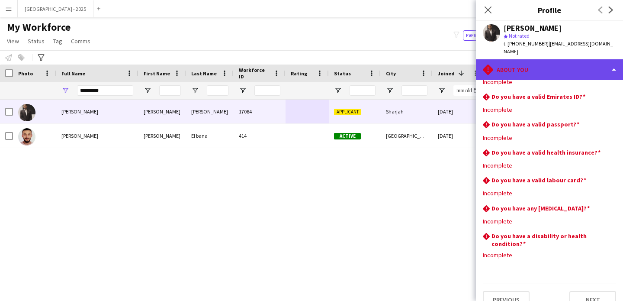
click at [527, 62] on div "rhombus-alert About you" at bounding box center [549, 69] width 147 height 21
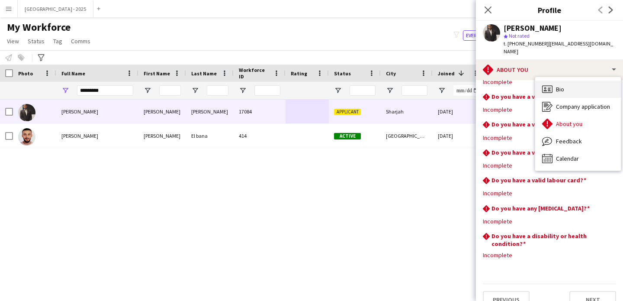
click at [568, 81] on div "Bio Bio" at bounding box center [579, 89] width 86 height 17
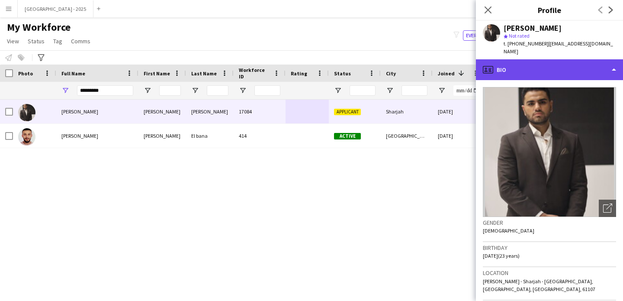
click at [574, 59] on div "profile Bio" at bounding box center [549, 69] width 147 height 21
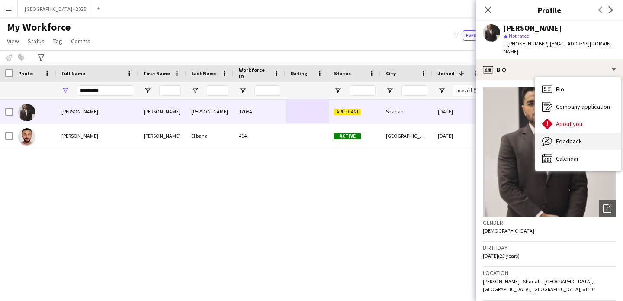
click at [573, 139] on div "Feedback Feedback" at bounding box center [579, 140] width 86 height 17
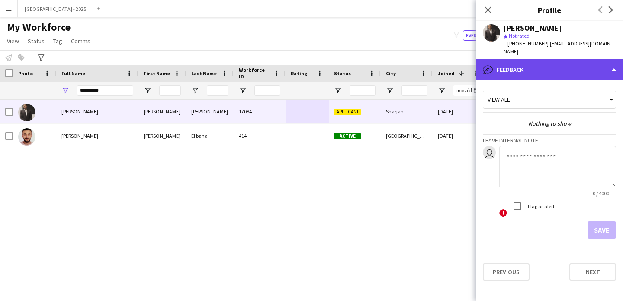
click at [557, 63] on div "bubble-pencil Feedback" at bounding box center [549, 69] width 147 height 21
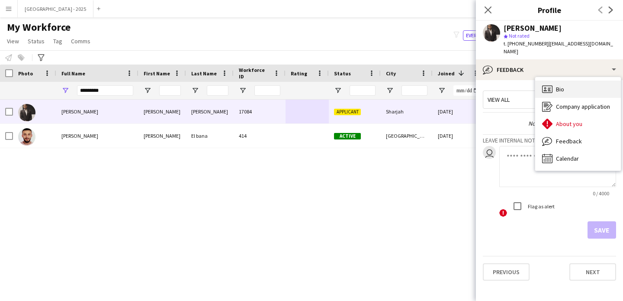
click at [575, 81] on div "Bio Bio" at bounding box center [579, 89] width 86 height 17
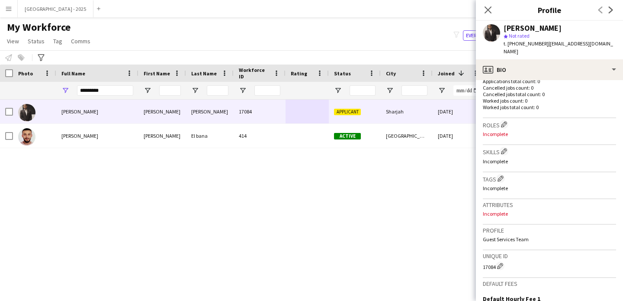
scroll to position [275, 0]
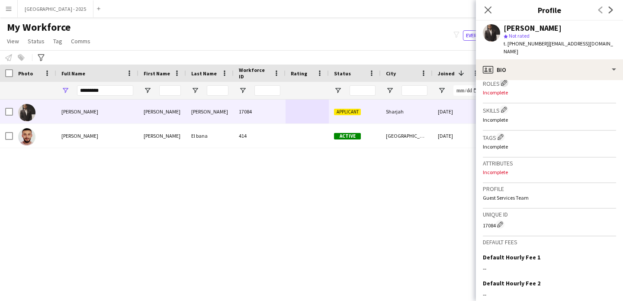
click at [505, 80] on app-icon "Edit crew company roles" at bounding box center [504, 83] width 6 height 6
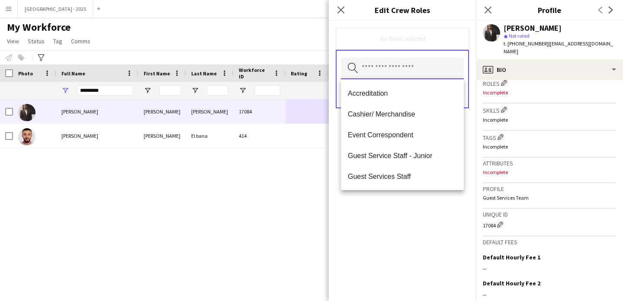
click at [428, 61] on input "text" at bounding box center [402, 69] width 123 height 22
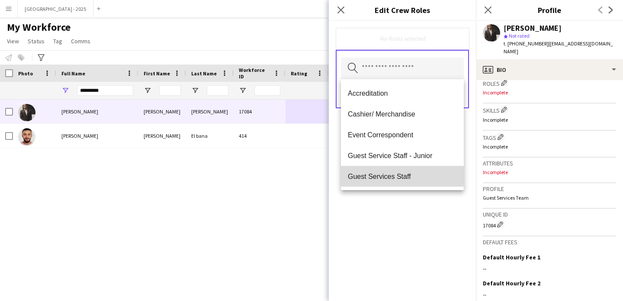
click at [403, 169] on mat-option "Guest Services Staff" at bounding box center [402, 176] width 123 height 21
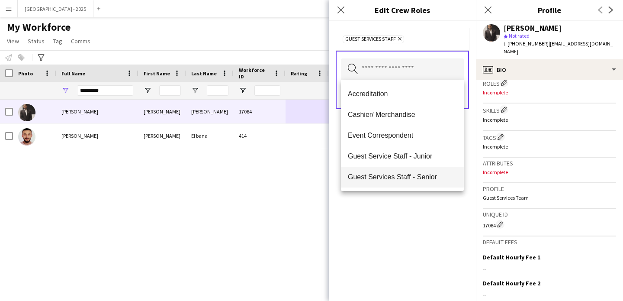
click at [427, 181] on mat-option "Guest Services Staff - Senior" at bounding box center [402, 177] width 123 height 21
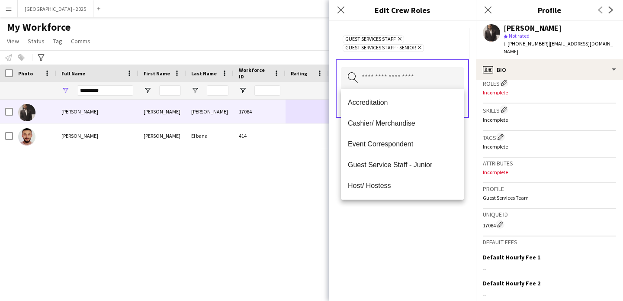
click at [440, 210] on div "Guest Services Staff Remove Guest Services Staff - Senior Remove Search by role…" at bounding box center [402, 161] width 147 height 280
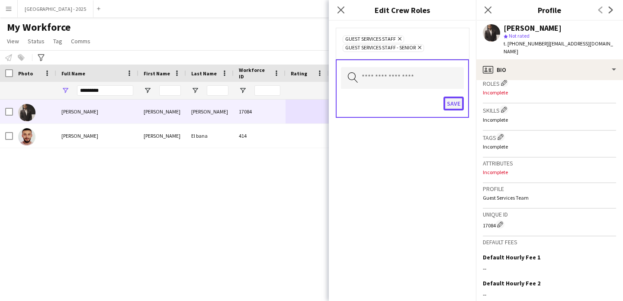
click at [461, 109] on button "Save" at bounding box center [454, 104] width 20 height 14
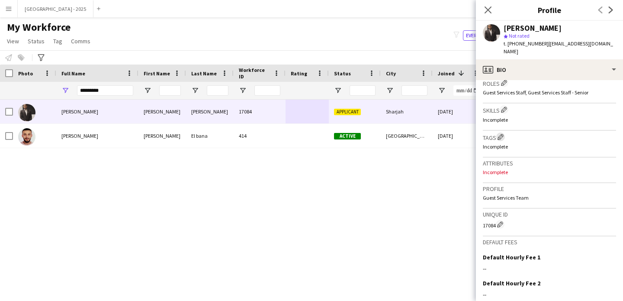
click at [503, 134] on app-icon "Edit crew company tags" at bounding box center [501, 137] width 6 height 6
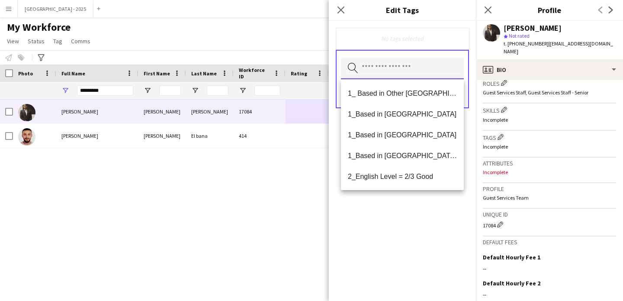
click at [392, 69] on input "text" at bounding box center [402, 69] width 123 height 22
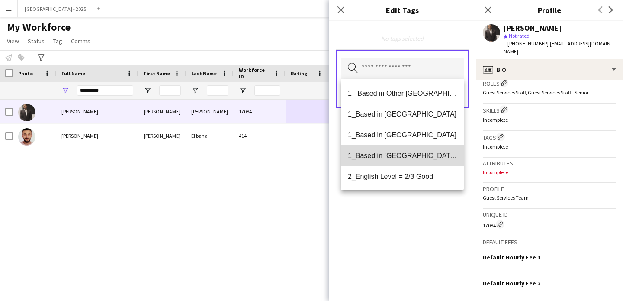
click at [424, 158] on span "1_Based in [GEOGRAPHIC_DATA]/[GEOGRAPHIC_DATA]/Ajman" at bounding box center [402, 156] width 109 height 8
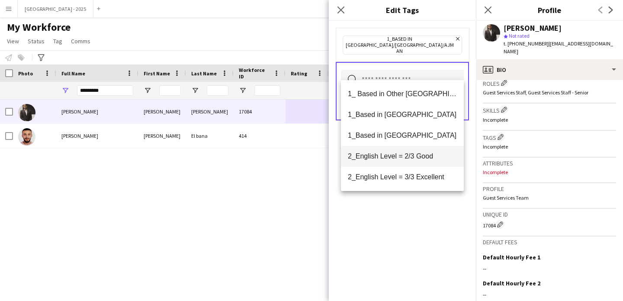
click at [422, 158] on span "2_English Level = 2/3 Good" at bounding box center [402, 156] width 109 height 8
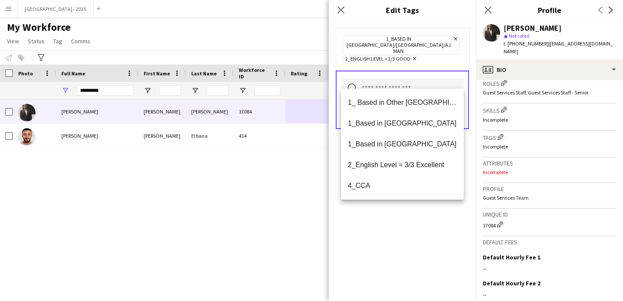
click at [414, 56] on icon "Remove" at bounding box center [414, 59] width 6 height 6
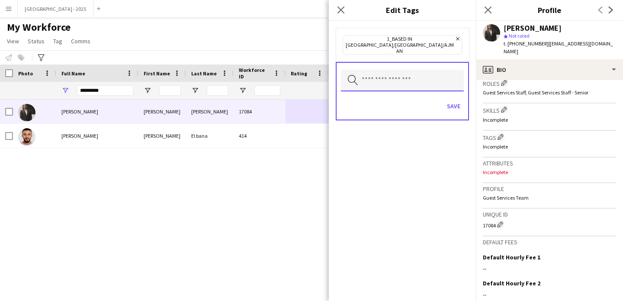
click at [425, 74] on input "text" at bounding box center [402, 81] width 123 height 22
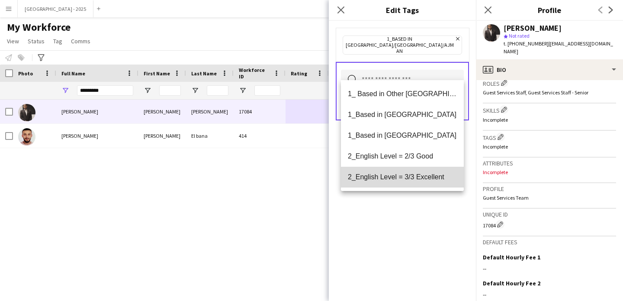
click at [431, 178] on span "2_English Level = 3/3 Excellent" at bounding box center [402, 177] width 109 height 8
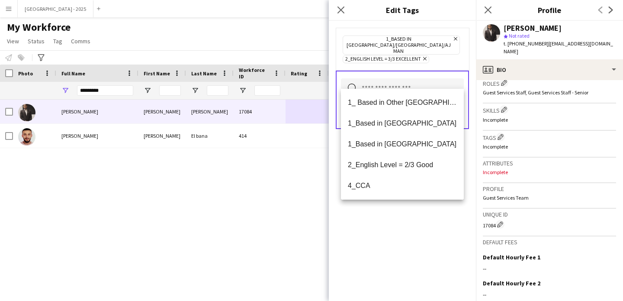
drag, startPoint x: 436, startPoint y: 240, endPoint x: 431, endPoint y: 220, distance: 20.0
click at [434, 240] on div "1_Based in [GEOGRAPHIC_DATA]/[GEOGRAPHIC_DATA]/Ajman Remove 2_English Level = 3…" at bounding box center [402, 161] width 147 height 280
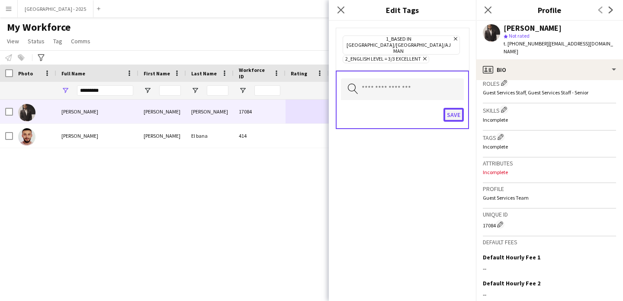
click at [458, 108] on button "Save" at bounding box center [454, 115] width 20 height 14
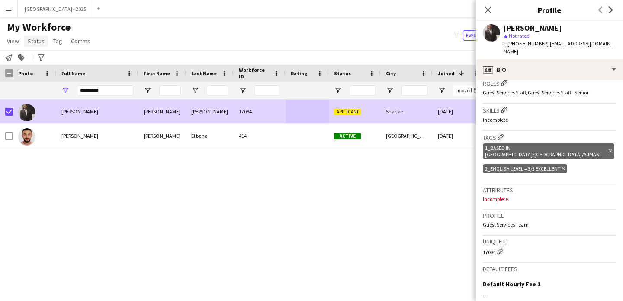
click at [30, 39] on span "Status" at bounding box center [36, 41] width 17 height 8
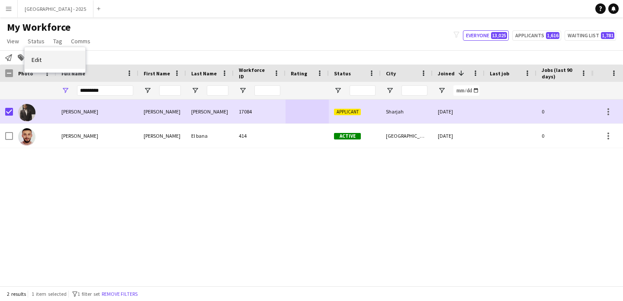
click at [48, 58] on link "Edit" at bounding box center [55, 60] width 61 height 18
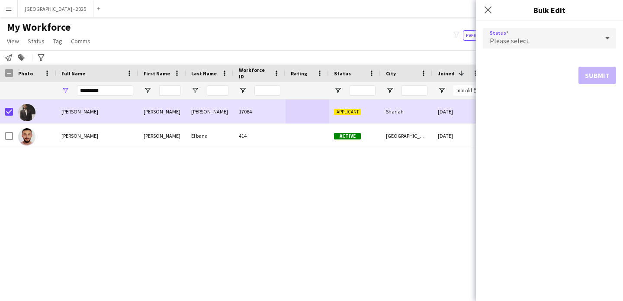
click at [522, 41] on span "Please select" at bounding box center [509, 40] width 39 height 9
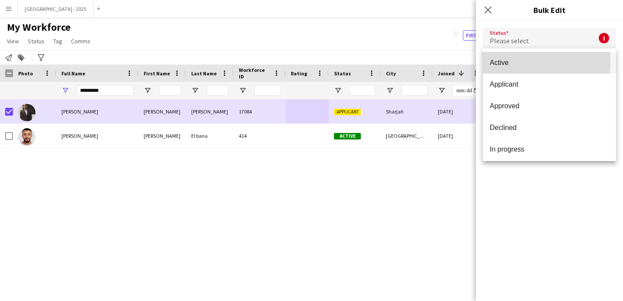
click at [514, 61] on span "Active" at bounding box center [549, 62] width 119 height 8
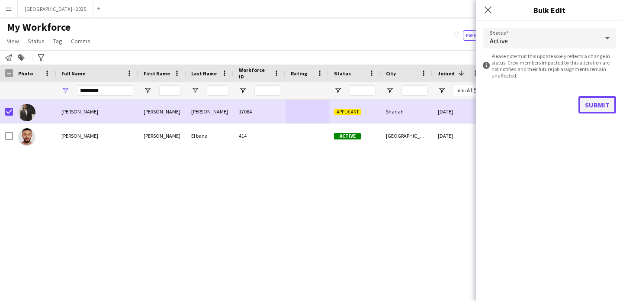
click at [602, 102] on button "Submit" at bounding box center [598, 104] width 38 height 17
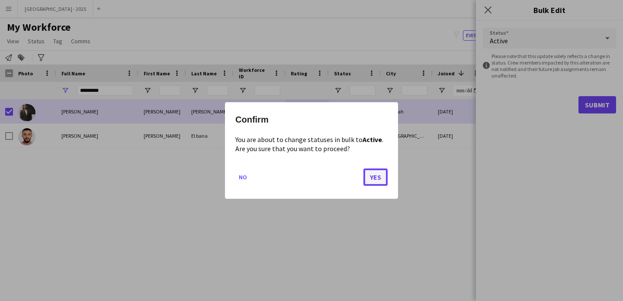
click at [371, 179] on button "Yes" at bounding box center [376, 176] width 24 height 17
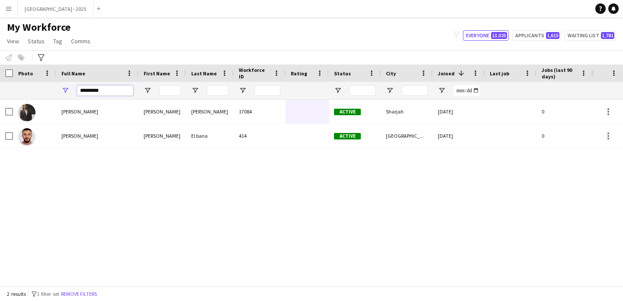
click at [107, 95] on input "*********" at bounding box center [105, 90] width 56 height 10
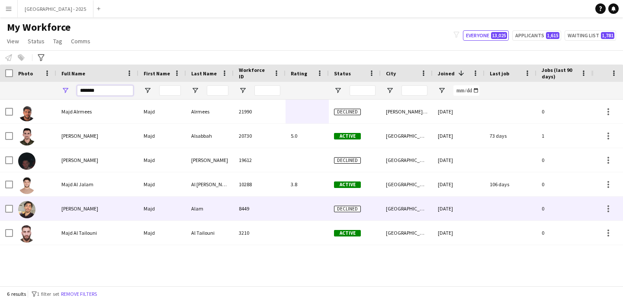
type input "*******"
click at [97, 209] on div "Majd Alam" at bounding box center [97, 209] width 82 height 24
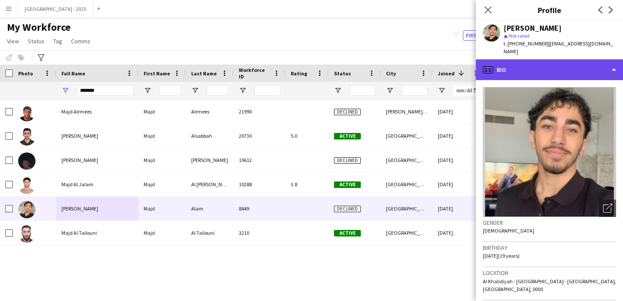
click at [523, 60] on div "profile Bio" at bounding box center [549, 69] width 147 height 21
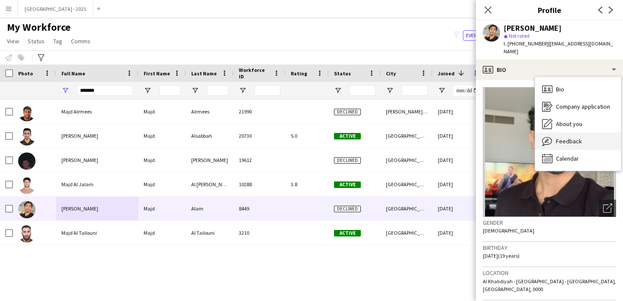
click at [565, 137] on span "Feedback" at bounding box center [569, 141] width 26 height 8
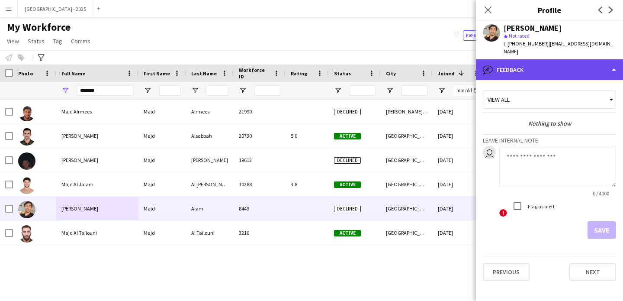
click at [547, 59] on div "bubble-pencil Feedback" at bounding box center [549, 69] width 147 height 21
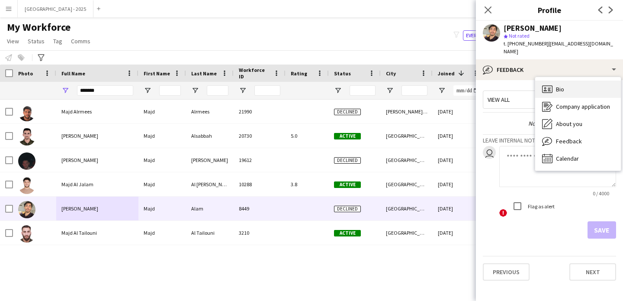
click at [557, 81] on div "Bio Bio" at bounding box center [579, 89] width 86 height 17
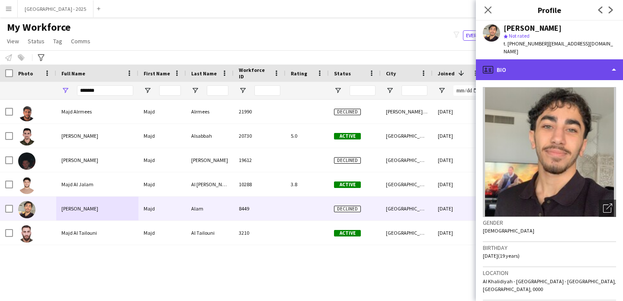
click at [558, 70] on div "profile Bio" at bounding box center [549, 69] width 147 height 21
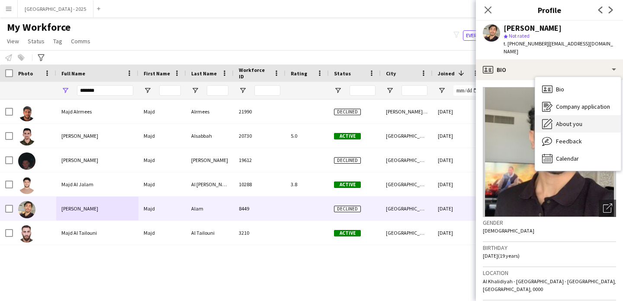
click at [581, 120] on span "About you" at bounding box center [569, 124] width 26 height 8
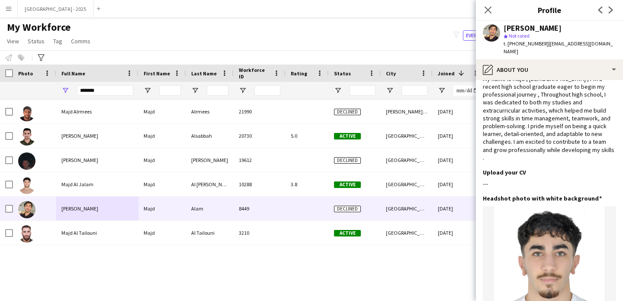
scroll to position [0, 0]
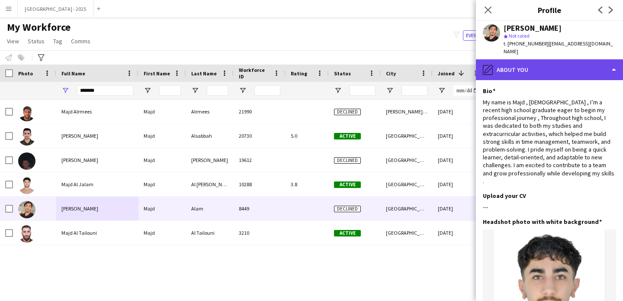
click at [557, 67] on div "pencil4 About you" at bounding box center [549, 69] width 147 height 21
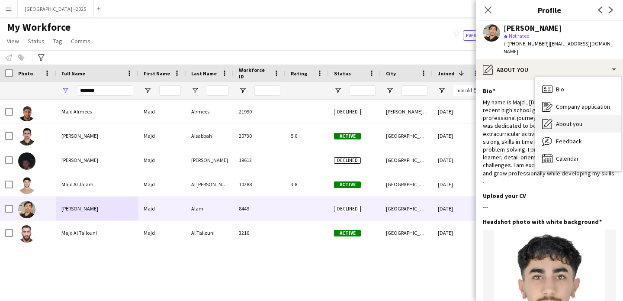
click at [581, 120] on span "About you" at bounding box center [569, 124] width 26 height 8
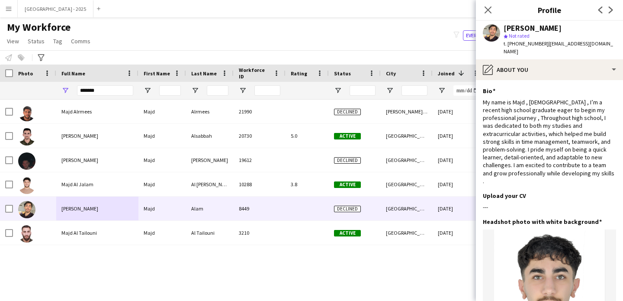
drag, startPoint x: 549, startPoint y: 82, endPoint x: 548, endPoint y: 74, distance: 8.2
click at [549, 87] on div "Bio Edit this field" at bounding box center [549, 91] width 133 height 8
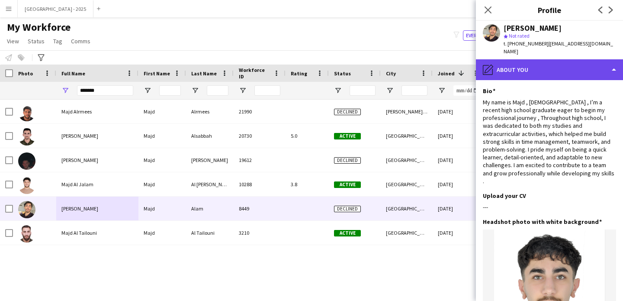
click at [553, 59] on div "pencil4 About you" at bounding box center [549, 69] width 147 height 21
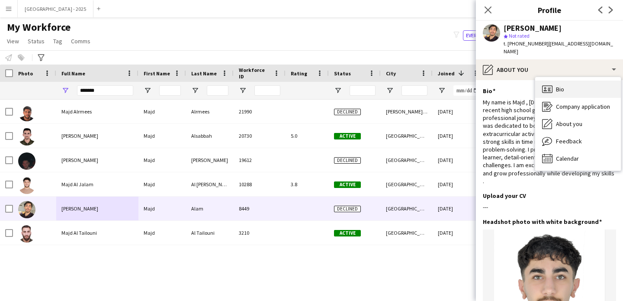
click at [583, 84] on div "Bio Bio" at bounding box center [579, 89] width 86 height 17
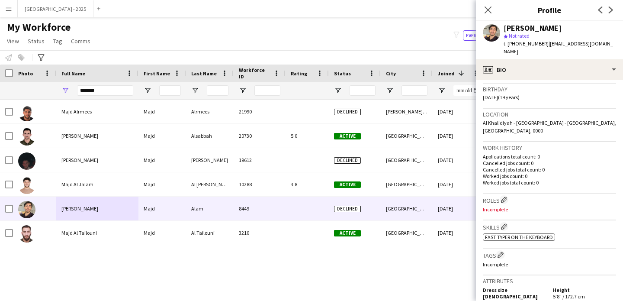
scroll to position [181, 0]
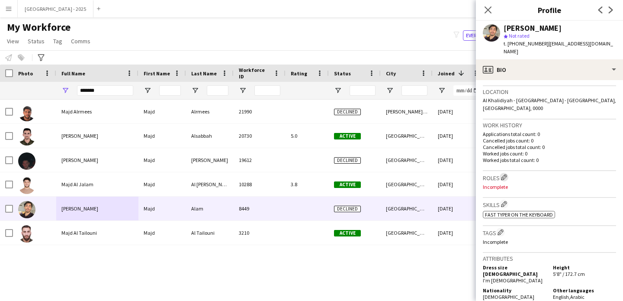
click at [506, 174] on app-icon "Edit crew company roles" at bounding box center [504, 177] width 6 height 6
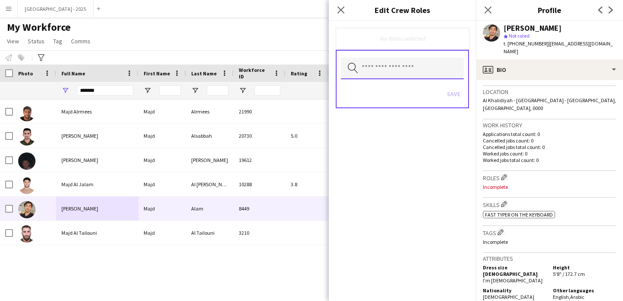
click at [431, 76] on input "text" at bounding box center [402, 69] width 123 height 22
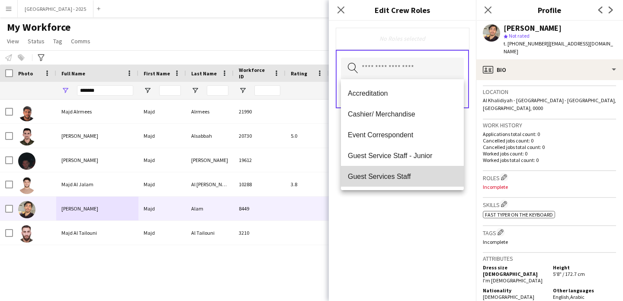
click at [405, 172] on span "Guest Services Staff" at bounding box center [402, 176] width 109 height 8
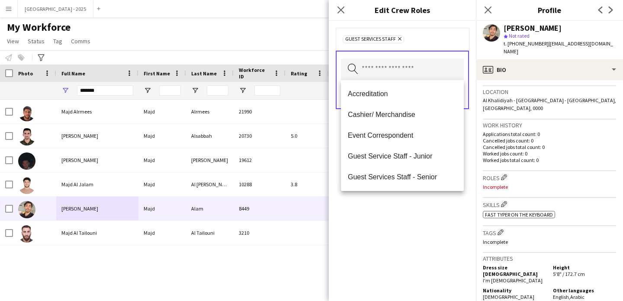
drag, startPoint x: 425, startPoint y: 237, endPoint x: 447, endPoint y: 138, distance: 102.1
click at [425, 236] on div "Guest Services Staff Remove Search by role type Save" at bounding box center [402, 161] width 147 height 280
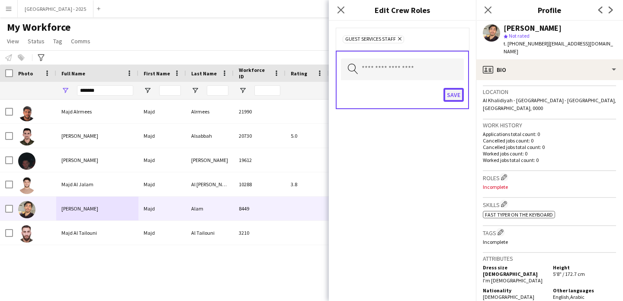
click at [450, 95] on button "Save" at bounding box center [454, 95] width 20 height 14
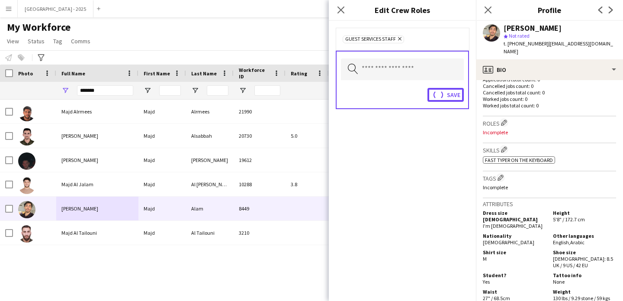
scroll to position [237, 0]
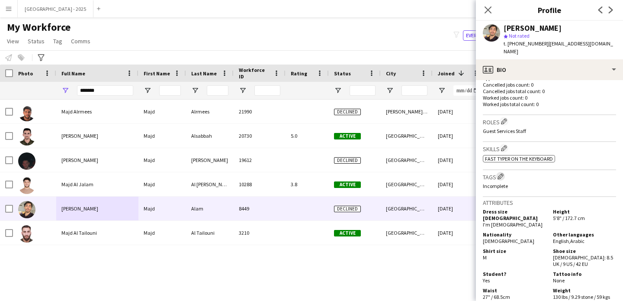
click at [501, 173] on app-icon "Edit crew company tags" at bounding box center [501, 176] width 6 height 6
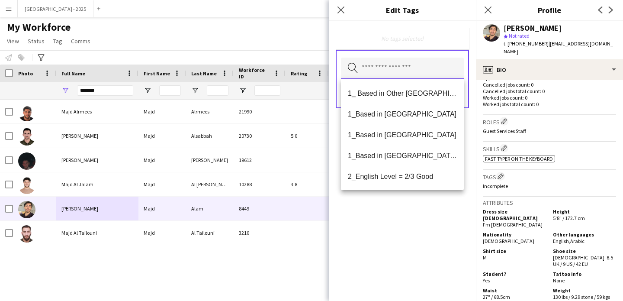
click at [417, 79] on input "text" at bounding box center [402, 69] width 123 height 22
click at [423, 162] on mat-option "1_Based in [GEOGRAPHIC_DATA]/[GEOGRAPHIC_DATA]/Ajman" at bounding box center [402, 155] width 123 height 21
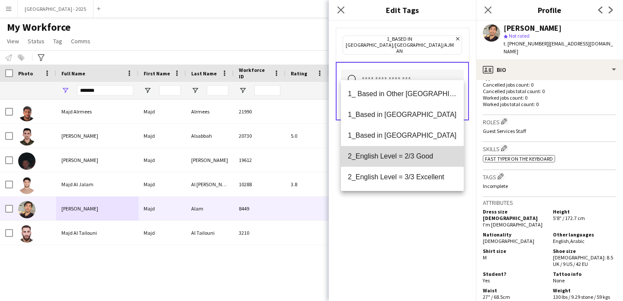
click at [426, 163] on mat-option "2_English Level = 2/3 Good" at bounding box center [402, 156] width 123 height 21
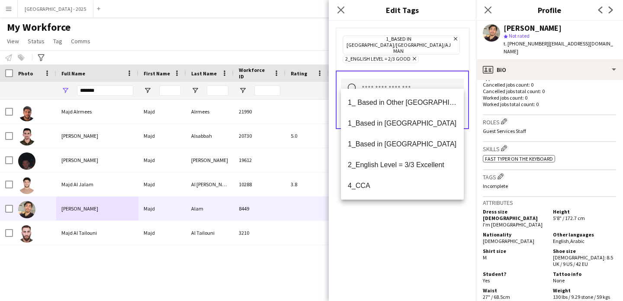
click at [413, 56] on icon "Remove" at bounding box center [414, 59] width 6 height 6
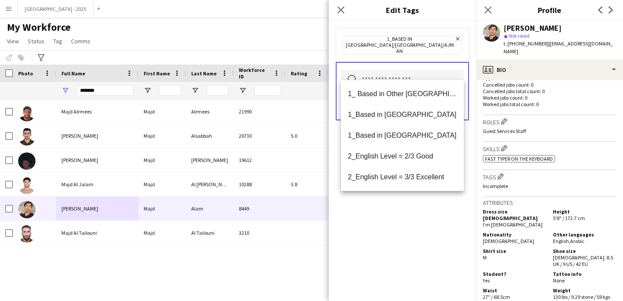
click at [405, 73] on input "text" at bounding box center [402, 81] width 123 height 22
click at [407, 173] on span "2_English Level = 3/3 Excellent" at bounding box center [402, 177] width 109 height 8
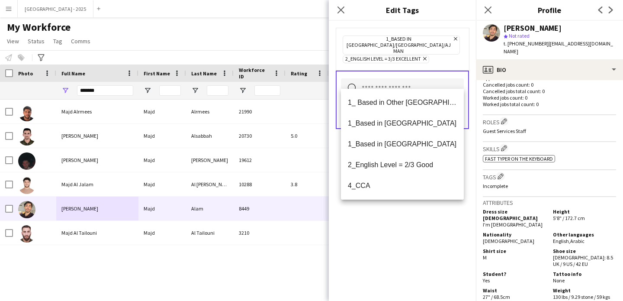
click at [429, 230] on div "1_Based in [GEOGRAPHIC_DATA]/[GEOGRAPHIC_DATA]/Ajman Remove 2_English Level = 3…" at bounding box center [402, 161] width 147 height 280
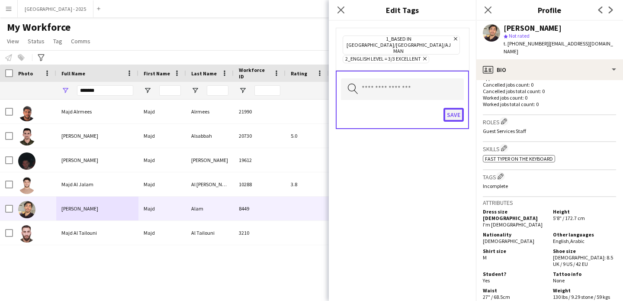
click at [456, 108] on button "Save" at bounding box center [454, 115] width 20 height 14
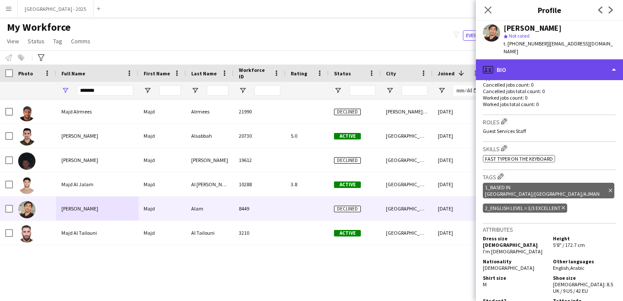
click at [531, 59] on div "profile Bio" at bounding box center [549, 69] width 147 height 21
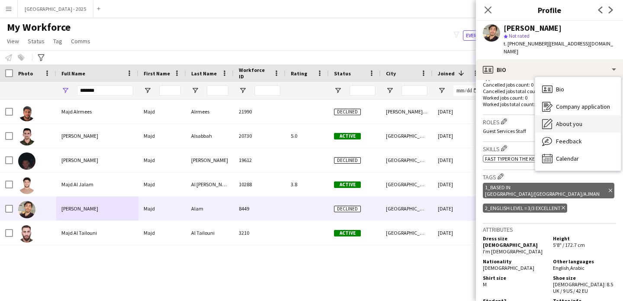
click at [574, 120] on span "About you" at bounding box center [569, 124] width 26 height 8
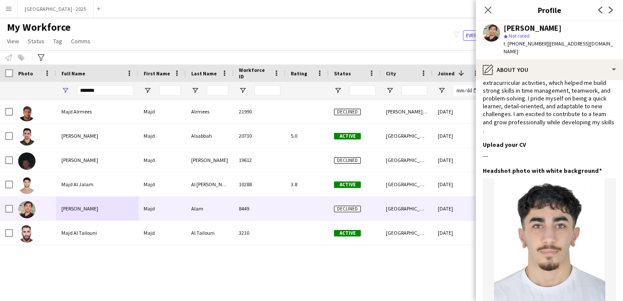
scroll to position [0, 0]
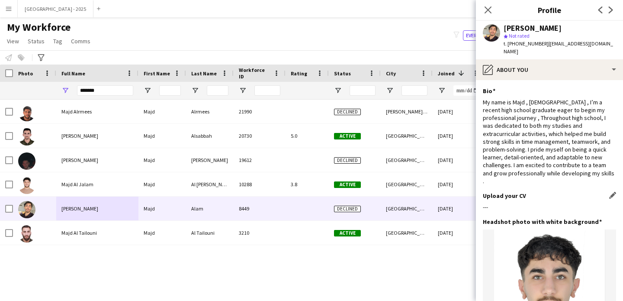
drag, startPoint x: 531, startPoint y: 103, endPoint x: 533, endPoint y: 195, distance: 92.2
click at [534, 197] on app-section-data-types "Bio Edit this field My name is Majd , 18 years old , I’m a recent high school g…" at bounding box center [549, 190] width 147 height 221
drag, startPoint x: 507, startPoint y: 197, endPoint x: 484, endPoint y: 187, distance: 25.2
click at [486, 192] on div "Upload your CV Edit this field ---" at bounding box center [549, 205] width 133 height 26
drag, startPoint x: 482, startPoint y: 188, endPoint x: 536, endPoint y: 193, distance: 54.7
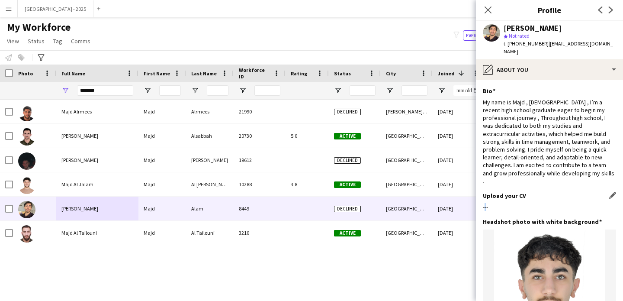
click at [509, 192] on app-section-data-types "Bio Edit this field My name is Majd , 18 years old , I’m a recent high school g…" at bounding box center [549, 190] width 147 height 221
click at [533, 195] on div "Upload your CV Edit this field ---" at bounding box center [549, 205] width 133 height 26
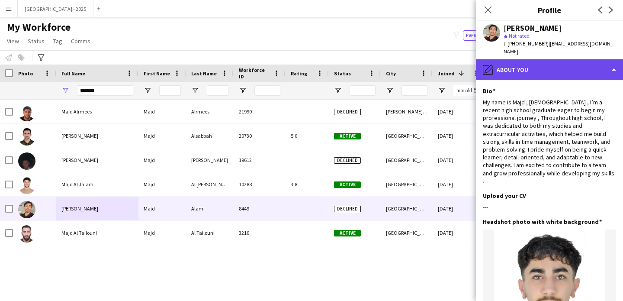
drag, startPoint x: 520, startPoint y: 52, endPoint x: 518, endPoint y: 58, distance: 5.8
click at [519, 59] on div "pencil4 About you" at bounding box center [549, 69] width 147 height 21
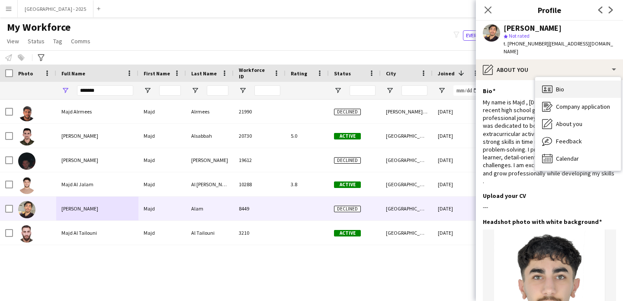
click at [549, 84] on icon "Bio" at bounding box center [547, 89] width 10 height 10
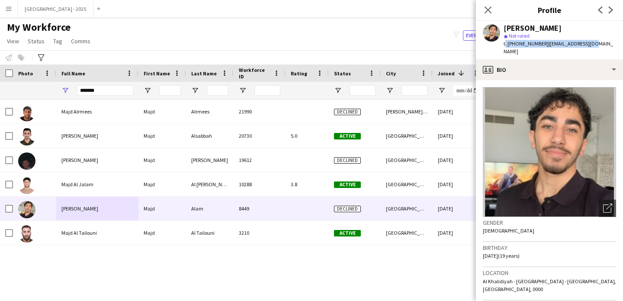
drag, startPoint x: 555, startPoint y: 39, endPoint x: 526, endPoint y: 39, distance: 29.0
click at [527, 39] on div "Majd Alam star Not rated t. +971526699030 | maajdalam@gmail.com" at bounding box center [560, 40] width 113 height 32
click at [574, 43] on span "| maajdalam@gmail.com" at bounding box center [559, 47] width 110 height 14
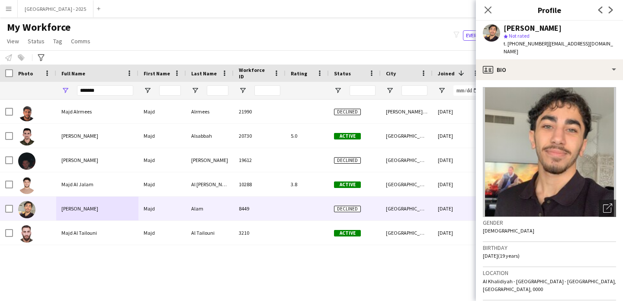
click at [581, 32] on div "star Not rated" at bounding box center [560, 36] width 113 height 8
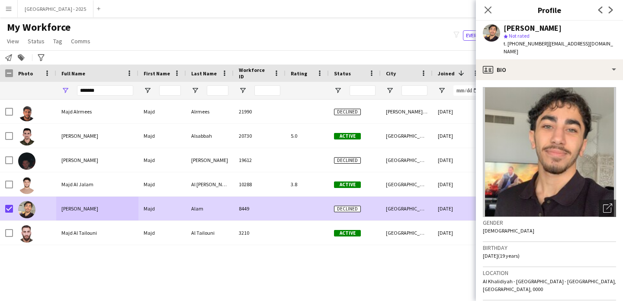
click at [44, 34] on app-page-menu "View Views Default view New view Update view Delete view Edit name Customise vi…" at bounding box center [49, 42] width 99 height 16
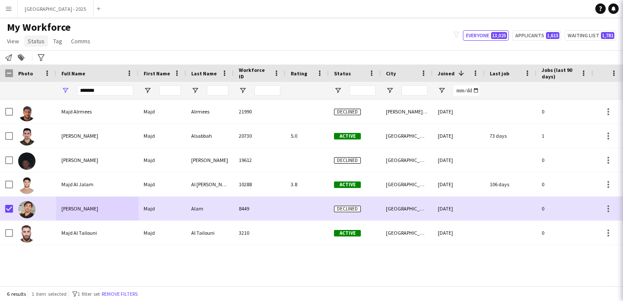
click at [33, 42] on span "Status" at bounding box center [36, 41] width 17 height 8
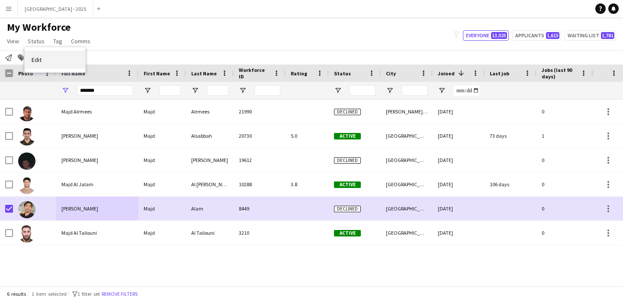
click at [44, 58] on link "Edit" at bounding box center [55, 60] width 61 height 18
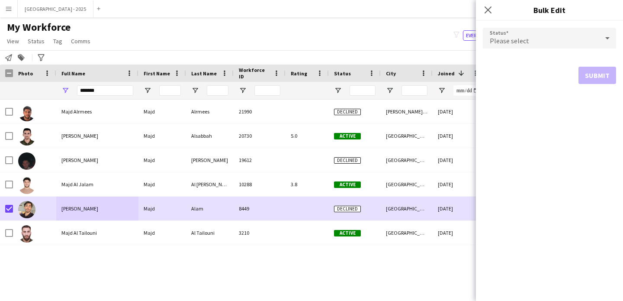
click at [517, 29] on div "Please select" at bounding box center [541, 38] width 116 height 21
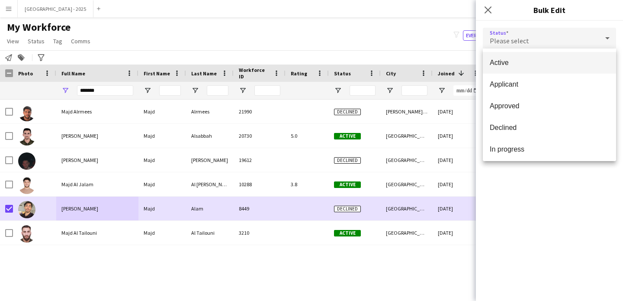
click at [518, 63] on span "Active" at bounding box center [549, 62] width 119 height 8
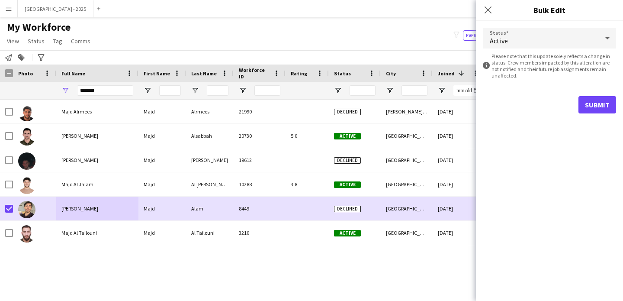
click at [587, 87] on form "Status Active information-circle Please note that this update solely reflects a…" at bounding box center [549, 71] width 133 height 100
click at [588, 101] on button "Submit" at bounding box center [598, 104] width 38 height 17
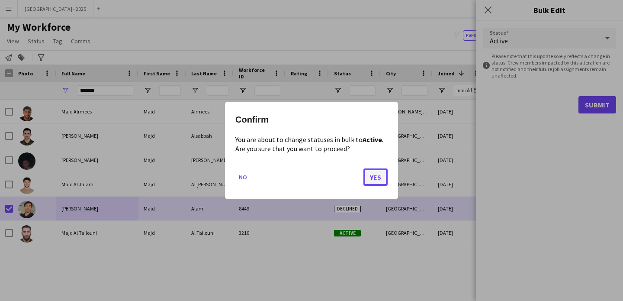
click at [384, 180] on button "Yes" at bounding box center [376, 176] width 24 height 17
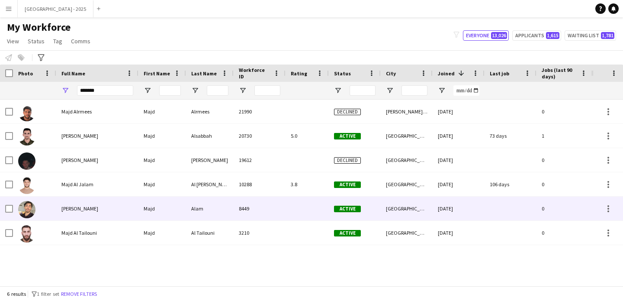
click at [221, 211] on div "Alam" at bounding box center [210, 209] width 48 height 24
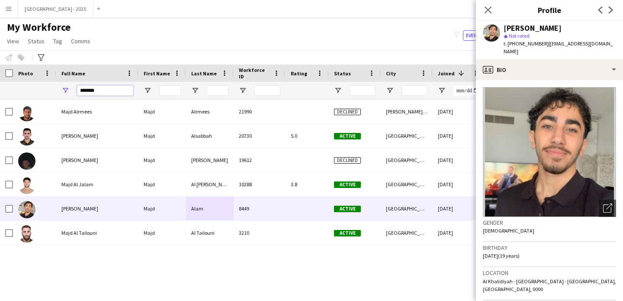
click at [117, 90] on input "*******" at bounding box center [105, 90] width 56 height 10
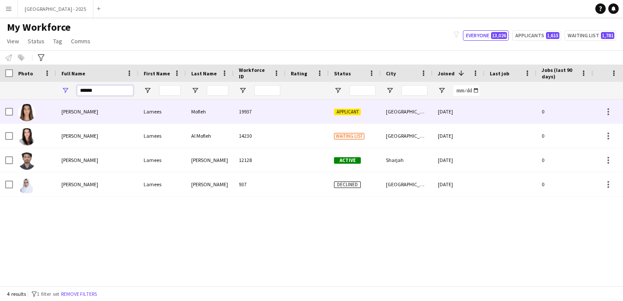
type input "******"
click at [95, 114] on div "Lamees Mofleh" at bounding box center [97, 112] width 82 height 24
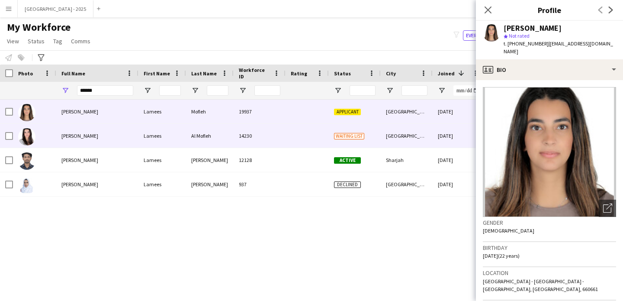
click at [96, 129] on div "Lamees Al Mofleh" at bounding box center [97, 136] width 82 height 24
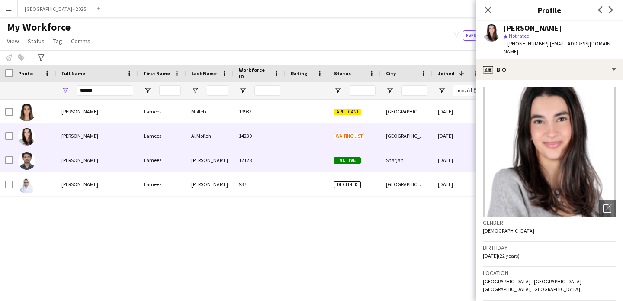
click at [105, 153] on div "Lamees Mohamed" at bounding box center [97, 160] width 82 height 24
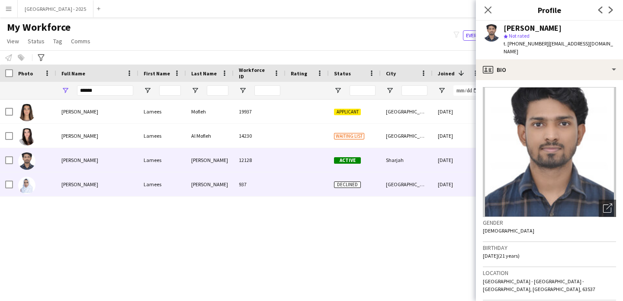
click at [117, 176] on div "Lamees Mohammed" at bounding box center [97, 184] width 82 height 24
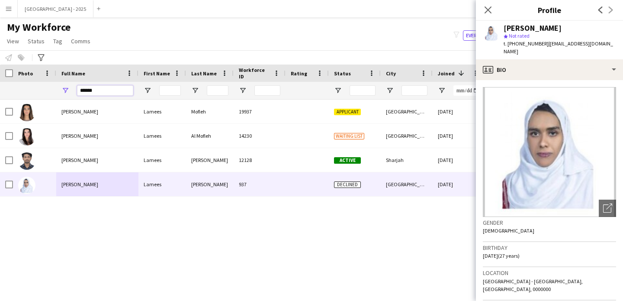
click at [99, 91] on input "******" at bounding box center [105, 90] width 56 height 10
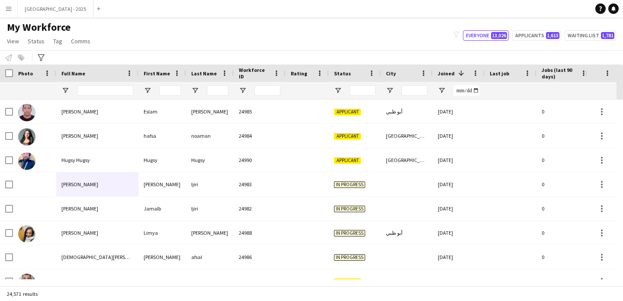
click at [253, 88] on div at bounding box center [260, 90] width 52 height 17
click at [264, 91] on input "Workforce ID Filter Input" at bounding box center [268, 90] width 26 height 10
paste input "*****"
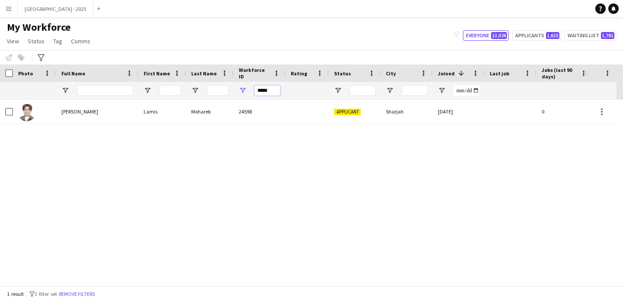
type input "*****"
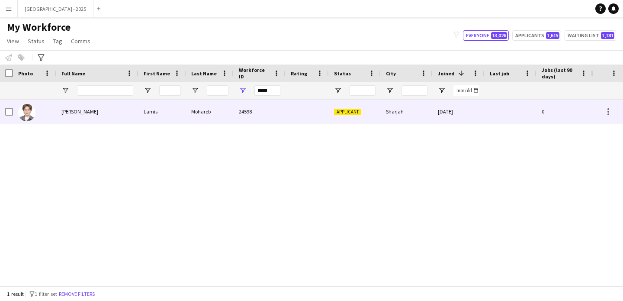
click at [186, 109] on div "Mohareb" at bounding box center [210, 112] width 48 height 24
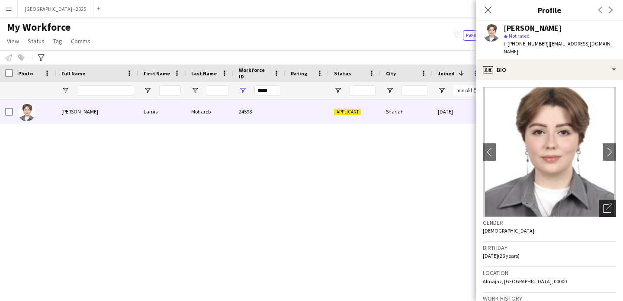
click at [604, 203] on icon "Open photos pop-in" at bounding box center [608, 207] width 9 height 9
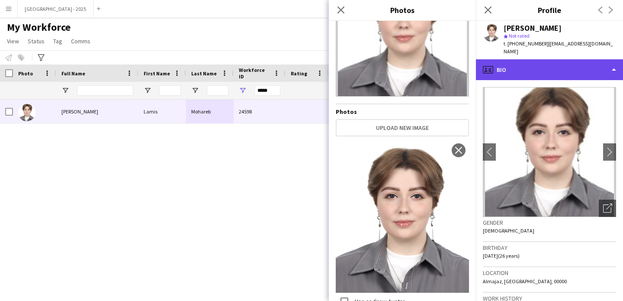
click at [554, 59] on div "profile Bio" at bounding box center [549, 69] width 147 height 21
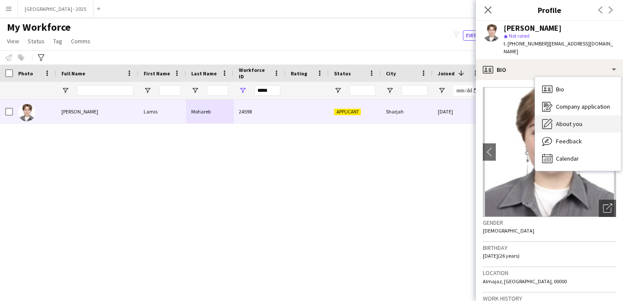
click at [584, 122] on div "About you About you" at bounding box center [579, 123] width 86 height 17
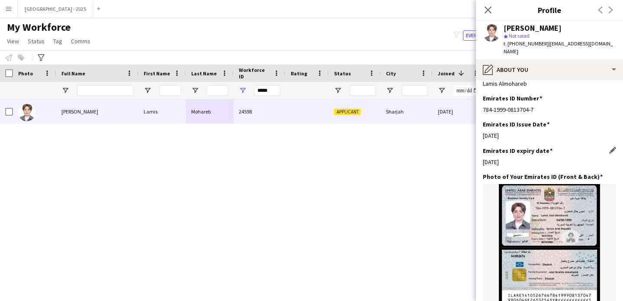
scroll to position [370, 0]
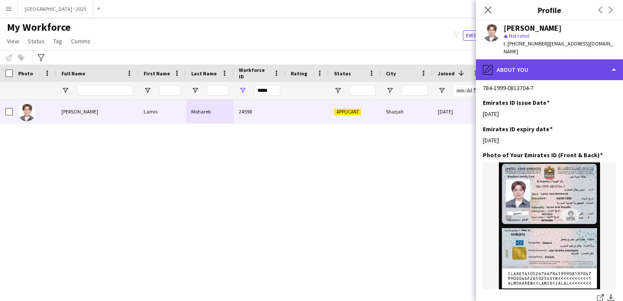
click at [555, 59] on div "pencil4 About you" at bounding box center [549, 69] width 147 height 21
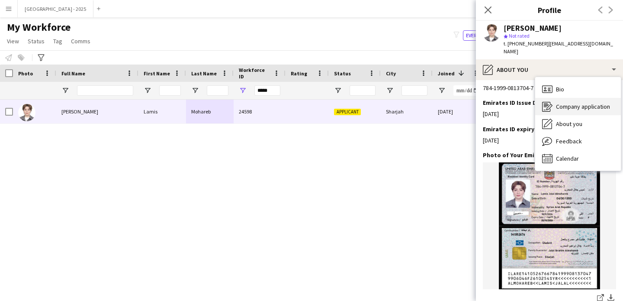
click at [574, 103] on span "Company application" at bounding box center [583, 107] width 54 height 8
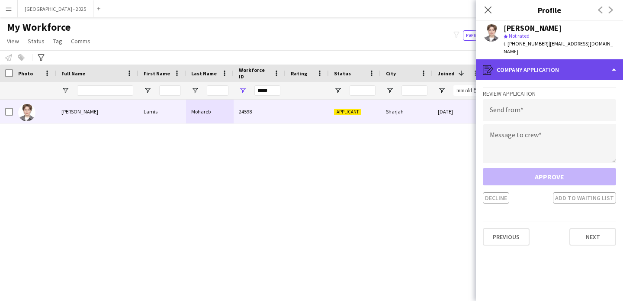
click at [560, 68] on div "register Company application" at bounding box center [549, 69] width 147 height 21
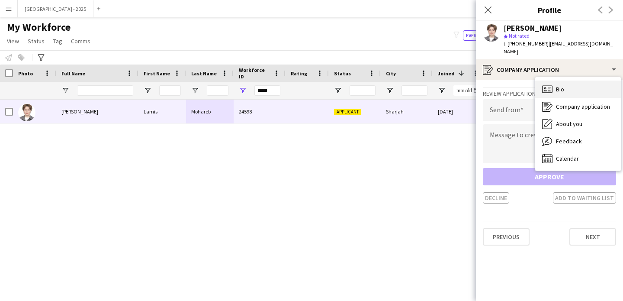
click at [568, 87] on div "Bio Bio" at bounding box center [579, 89] width 86 height 17
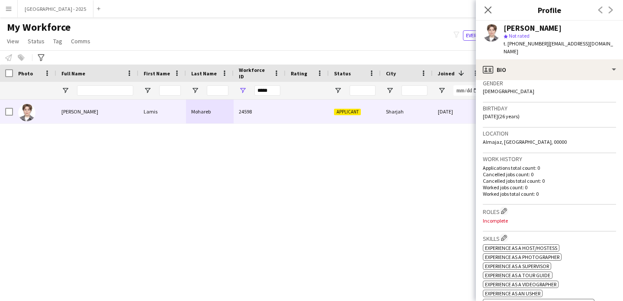
scroll to position [148, 0]
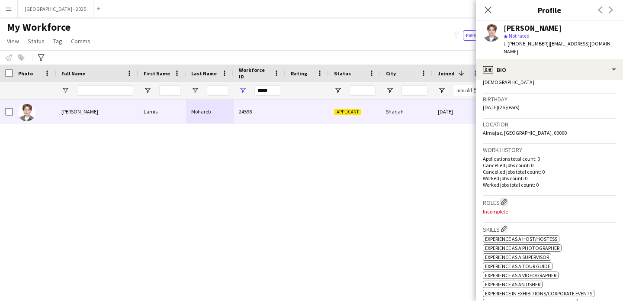
click at [502, 197] on button "Edit crew company roles" at bounding box center [504, 201] width 9 height 9
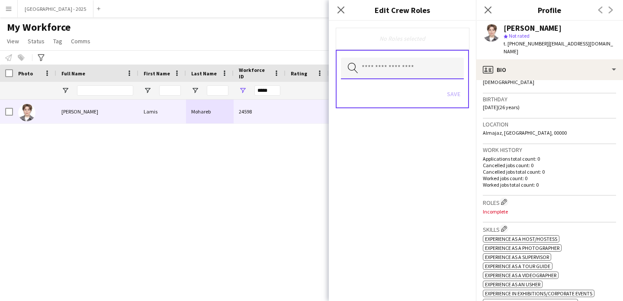
click at [429, 67] on input "text" at bounding box center [402, 69] width 123 height 22
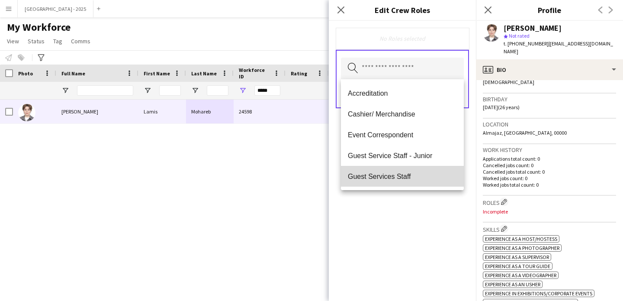
click at [407, 172] on span "Guest Services Staff" at bounding box center [402, 176] width 109 height 8
click at [408, 175] on span "Guest Services Staff - Senior" at bounding box center [402, 177] width 109 height 8
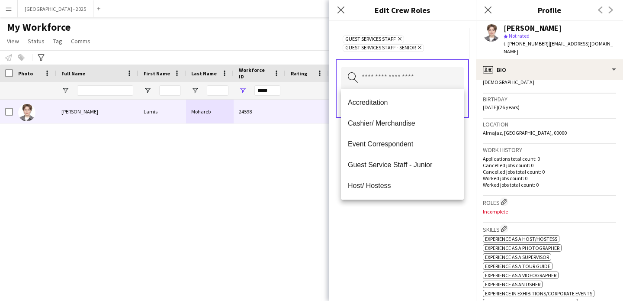
click at [412, 229] on div "Guest Services Staff Remove Guest Services Staff - Senior Remove Search by role…" at bounding box center [402, 161] width 147 height 280
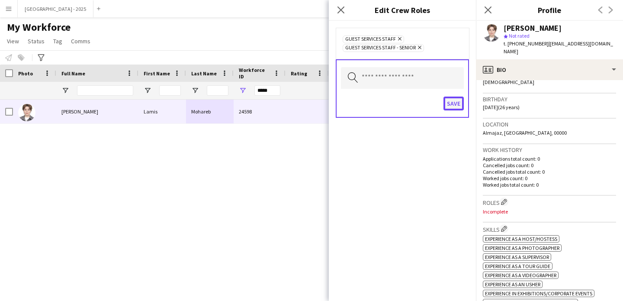
click at [459, 101] on button "Save" at bounding box center [454, 104] width 20 height 14
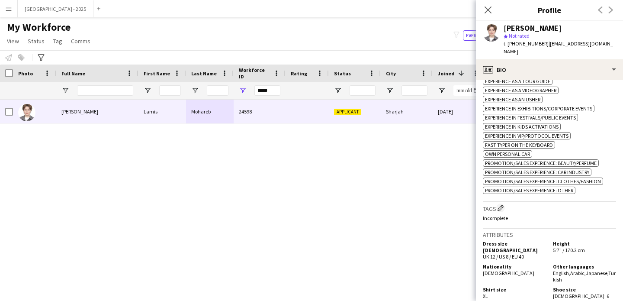
scroll to position [338, 0]
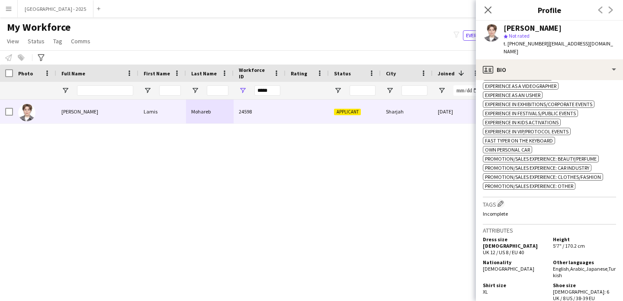
click at [503, 197] on div "Tags Edit crew company tags Incomplete" at bounding box center [549, 210] width 133 height 27
click at [502, 200] on app-icon "Edit crew company tags" at bounding box center [501, 203] width 6 height 6
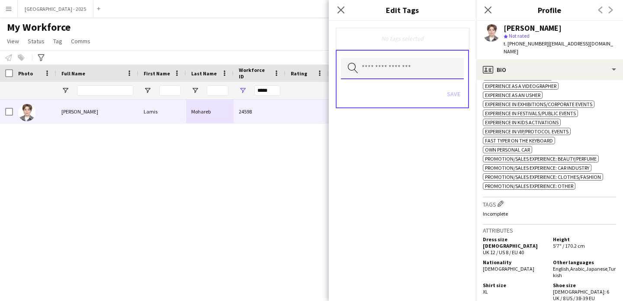
click at [410, 68] on input "text" at bounding box center [402, 69] width 123 height 22
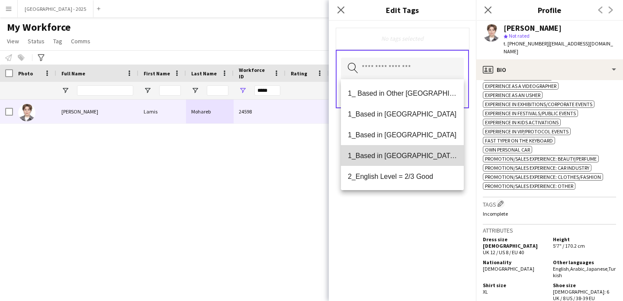
click at [433, 158] on span "1_Based in [GEOGRAPHIC_DATA]/[GEOGRAPHIC_DATA]/Ajman" at bounding box center [402, 156] width 109 height 8
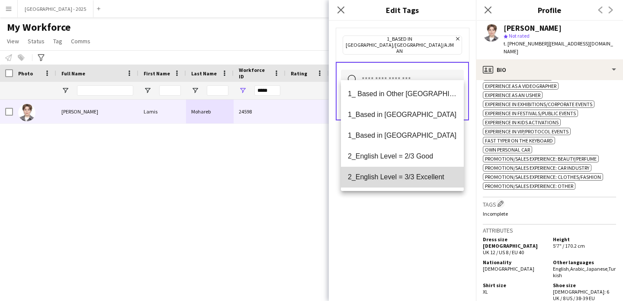
click at [429, 179] on span "2_English Level = 3/3 Excellent" at bounding box center [402, 177] width 109 height 8
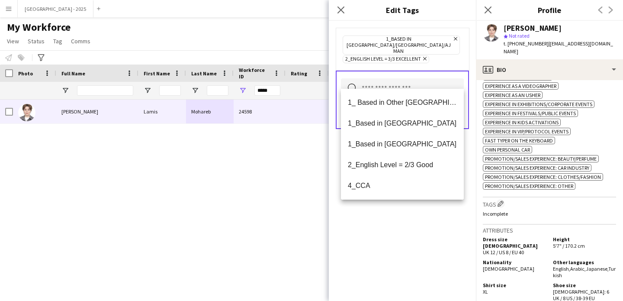
click at [428, 213] on div "1_Based in [GEOGRAPHIC_DATA]/[GEOGRAPHIC_DATA]/Ajman Remove 2_English Level = 3…" at bounding box center [402, 161] width 147 height 280
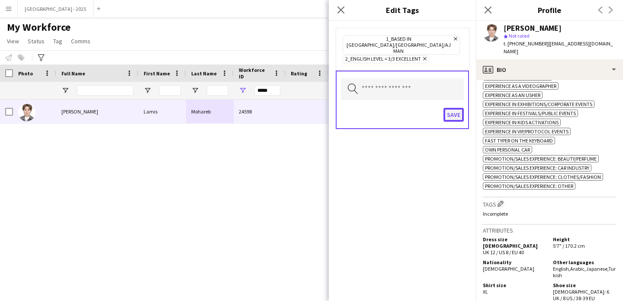
click at [452, 108] on button "Save" at bounding box center [454, 115] width 20 height 14
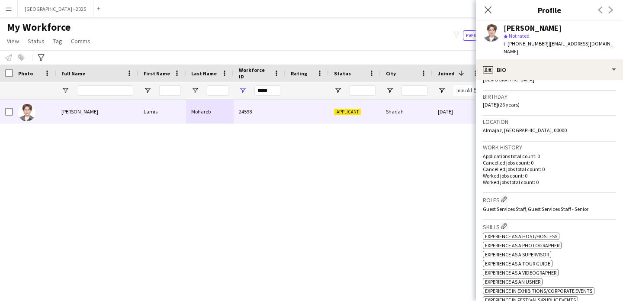
scroll to position [35, 0]
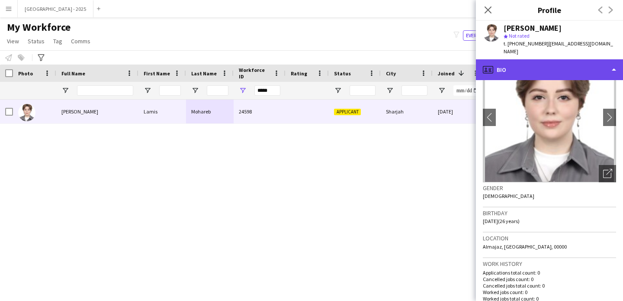
click at [530, 60] on div "profile Bio" at bounding box center [549, 69] width 147 height 21
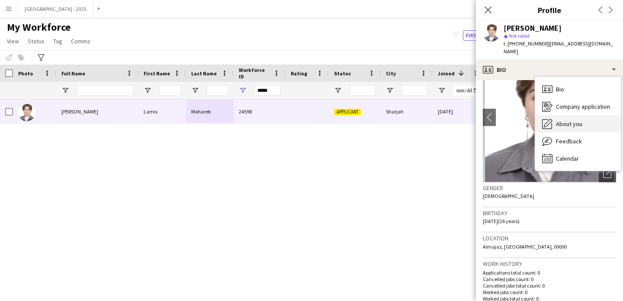
click at [579, 115] on div "About you About you" at bounding box center [579, 123] width 86 height 17
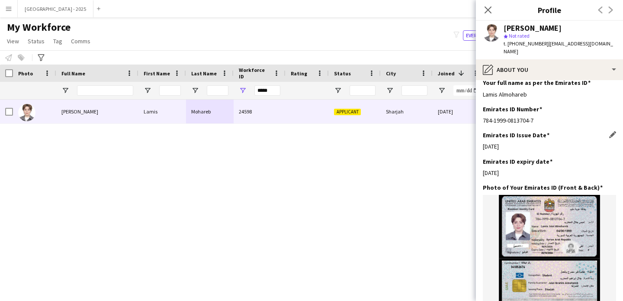
scroll to position [513, 0]
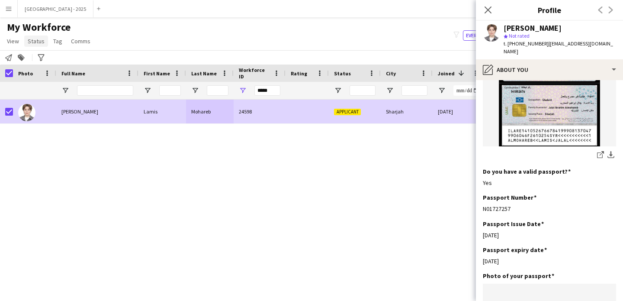
click at [32, 40] on span "Status" at bounding box center [36, 41] width 17 height 8
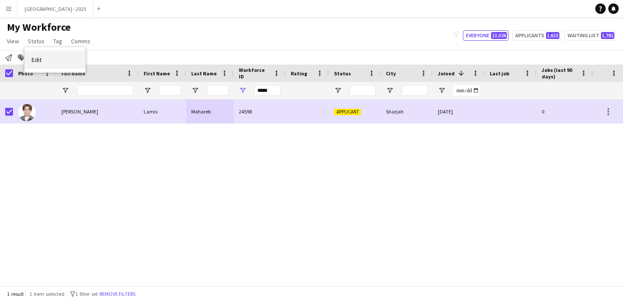
click at [39, 54] on link "Edit" at bounding box center [55, 60] width 61 height 18
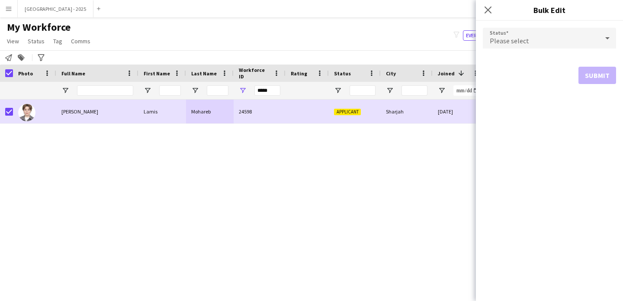
click at [523, 33] on div "Please select" at bounding box center [541, 38] width 116 height 21
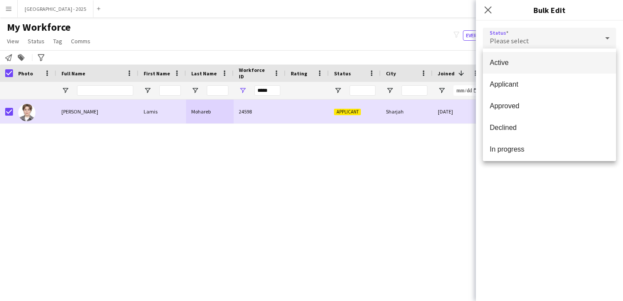
click at [509, 63] on span "Active" at bounding box center [549, 62] width 119 height 8
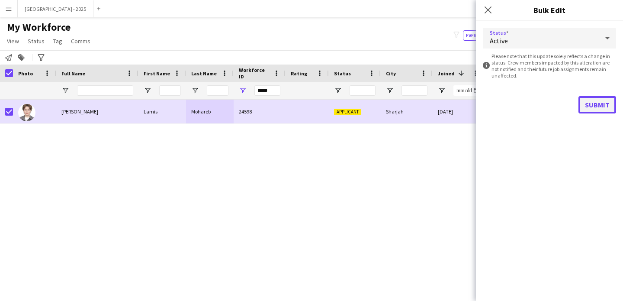
click at [583, 107] on button "Submit" at bounding box center [598, 104] width 38 height 17
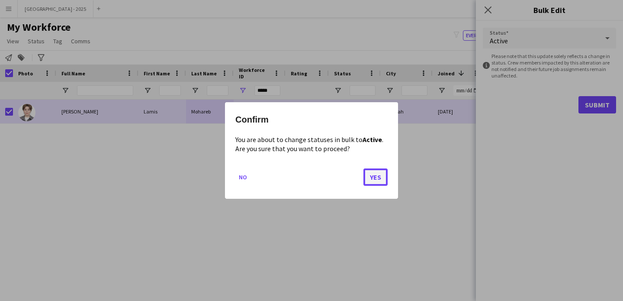
click at [370, 182] on button "Yes" at bounding box center [376, 176] width 24 height 17
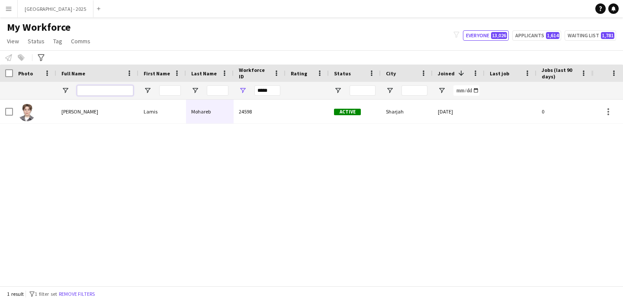
click at [97, 89] on input "Full Name Filter Input" at bounding box center [105, 90] width 56 height 10
click at [86, 291] on button "Remove filters" at bounding box center [76, 294] width 39 height 10
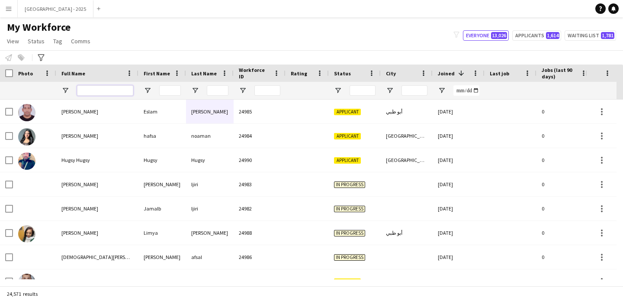
click at [90, 94] on input "Full Name Filter Input" at bounding box center [105, 90] width 56 height 10
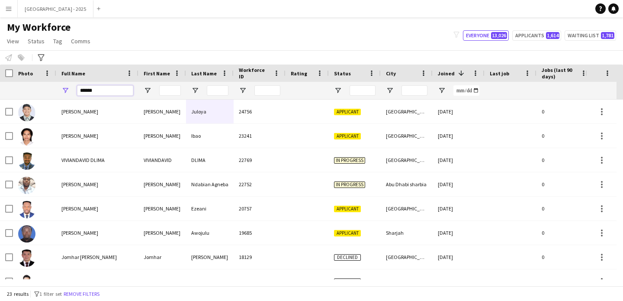
type input "*****"
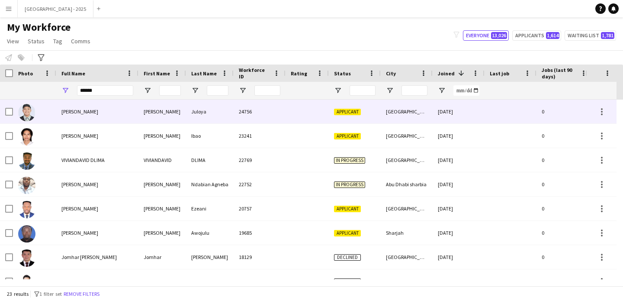
click at [200, 109] on div "Juloya" at bounding box center [210, 112] width 48 height 24
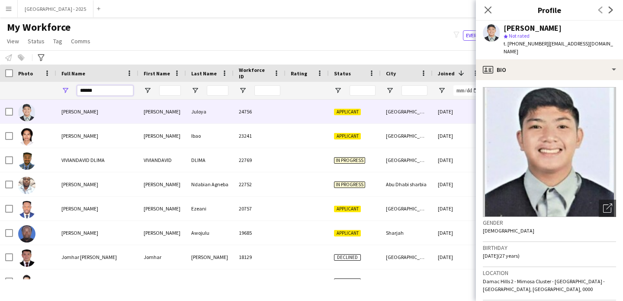
click at [97, 93] on input "*****" at bounding box center [105, 90] width 56 height 10
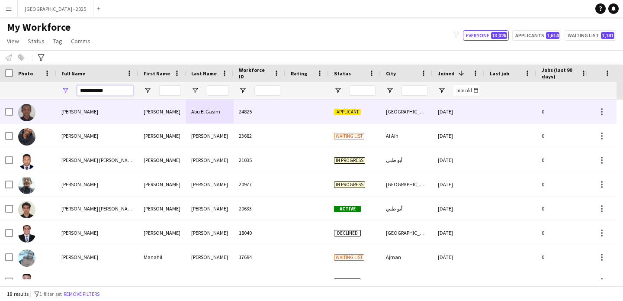
type input "**********"
click at [148, 109] on div "[PERSON_NAME]" at bounding box center [163, 112] width 48 height 24
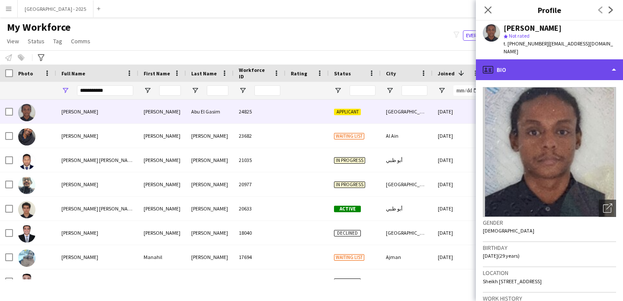
click at [523, 63] on div "profile Bio" at bounding box center [549, 69] width 147 height 21
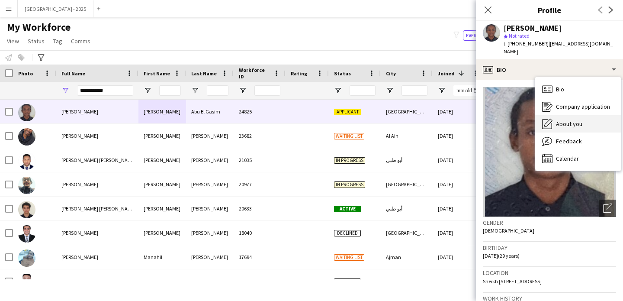
click at [571, 116] on div "About you About you" at bounding box center [579, 123] width 86 height 17
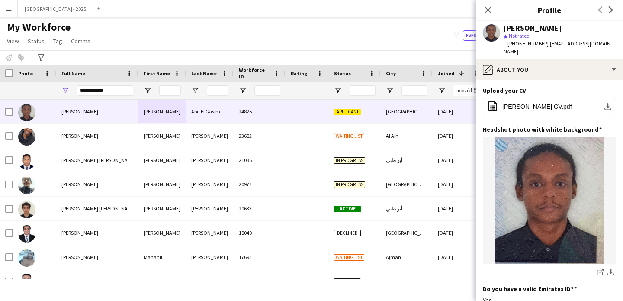
scroll to position [96, 0]
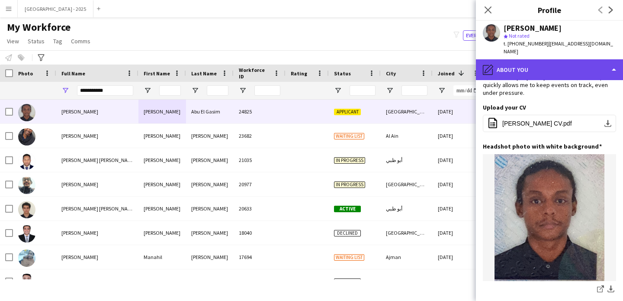
click at [525, 76] on div "pencil4 About you" at bounding box center [549, 69] width 147 height 21
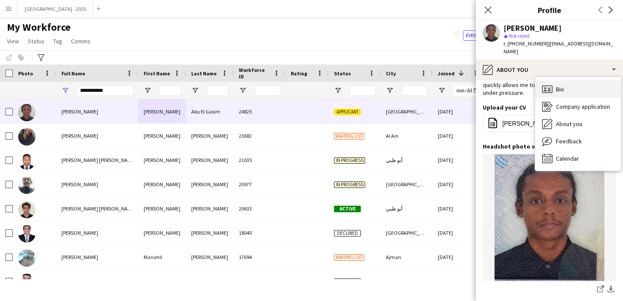
click at [568, 87] on div "Bio Bio" at bounding box center [579, 89] width 86 height 17
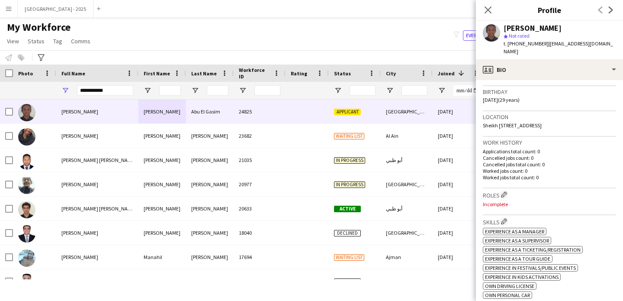
scroll to position [157, 0]
click at [504, 193] on app-icon "Edit crew company roles" at bounding box center [504, 193] width 6 height 6
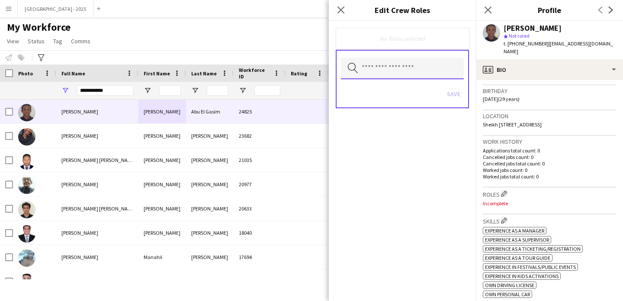
click at [410, 74] on input "text" at bounding box center [402, 69] width 123 height 22
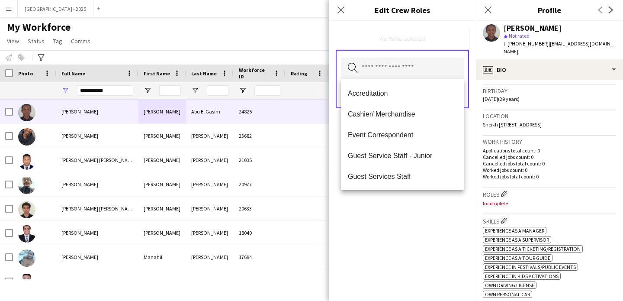
click at [413, 177] on span "Guest Services Staff" at bounding box center [402, 176] width 109 height 8
drag, startPoint x: 421, startPoint y: 209, endPoint x: 436, endPoint y: 149, distance: 62.2
click at [421, 209] on div "Guest Services Staff Remove Search by role type Save" at bounding box center [402, 161] width 147 height 280
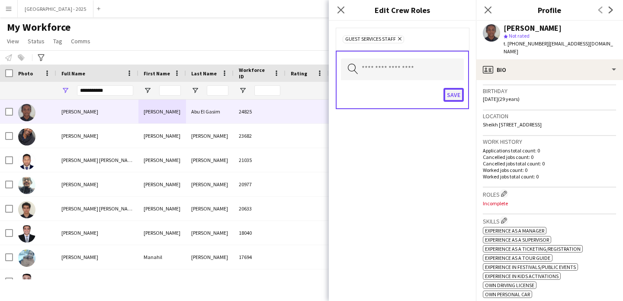
click at [455, 90] on button "Save" at bounding box center [454, 95] width 20 height 14
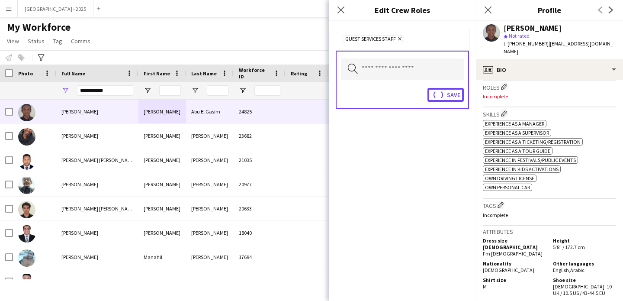
scroll to position [267, 0]
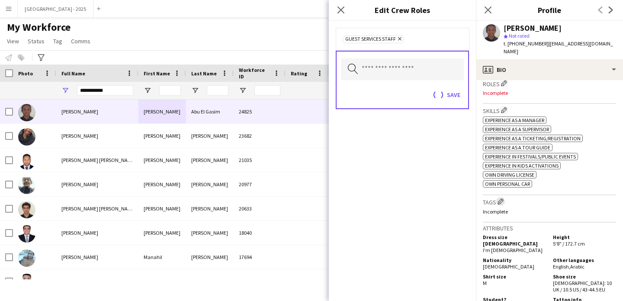
click at [501, 204] on app-icon "Edit crew company tags" at bounding box center [501, 201] width 6 height 6
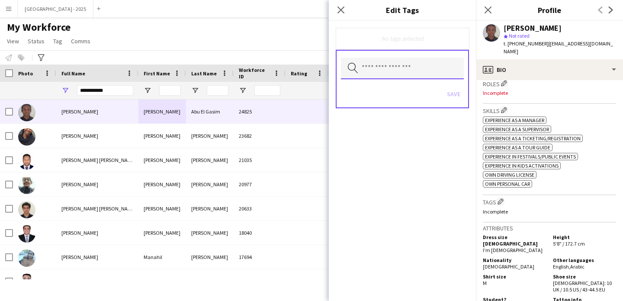
click at [412, 62] on input "text" at bounding box center [402, 69] width 123 height 22
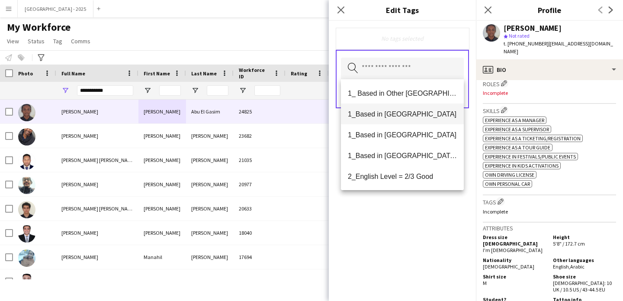
click at [400, 117] on span "1_Based in [GEOGRAPHIC_DATA]" at bounding box center [402, 114] width 109 height 8
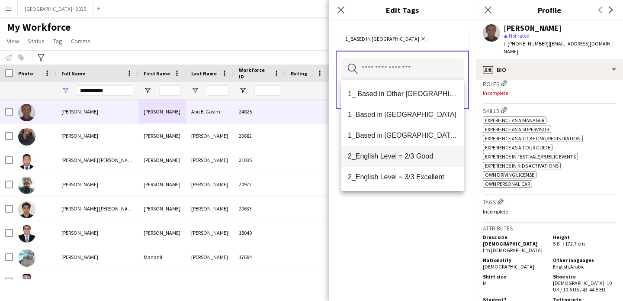
click at [409, 155] on span "2_English Level = 2/3 Good" at bounding box center [402, 156] width 109 height 8
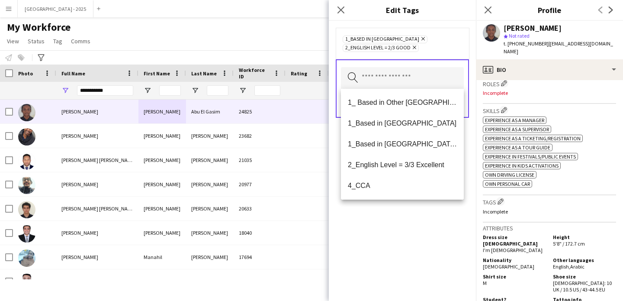
drag, startPoint x: 415, startPoint y: 231, endPoint x: 444, endPoint y: 147, distance: 88.9
click at [415, 231] on div "1_Based in [GEOGRAPHIC_DATA] Remove 2_English Level = 2/3 Good Remove Search by…" at bounding box center [402, 161] width 147 height 280
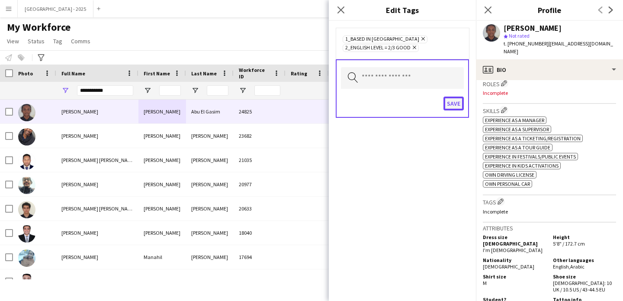
click at [455, 103] on button "Save" at bounding box center [454, 104] width 20 height 14
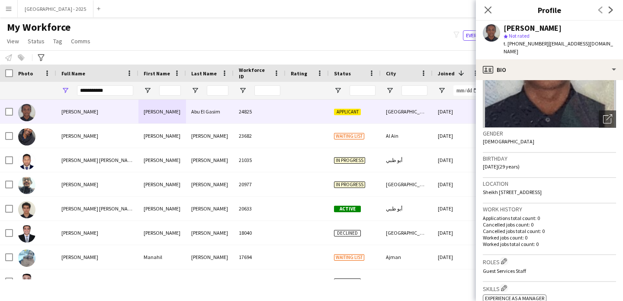
scroll to position [0, 0]
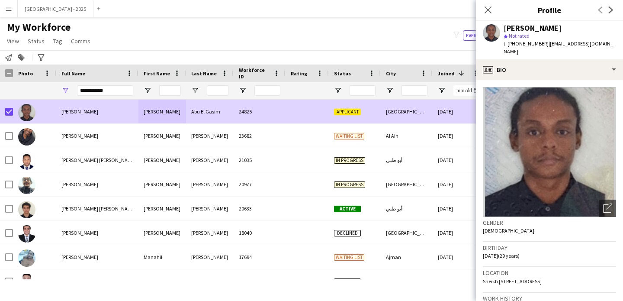
click at [36, 34] on app-page-menu "View Views Default view New view Update view Delete view Edit name Customise vi…" at bounding box center [49, 42] width 99 height 16
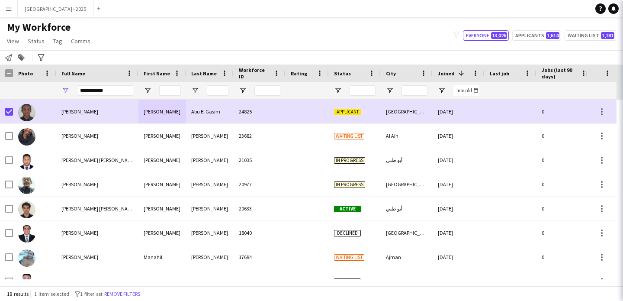
click at [38, 47] on app-page-menu "View Views Default view New view Update view Delete view Edit name Customise vi…" at bounding box center [49, 42] width 99 height 16
click at [37, 43] on span "Status" at bounding box center [36, 41] width 17 height 8
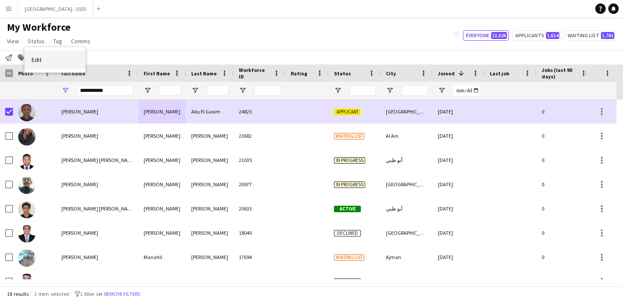
click at [46, 66] on link "Edit" at bounding box center [55, 60] width 61 height 18
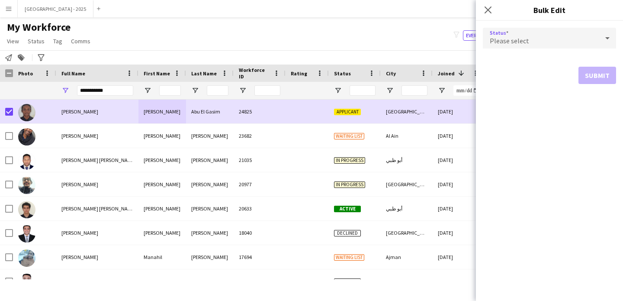
click at [513, 30] on div "Please select" at bounding box center [541, 38] width 116 height 21
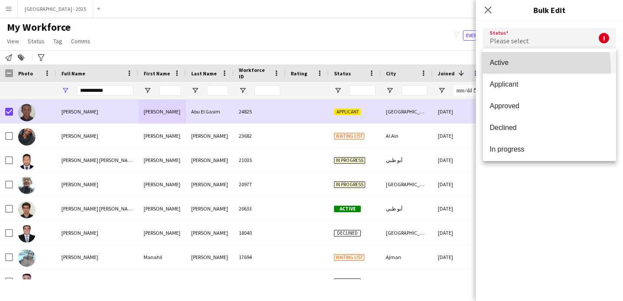
click at [500, 70] on mat-option "Active" at bounding box center [549, 63] width 133 height 22
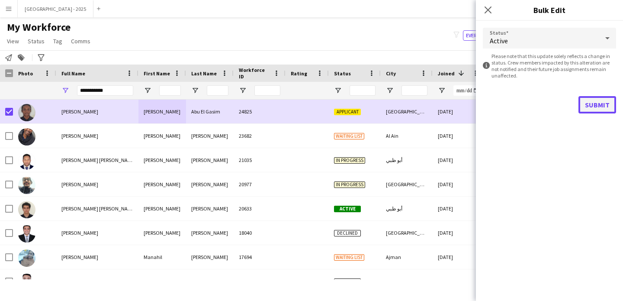
click at [600, 100] on button "Submit" at bounding box center [598, 104] width 38 height 17
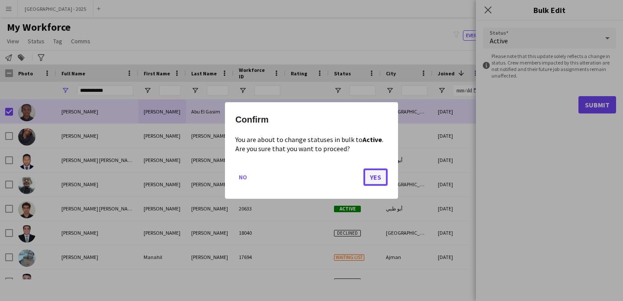
click at [373, 177] on button "Yes" at bounding box center [376, 176] width 24 height 17
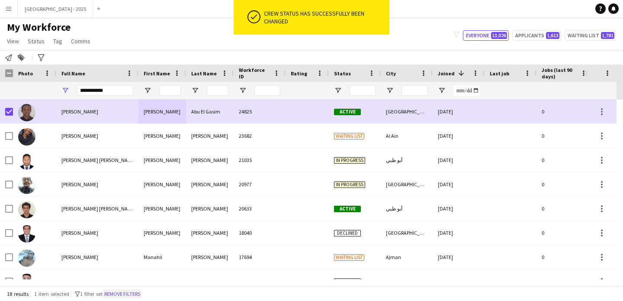
click at [136, 294] on button "Remove filters" at bounding box center [122, 294] width 39 height 10
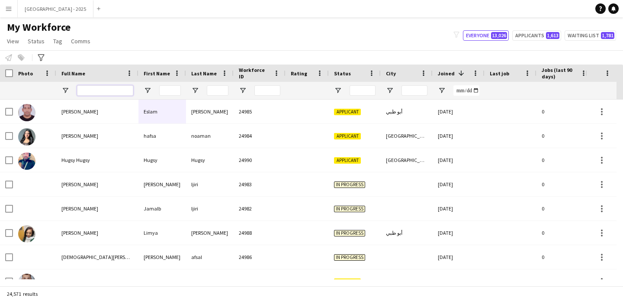
click at [94, 92] on input "Full Name Filter Input" at bounding box center [105, 90] width 56 height 10
paste input "**********"
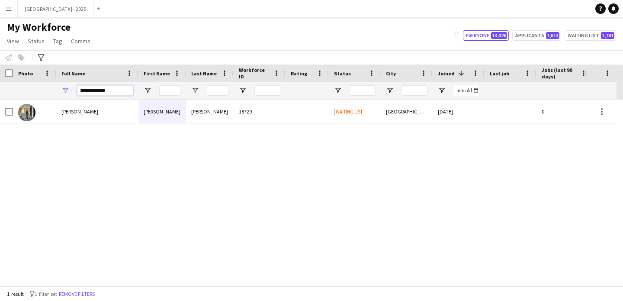
type input "**********"
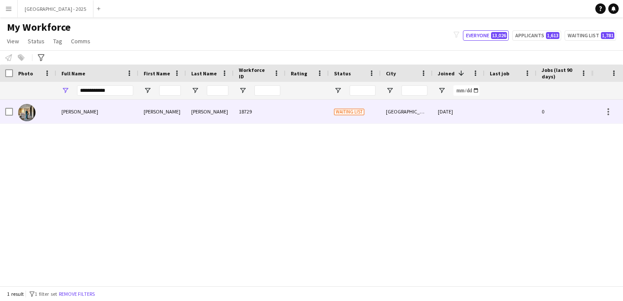
click at [107, 114] on div "[PERSON_NAME]" at bounding box center [97, 112] width 82 height 24
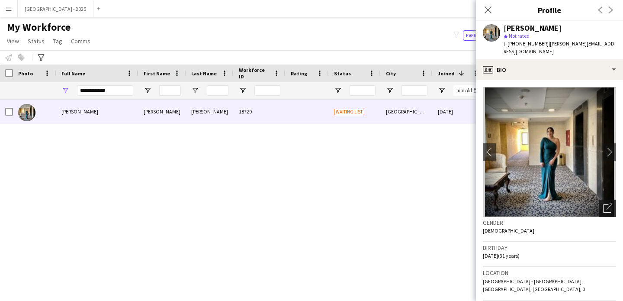
click at [604, 203] on icon "Open photos pop-in" at bounding box center [608, 207] width 9 height 9
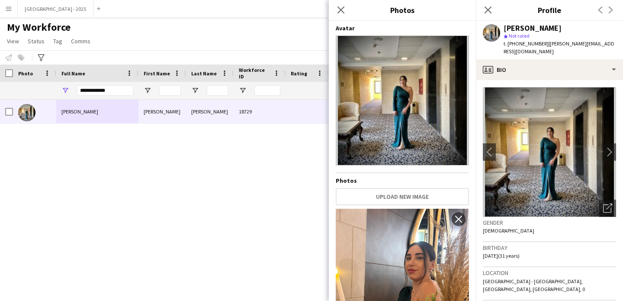
drag, startPoint x: 535, startPoint y: 225, endPoint x: 541, endPoint y: 216, distance: 10.7
click at [535, 225] on div "Gender [DEMOGRAPHIC_DATA]" at bounding box center [549, 229] width 133 height 25
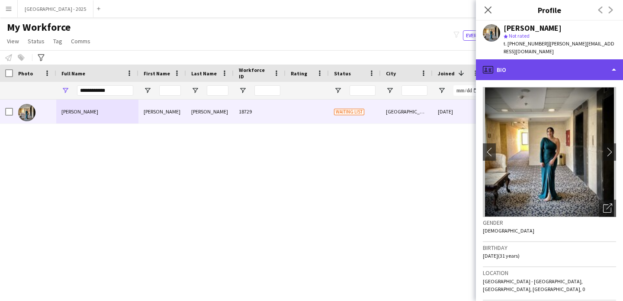
click at [552, 59] on div "profile Bio" at bounding box center [549, 69] width 147 height 21
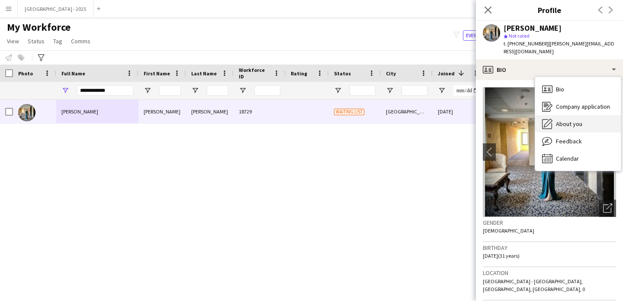
click at [568, 115] on div "About you About you" at bounding box center [579, 123] width 86 height 17
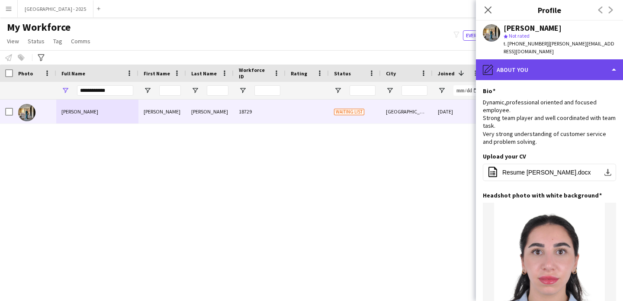
click at [520, 60] on div "pencil4 About you" at bounding box center [549, 69] width 147 height 21
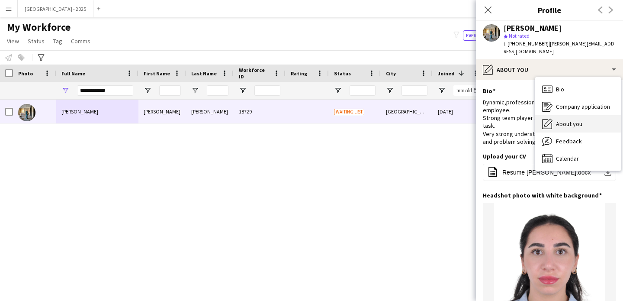
click at [574, 120] on div "About you About you" at bounding box center [579, 123] width 86 height 17
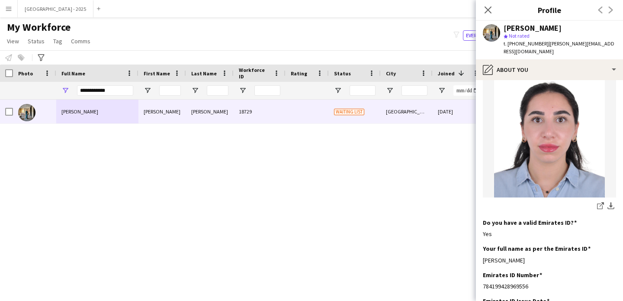
scroll to position [255, 0]
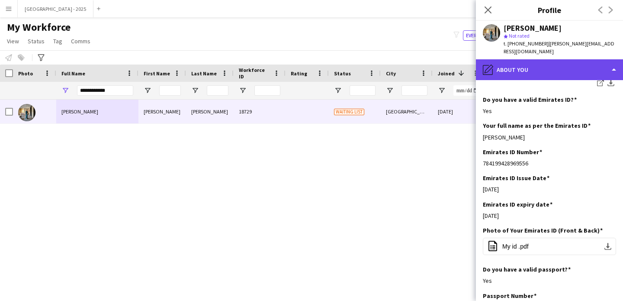
click at [539, 71] on div "pencil4 About you" at bounding box center [549, 69] width 147 height 21
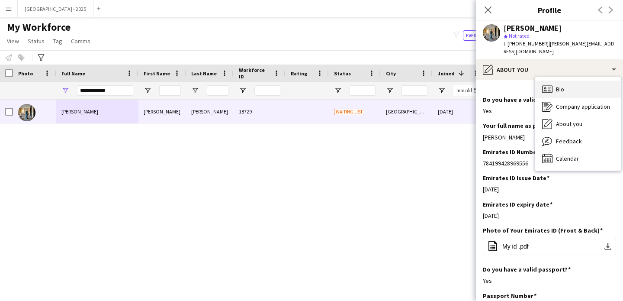
click at [569, 81] on div "Bio Bio" at bounding box center [579, 89] width 86 height 17
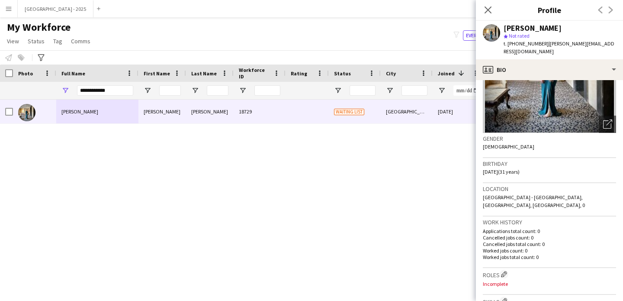
scroll to position [0, 0]
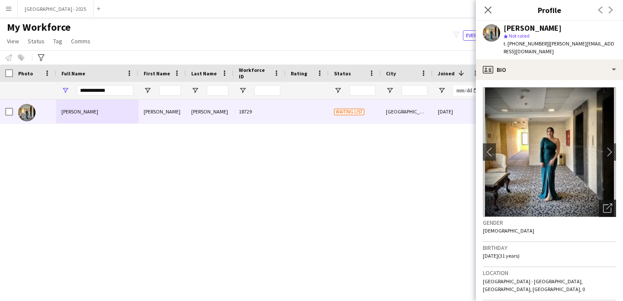
click at [603, 206] on div "Open photos pop-in" at bounding box center [607, 208] width 17 height 17
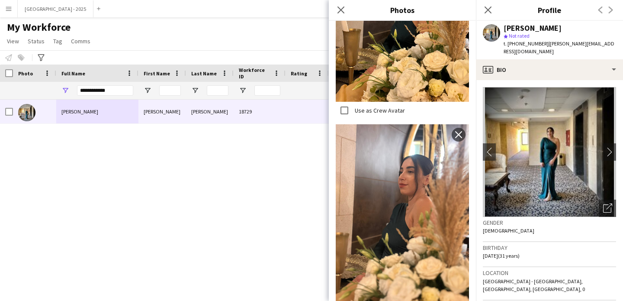
scroll to position [186, 0]
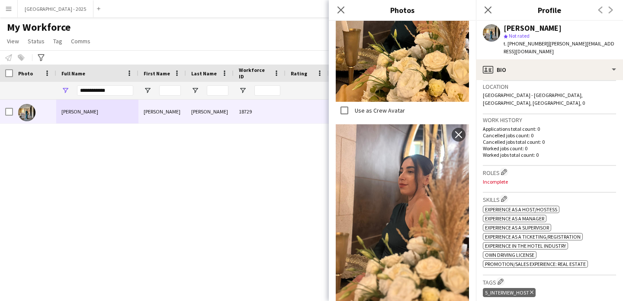
click at [528, 224] on span "Experience as a Supervisor" at bounding box center [517, 227] width 64 height 6
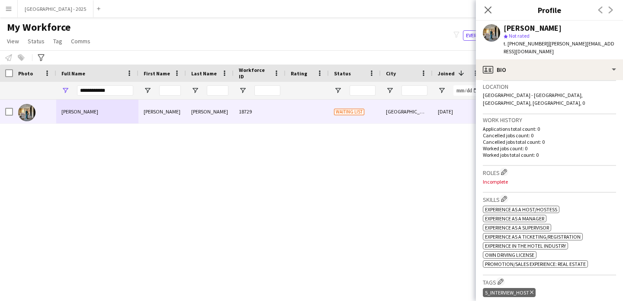
click at [503, 166] on div "Roles Edit crew company roles Incomplete" at bounding box center [549, 179] width 133 height 27
click at [505, 169] on app-icon "Edit crew company roles" at bounding box center [504, 172] width 6 height 6
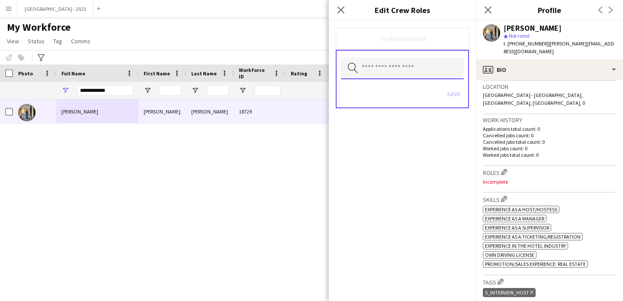
click at [393, 68] on input "text" at bounding box center [402, 69] width 123 height 22
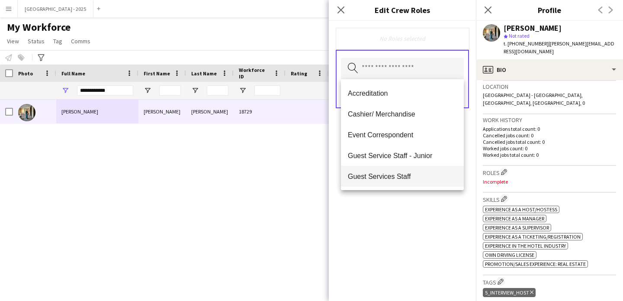
click at [394, 172] on span "Guest Services Staff" at bounding box center [402, 176] width 109 height 8
click at [424, 210] on div "Guest Services Staff Remove Search by role type Save" at bounding box center [402, 161] width 147 height 280
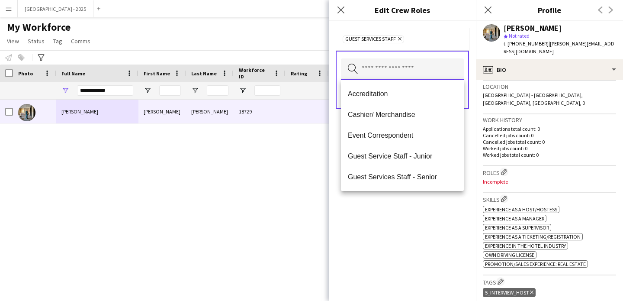
click at [427, 69] on input "text" at bounding box center [402, 69] width 123 height 22
click at [424, 178] on span "Guest Services Staff - Senior" at bounding box center [402, 177] width 109 height 8
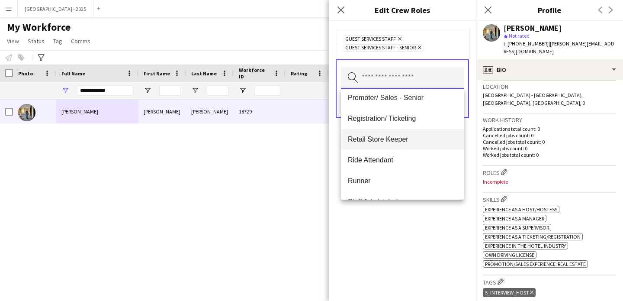
scroll to position [123, 0]
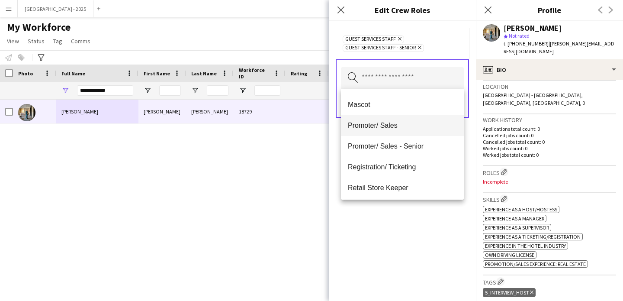
click at [387, 121] on span "Promoter/ Sales" at bounding box center [402, 125] width 109 height 8
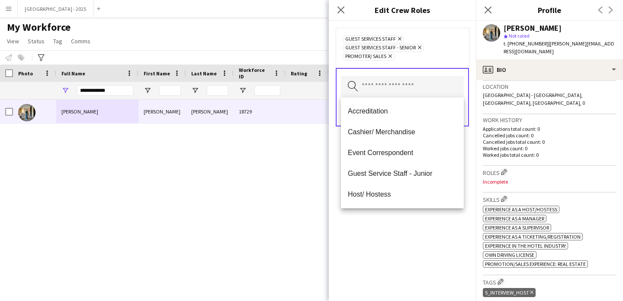
click at [413, 239] on div "Guest Services Staff Remove Guest Services Staff - Senior Remove Promoter/ Sale…" at bounding box center [402, 161] width 147 height 280
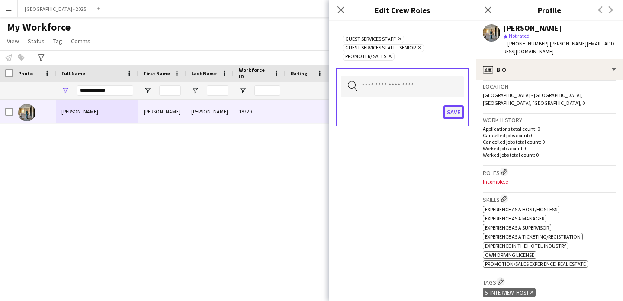
click at [449, 117] on button "Save" at bounding box center [454, 112] width 20 height 14
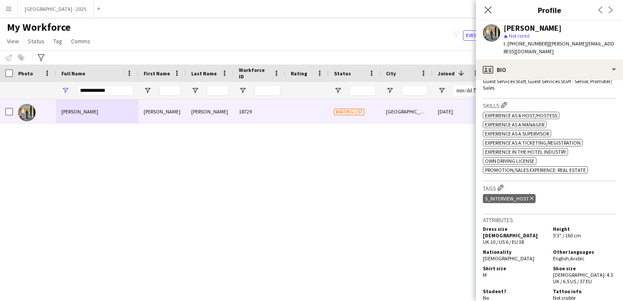
scroll to position [287, 0]
click at [533, 196] on icon at bounding box center [531, 197] width 3 height 3
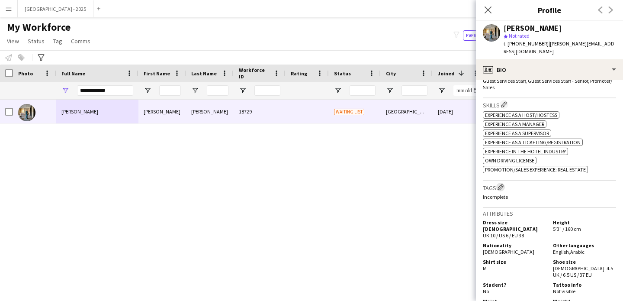
click at [500, 184] on app-icon "Edit crew company tags" at bounding box center [501, 187] width 6 height 6
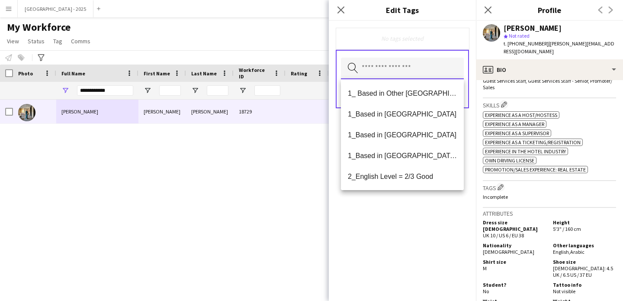
click at [417, 72] on input "text" at bounding box center [402, 69] width 123 height 22
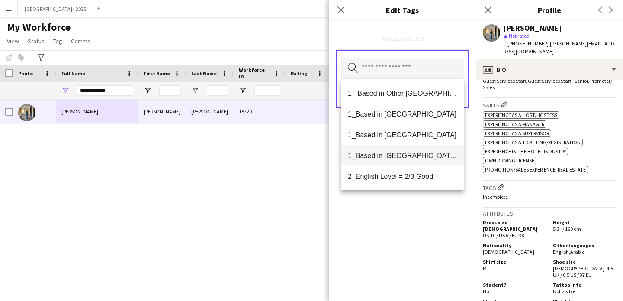
click at [416, 161] on mat-option "1_Based in [GEOGRAPHIC_DATA]/[GEOGRAPHIC_DATA]/Ajman" at bounding box center [402, 155] width 123 height 21
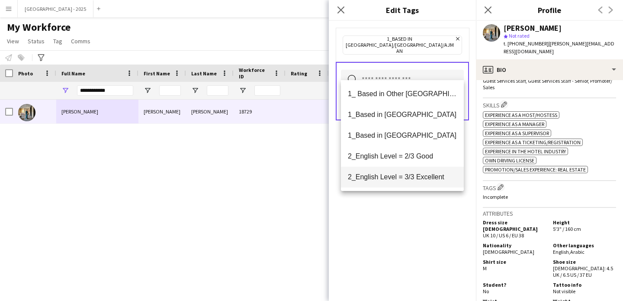
click at [419, 175] on span "2_English Level = 3/3 Excellent" at bounding box center [402, 177] width 109 height 8
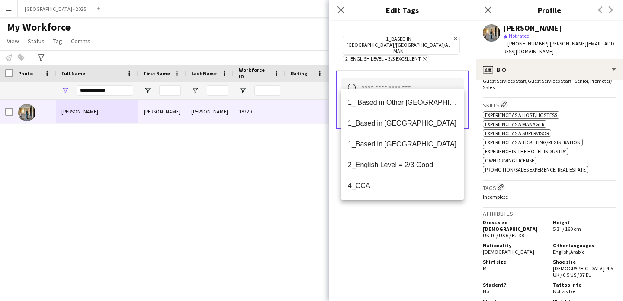
click at [418, 229] on div "1_Based in [GEOGRAPHIC_DATA]/[GEOGRAPHIC_DATA]/Ajman Remove 2_English Level = 3…" at bounding box center [402, 161] width 147 height 280
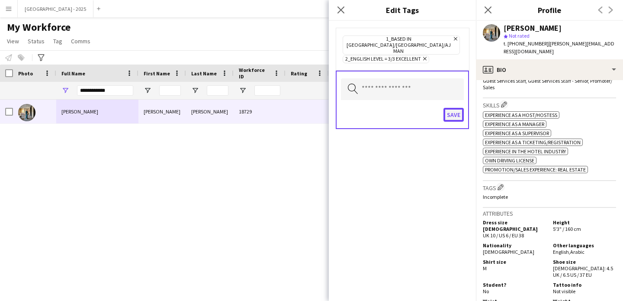
click at [448, 108] on button "Save" at bounding box center [454, 115] width 20 height 14
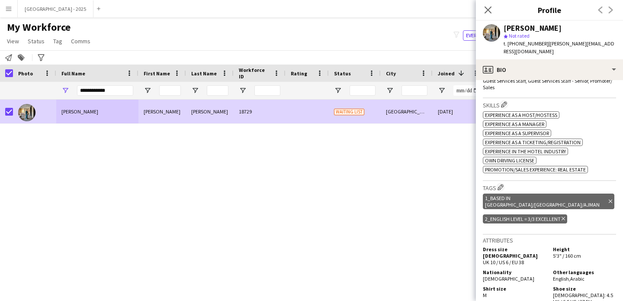
click at [31, 34] on app-page-menu "View Views Default view New view Update view Delete view Edit name Customise vi…" at bounding box center [49, 42] width 99 height 16
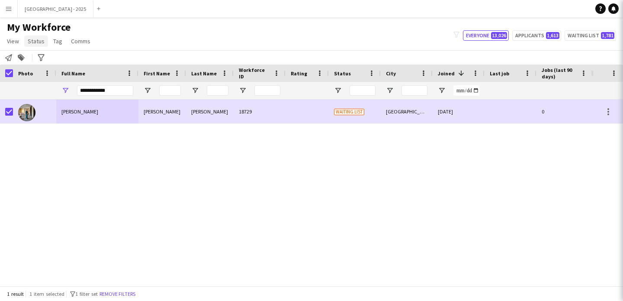
click at [32, 39] on span "Status" at bounding box center [36, 41] width 17 height 8
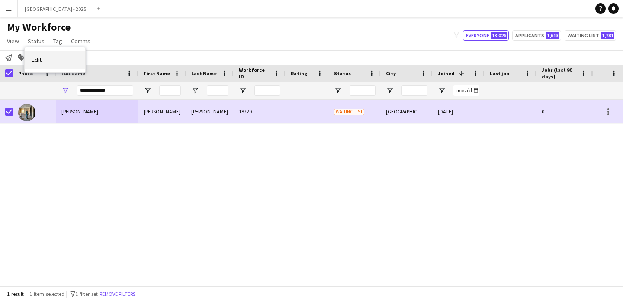
click at [45, 55] on link "Edit" at bounding box center [55, 60] width 61 height 18
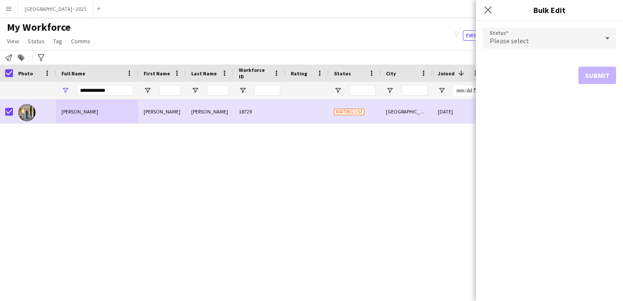
click at [496, 35] on div "Please select" at bounding box center [541, 38] width 116 height 21
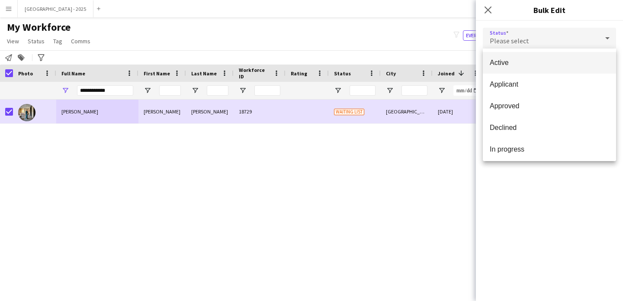
click at [507, 63] on span "Active" at bounding box center [549, 62] width 119 height 8
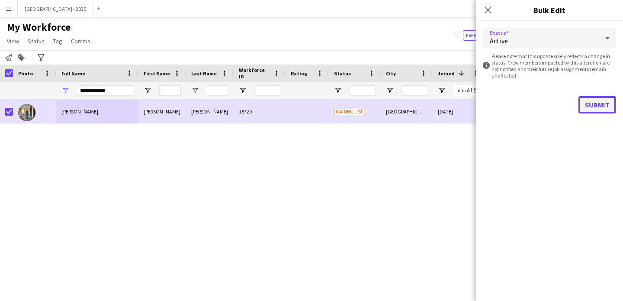
click at [592, 109] on button "Submit" at bounding box center [598, 104] width 38 height 17
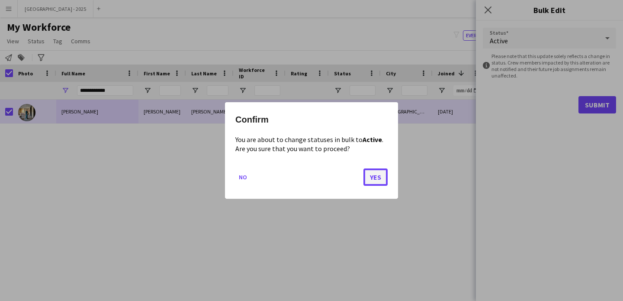
click at [378, 173] on button "Yes" at bounding box center [376, 176] width 24 height 17
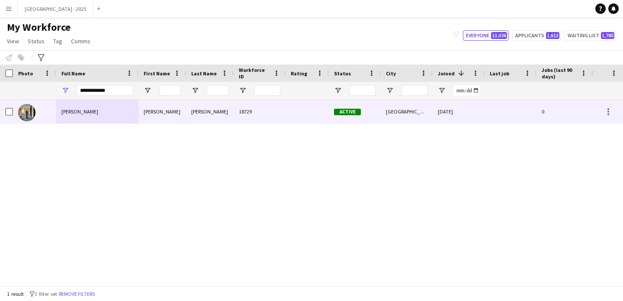
click at [30, 113] on img at bounding box center [26, 112] width 17 height 17
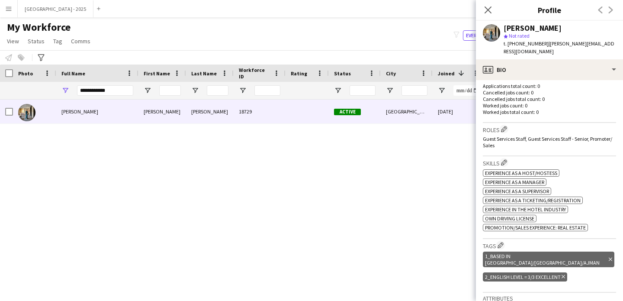
scroll to position [236, 0]
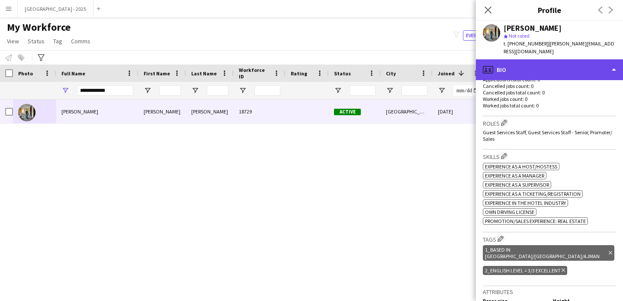
click at [516, 59] on div "profile Bio" at bounding box center [549, 69] width 147 height 21
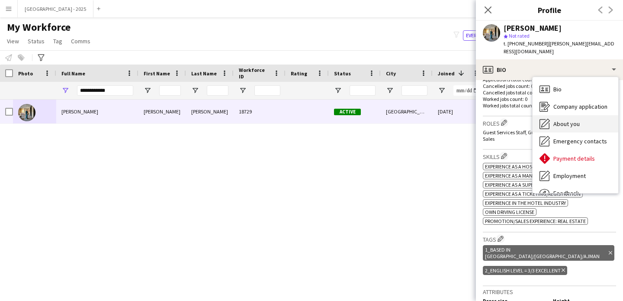
click at [563, 120] on span "About you" at bounding box center [567, 124] width 26 height 8
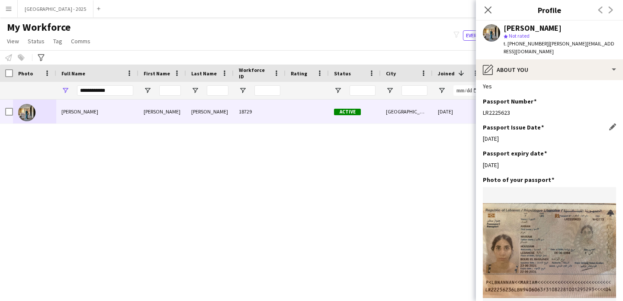
scroll to position [465, 0]
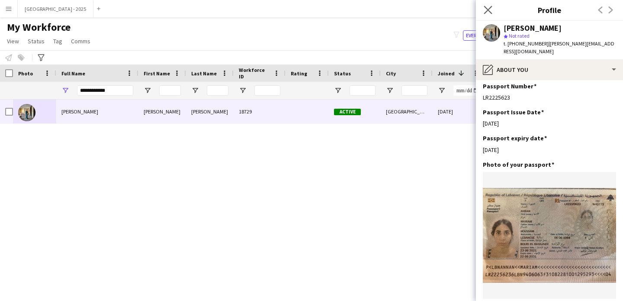
click at [484, 9] on icon "Close pop-in" at bounding box center [488, 10] width 8 height 8
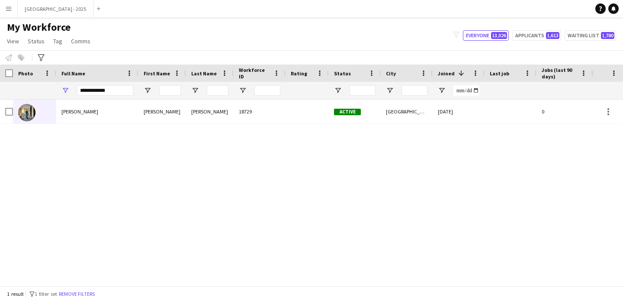
click at [79, 288] on div "1 result filter-1 1 filter set Remove filters" at bounding box center [311, 293] width 623 height 15
click at [79, 289] on button "Remove filters" at bounding box center [76, 294] width 39 height 10
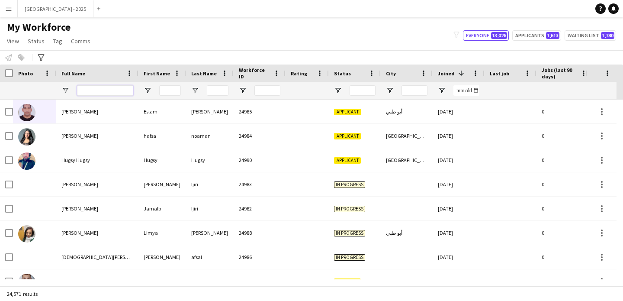
click at [103, 92] on input "Full Name Filter Input" at bounding box center [105, 90] width 56 height 10
paste input "**********"
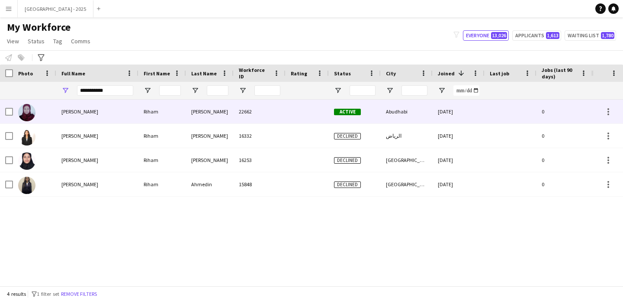
click at [135, 115] on div "[PERSON_NAME]" at bounding box center [97, 112] width 82 height 24
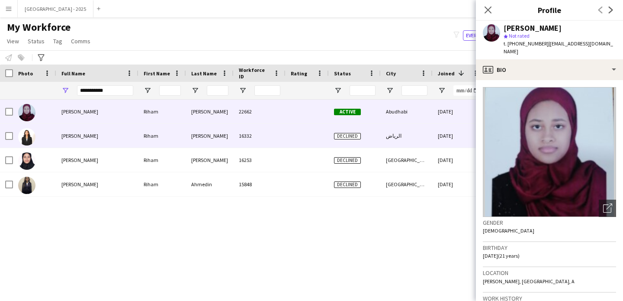
click at [276, 133] on div "16332" at bounding box center [260, 136] width 52 height 24
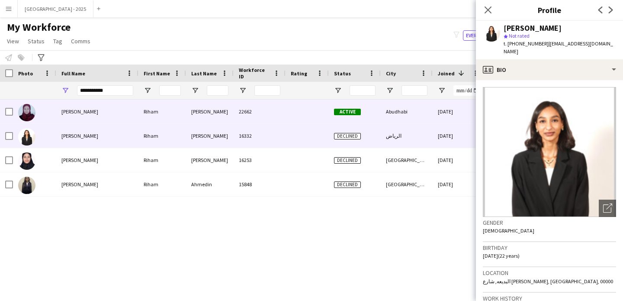
click at [275, 113] on div "22662" at bounding box center [260, 112] width 52 height 24
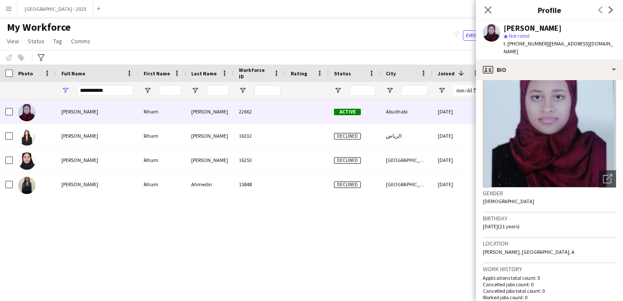
scroll to position [29, 0]
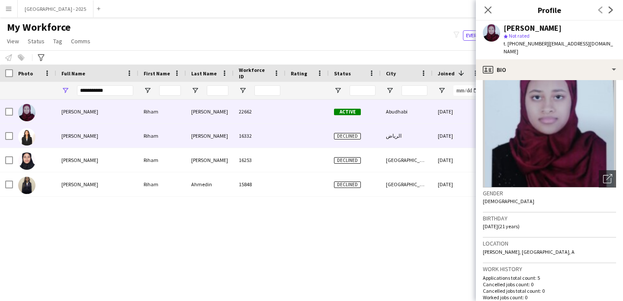
click at [388, 141] on div "الرياض" at bounding box center [407, 136] width 52 height 24
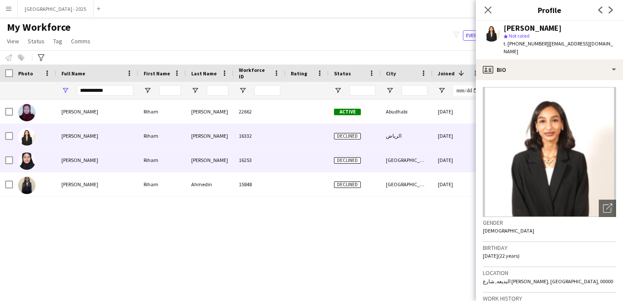
click at [387, 154] on div "[GEOGRAPHIC_DATA]" at bounding box center [407, 160] width 52 height 24
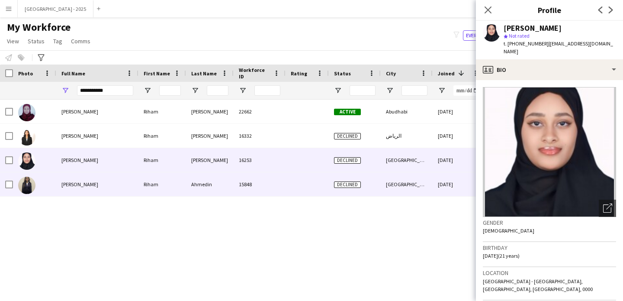
click at [391, 180] on div "[GEOGRAPHIC_DATA]" at bounding box center [407, 184] width 52 height 24
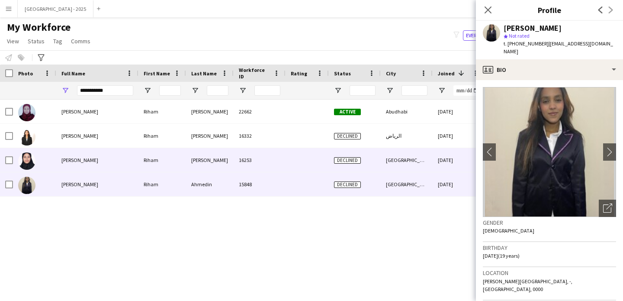
click at [396, 161] on div "[GEOGRAPHIC_DATA]" at bounding box center [407, 160] width 52 height 24
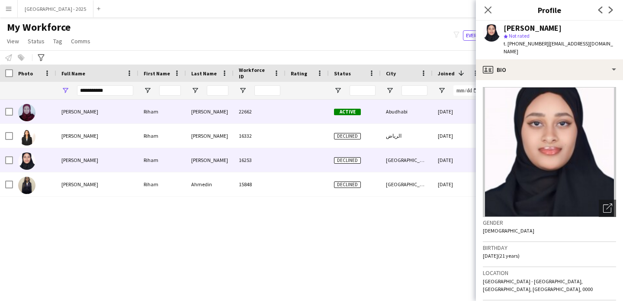
click at [410, 110] on div "Abudhabi" at bounding box center [407, 112] width 52 height 24
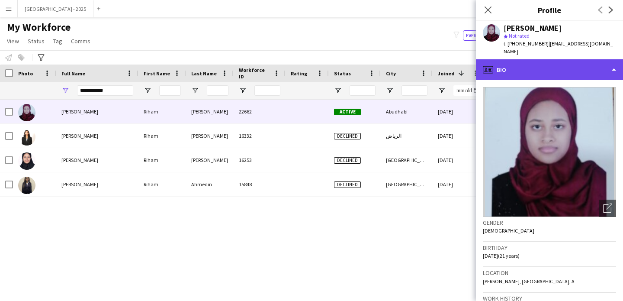
click at [564, 63] on div "profile Bio" at bounding box center [549, 69] width 147 height 21
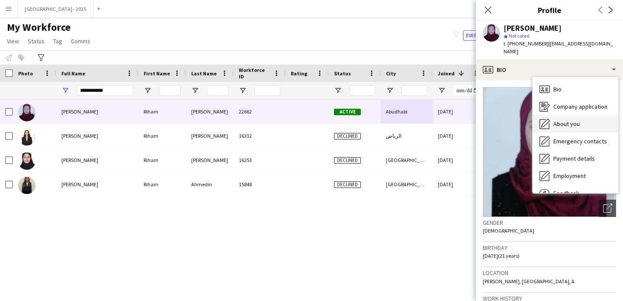
click at [574, 115] on div "About you About you" at bounding box center [576, 123] width 86 height 17
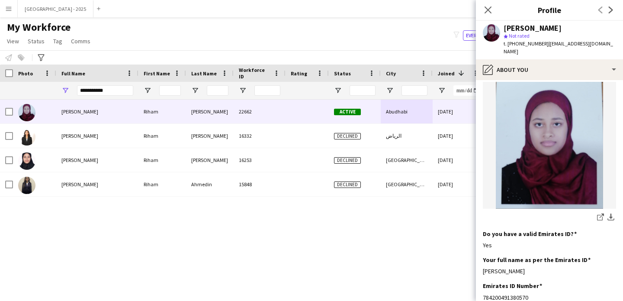
scroll to position [159, 0]
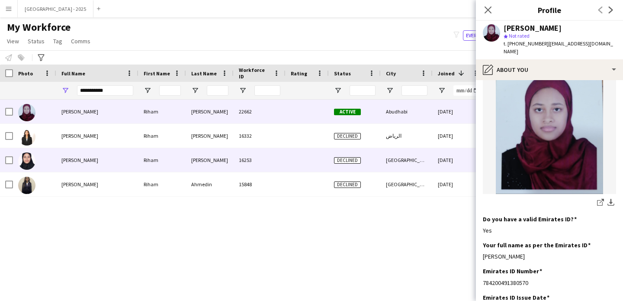
click at [424, 157] on div "[GEOGRAPHIC_DATA]" at bounding box center [407, 160] width 52 height 24
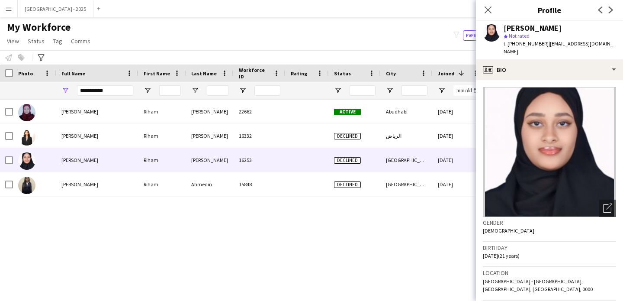
click at [486, 16] on div "Close pop-in" at bounding box center [488, 10] width 24 height 20
click at [487, 10] on icon at bounding box center [488, 10] width 8 height 8
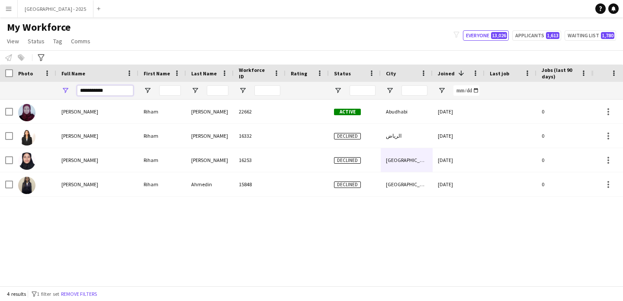
click at [101, 91] on input "**********" at bounding box center [105, 90] width 56 height 10
paste input "Full Name Filter Input"
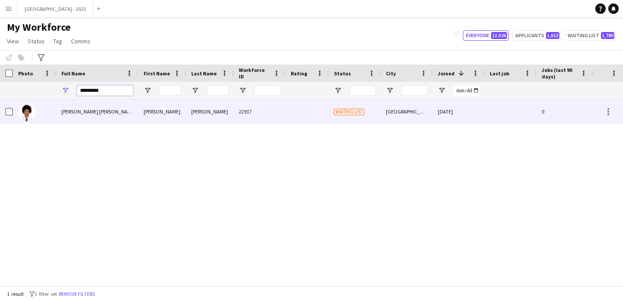
type input "*********"
click at [102, 110] on span "[PERSON_NAME] [PERSON_NAME]" at bounding box center [98, 111] width 74 height 6
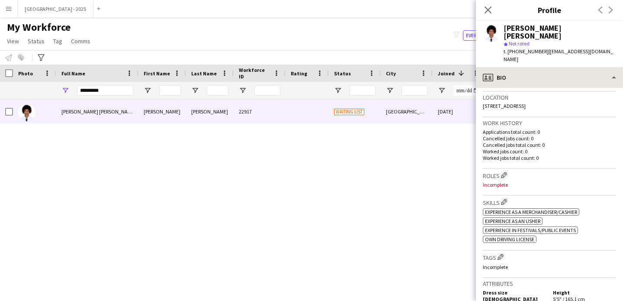
scroll to position [183, 0]
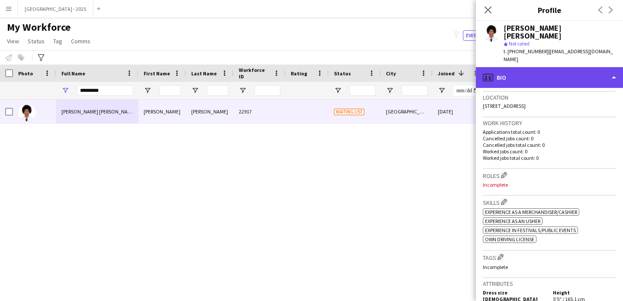
click at [515, 70] on div "profile Bio" at bounding box center [549, 77] width 147 height 21
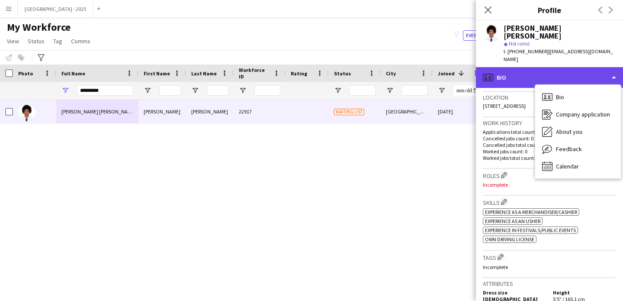
click at [520, 82] on div "profile Bio" at bounding box center [549, 77] width 147 height 21
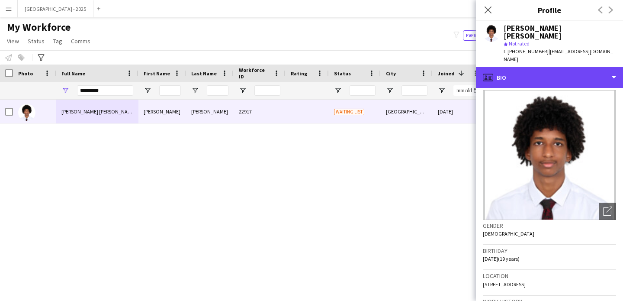
scroll to position [0, 0]
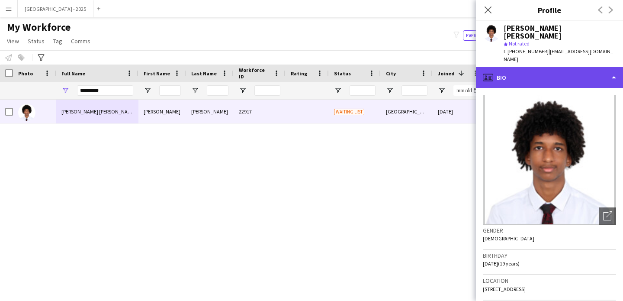
click at [568, 75] on div "profile Bio" at bounding box center [549, 77] width 147 height 21
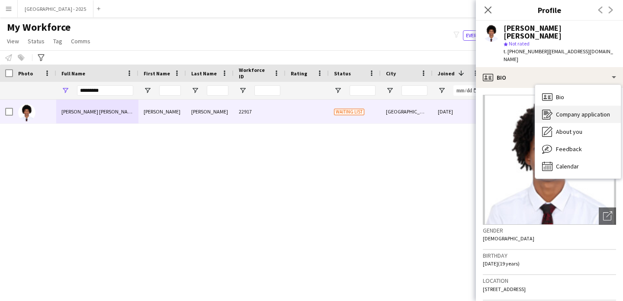
click at [591, 122] on div "Company application Company application" at bounding box center [579, 114] width 86 height 17
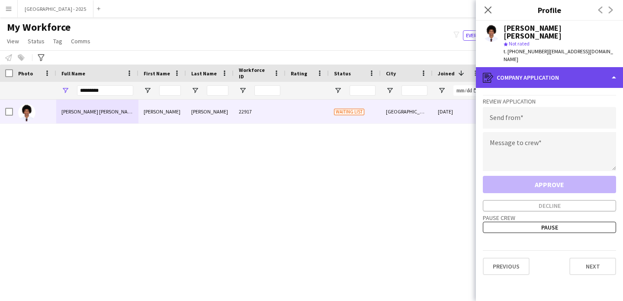
click at [560, 82] on div "register Company application" at bounding box center [549, 77] width 147 height 21
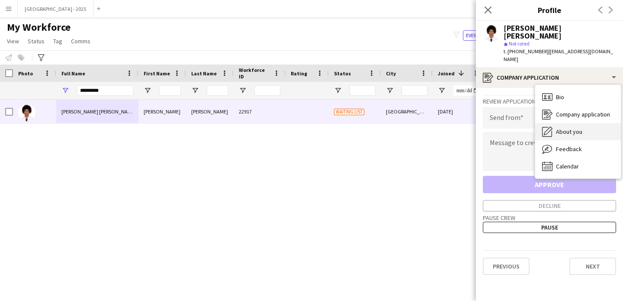
click at [559, 135] on span "About you" at bounding box center [569, 132] width 26 height 8
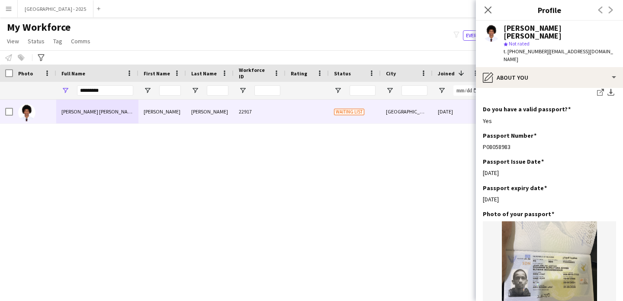
scroll to position [800, 0]
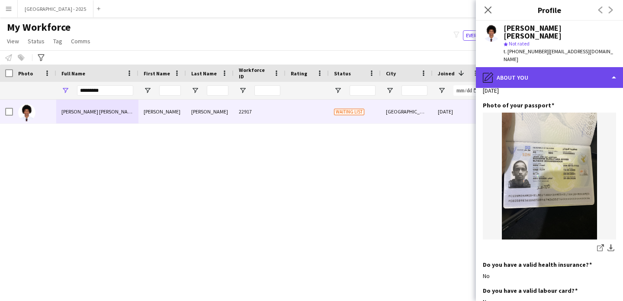
click at [552, 82] on div "pencil4 About you" at bounding box center [549, 77] width 147 height 21
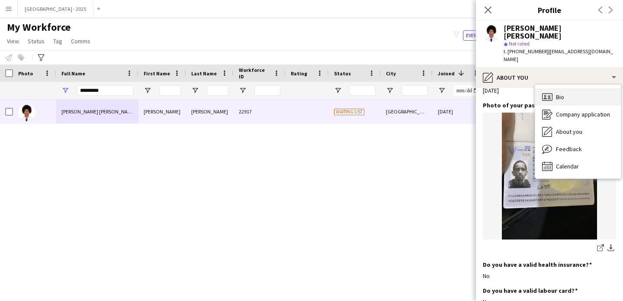
click at [581, 96] on div "Bio Bio" at bounding box center [579, 96] width 86 height 17
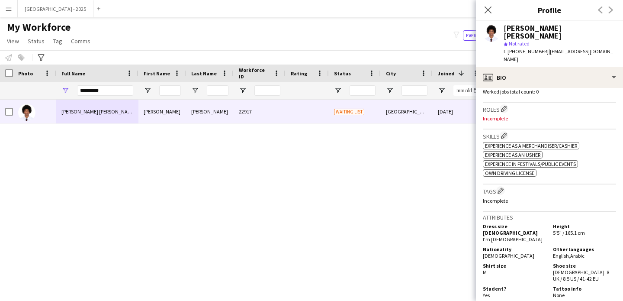
scroll to position [194, 0]
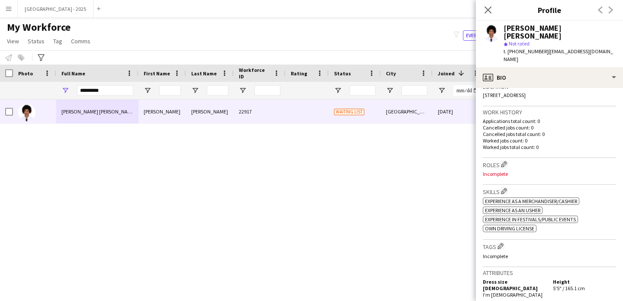
click at [502, 168] on h3 "Roles Edit crew company roles" at bounding box center [549, 164] width 133 height 9
click at [501, 166] on button "Edit crew company roles" at bounding box center [504, 164] width 9 height 9
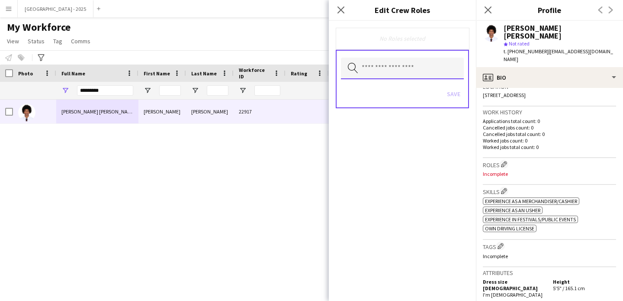
click at [391, 74] on input "text" at bounding box center [402, 69] width 123 height 22
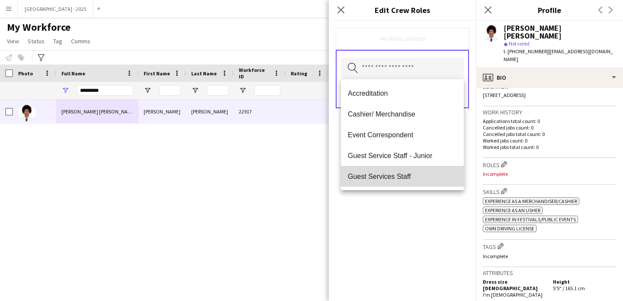
click at [406, 175] on span "Guest Services Staff" at bounding box center [402, 176] width 109 height 8
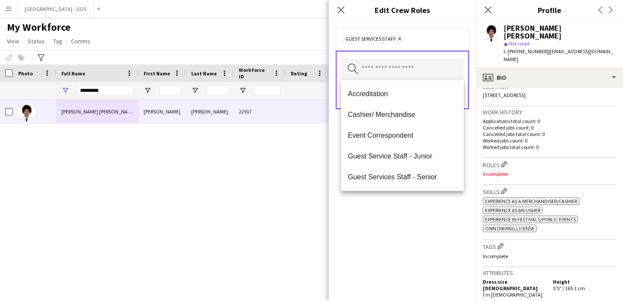
click at [424, 201] on div "Guest Services Staff Remove Search by role type Save" at bounding box center [402, 161] width 147 height 280
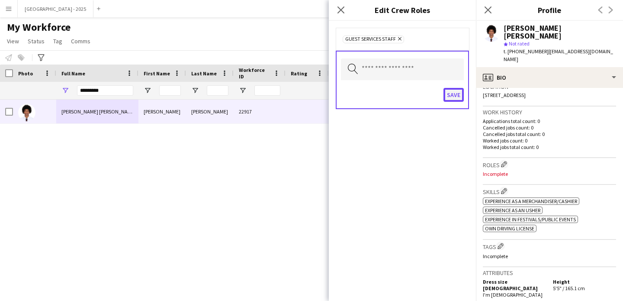
click at [452, 96] on button "Save" at bounding box center [454, 95] width 20 height 14
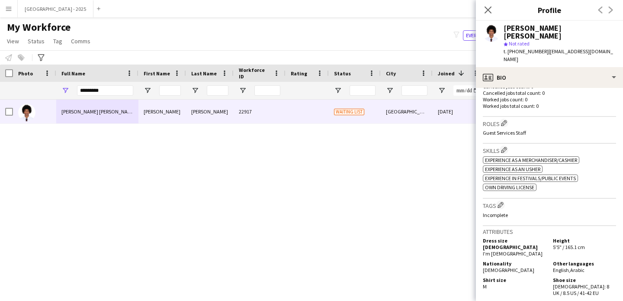
scroll to position [278, 0]
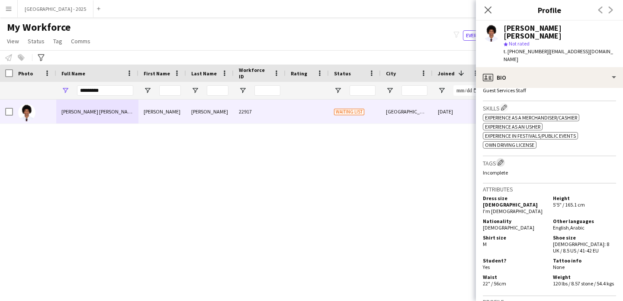
click at [501, 165] on app-icon "Edit crew company tags" at bounding box center [501, 162] width 6 height 6
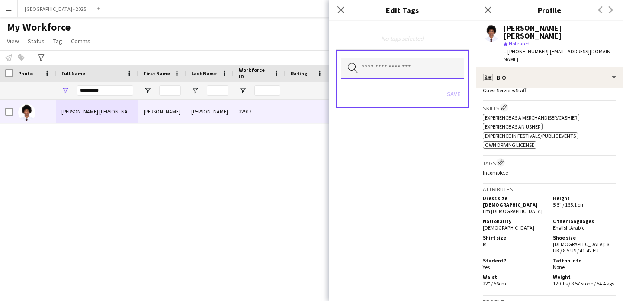
click at [402, 66] on input "text" at bounding box center [402, 69] width 123 height 22
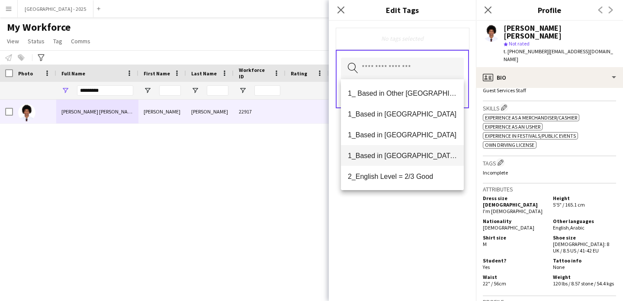
click at [414, 154] on span "1_Based in [GEOGRAPHIC_DATA]/[GEOGRAPHIC_DATA]/Ajman" at bounding box center [402, 156] width 109 height 8
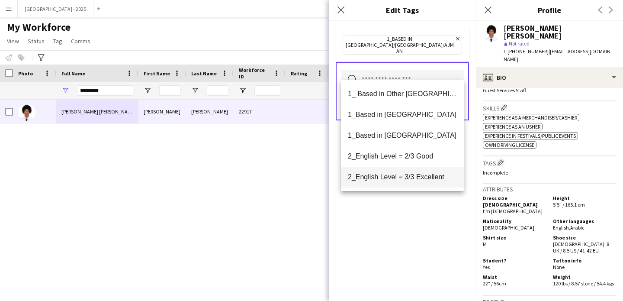
click at [415, 179] on span "2_English Level = 3/3 Excellent" at bounding box center [402, 177] width 109 height 8
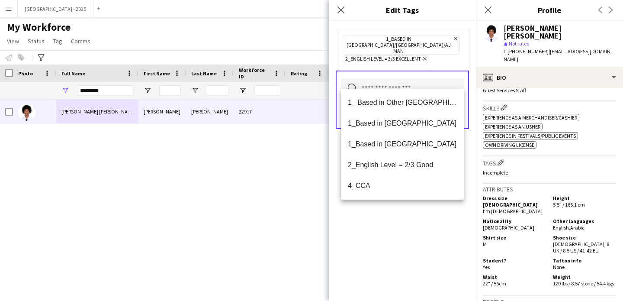
click at [423, 218] on div "1_Based in [GEOGRAPHIC_DATA]/[GEOGRAPHIC_DATA]/Ajman Remove 2_English Level = 3…" at bounding box center [402, 161] width 147 height 280
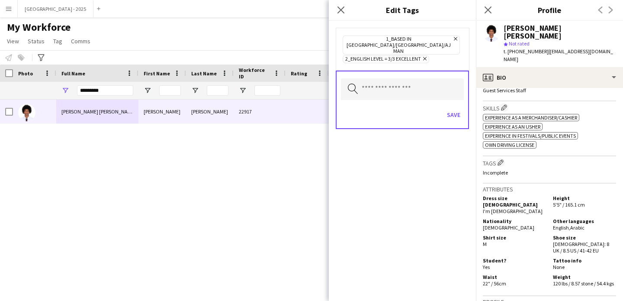
click at [452, 103] on div "Save" at bounding box center [402, 115] width 123 height 25
click at [456, 108] on button "Save" at bounding box center [454, 115] width 20 height 14
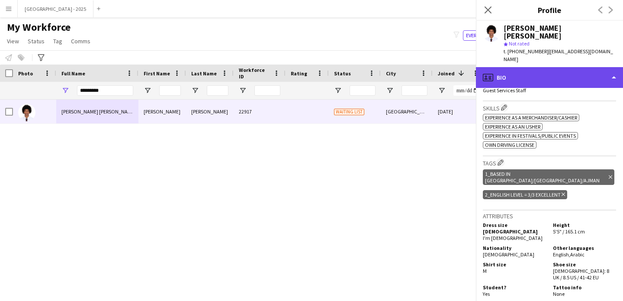
click at [539, 78] on div "profile Bio" at bounding box center [549, 77] width 147 height 21
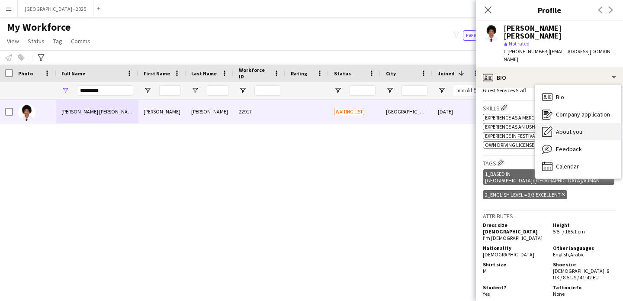
click at [570, 130] on span "About you" at bounding box center [569, 132] width 26 height 8
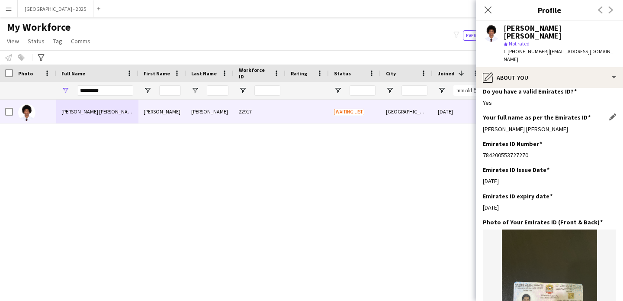
scroll to position [431, 0]
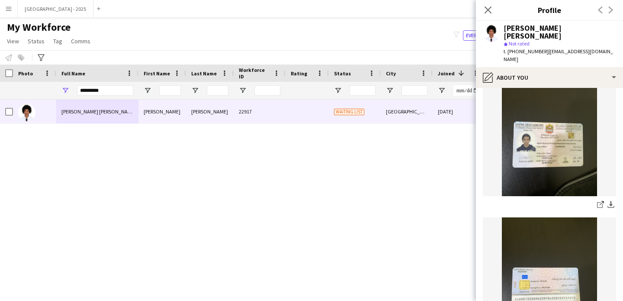
click at [518, 88] on img at bounding box center [549, 132] width 133 height 127
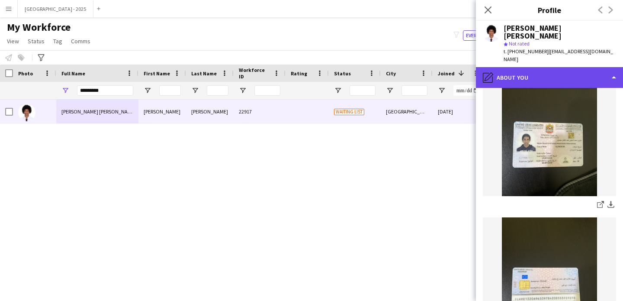
click at [528, 85] on div "pencil4 About you" at bounding box center [549, 77] width 147 height 21
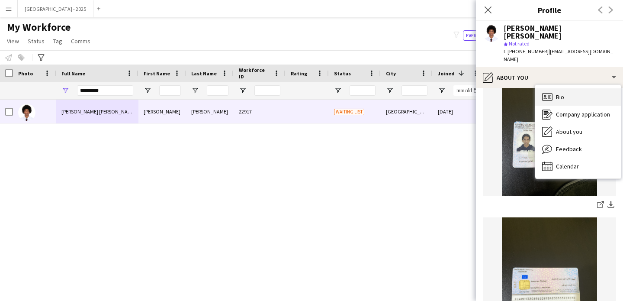
click at [552, 97] on icon "Bio" at bounding box center [547, 97] width 10 height 10
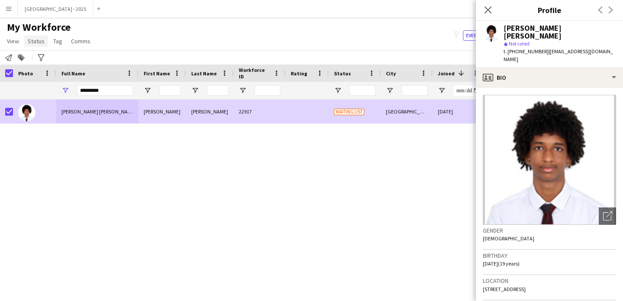
click at [32, 36] on link "Status" at bounding box center [36, 41] width 24 height 11
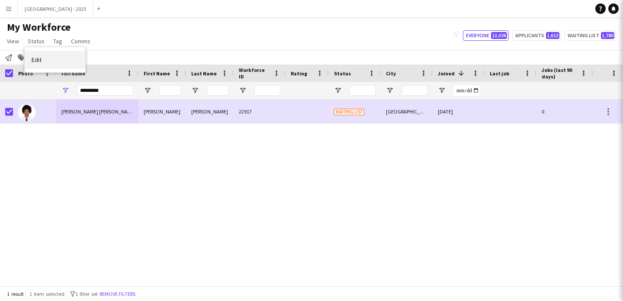
click at [43, 55] on link "Edit" at bounding box center [55, 60] width 61 height 18
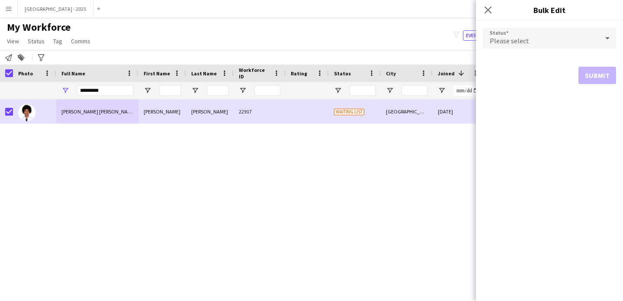
click at [516, 39] on span "Please select" at bounding box center [509, 40] width 39 height 9
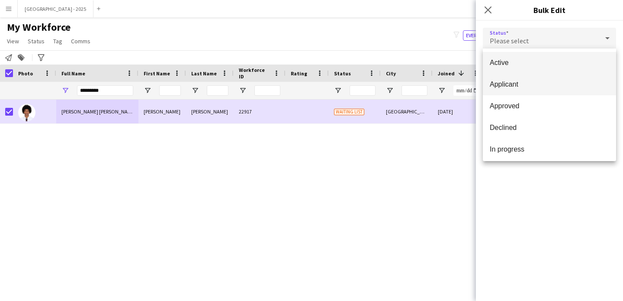
click at [507, 75] on mat-option "Applicant" at bounding box center [549, 85] width 133 height 22
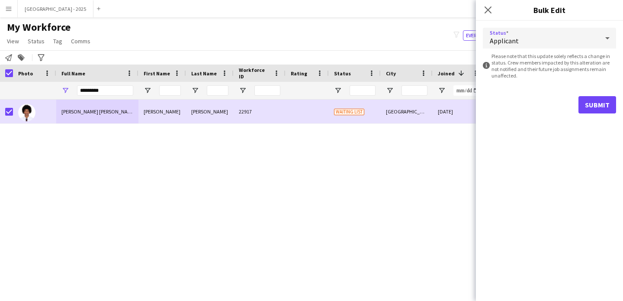
click at [534, 48] on div "Applicant" at bounding box center [541, 38] width 116 height 21
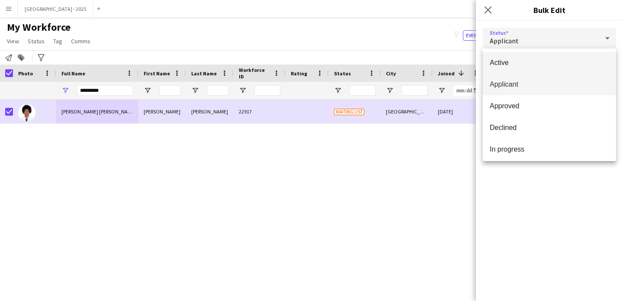
click at [536, 71] on mat-option "Active" at bounding box center [549, 63] width 133 height 22
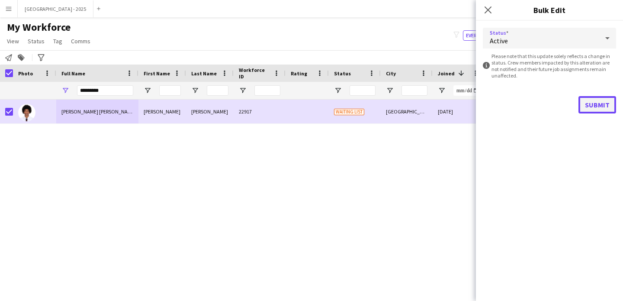
click at [608, 102] on button "Submit" at bounding box center [598, 104] width 38 height 17
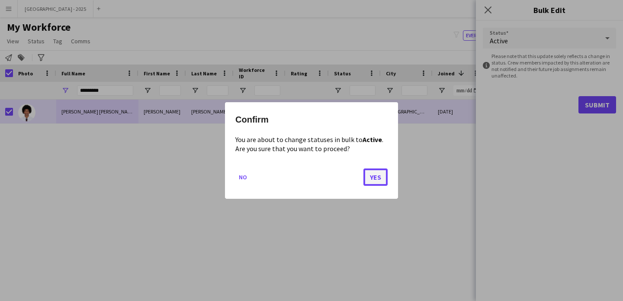
click at [381, 176] on button "Yes" at bounding box center [376, 176] width 24 height 17
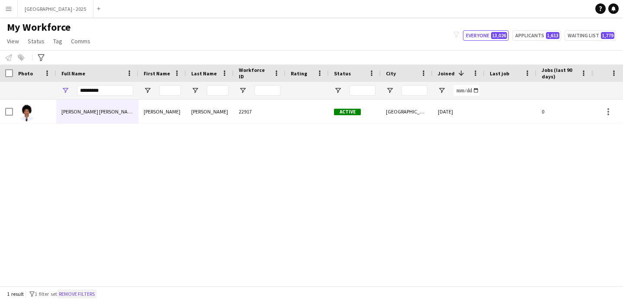
click at [77, 292] on button "Remove filters" at bounding box center [76, 294] width 39 height 10
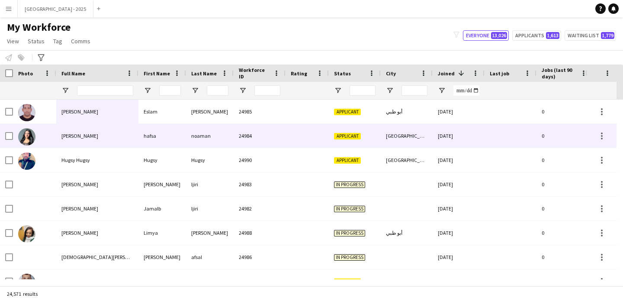
click at [112, 137] on div "[PERSON_NAME]" at bounding box center [97, 136] width 82 height 24
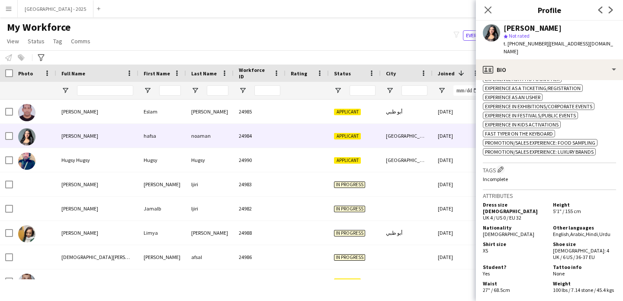
scroll to position [326, 0]
click at [492, 10] on icon "Close pop-in" at bounding box center [488, 10] width 8 height 8
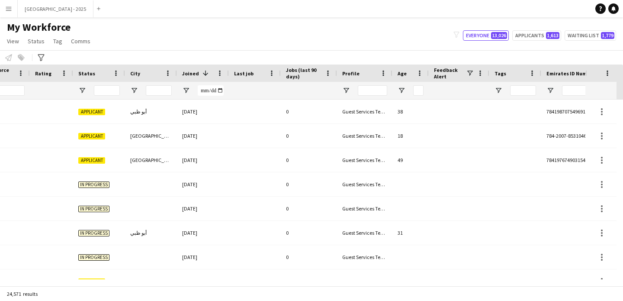
scroll to position [0, 298]
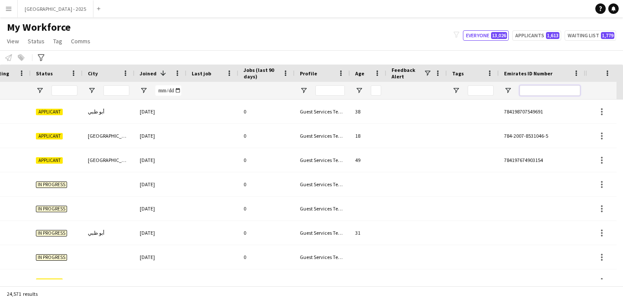
click at [528, 93] on input "Emirates ID Number Filter Input" at bounding box center [550, 90] width 61 height 10
paste input "**********"
type input "**********"
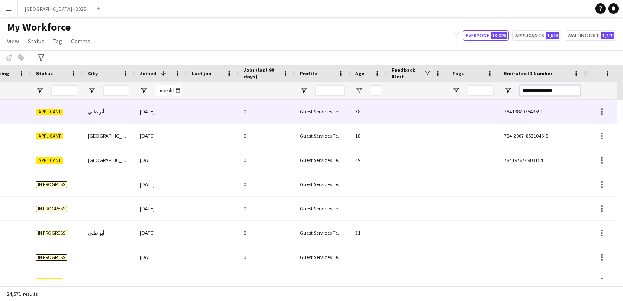
click at [542, 89] on input "**********" at bounding box center [550, 90] width 61 height 10
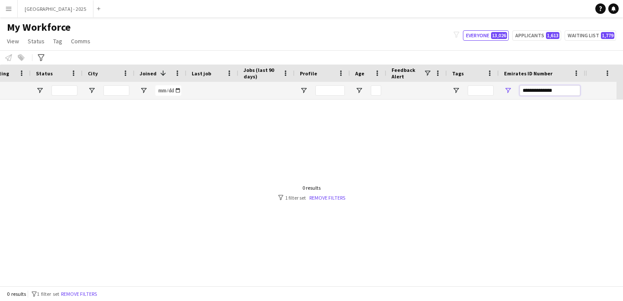
scroll to position [0, 292]
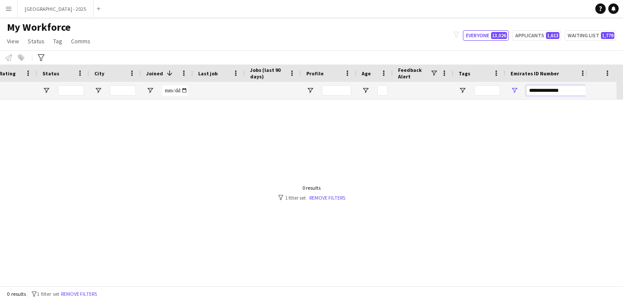
click at [542, 89] on input "**********" at bounding box center [556, 90] width 61 height 10
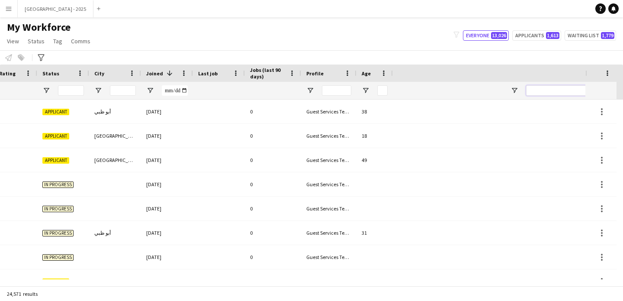
scroll to position [0, 0]
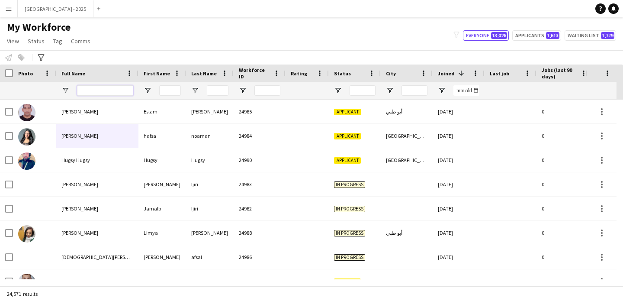
click at [116, 89] on input "Full Name Filter Input" at bounding box center [105, 90] width 56 height 10
paste input "**********"
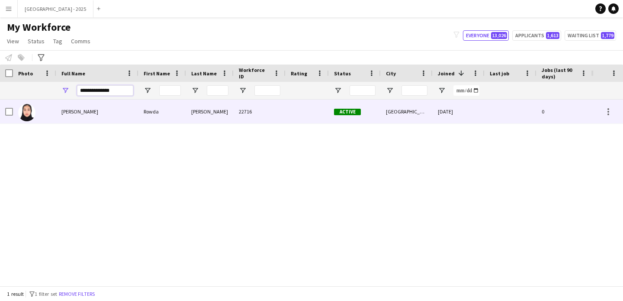
type input "**********"
click at [120, 108] on div "[PERSON_NAME]" at bounding box center [97, 112] width 82 height 24
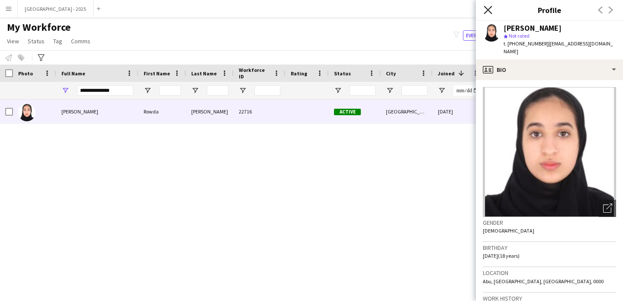
click at [489, 9] on icon at bounding box center [488, 10] width 8 height 8
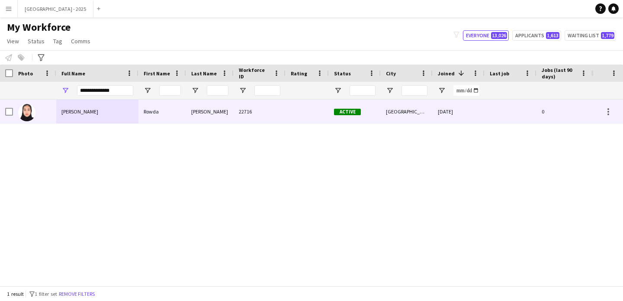
click at [187, 114] on div "[PERSON_NAME]" at bounding box center [210, 112] width 48 height 24
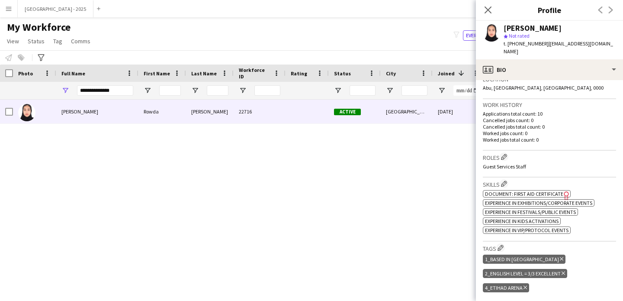
scroll to position [195, 0]
click at [104, 88] on input "**********" at bounding box center [105, 90] width 56 height 10
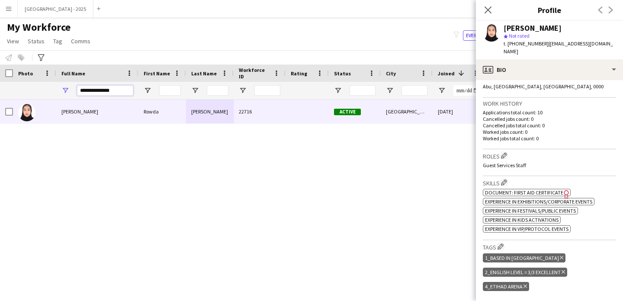
click at [104, 88] on input "**********" at bounding box center [105, 90] width 56 height 10
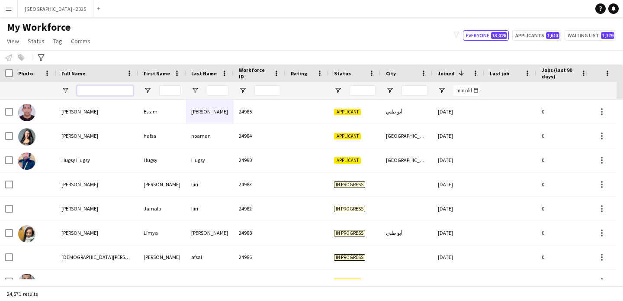
paste input "**********"
type input "**********"
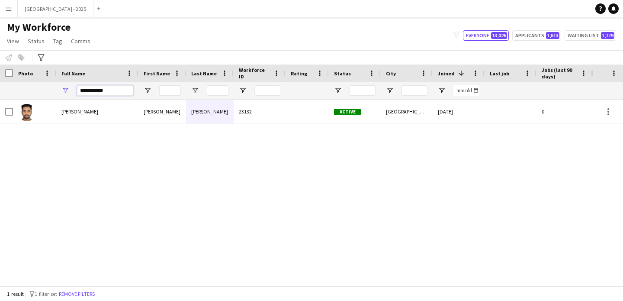
click at [115, 93] on input "**********" at bounding box center [105, 90] width 56 height 10
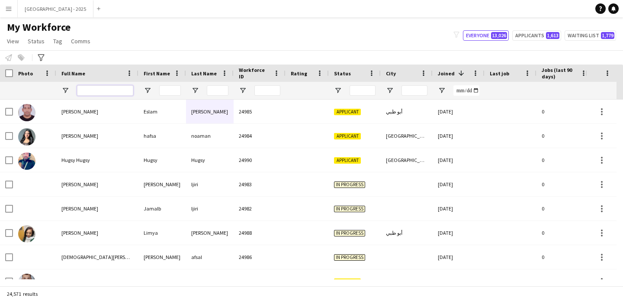
paste input "**********"
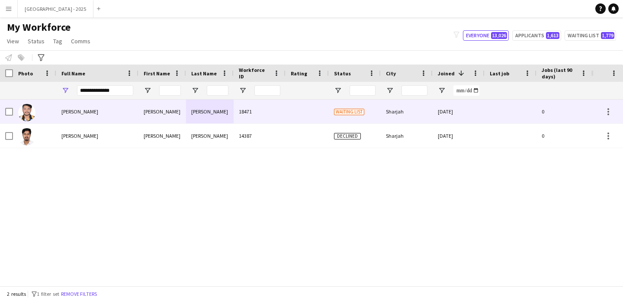
click at [126, 114] on div "[PERSON_NAME]" at bounding box center [97, 112] width 82 height 24
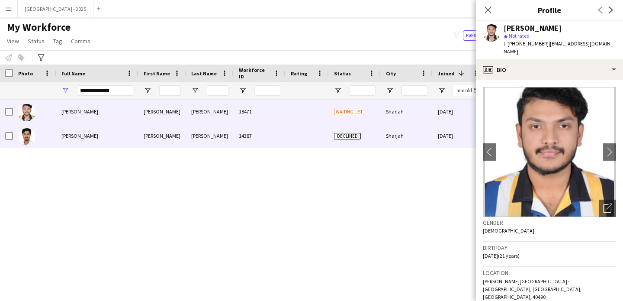
click at [410, 131] on div "Sharjah" at bounding box center [407, 136] width 52 height 24
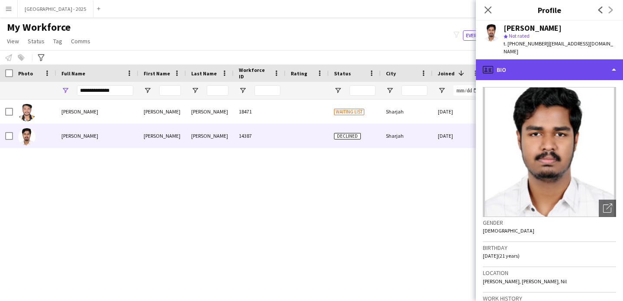
click at [517, 59] on div "profile Bio" at bounding box center [549, 69] width 147 height 21
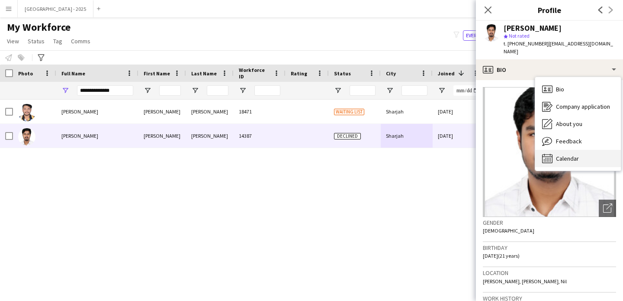
click at [581, 150] on div "Calendar Calendar" at bounding box center [579, 158] width 86 height 17
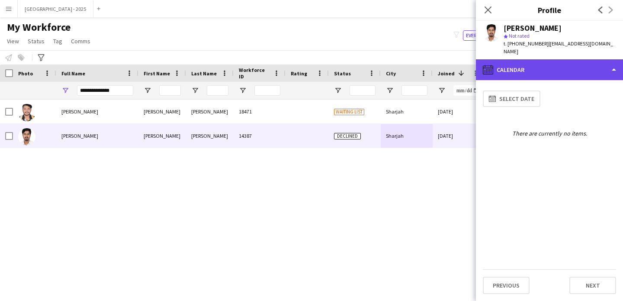
click at [546, 59] on div "calendar-full Calendar" at bounding box center [549, 69] width 147 height 21
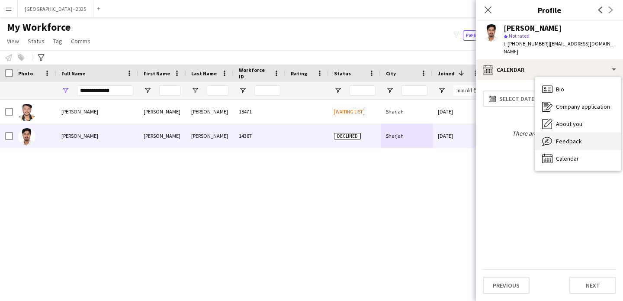
click at [568, 137] on span "Feedback" at bounding box center [569, 141] width 26 height 8
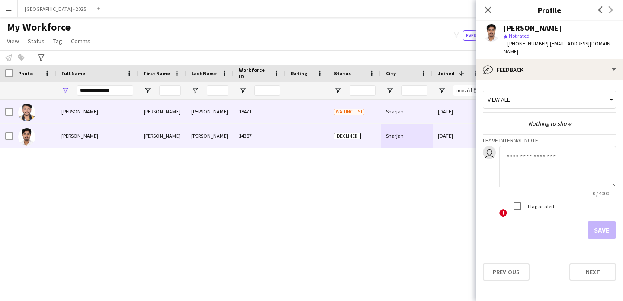
click at [371, 110] on div "Waiting list" at bounding box center [355, 112] width 52 height 24
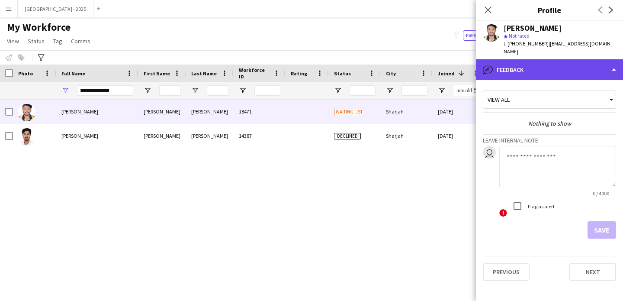
click at [561, 71] on div "bubble-pencil Feedback" at bounding box center [549, 69] width 147 height 21
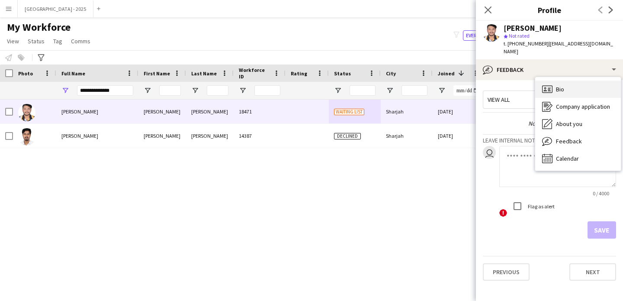
click at [568, 81] on div "Bio Bio" at bounding box center [579, 89] width 86 height 17
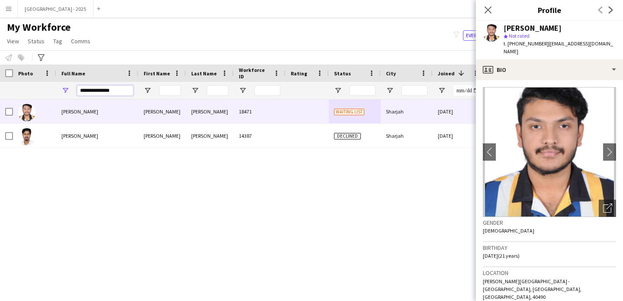
click at [112, 87] on input "**********" at bounding box center [105, 90] width 56 height 10
paste input "****"
click at [112, 87] on input "**********" at bounding box center [105, 90] width 56 height 10
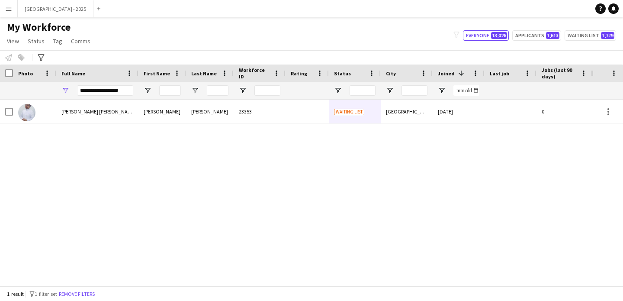
click at [118, 111] on div "[PERSON_NAME] [PERSON_NAME]" at bounding box center [97, 112] width 82 height 24
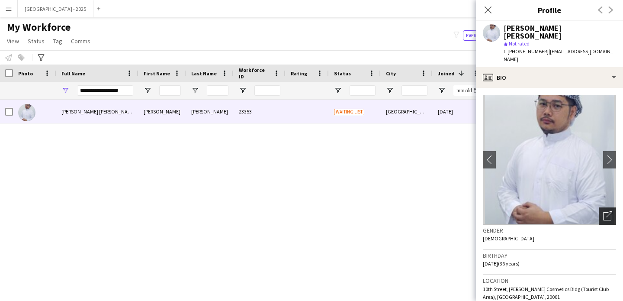
click at [606, 207] on div "Open photos pop-in" at bounding box center [607, 215] width 17 height 17
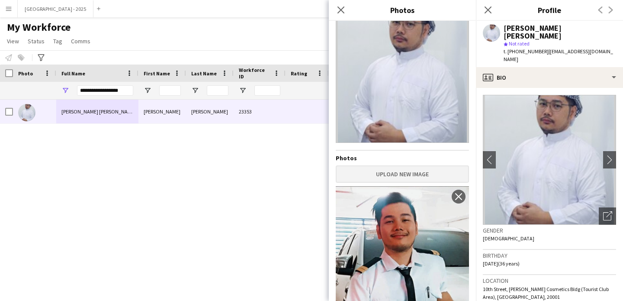
scroll to position [0, 0]
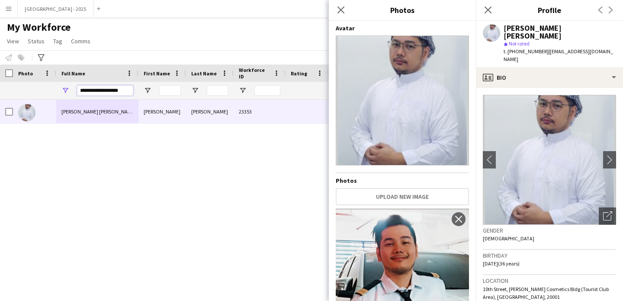
click at [99, 87] on input "**********" at bounding box center [105, 90] width 56 height 10
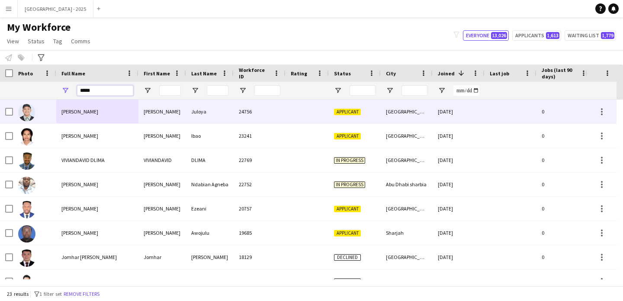
type input "*****"
click at [98, 110] on span "[PERSON_NAME]" at bounding box center [79, 111] width 37 height 6
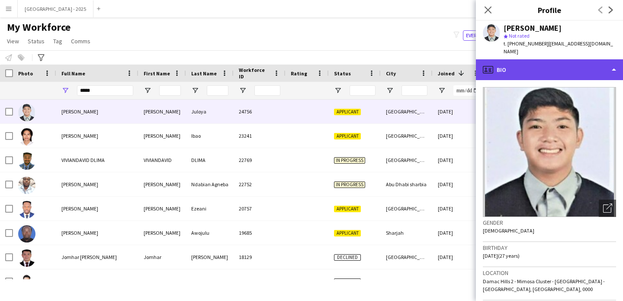
click at [549, 62] on div "profile Bio" at bounding box center [549, 69] width 147 height 21
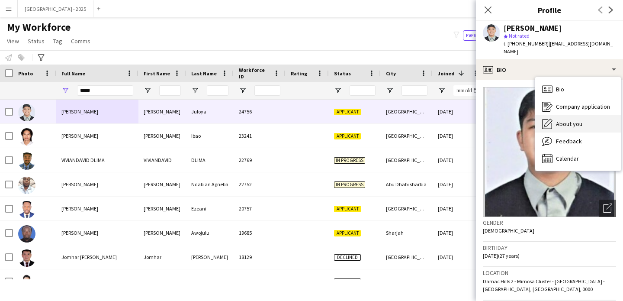
click at [597, 119] on div "About you About you" at bounding box center [579, 123] width 86 height 17
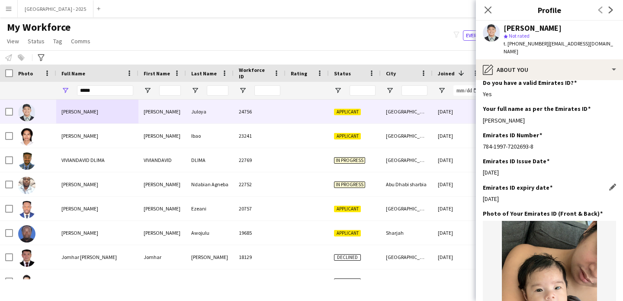
scroll to position [233, 0]
click at [610, 209] on app-icon "Edit this field" at bounding box center [613, 212] width 7 height 7
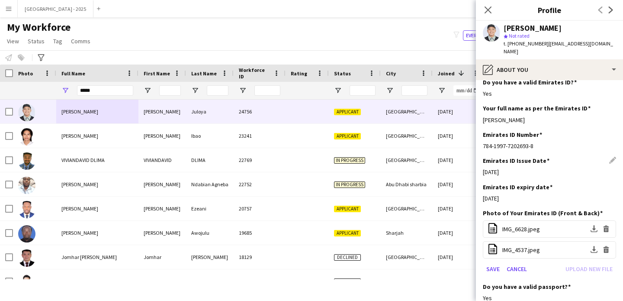
scroll to position [310, 0]
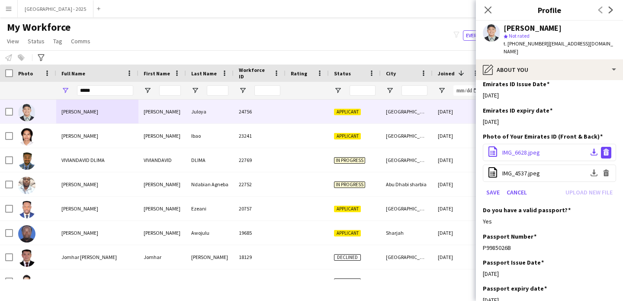
click at [603, 148] on app-icon "Delete file" at bounding box center [606, 152] width 7 height 8
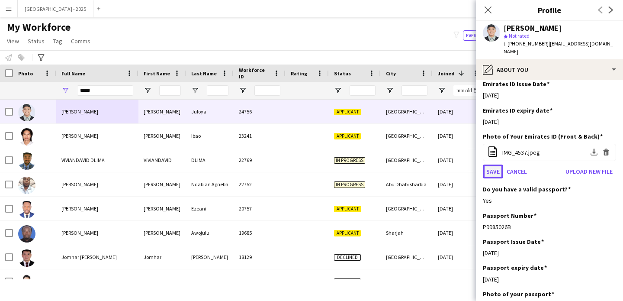
click at [491, 165] on button "Save" at bounding box center [493, 172] width 20 height 14
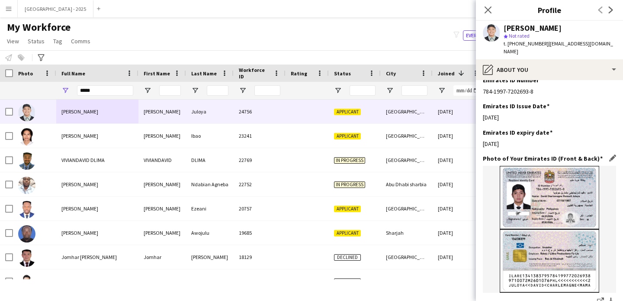
scroll to position [270, 0]
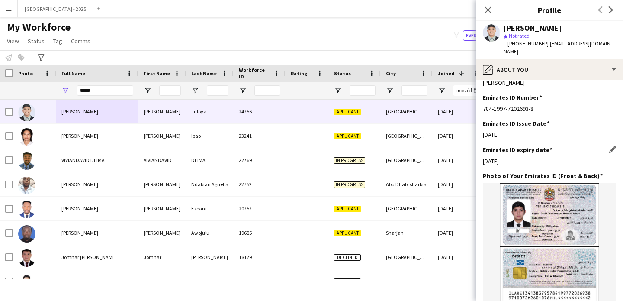
click at [603, 146] on div "Emirates ID expiry date Edit this field" at bounding box center [549, 150] width 133 height 8
click at [601, 146] on div "Emirates ID expiry date Edit this field" at bounding box center [549, 150] width 133 height 8
click at [610, 146] on app-icon "Edit this field" at bounding box center [613, 149] width 7 height 7
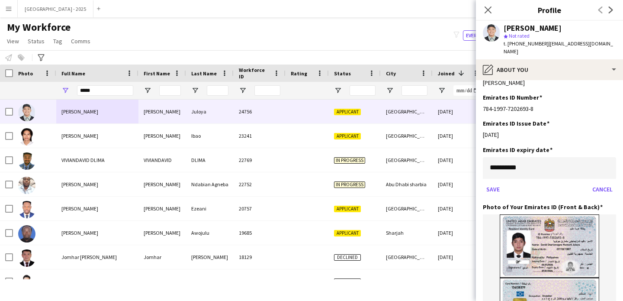
click at [510, 161] on body "Menu Boards Boards Boards All jobs Status Workforce Workforce My Workforce Recr…" at bounding box center [311, 150] width 623 height 301
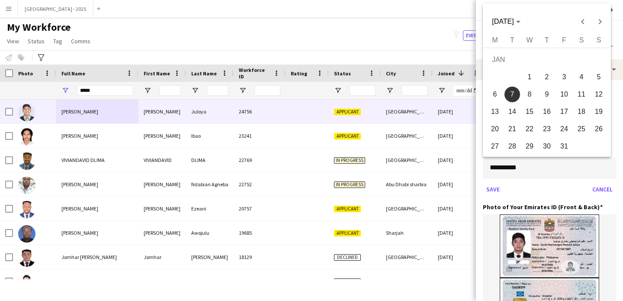
click at [514, 96] on span "7" at bounding box center [513, 95] width 16 height 16
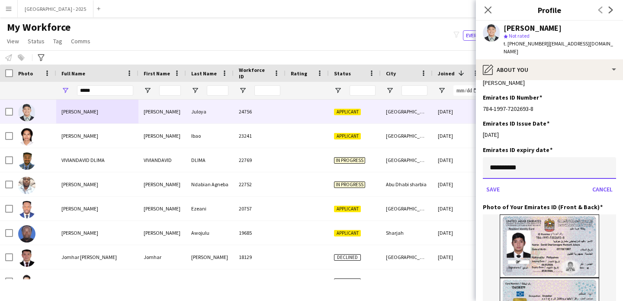
click at [527, 157] on input "**********" at bounding box center [549, 168] width 133 height 22
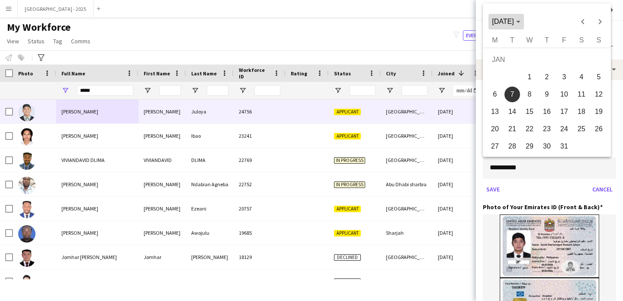
click at [520, 20] on span "[DATE]" at bounding box center [506, 22] width 28 height 8
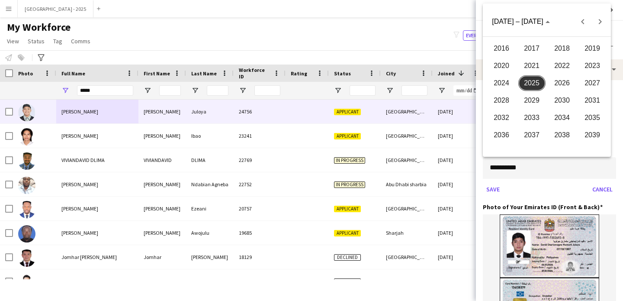
click at [560, 81] on span "2026" at bounding box center [562, 83] width 27 height 16
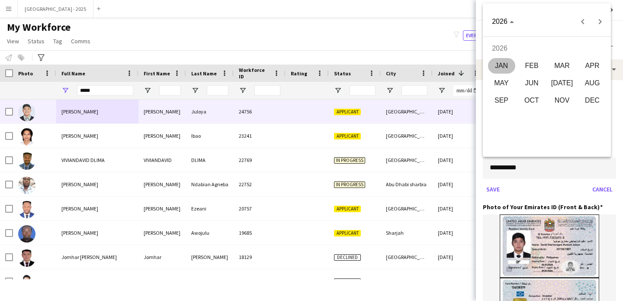
click at [501, 62] on span "JAN" at bounding box center [501, 66] width 27 height 16
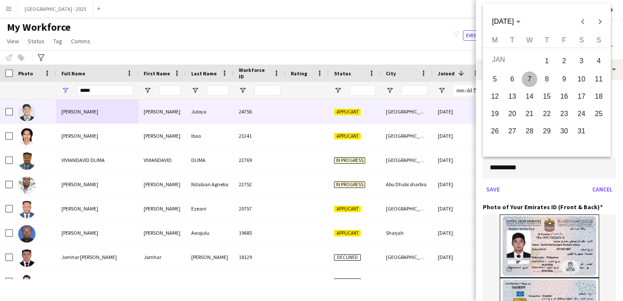
click at [536, 76] on span "7" at bounding box center [530, 79] width 16 height 16
type input "**********"
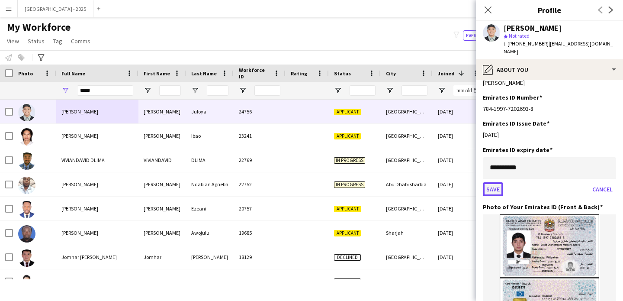
click at [491, 182] on button "Save" at bounding box center [493, 189] width 20 height 14
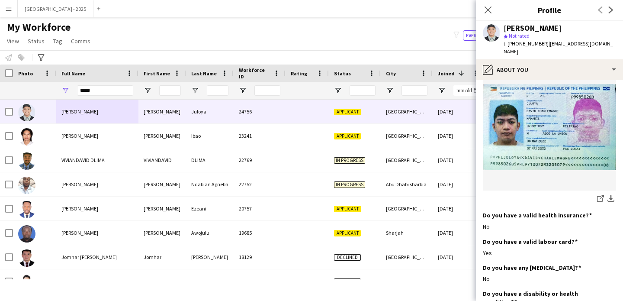
scroll to position [718, 0]
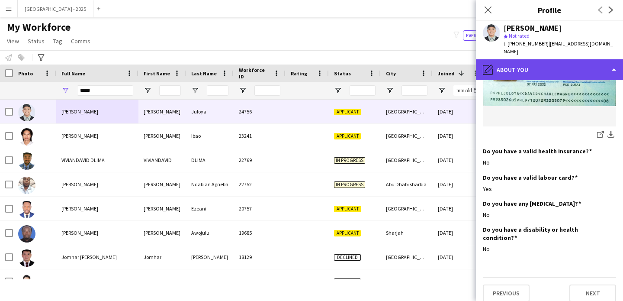
click at [535, 59] on div "pencil4 About you" at bounding box center [549, 69] width 147 height 21
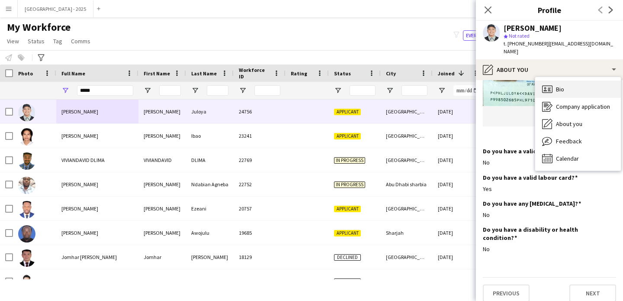
click at [562, 85] on span "Bio" at bounding box center [560, 89] width 8 height 8
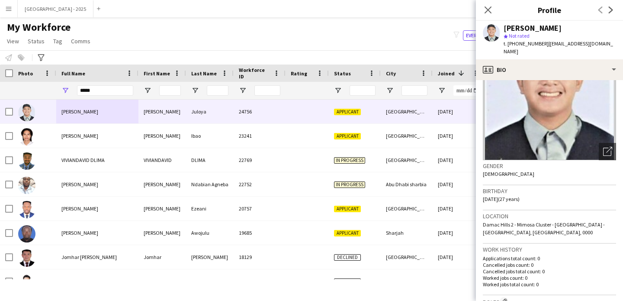
scroll to position [165, 0]
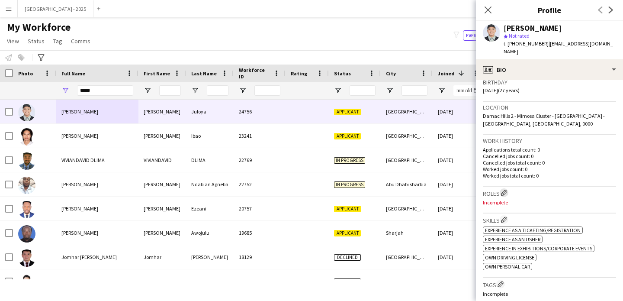
click at [507, 188] on button "Edit crew company roles" at bounding box center [504, 192] width 9 height 9
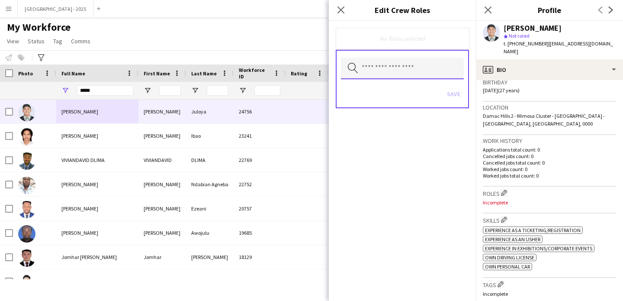
click at [418, 78] on input "text" at bounding box center [402, 69] width 123 height 22
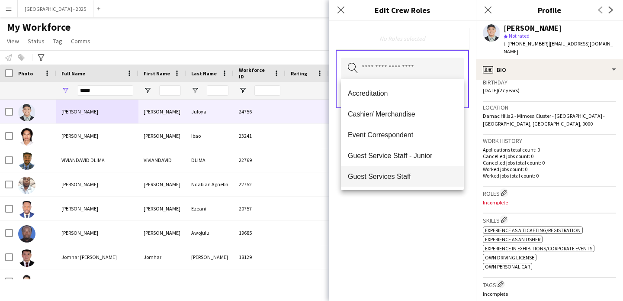
click at [405, 170] on mat-option "Guest Services Staff" at bounding box center [402, 176] width 123 height 21
click at [433, 208] on div "Guest Services Staff Remove Search by role type Save" at bounding box center [402, 161] width 147 height 280
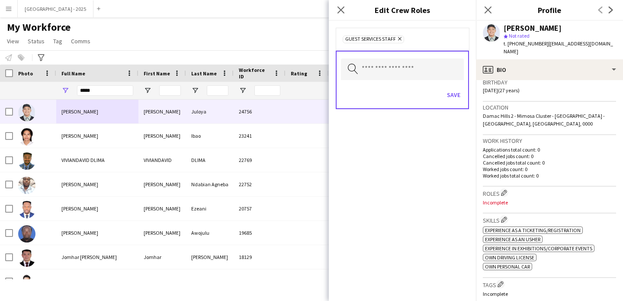
click at [456, 103] on div "Save" at bounding box center [402, 96] width 123 height 25
click at [451, 90] on button "Save" at bounding box center [454, 95] width 20 height 14
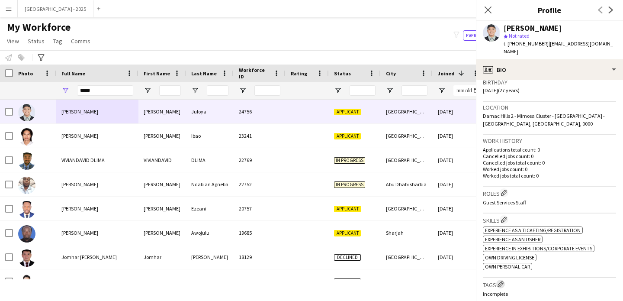
click at [499, 281] on app-icon "Edit crew company tags" at bounding box center [501, 284] width 6 height 6
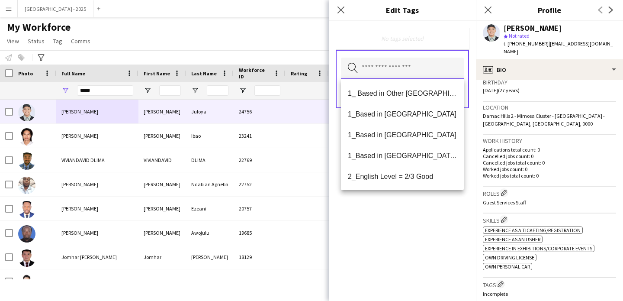
click at [397, 76] on input "text" at bounding box center [402, 69] width 123 height 22
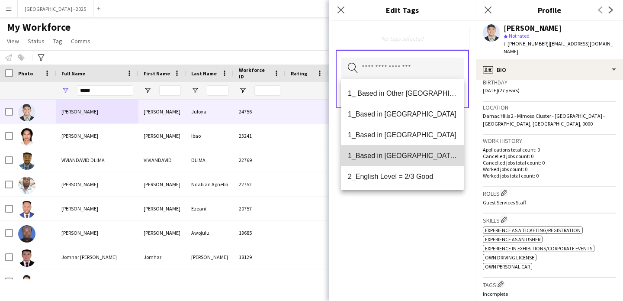
click at [406, 150] on mat-option "1_Based in [GEOGRAPHIC_DATA]/[GEOGRAPHIC_DATA]/Ajman" at bounding box center [402, 155] width 123 height 21
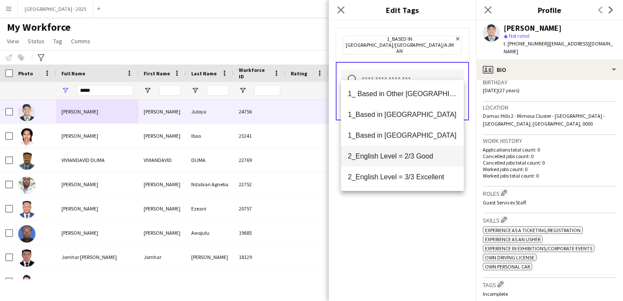
click at [407, 158] on span "2_English Level = 2/3 Good" at bounding box center [402, 156] width 109 height 8
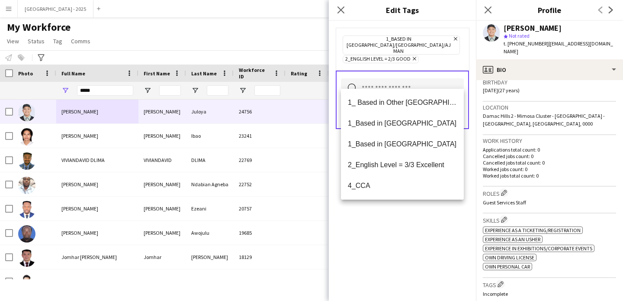
click at [416, 228] on div "1_Based in [GEOGRAPHIC_DATA]/[GEOGRAPHIC_DATA]/Ajman Remove 2_English Level = 2…" at bounding box center [402, 161] width 147 height 280
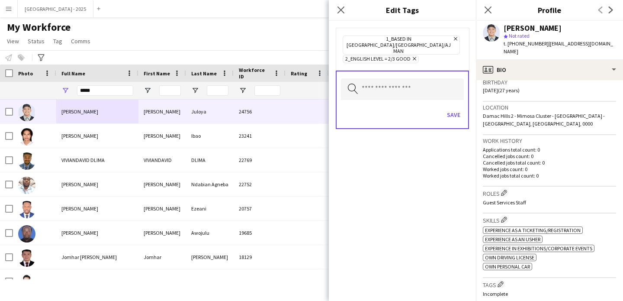
click at [474, 102] on form "1_Based in [GEOGRAPHIC_DATA]/[GEOGRAPHIC_DATA]/Ajman Remove 2_English Level = 2…" at bounding box center [402, 87] width 147 height 132
click at [460, 108] on button "Save" at bounding box center [454, 115] width 20 height 14
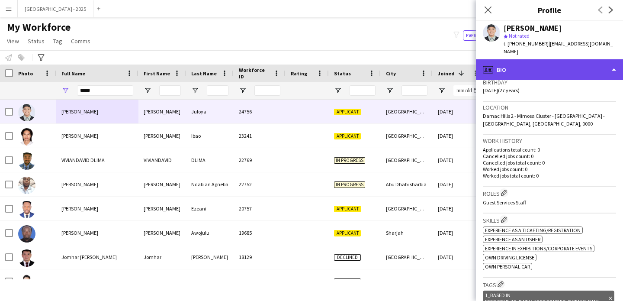
click at [533, 59] on div "profile Bio" at bounding box center [549, 69] width 147 height 21
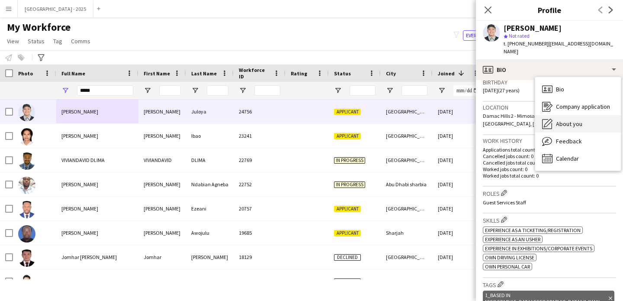
click at [561, 107] on div "Bio Bio Company application Company application About you About you Feedback Fe…" at bounding box center [579, 124] width 86 height 94
click at [558, 120] on span "About you" at bounding box center [569, 124] width 26 height 8
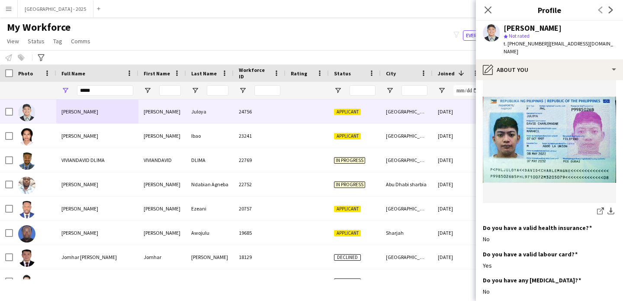
scroll to position [718, 0]
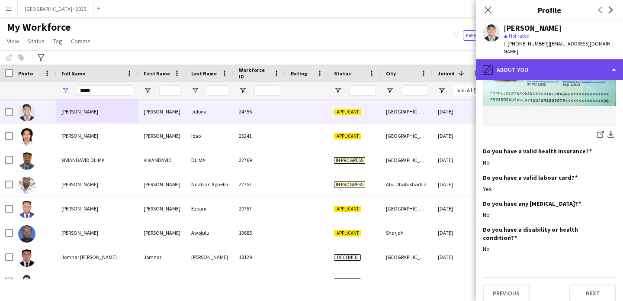
click at [532, 66] on div "pencil4 About you" at bounding box center [549, 69] width 147 height 21
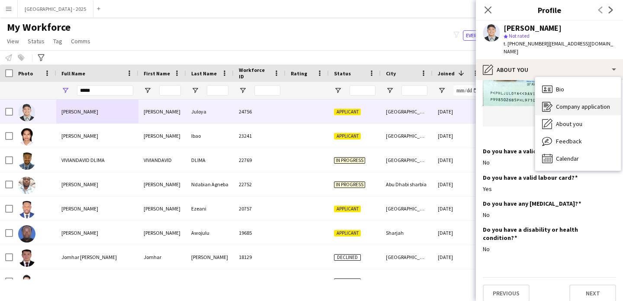
click at [571, 98] on div "Company application Company application" at bounding box center [579, 106] width 86 height 17
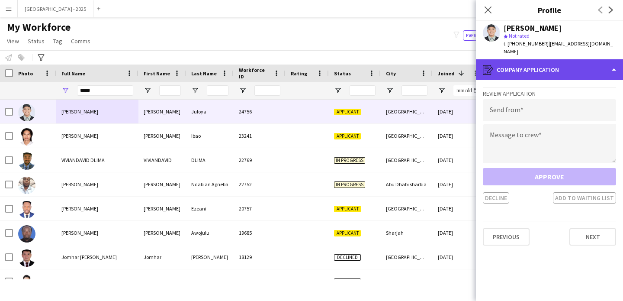
click at [535, 67] on div "register Company application" at bounding box center [549, 69] width 147 height 21
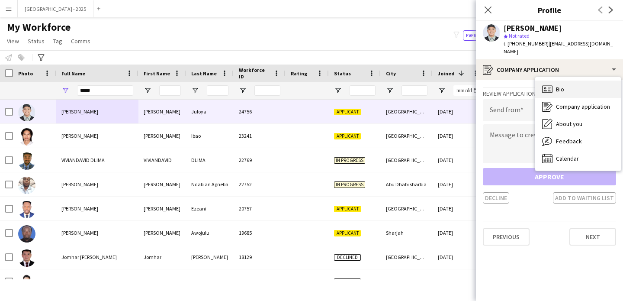
click at [553, 81] on div "Bio Bio" at bounding box center [579, 89] width 86 height 17
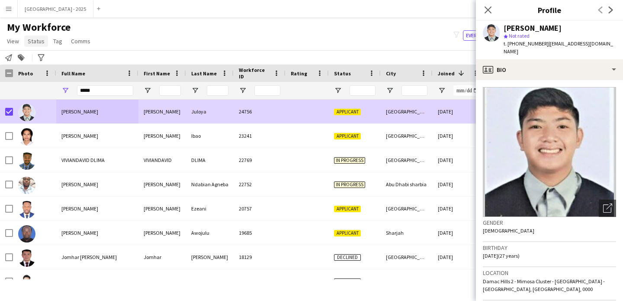
click at [38, 39] on span "Status" at bounding box center [36, 41] width 17 height 8
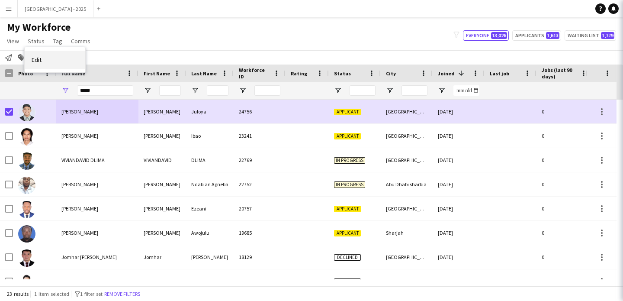
click at [57, 62] on link "Edit" at bounding box center [55, 60] width 61 height 18
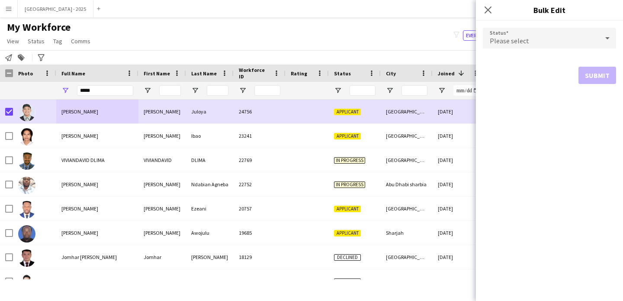
click at [499, 43] on span "Please select" at bounding box center [509, 40] width 39 height 9
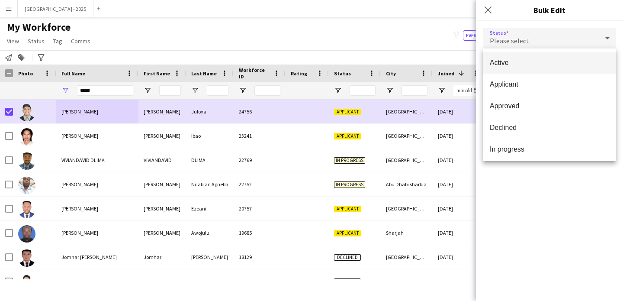
click at [500, 64] on span "Active" at bounding box center [549, 62] width 119 height 8
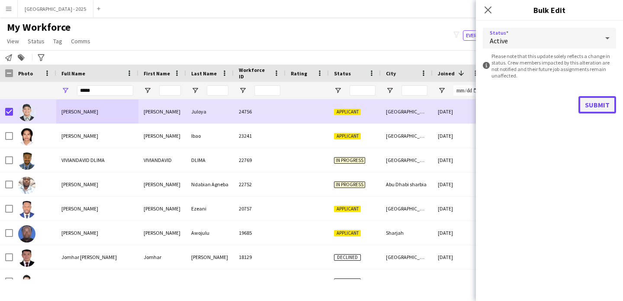
click at [598, 103] on button "Submit" at bounding box center [598, 104] width 38 height 17
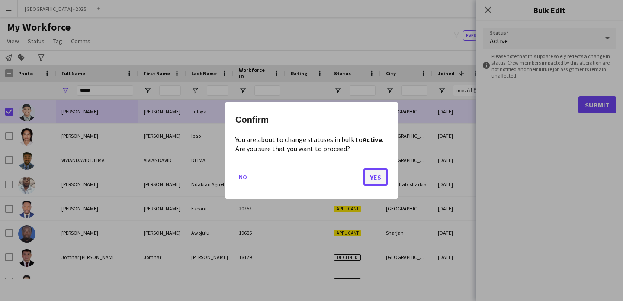
click at [374, 183] on button "Yes" at bounding box center [376, 176] width 24 height 17
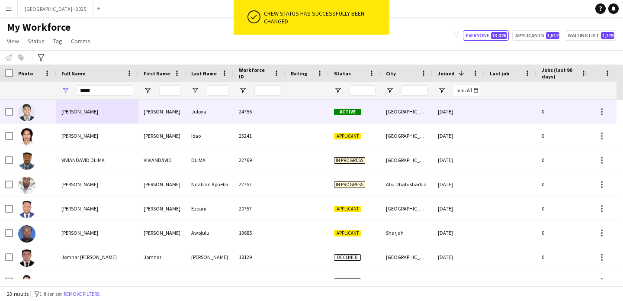
click at [63, 112] on span "[PERSON_NAME]" at bounding box center [79, 111] width 37 height 6
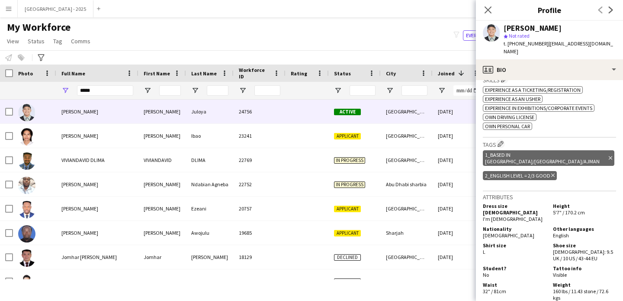
scroll to position [315, 0]
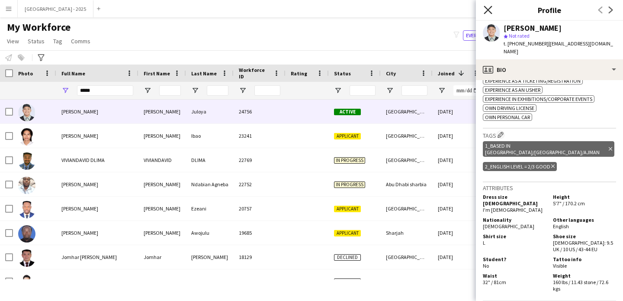
click at [488, 8] on icon "Close pop-in" at bounding box center [488, 10] width 8 height 8
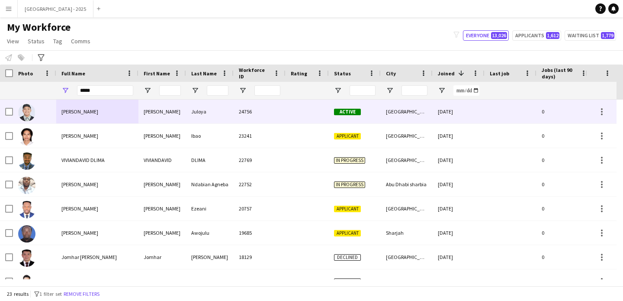
click at [192, 116] on div "Juloya" at bounding box center [210, 112] width 48 height 24
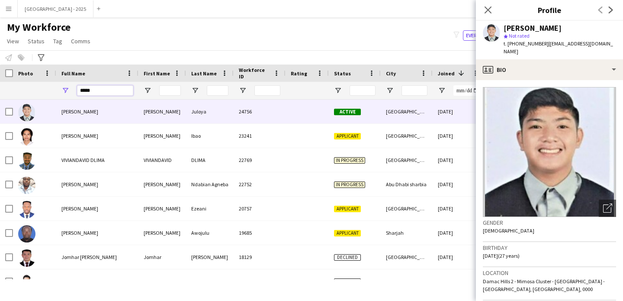
click at [102, 88] on input "*****" at bounding box center [105, 90] width 56 height 10
paste input "**********"
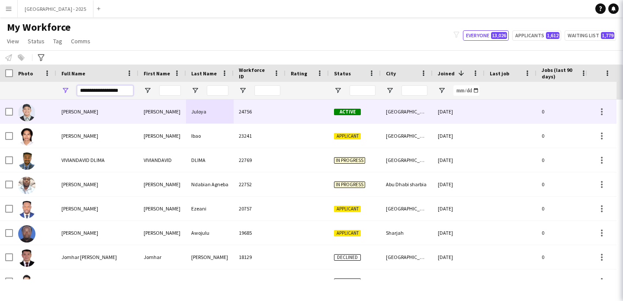
type input "**********"
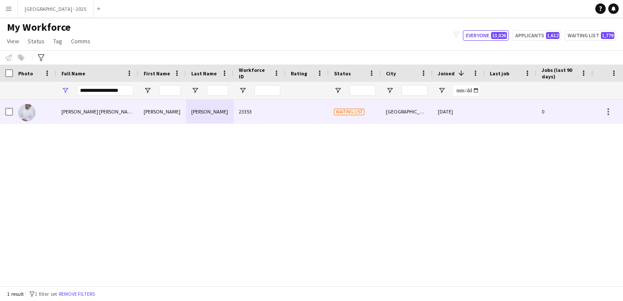
click at [131, 107] on div "[PERSON_NAME] [PERSON_NAME]" at bounding box center [97, 112] width 82 height 24
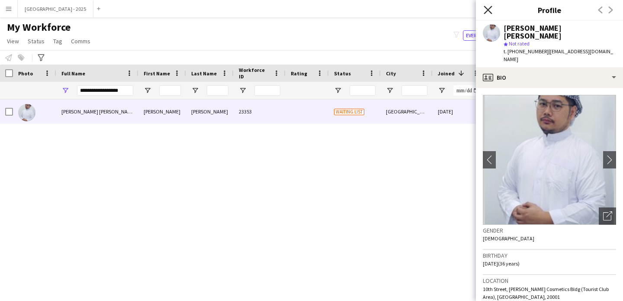
click at [490, 11] on icon at bounding box center [488, 10] width 8 height 8
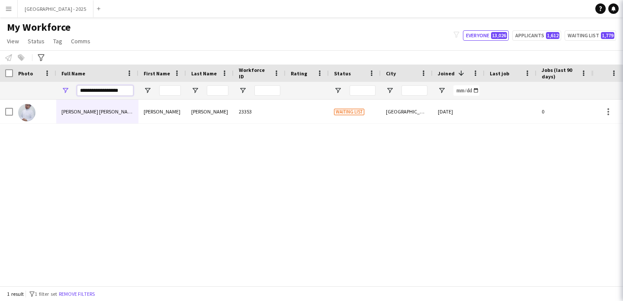
click at [124, 88] on input "**********" at bounding box center [105, 90] width 56 height 10
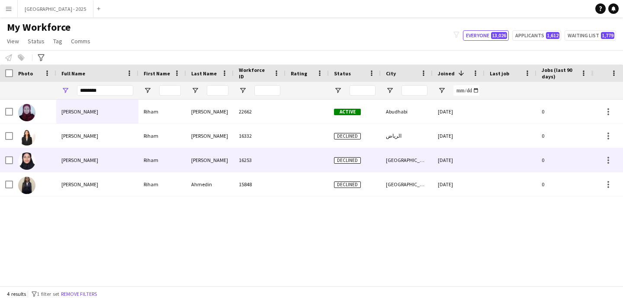
click at [109, 157] on div "[PERSON_NAME]" at bounding box center [97, 160] width 82 height 24
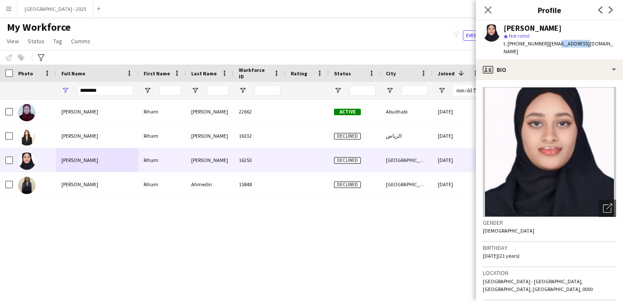
drag, startPoint x: 558, startPoint y: 42, endPoint x: 623, endPoint y: 45, distance: 64.6
click at [597, 45] on span "| [EMAIL_ADDRESS][DOMAIN_NAME]" at bounding box center [559, 47] width 110 height 14
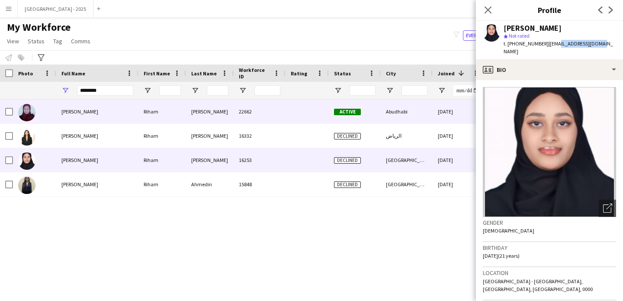
click at [369, 119] on div "Active" at bounding box center [355, 112] width 52 height 24
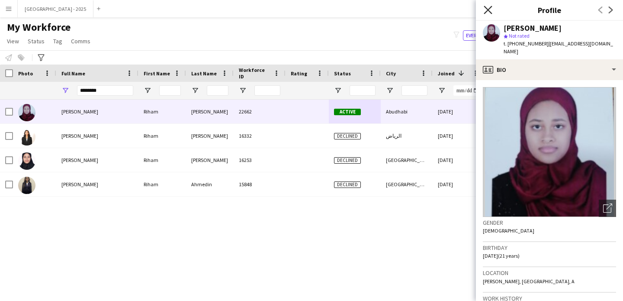
click at [490, 13] on icon "Close pop-in" at bounding box center [488, 10] width 8 height 8
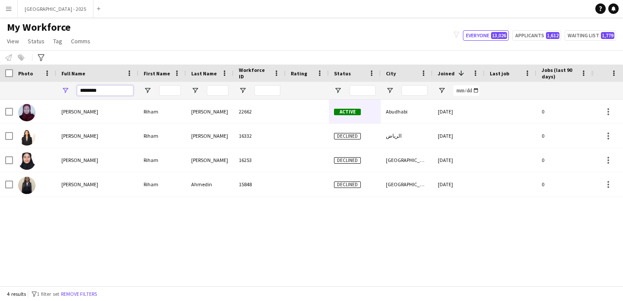
click at [111, 87] on input "********" at bounding box center [105, 90] width 56 height 10
paste input "***"
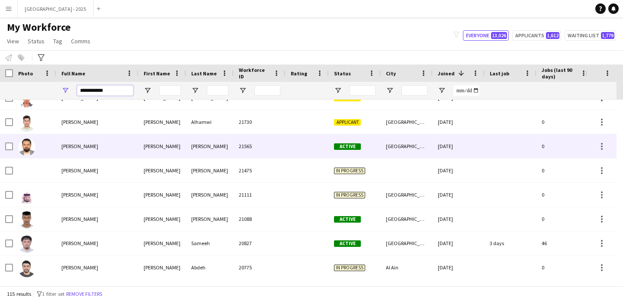
scroll to position [0, 0]
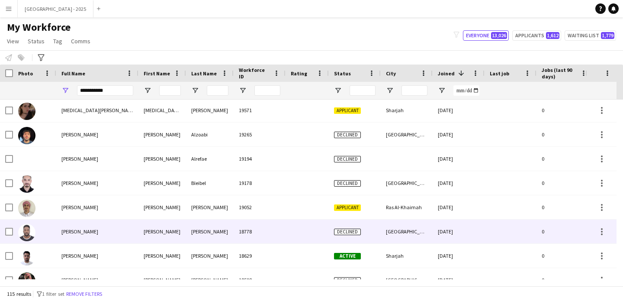
click at [179, 250] on div "[PERSON_NAME]" at bounding box center [163, 256] width 48 height 24
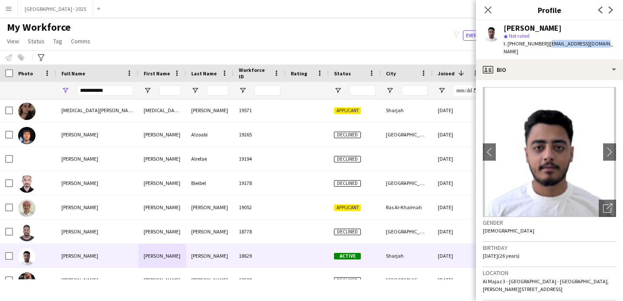
drag, startPoint x: 549, startPoint y: 44, endPoint x: 599, endPoint y: 49, distance: 50.9
click at [599, 49] on div "[PERSON_NAME] star Not rated t. [PHONE_NUMBER] | [EMAIL_ADDRESS][DOMAIN_NAME]" at bounding box center [549, 40] width 147 height 39
copy span "[EMAIL_ADDRESS][DOMAIN_NAME]"
click at [112, 83] on div "**********" at bounding box center [105, 90] width 56 height 17
click at [113, 86] on input "**********" at bounding box center [105, 90] width 56 height 10
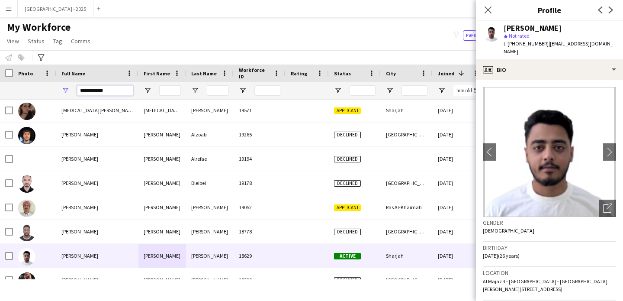
click at [113, 86] on input "**********" at bounding box center [105, 90] width 56 height 10
type input "*"
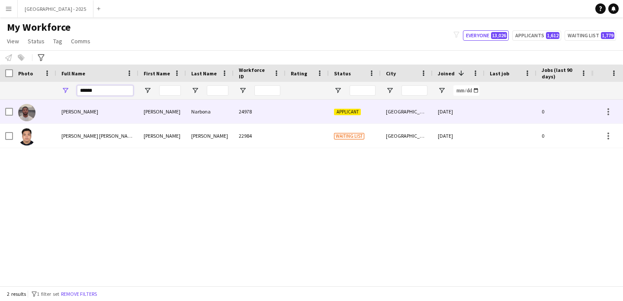
type input "*****"
click at [107, 110] on div "[PERSON_NAME]" at bounding box center [97, 112] width 82 height 24
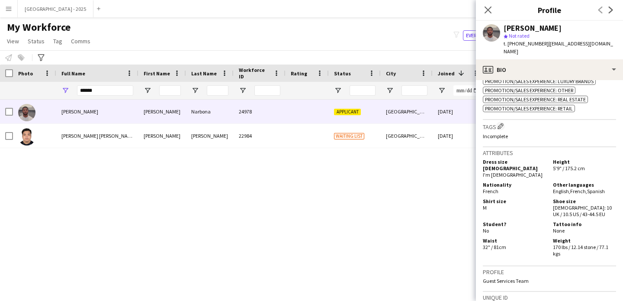
scroll to position [395, 0]
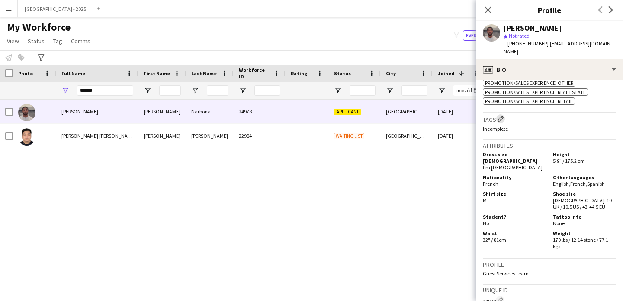
click at [503, 116] on app-icon "Edit crew company tags" at bounding box center [501, 119] width 6 height 6
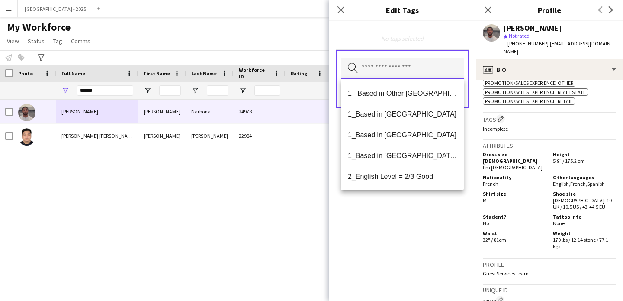
click at [397, 67] on input "text" at bounding box center [402, 69] width 123 height 22
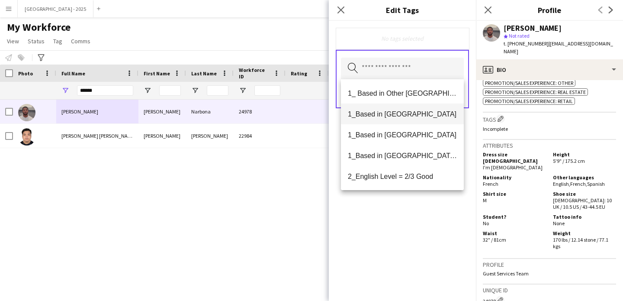
click at [397, 112] on span "1_Based in [GEOGRAPHIC_DATA]" at bounding box center [402, 114] width 109 height 8
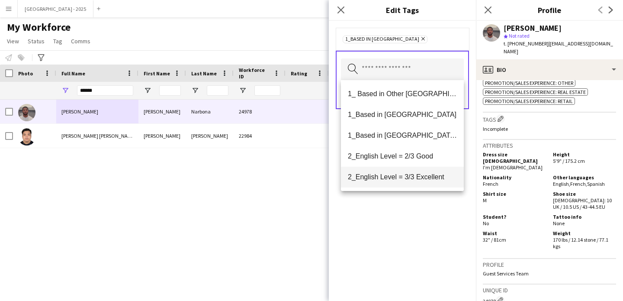
click at [422, 179] on span "2_English Level = 3/3 Excellent" at bounding box center [402, 177] width 109 height 8
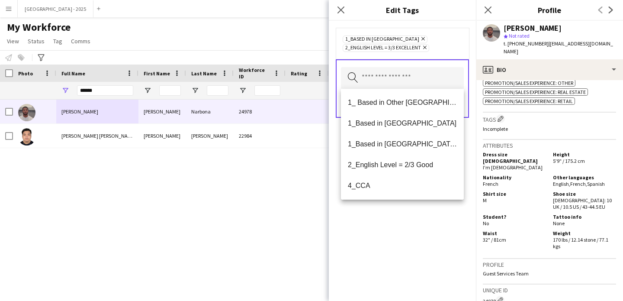
click at [419, 236] on div "1_Based in [GEOGRAPHIC_DATA] Remove 2_English Level = 3/3 Excellent Remove Sear…" at bounding box center [402, 161] width 147 height 280
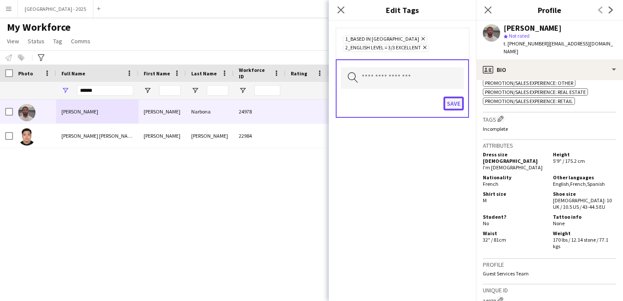
click at [451, 101] on button "Save" at bounding box center [454, 104] width 20 height 14
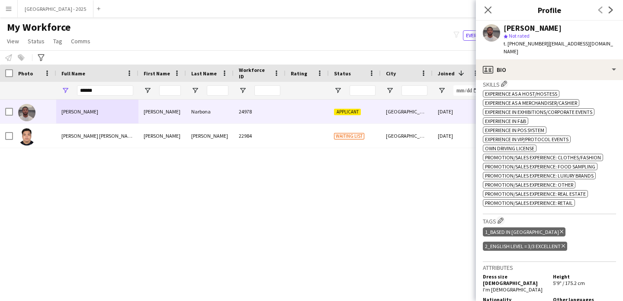
scroll to position [109, 0]
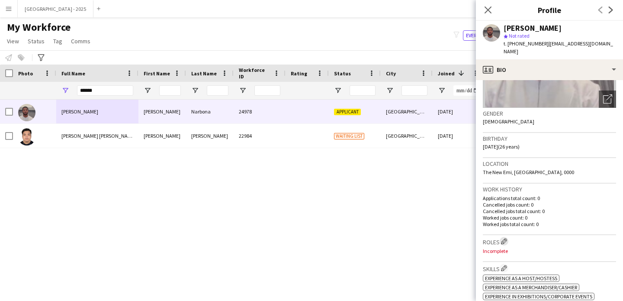
click at [505, 238] on app-icon "Edit crew company roles" at bounding box center [504, 241] width 6 height 6
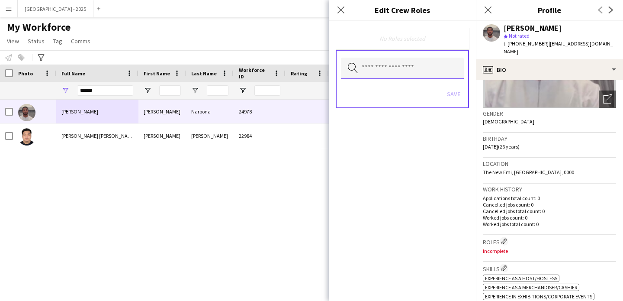
click at [420, 77] on input "text" at bounding box center [402, 69] width 123 height 22
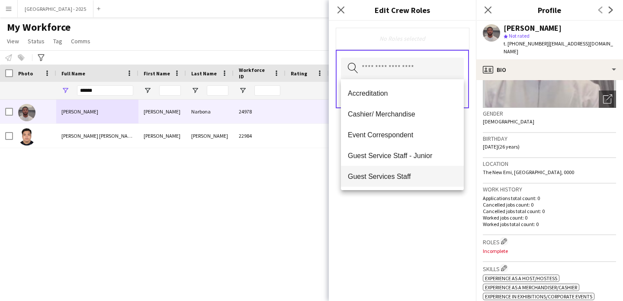
click at [407, 174] on span "Guest Services Staff" at bounding box center [402, 176] width 109 height 8
click at [411, 180] on span "Guest Services Staff - Senior" at bounding box center [402, 177] width 109 height 8
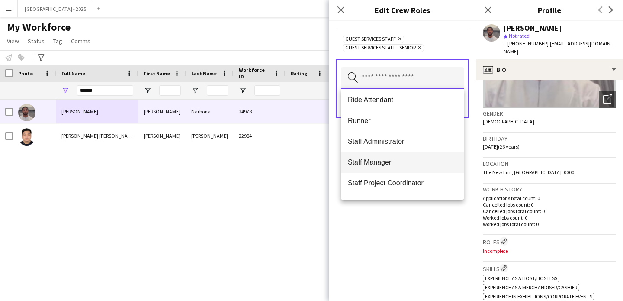
scroll to position [312, 0]
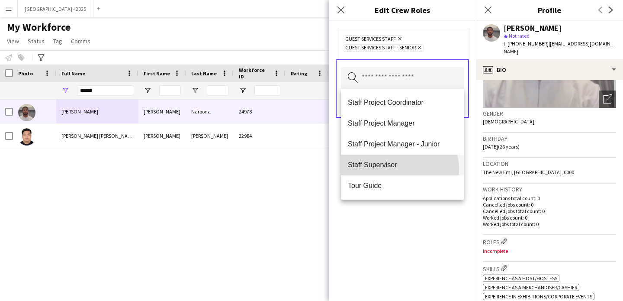
click at [396, 169] on mat-option "Staff Supervisor" at bounding box center [402, 165] width 123 height 21
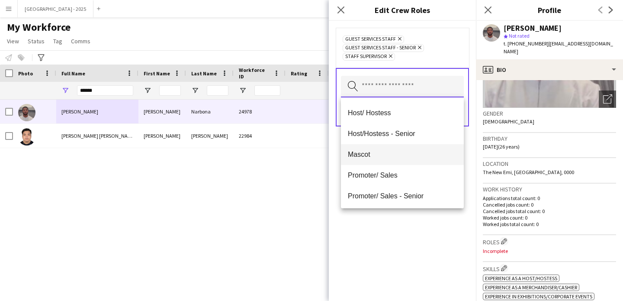
scroll to position [148, 0]
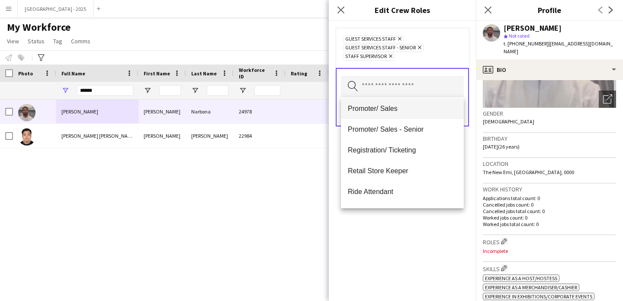
click at [400, 114] on mat-option "Promoter/ Sales" at bounding box center [402, 108] width 123 height 21
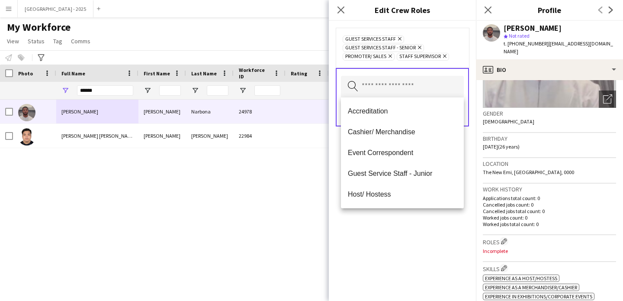
click at [418, 223] on div "Guest Services Staff Remove Guest Services Staff - Senior Remove Promoter/ Sale…" at bounding box center [402, 161] width 147 height 280
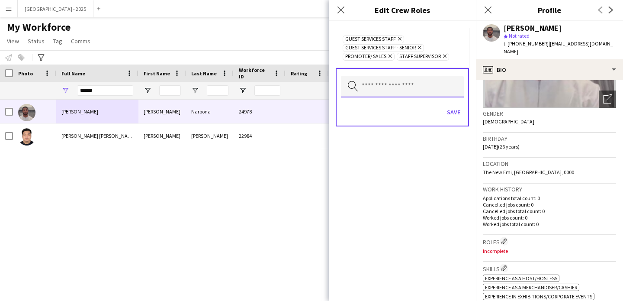
click at [428, 85] on input "text" at bounding box center [402, 87] width 123 height 22
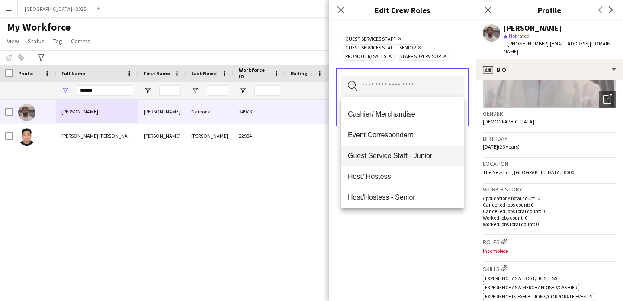
scroll to position [64, 0]
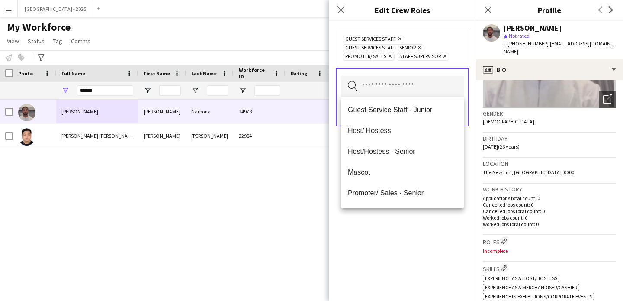
drag, startPoint x: 411, startPoint y: 236, endPoint x: 418, endPoint y: 197, distance: 39.6
click at [411, 236] on div "Guest Services Staff Remove Guest Services Staff - Senior Remove Promoter/ Sale…" at bounding box center [402, 161] width 147 height 280
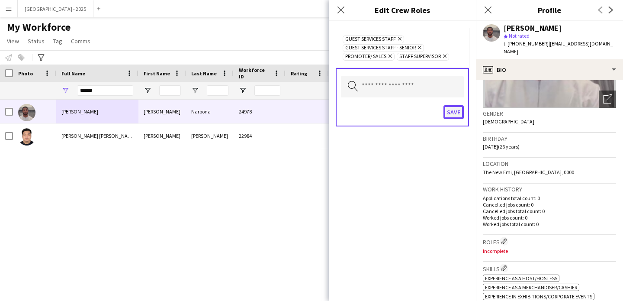
click at [449, 115] on button "Save" at bounding box center [454, 112] width 20 height 14
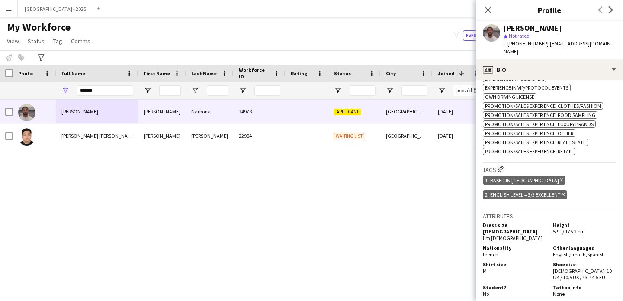
scroll to position [430, 0]
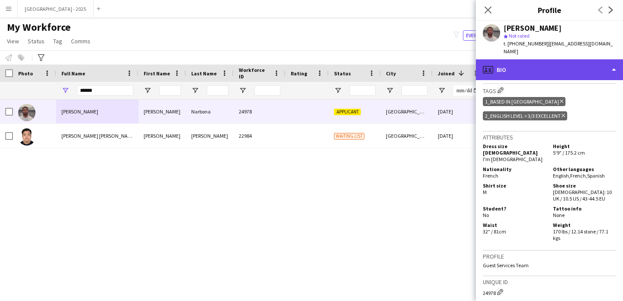
click at [538, 60] on div "profile Bio" at bounding box center [549, 69] width 147 height 21
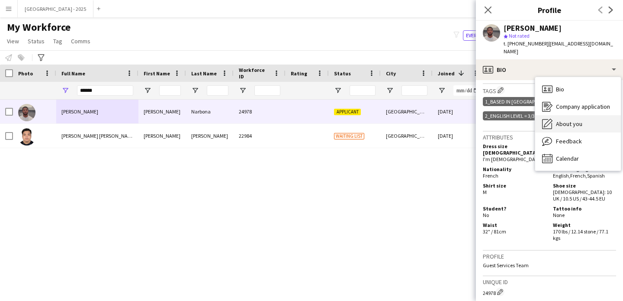
click at [558, 120] on span "About you" at bounding box center [569, 124] width 26 height 8
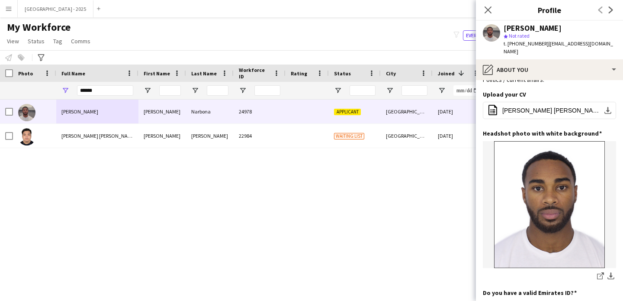
scroll to position [0, 0]
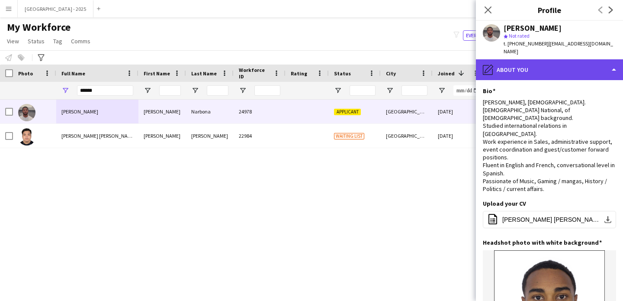
click at [511, 67] on div "pencil4 About you" at bounding box center [549, 69] width 147 height 21
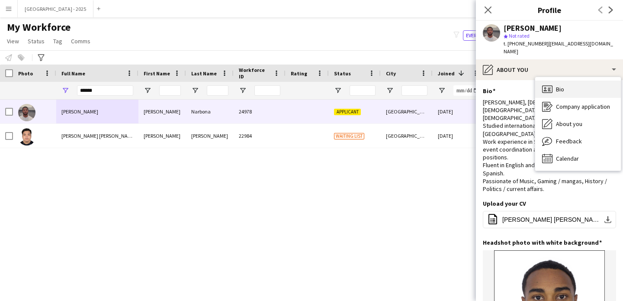
click at [558, 85] on span "Bio" at bounding box center [560, 89] width 8 height 8
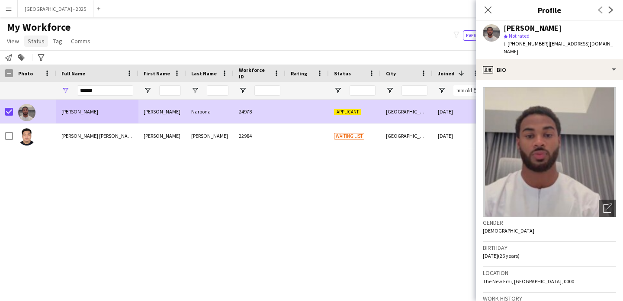
click at [35, 46] on link "Status" at bounding box center [36, 41] width 24 height 11
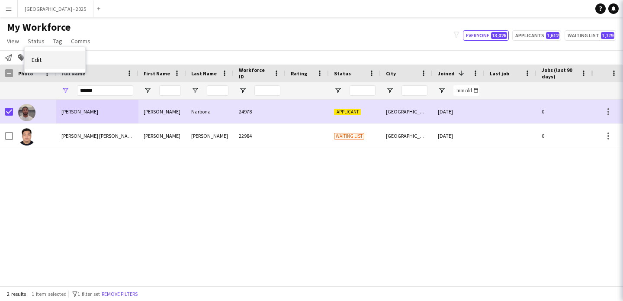
click at [56, 64] on link "Edit" at bounding box center [55, 60] width 61 height 18
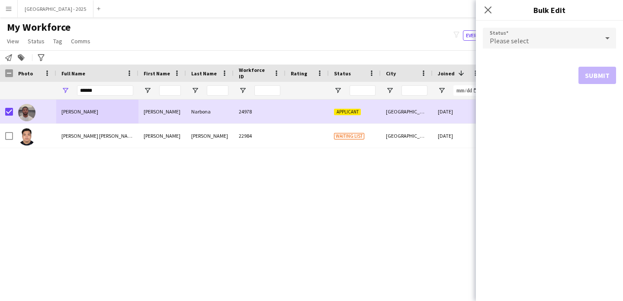
click at [510, 47] on div "Please select" at bounding box center [541, 38] width 116 height 21
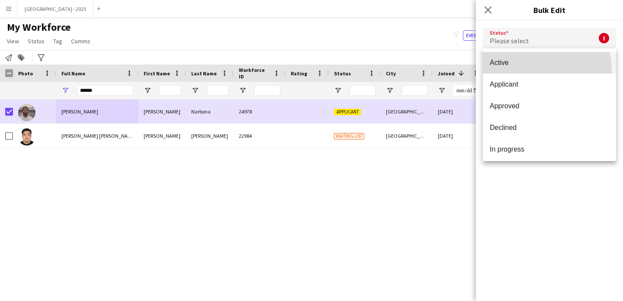
click at [506, 73] on mat-option "Active" at bounding box center [549, 63] width 133 height 22
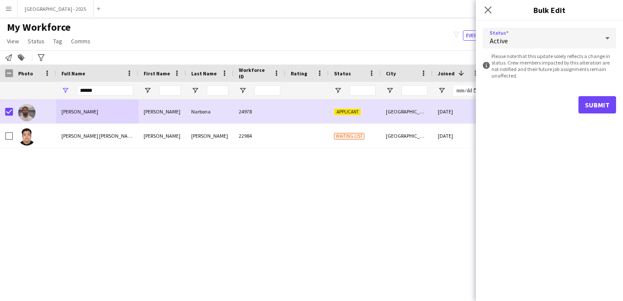
click at [593, 86] on form "Status Active information-circle Please note that this update solely reflects a…" at bounding box center [549, 71] width 133 height 100
click at [589, 95] on form "Status Active information-circle Please note that this update solely reflects a…" at bounding box center [549, 71] width 133 height 100
click at [564, 119] on form "Status Active information-circle Please note that this update solely reflects a…" at bounding box center [549, 71] width 133 height 100
click at [601, 113] on form "Status Active information-circle Please note that this update solely reflects a…" at bounding box center [549, 71] width 133 height 100
click at [605, 111] on button "Submit" at bounding box center [598, 104] width 38 height 17
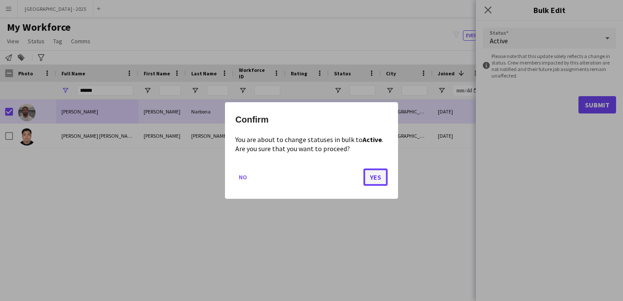
click at [364, 182] on button "Yes" at bounding box center [376, 176] width 24 height 17
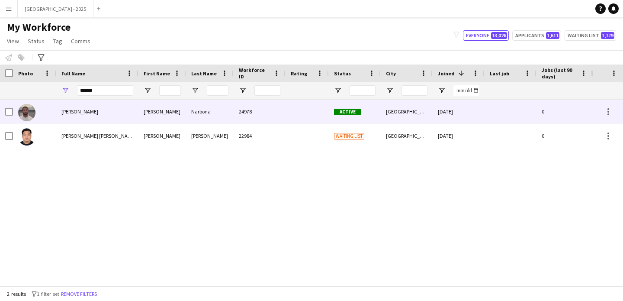
click at [41, 113] on div at bounding box center [34, 112] width 43 height 24
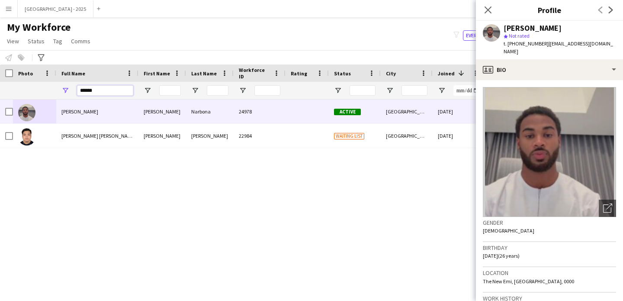
click at [106, 88] on input "*****" at bounding box center [105, 90] width 56 height 10
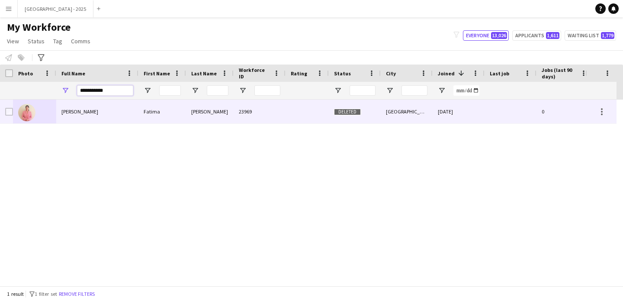
type input "**********"
click at [114, 111] on div "[PERSON_NAME]" at bounding box center [97, 112] width 82 height 24
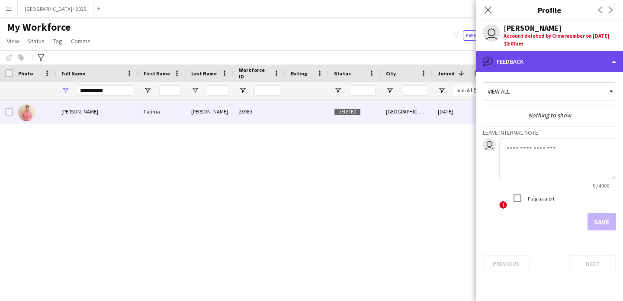
click at [550, 64] on div "bubble-pencil Feedback" at bounding box center [549, 61] width 147 height 21
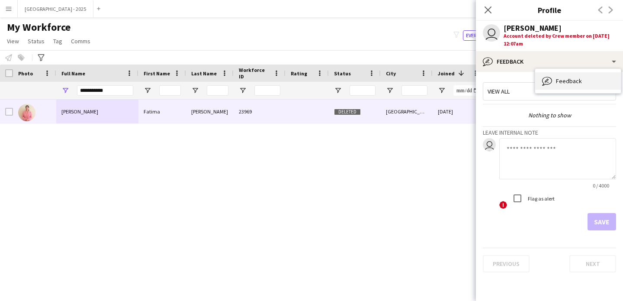
click at [556, 84] on div "Feedback Feedback" at bounding box center [579, 80] width 86 height 17
click at [494, 13] on div "Close pop-in" at bounding box center [488, 10] width 24 height 20
click at [489, 11] on icon "Close pop-in" at bounding box center [488, 10] width 8 height 8
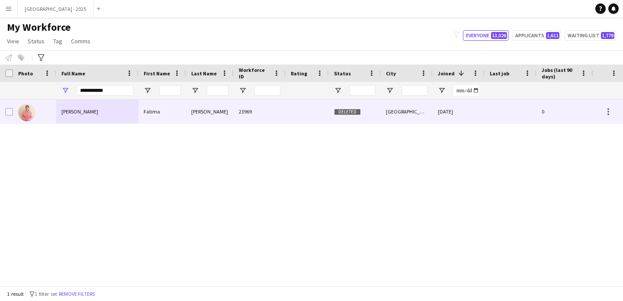
click at [103, 107] on div "[PERSON_NAME]" at bounding box center [97, 112] width 82 height 24
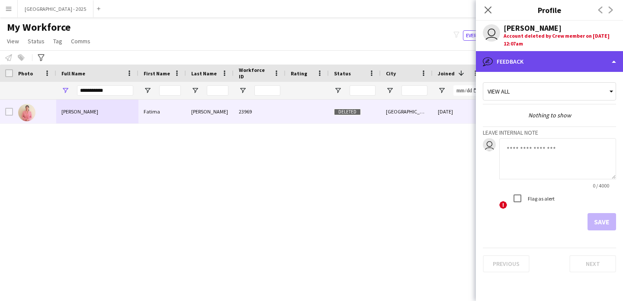
click at [552, 55] on div "bubble-pencil Feedback" at bounding box center [549, 61] width 147 height 21
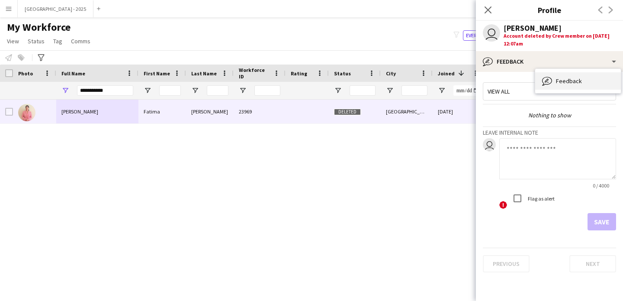
click at [569, 79] on span "Feedback" at bounding box center [569, 81] width 26 height 8
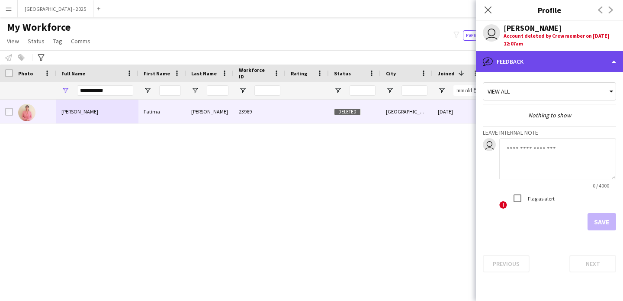
click at [548, 57] on div "bubble-pencil Feedback" at bounding box center [549, 61] width 147 height 21
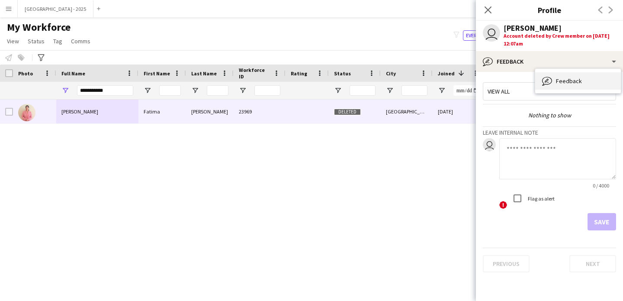
click at [583, 78] on div "Feedback Feedback" at bounding box center [579, 80] width 86 height 17
click at [487, 8] on icon at bounding box center [488, 10] width 8 height 8
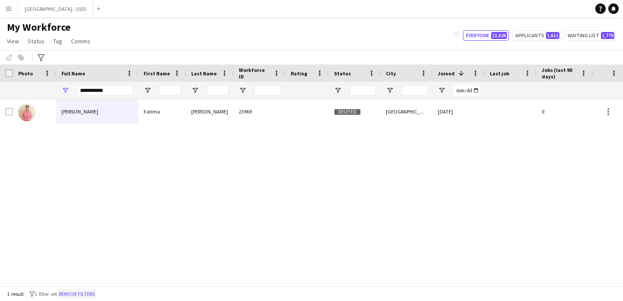
click at [97, 295] on button "Remove filters" at bounding box center [76, 294] width 39 height 10
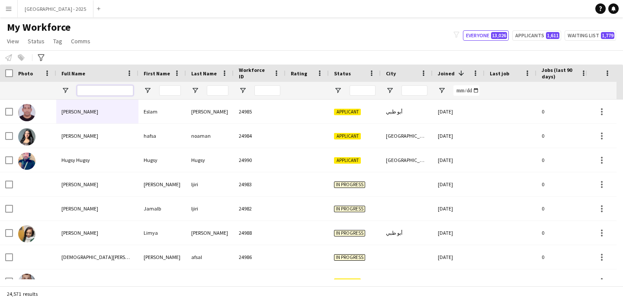
click at [101, 91] on input "Full Name Filter Input" at bounding box center [105, 90] width 56 height 10
type input "*"
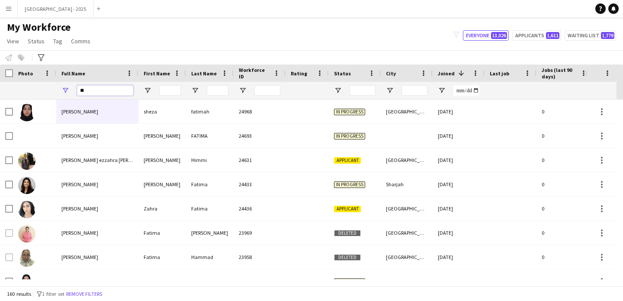
type input "*"
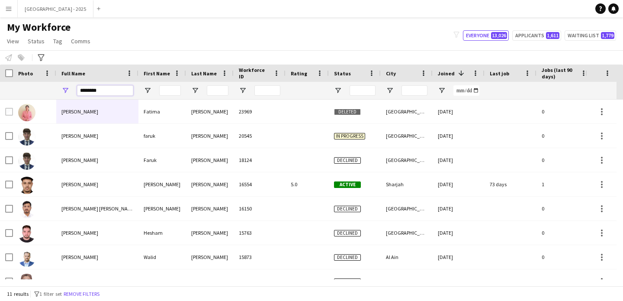
type input "*******"
click at [87, 297] on button "Remove filters" at bounding box center [81, 294] width 39 height 10
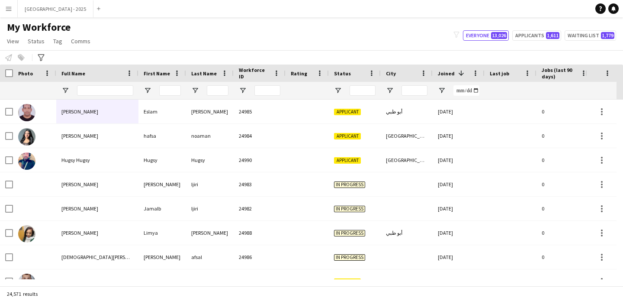
click at [111, 85] on div at bounding box center [105, 90] width 56 height 17
click at [103, 86] on input "Full Name Filter Input" at bounding box center [105, 90] width 56 height 10
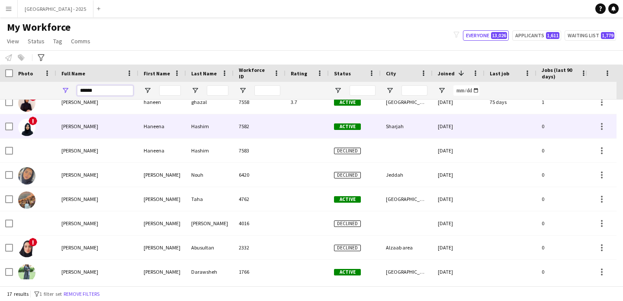
scroll to position [164, 0]
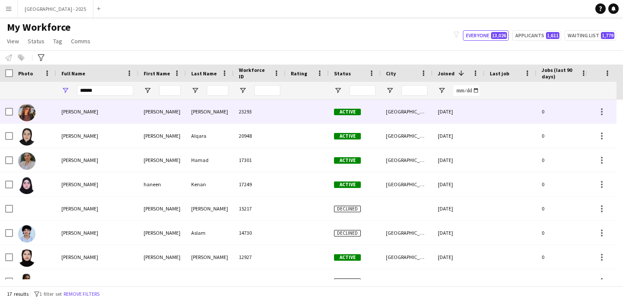
click at [79, 117] on div "[PERSON_NAME]" at bounding box center [97, 112] width 82 height 24
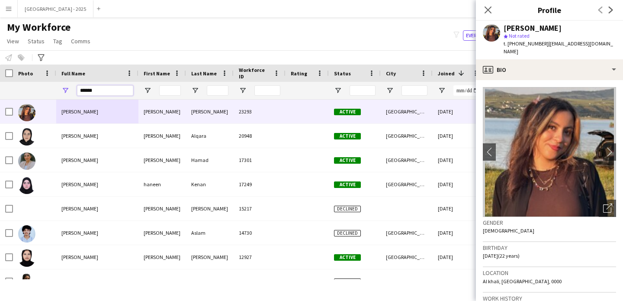
click at [99, 92] on input "******" at bounding box center [105, 90] width 56 height 10
paste input "**********"
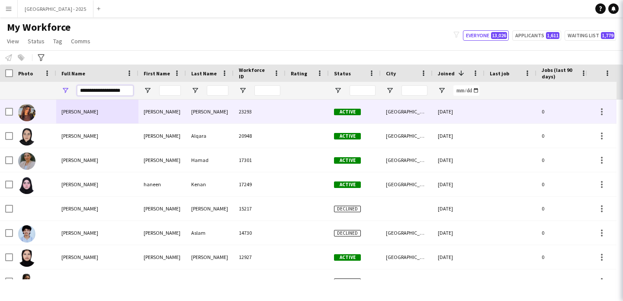
click at [99, 92] on input "**********" at bounding box center [105, 90] width 56 height 10
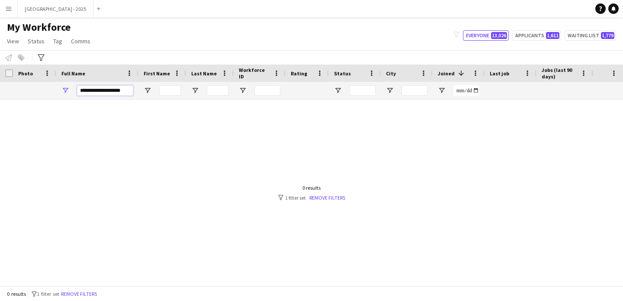
paste input "Full Name Filter Input"
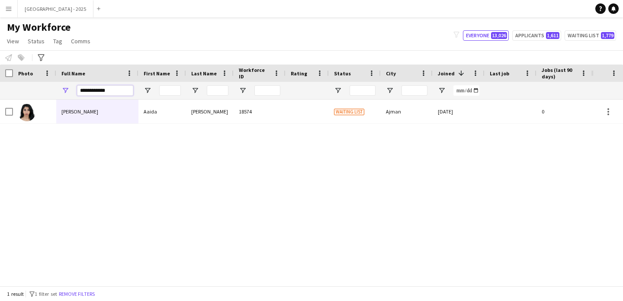
type input "**********"
